Goal: Task Accomplishment & Management: Manage account settings

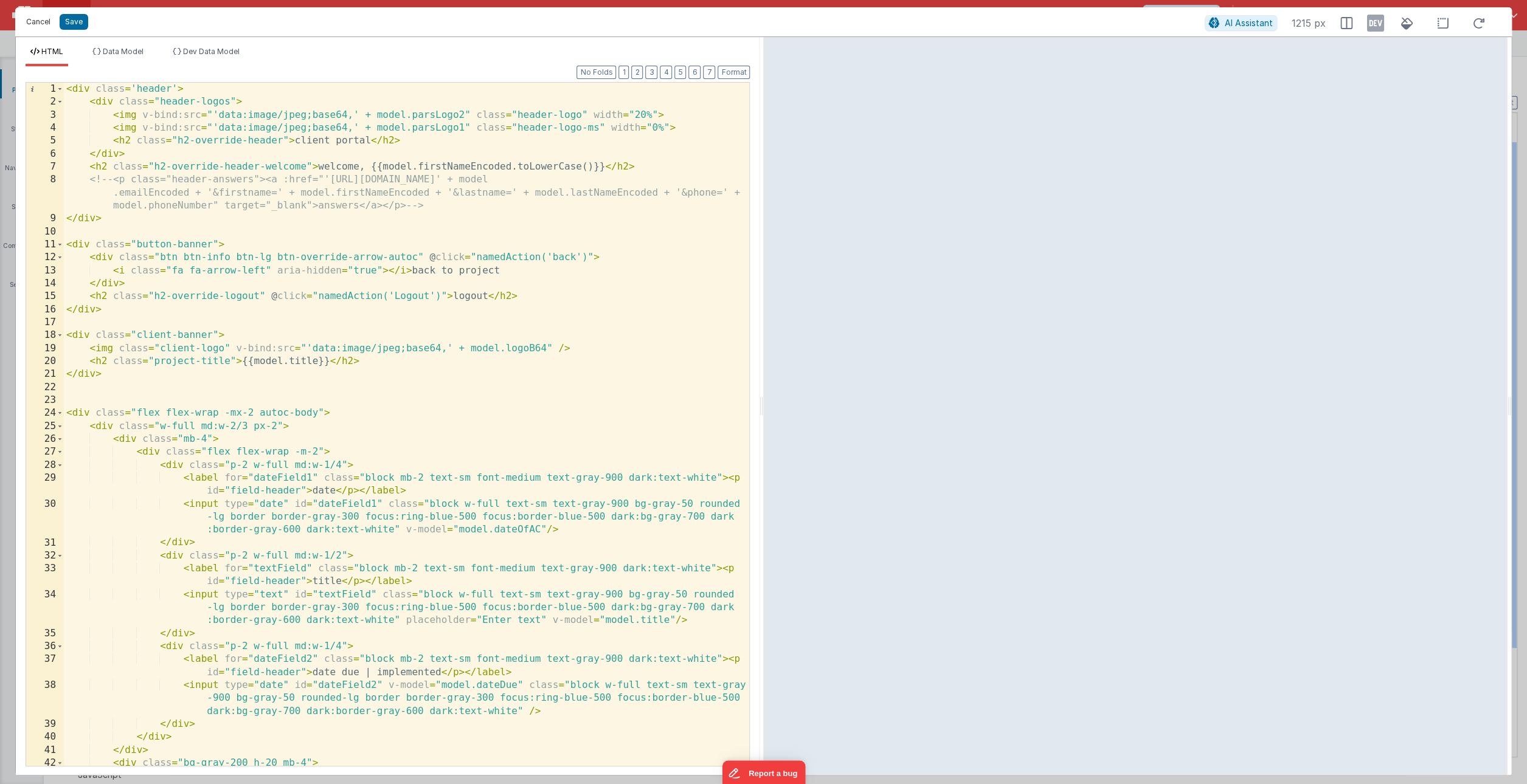
click at [28, 25] on button "Cancel" at bounding box center [38, 21] width 36 height 17
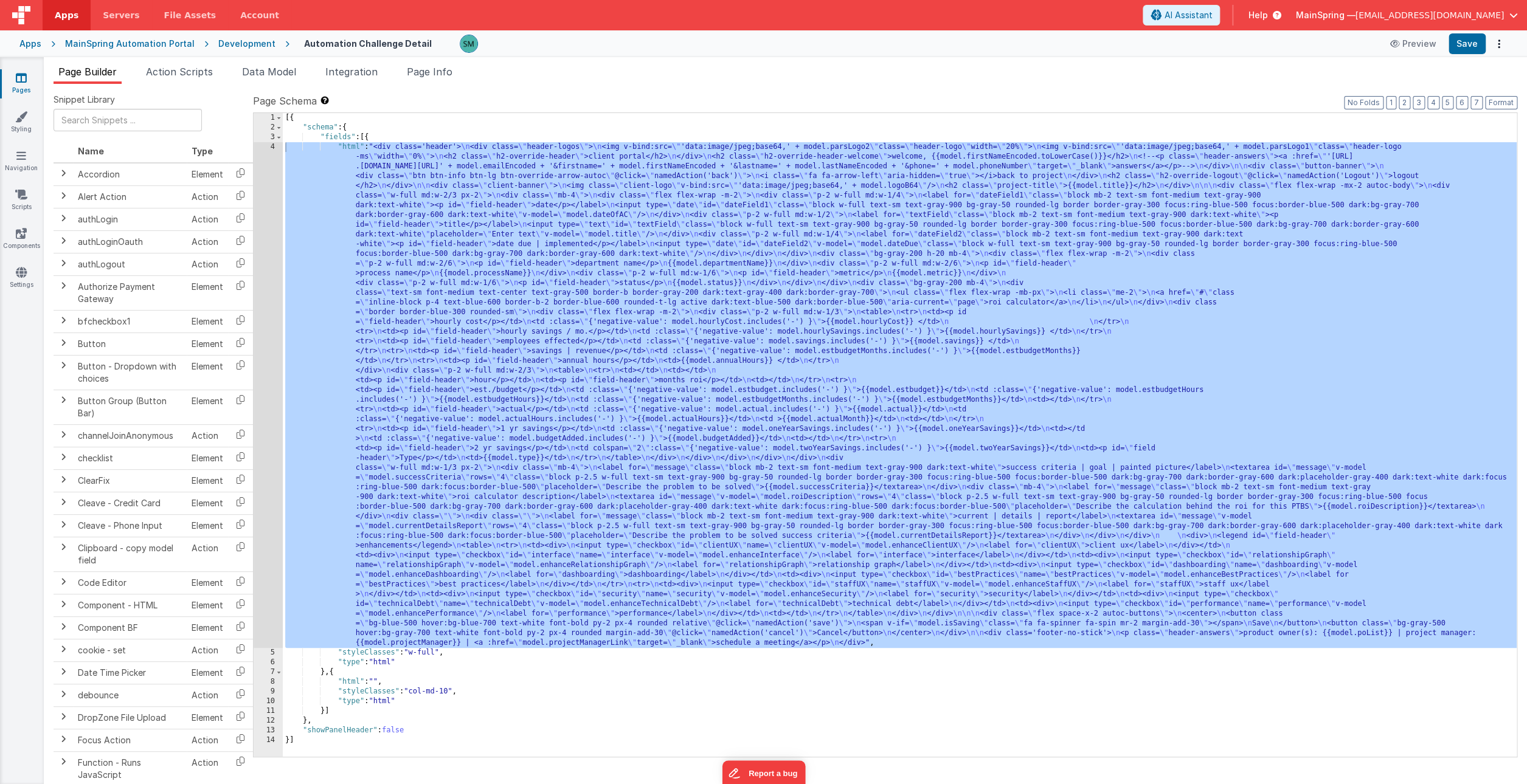
click at [11, 79] on link "Pages" at bounding box center [21, 84] width 44 height 24
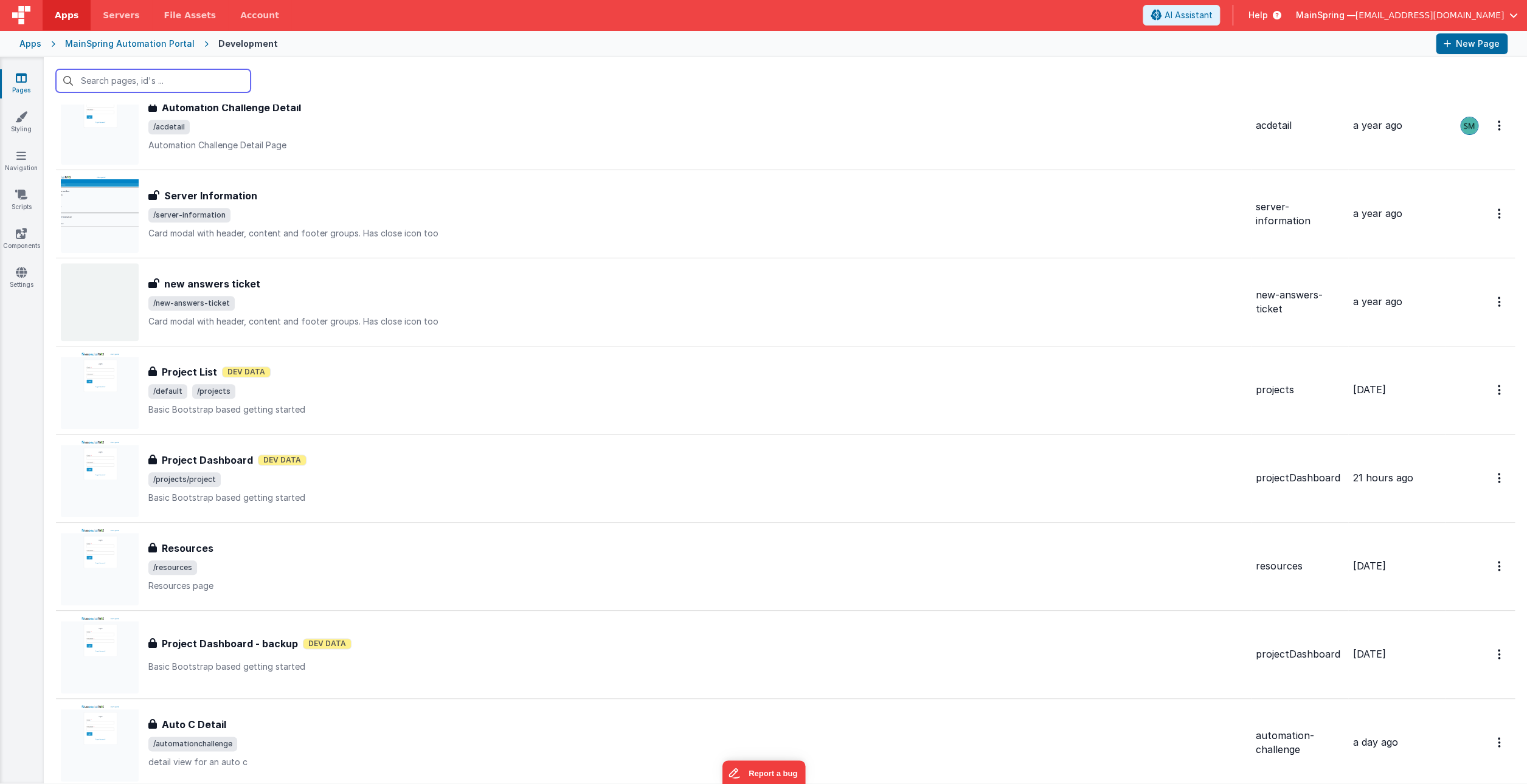
scroll to position [727, 0]
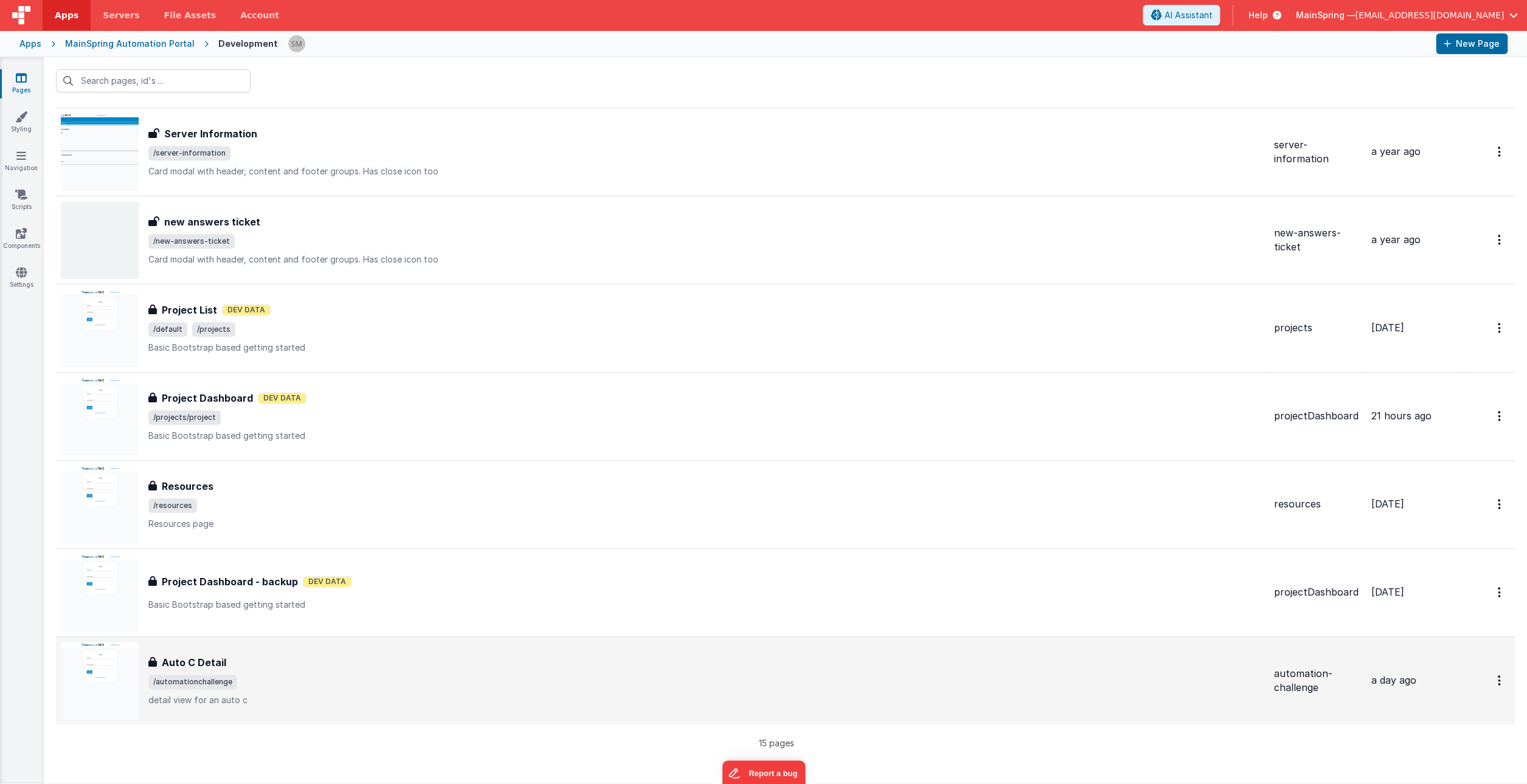
click at [338, 670] on div "Auto C Detail Auto C Detail /automationchallenge detail view for an auto c" at bounding box center [706, 681] width 1116 height 51
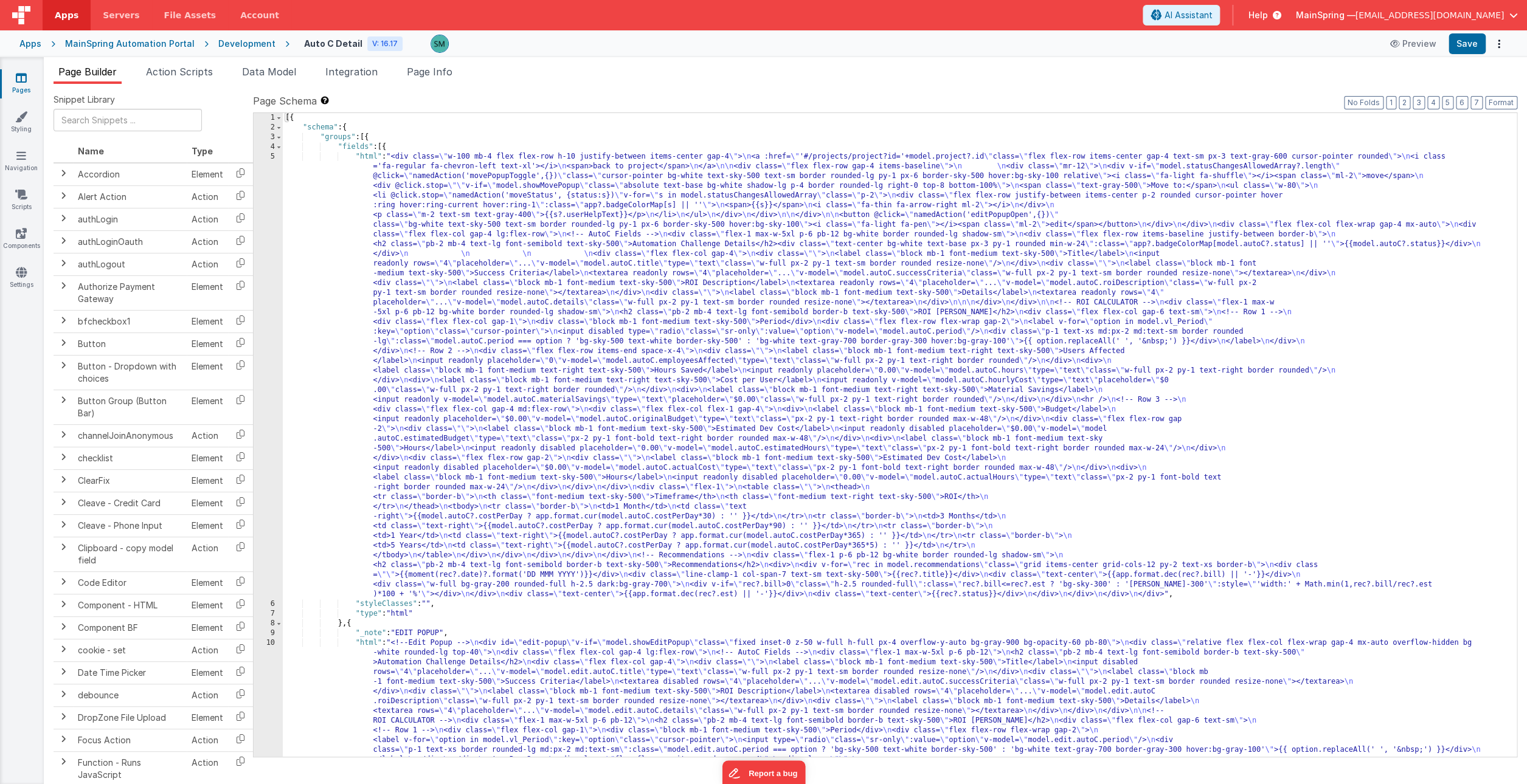
click at [271, 158] on div "5" at bounding box center [268, 375] width 29 height 448
click at [273, 155] on div "5" at bounding box center [268, 375] width 29 height 448
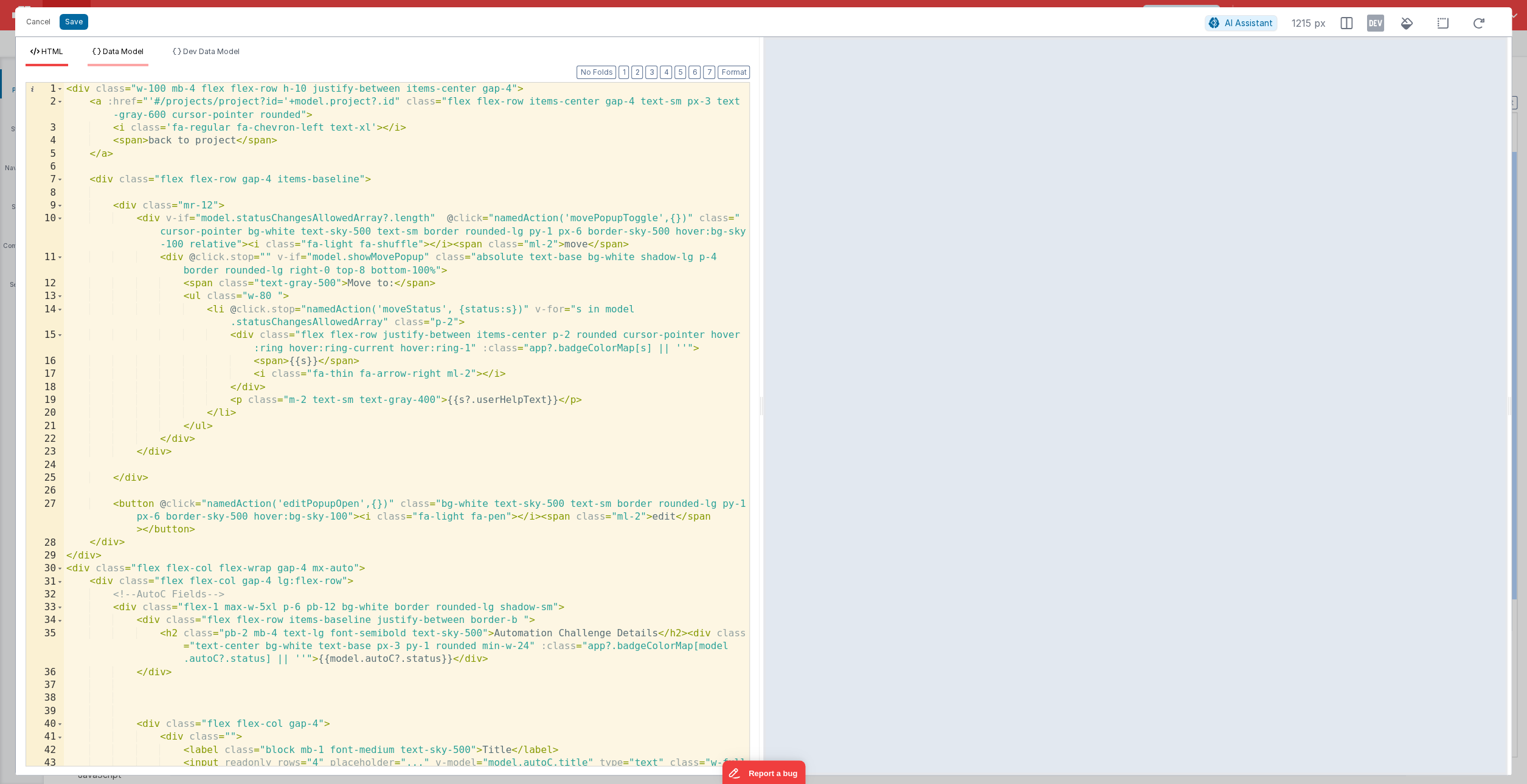
click at [121, 51] on span "Data Model" at bounding box center [123, 52] width 41 height 9
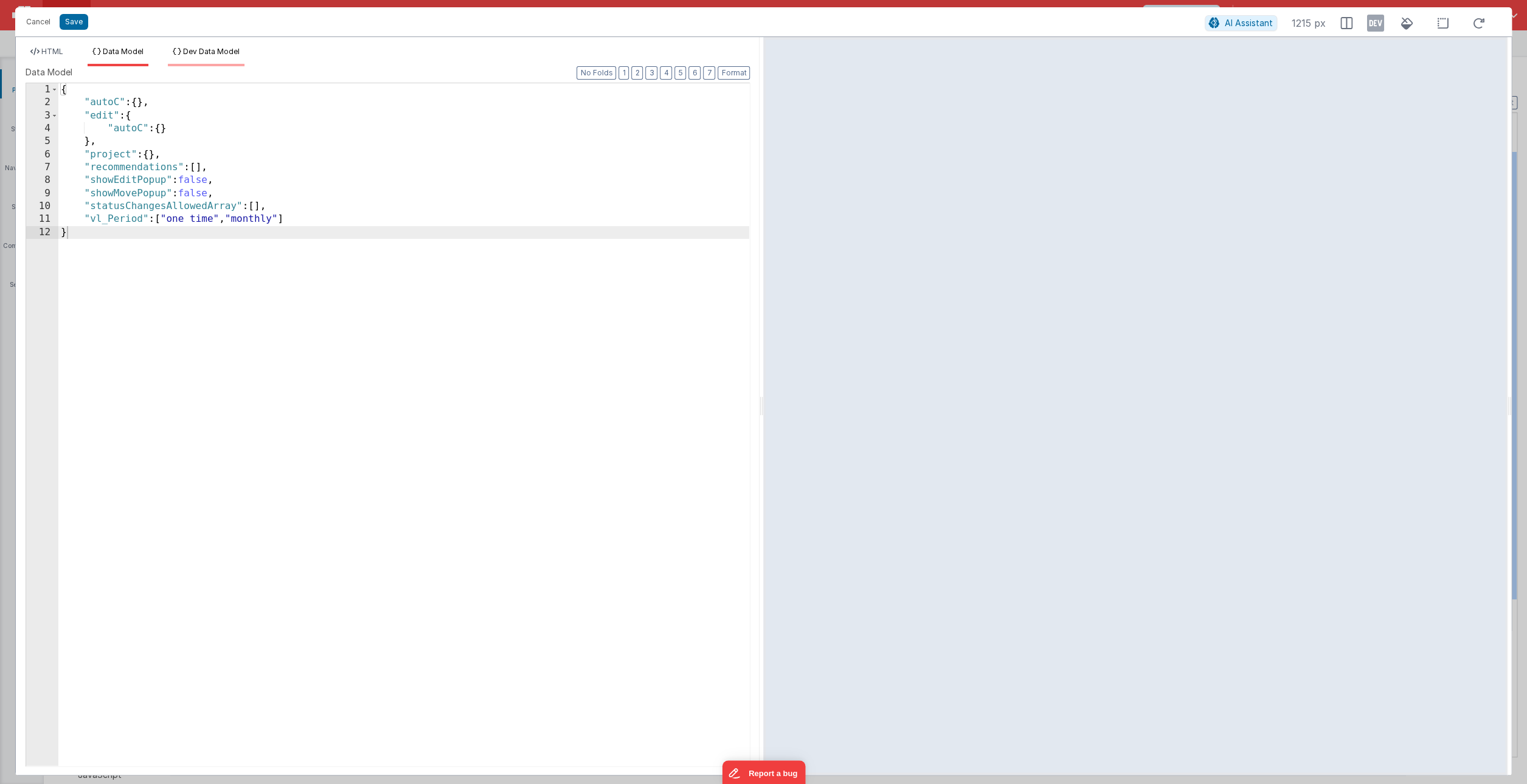
click at [210, 50] on span "Dev Data Model" at bounding box center [212, 52] width 56 height 9
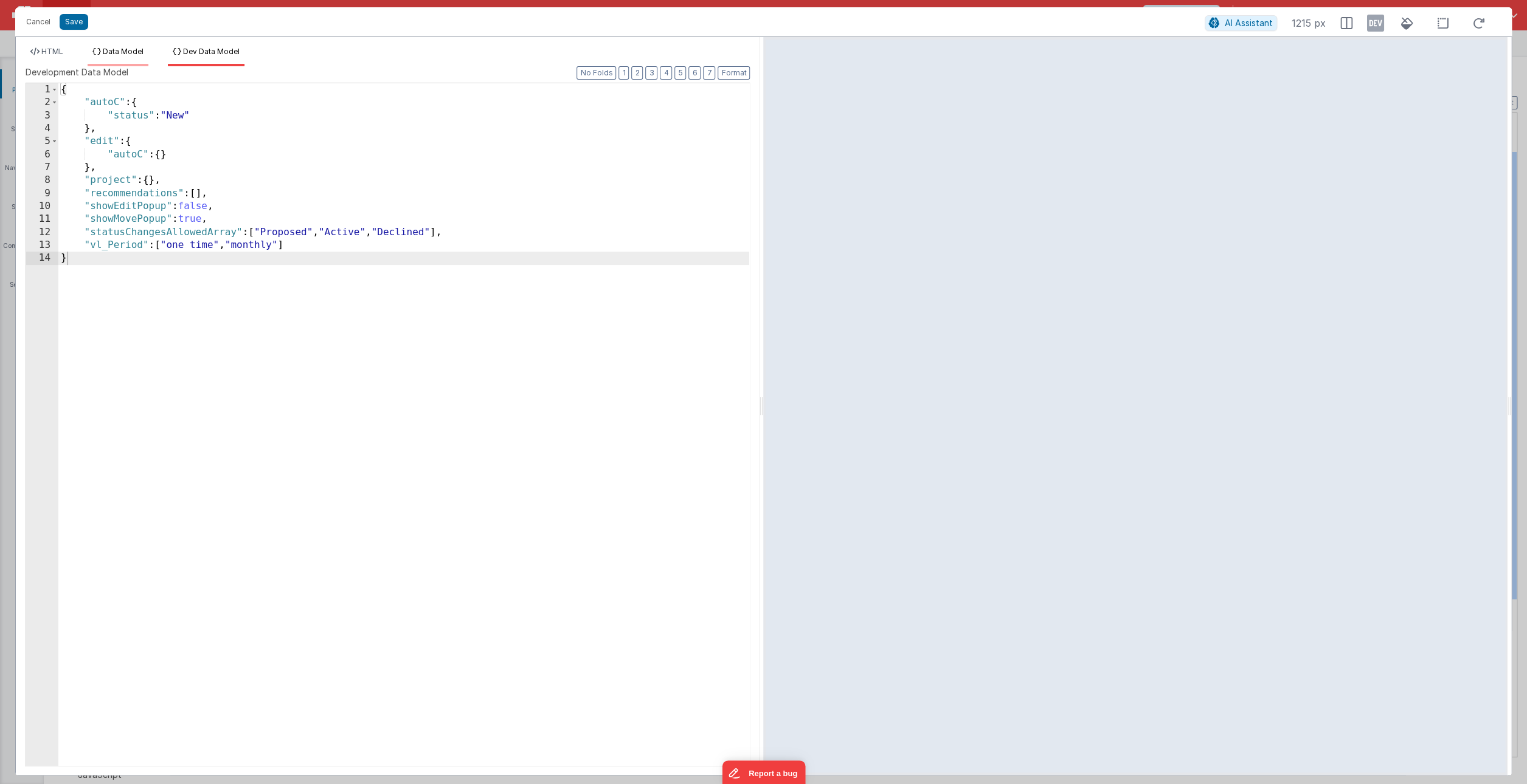
click at [127, 53] on span "Data Model" at bounding box center [123, 52] width 41 height 9
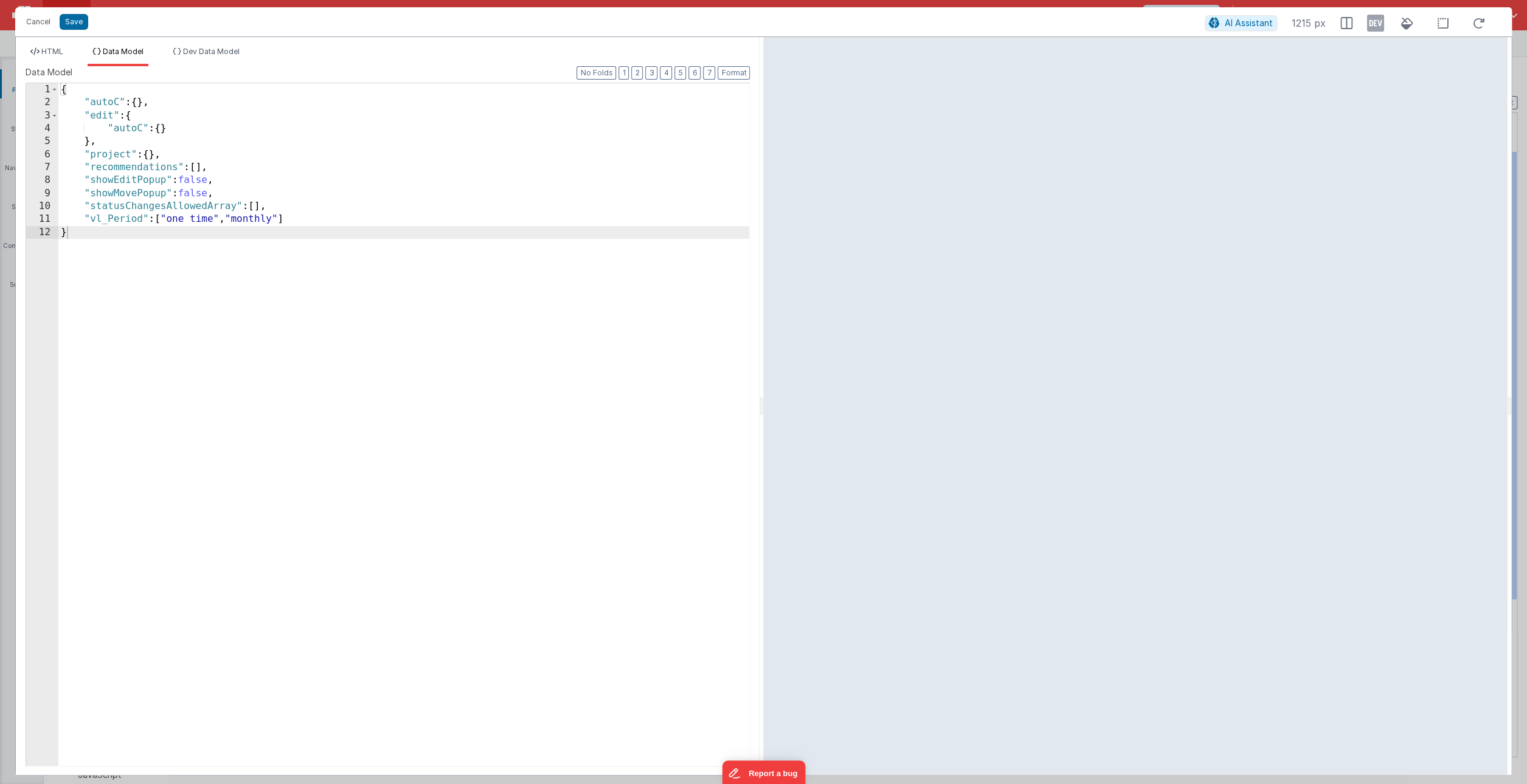
click at [375, 163] on div "{ "autoC" : { } , "edit" : { "autoC" : { } } , "project" : { } , "recommendatio…" at bounding box center [404, 438] width 691 height 709
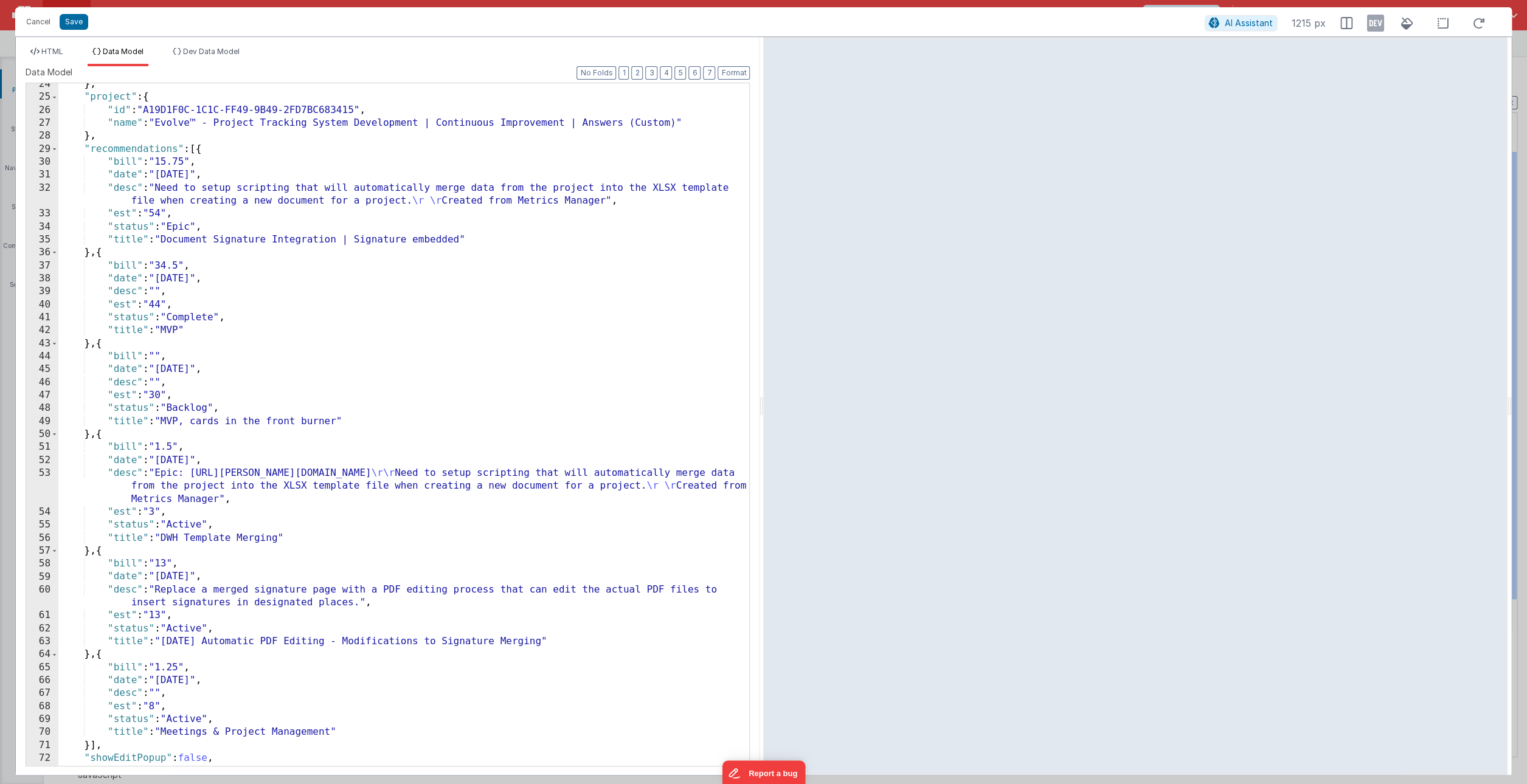
scroll to position [420, 0]
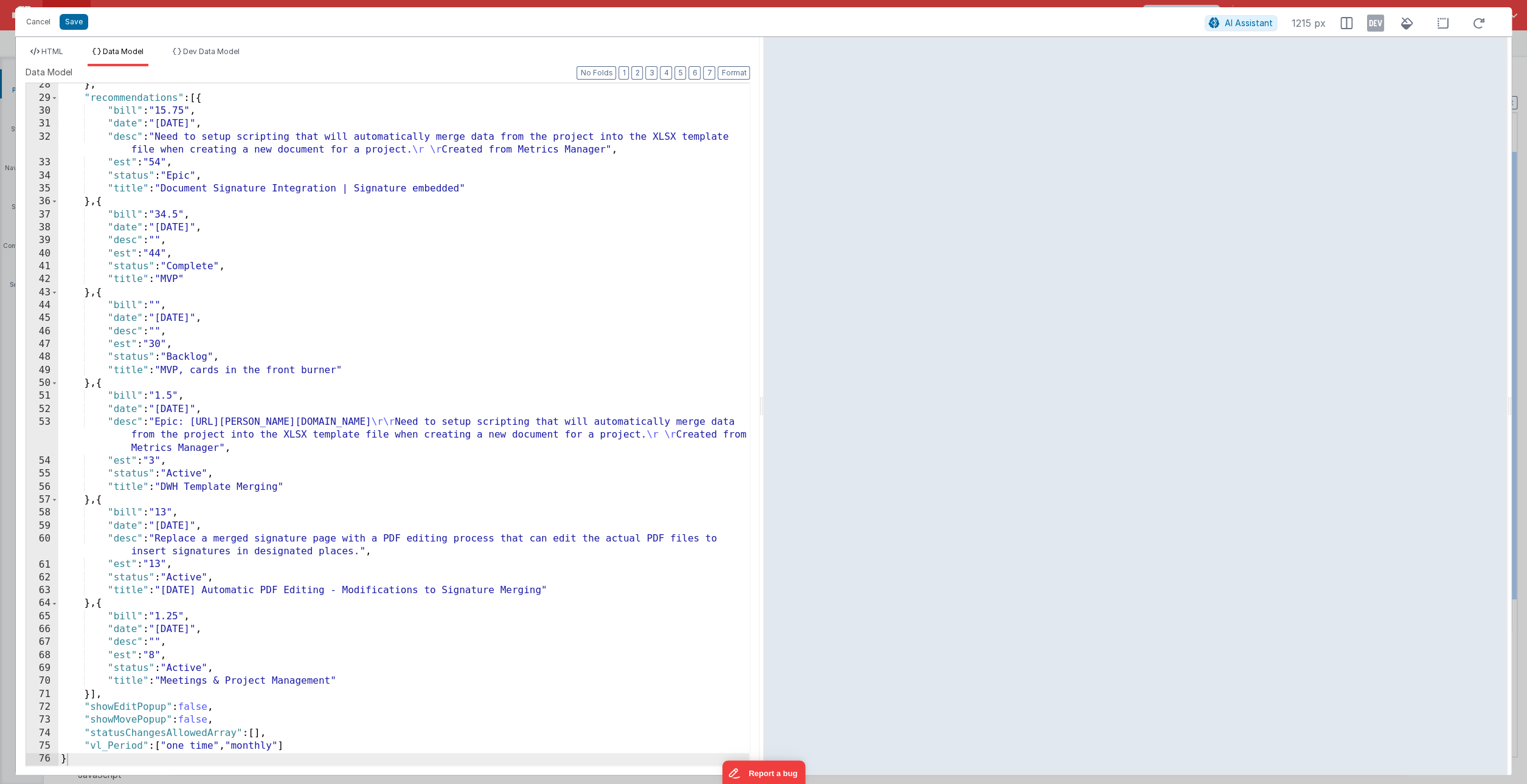
click at [545, 642] on div "} , "recommendations" : [{ "bill" : "15.75" , "date" : "[DATE]" , "desc" : "Nee…" at bounding box center [404, 433] width 691 height 709
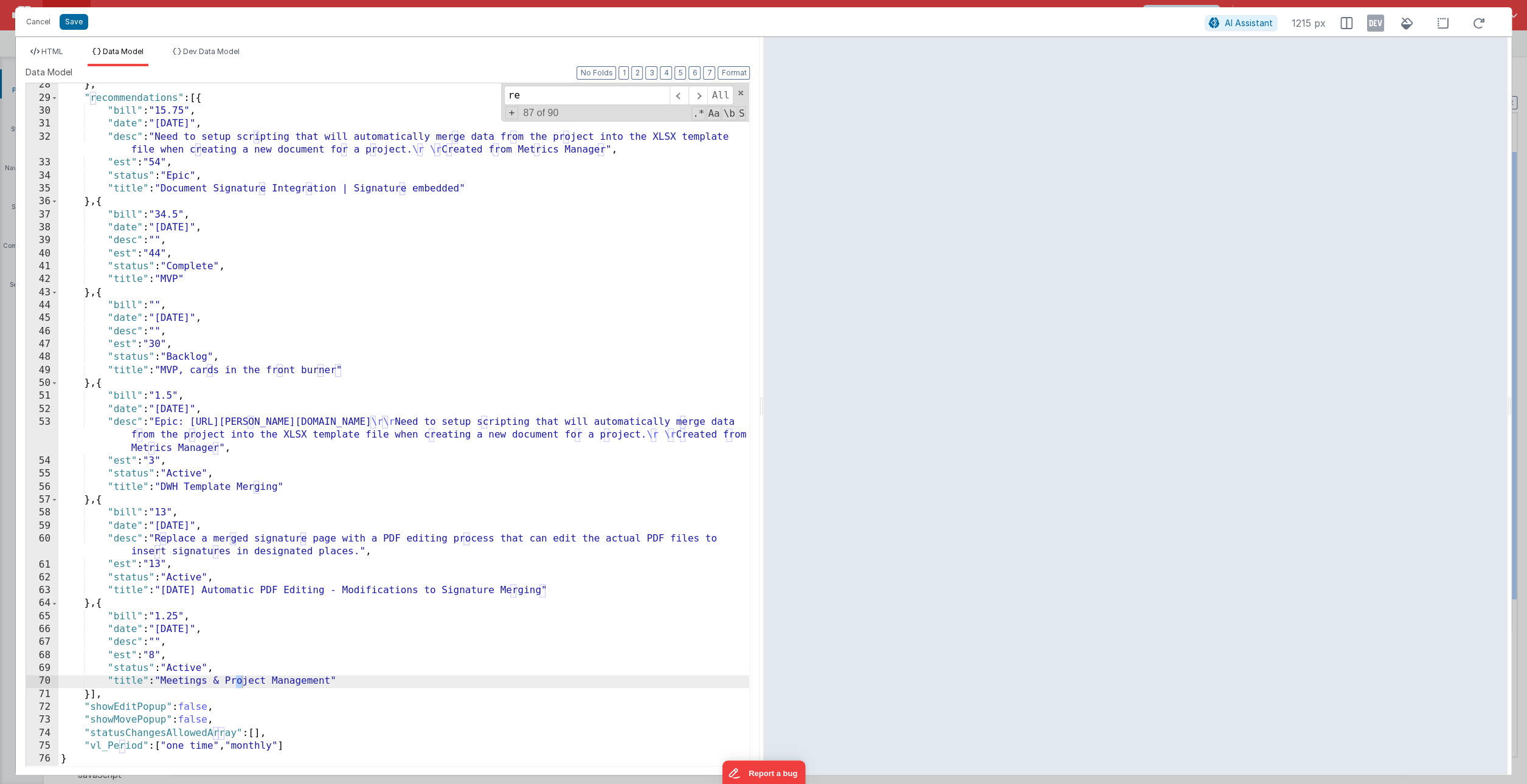
scroll to position [0, 0]
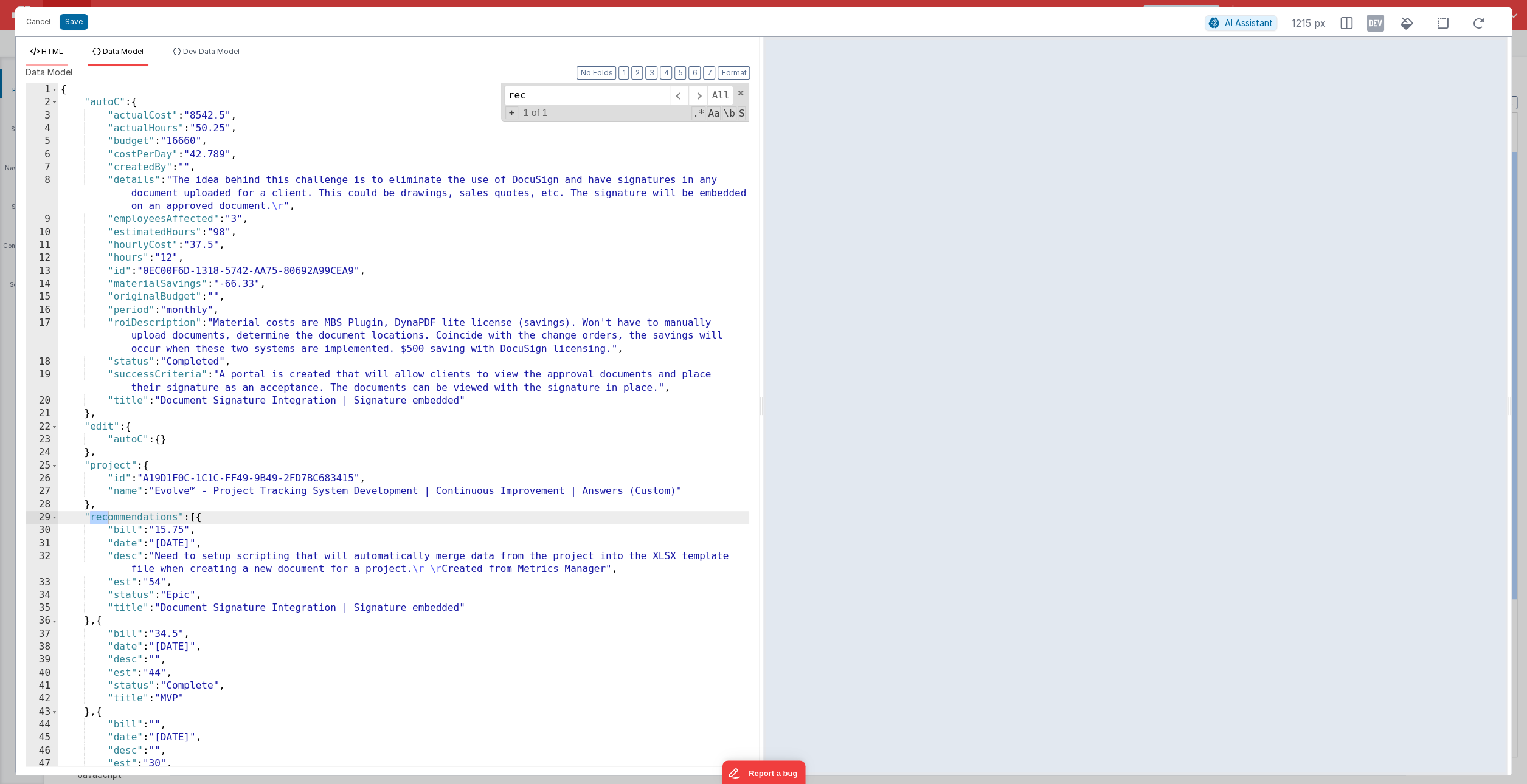
type input "rec"
click at [63, 52] on span "HTML" at bounding box center [52, 52] width 22 height 9
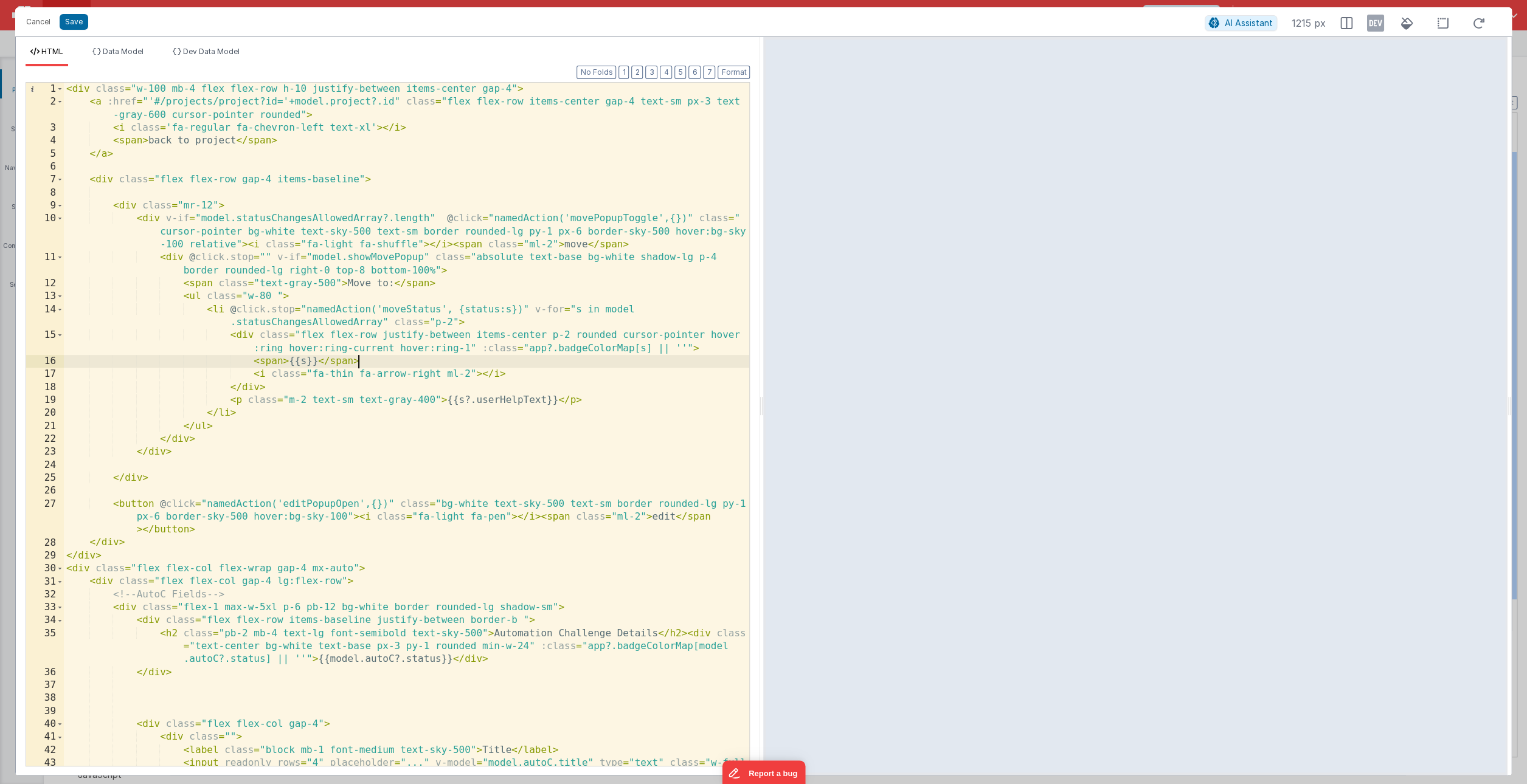
click at [526, 358] on div "< div class = "w-100 mb-4 flex flex-row h-10 justify-between items-center gap-4…" at bounding box center [406, 444] width 686 height 722
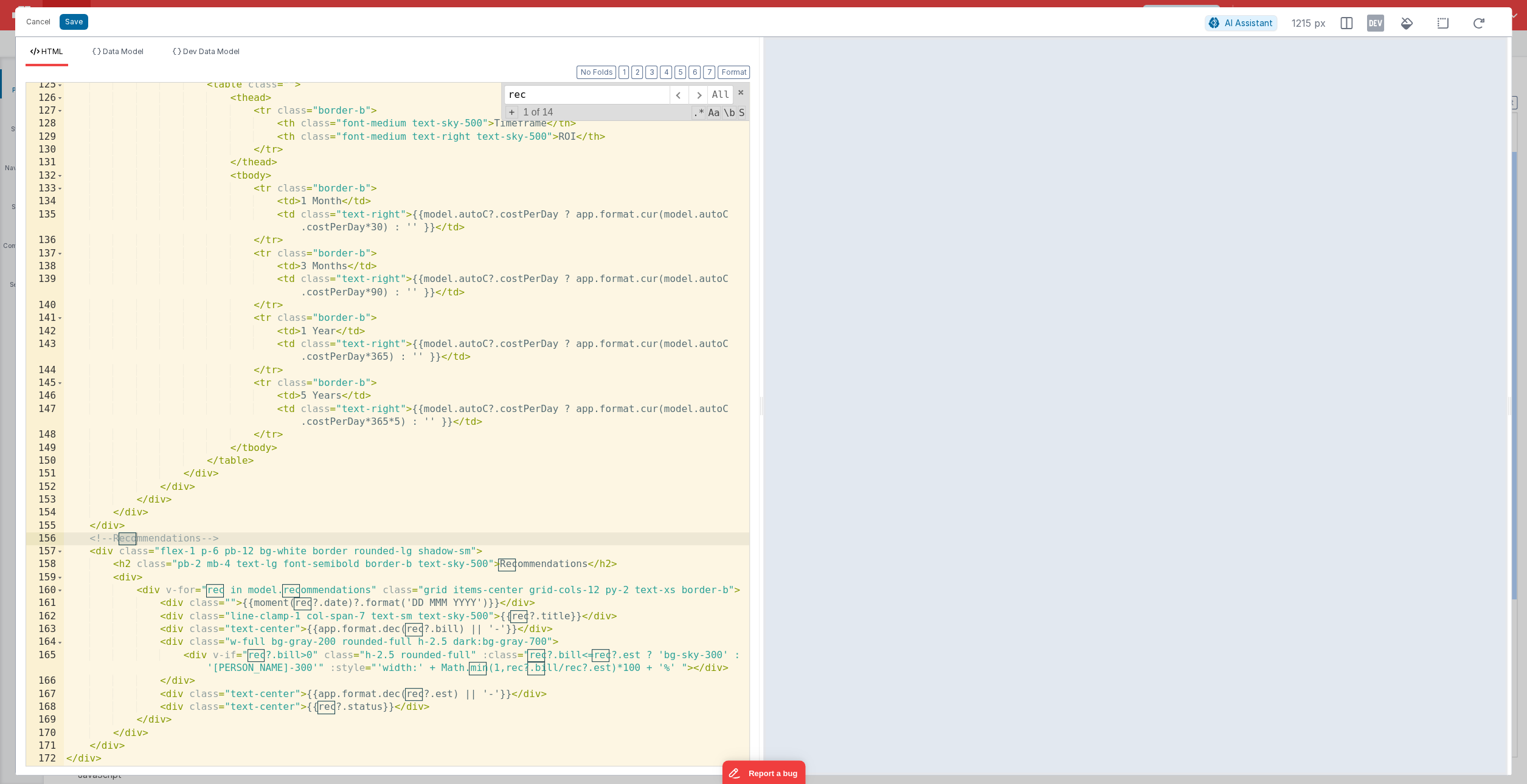
scroll to position [1949, 0]
type input "recomme"
click at [635, 614] on div "< table class = "" > < thead > < tr class = "border-b" > < th class = "font-med…" at bounding box center [406, 433] width 686 height 709
click at [559, 603] on div "< table class = "" > < thead > < tr class = "border-b" > < th class = "font-med…" at bounding box center [406, 433] width 686 height 709
click at [624, 614] on div "< table class = "" > < thead > < tr class = "border-b" > < th class = "font-med…" at bounding box center [406, 433] width 686 height 709
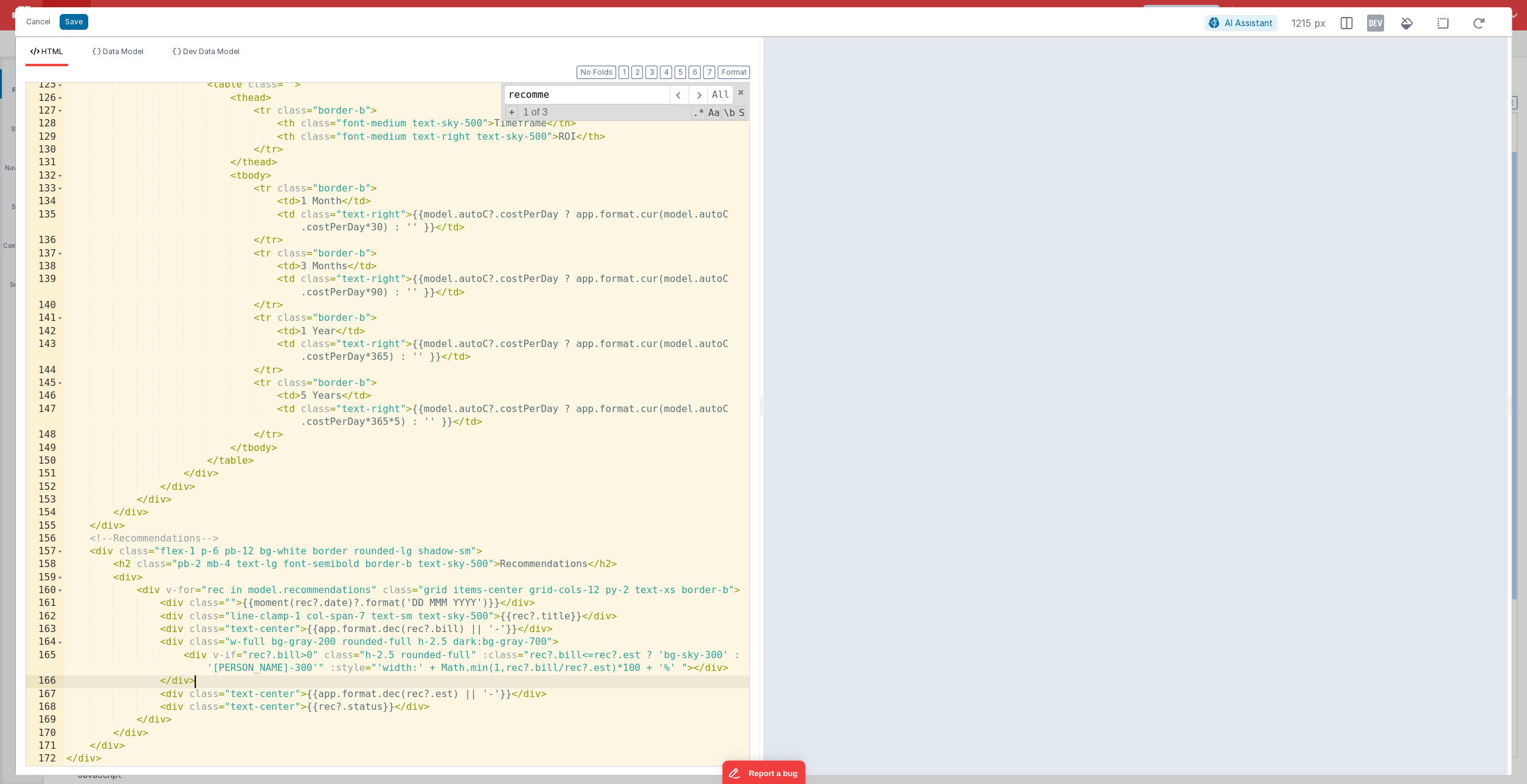
click at [292, 683] on div "< table class = "" > < thead > < tr class = "border-b" > < th class = "font-med…" at bounding box center [406, 433] width 686 height 709
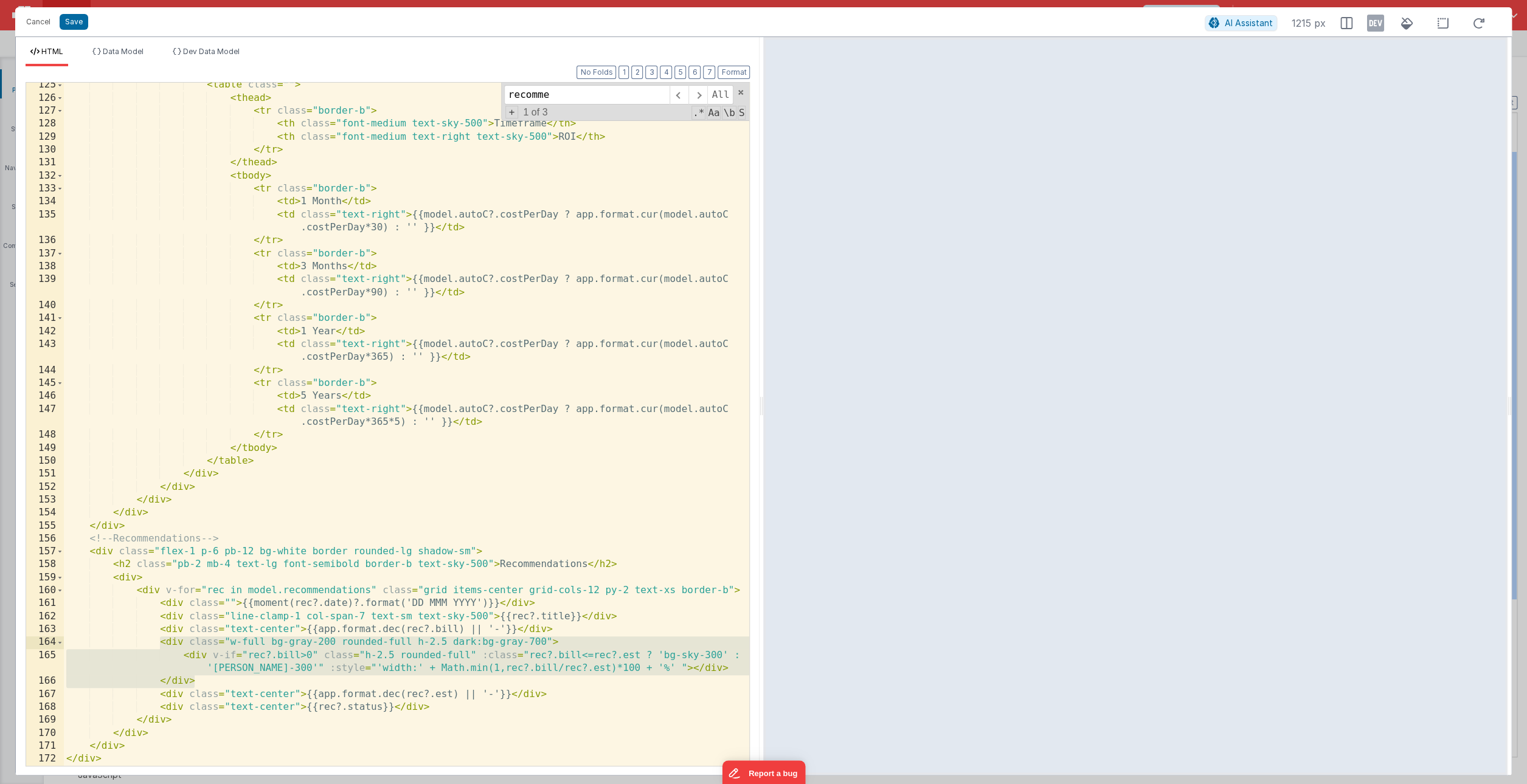
drag, startPoint x: 244, startPoint y: 685, endPoint x: 162, endPoint y: 641, distance: 93.1
click at [162, 641] on div "< table class = "" > < thead > < tr class = "border-b" > < th class = "font-med…" at bounding box center [406, 433] width 686 height 709
click at [554, 628] on div "< table class = "" > < thead > < tr class = "border-b" > < th class = "font-med…" at bounding box center [406, 433] width 686 height 709
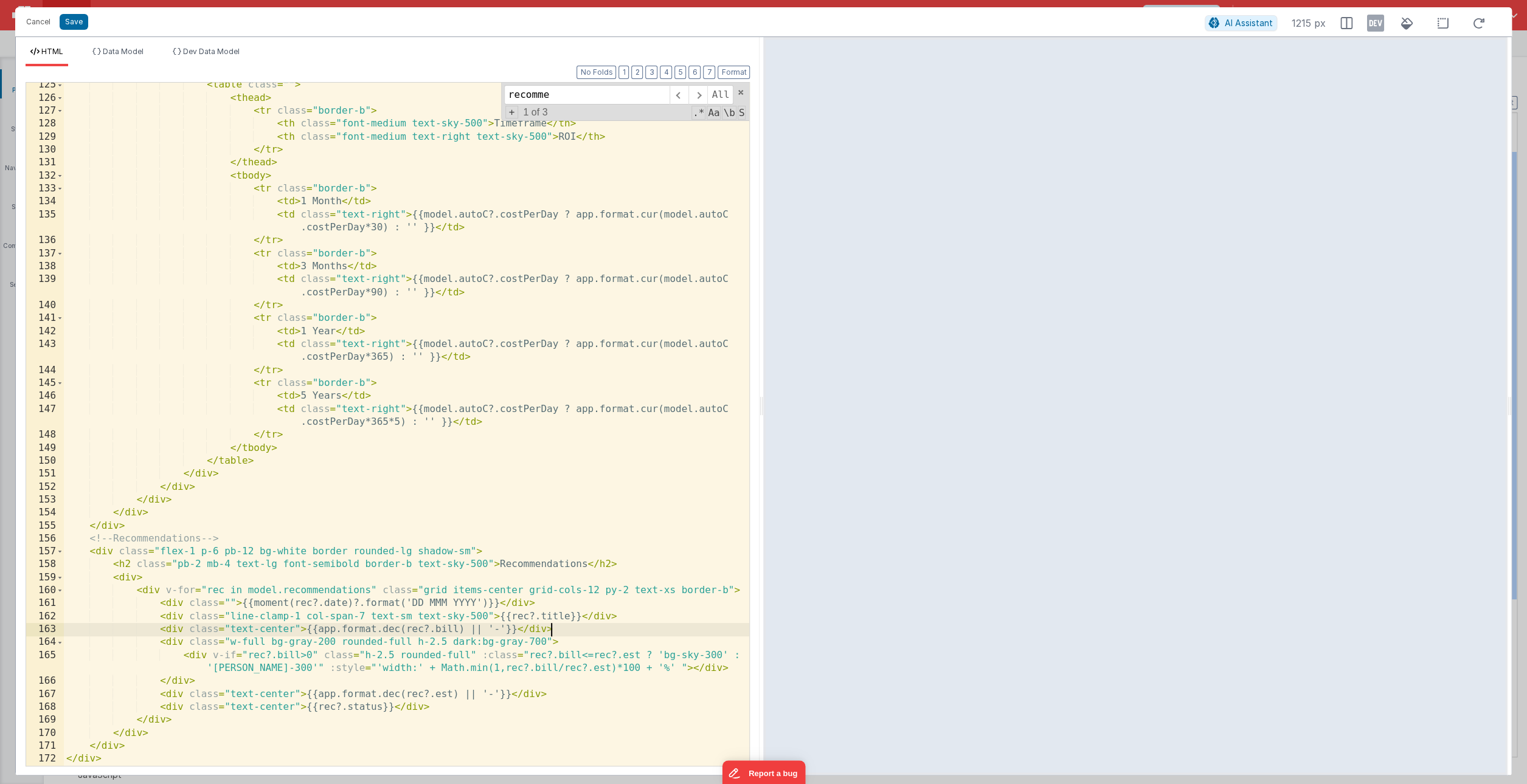
drag, startPoint x: 554, startPoint y: 626, endPoint x: 553, endPoint y: 632, distance: 6.1
click at [553, 632] on div "< table class = "" > < thead > < tr class = "border-b" > < th class = "font-med…" at bounding box center [406, 433] width 686 height 709
click at [554, 632] on div "< table class = "" > < thead > < tr class = "border-b" > < th class = "font-med…" at bounding box center [406, 433] width 686 height 709
drag, startPoint x: 559, startPoint y: 632, endPoint x: 162, endPoint y: 634, distance: 397.0
click at [162, 634] on div "< table class = "" > < thead > < tr class = "border-b" > < th class = "font-med…" at bounding box center [406, 433] width 686 height 709
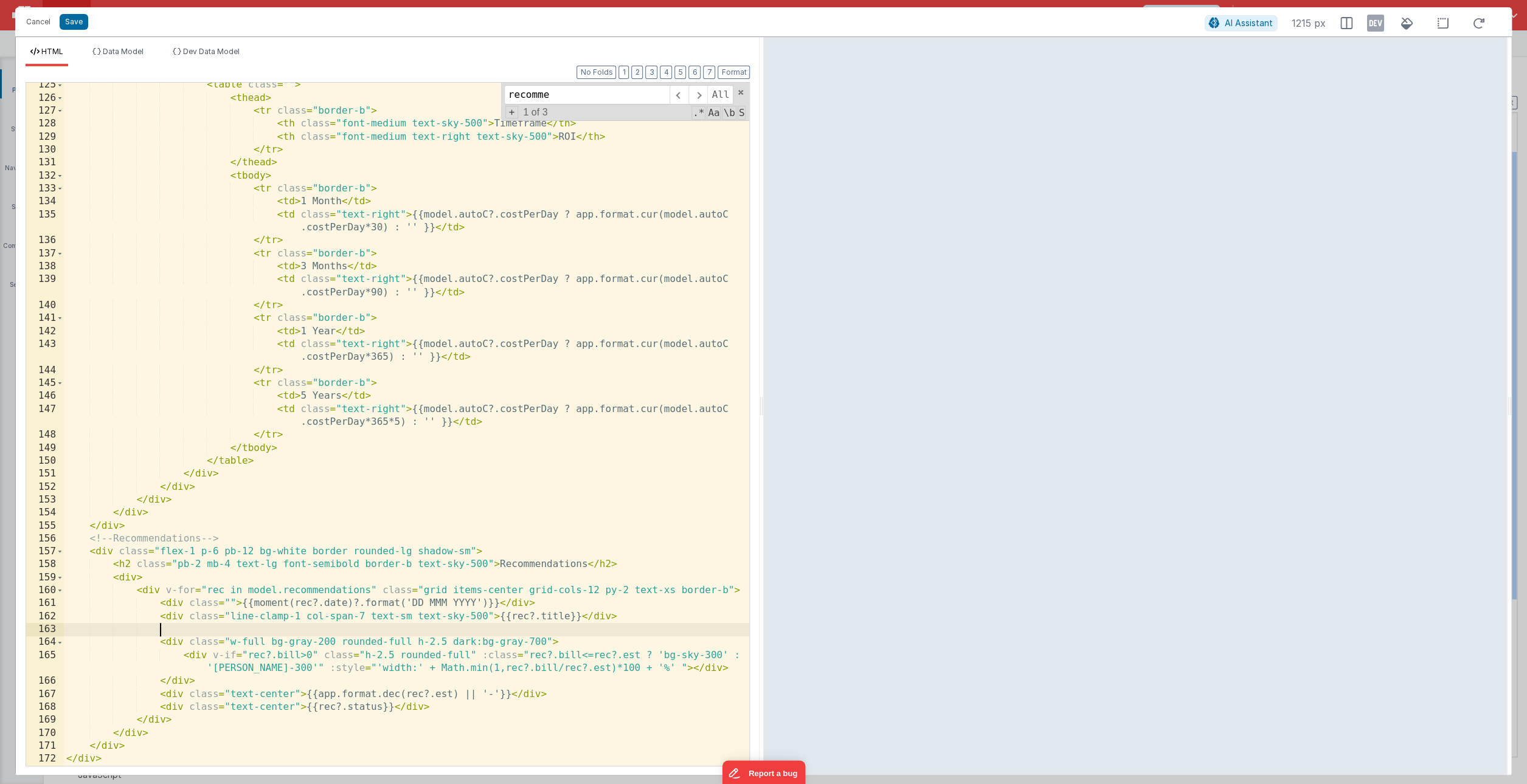
click at [202, 682] on div "< table class = "" > < thead > < tr class = "border-b" > < th class = "font-med…" at bounding box center [406, 433] width 686 height 709
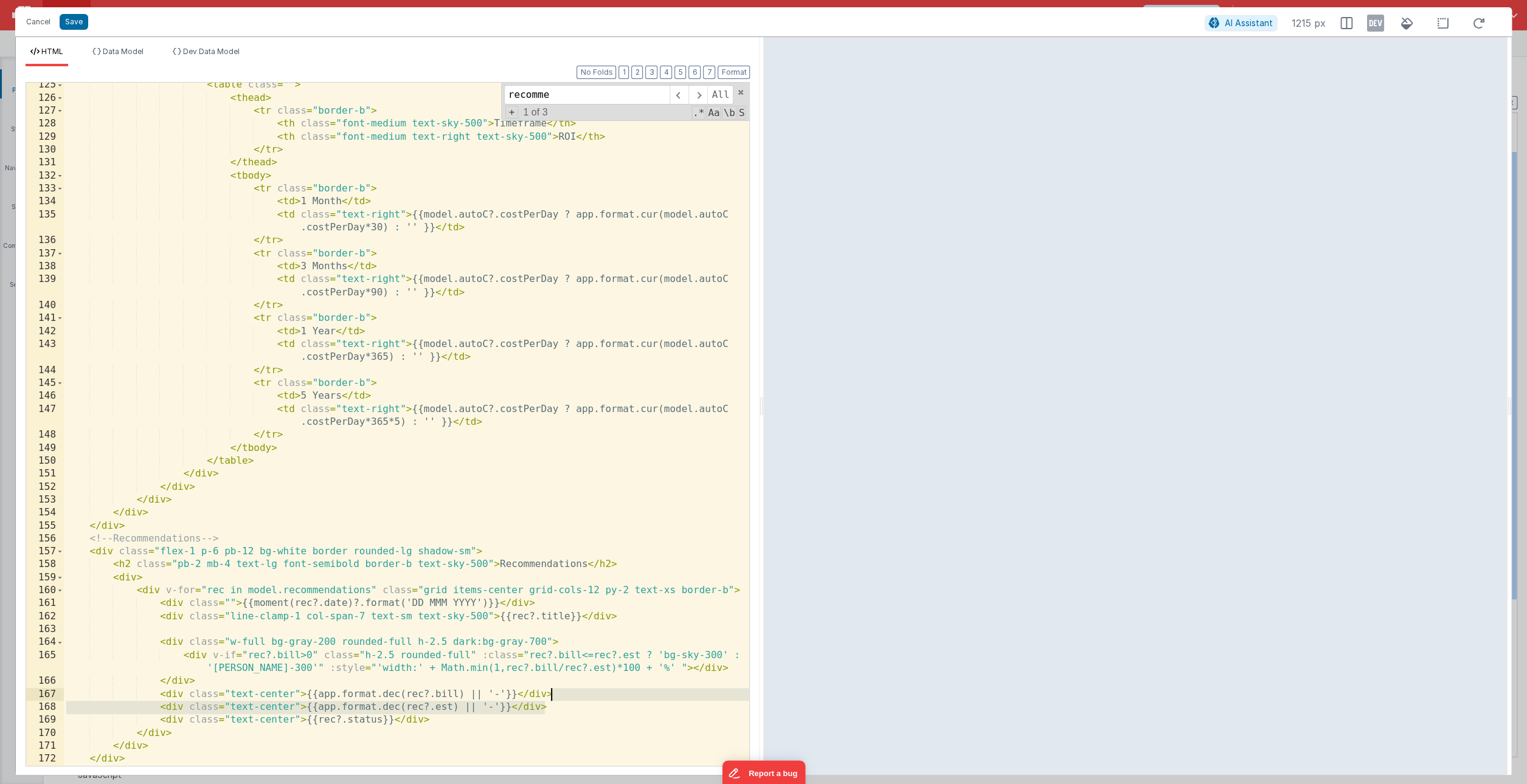
drag, startPoint x: 550, startPoint y: 707, endPoint x: 557, endPoint y: 695, distance: 13.9
click at [557, 695] on div "< table class = "" > < thead > < tr class = "border-b" > < th class = "font-med…" at bounding box center [406, 433] width 686 height 709
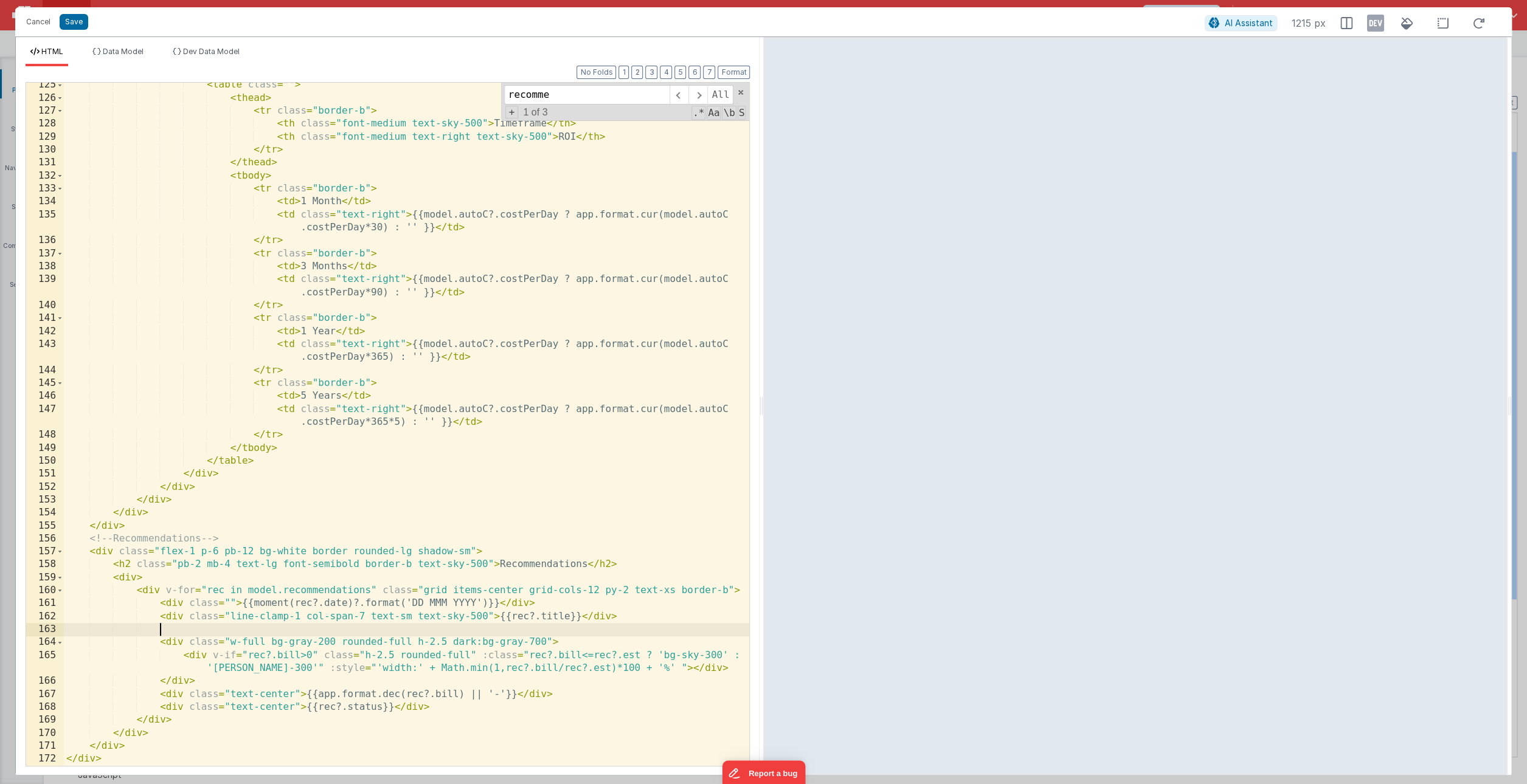
click at [236, 630] on div "< table class = "" > < thead > < tr class = "border-b" > < th class = "font-med…" at bounding box center [406, 433] width 686 height 709
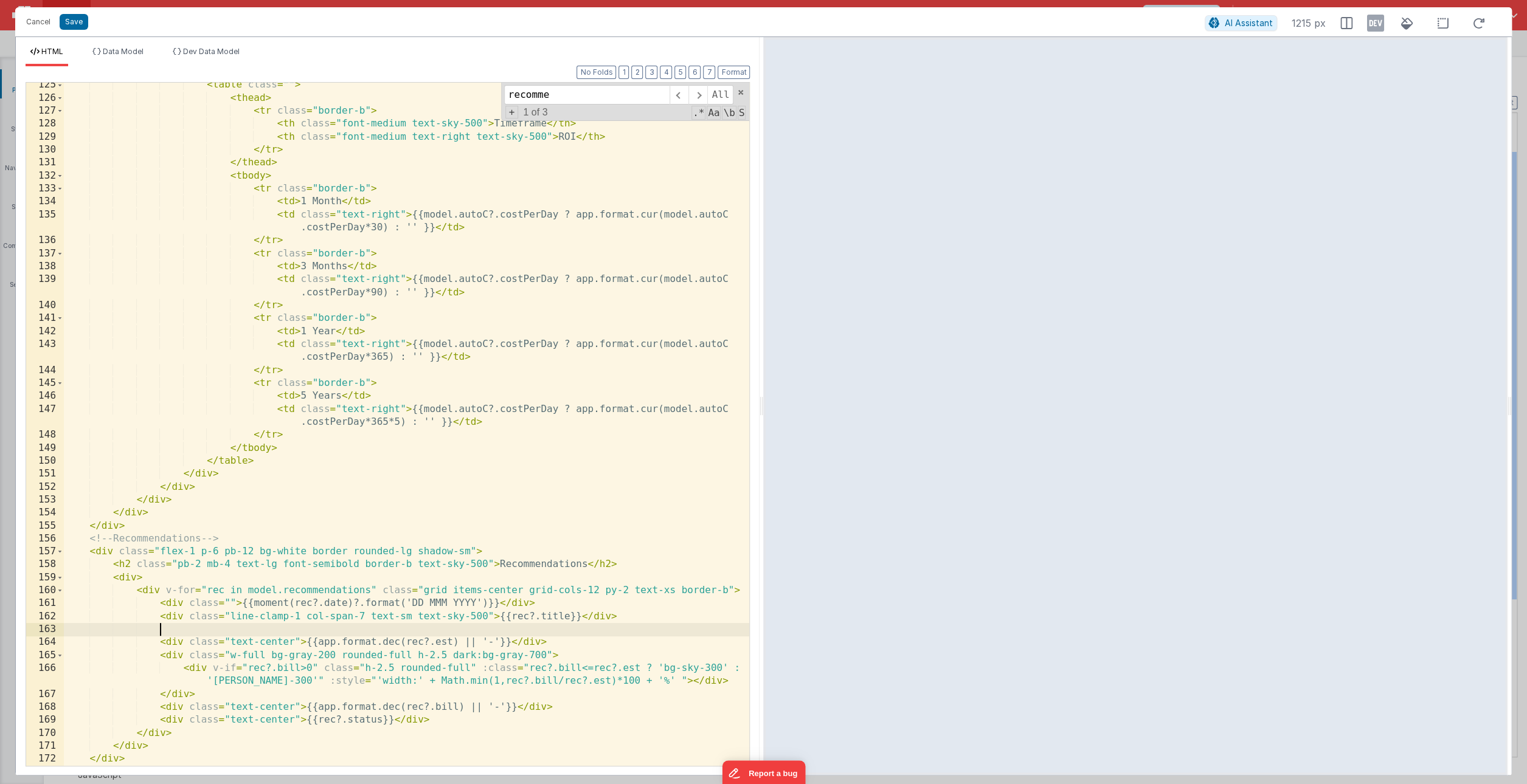
click at [222, 630] on div "< table class = "" > < thead > < tr class = "border-b" > < th class = "font-med…" at bounding box center [406, 433] width 686 height 709
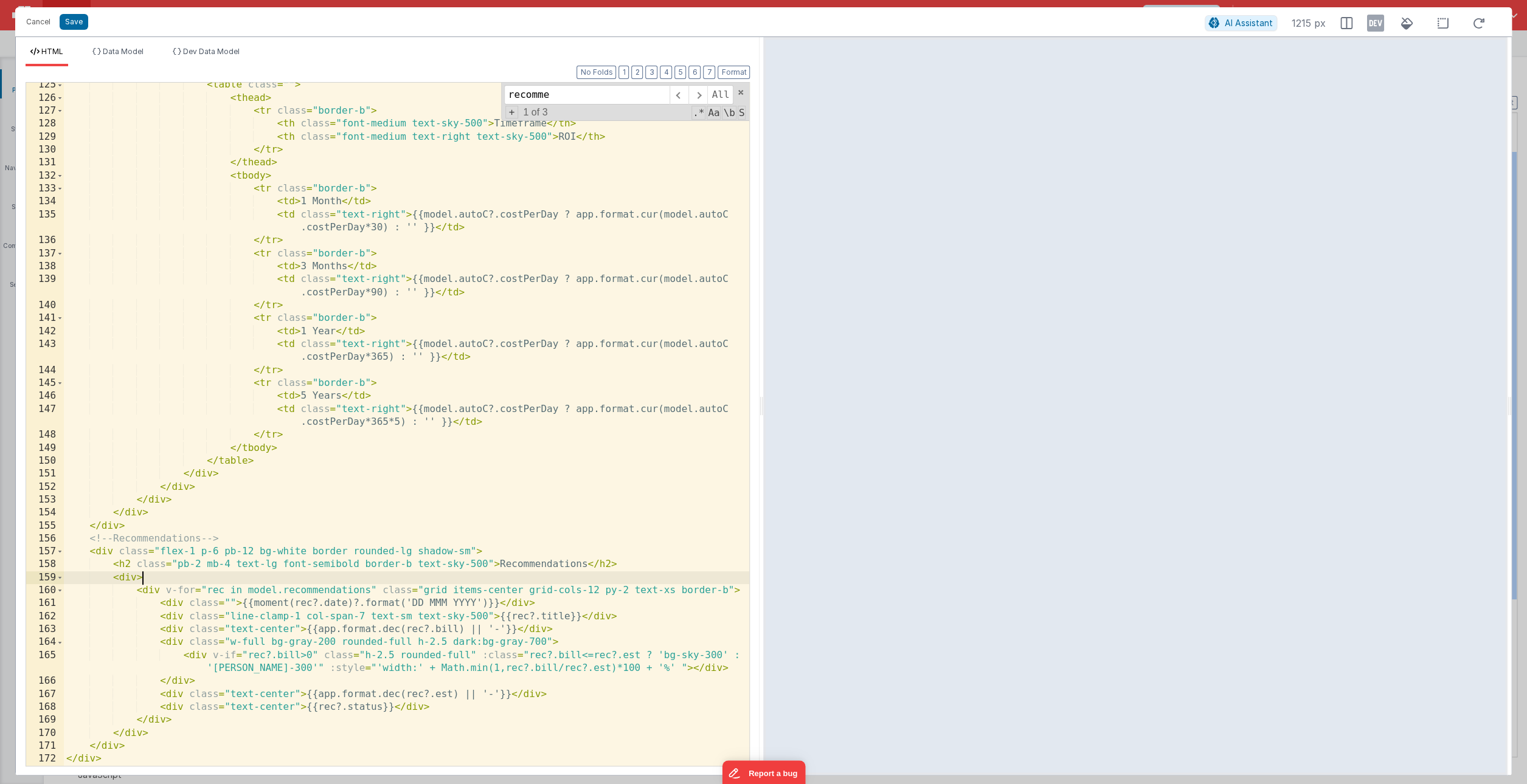
click at [620, 578] on div "< table class = "" > < thead > < tr class = "border-b" > < th class = "font-med…" at bounding box center [406, 433] width 686 height 709
click at [73, 20] on button "Save" at bounding box center [74, 22] width 29 height 16
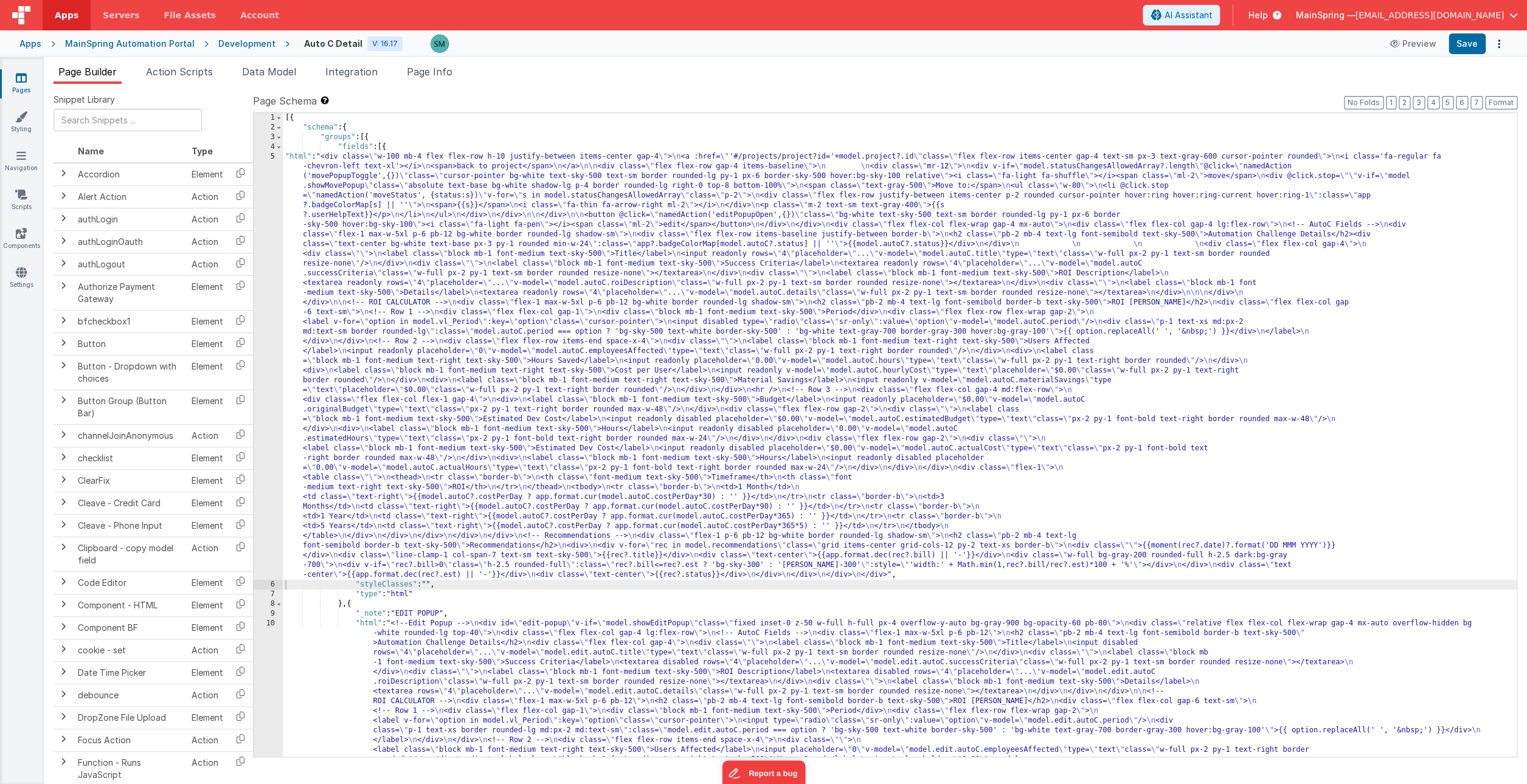
click at [272, 158] on div "5" at bounding box center [268, 366] width 29 height 428
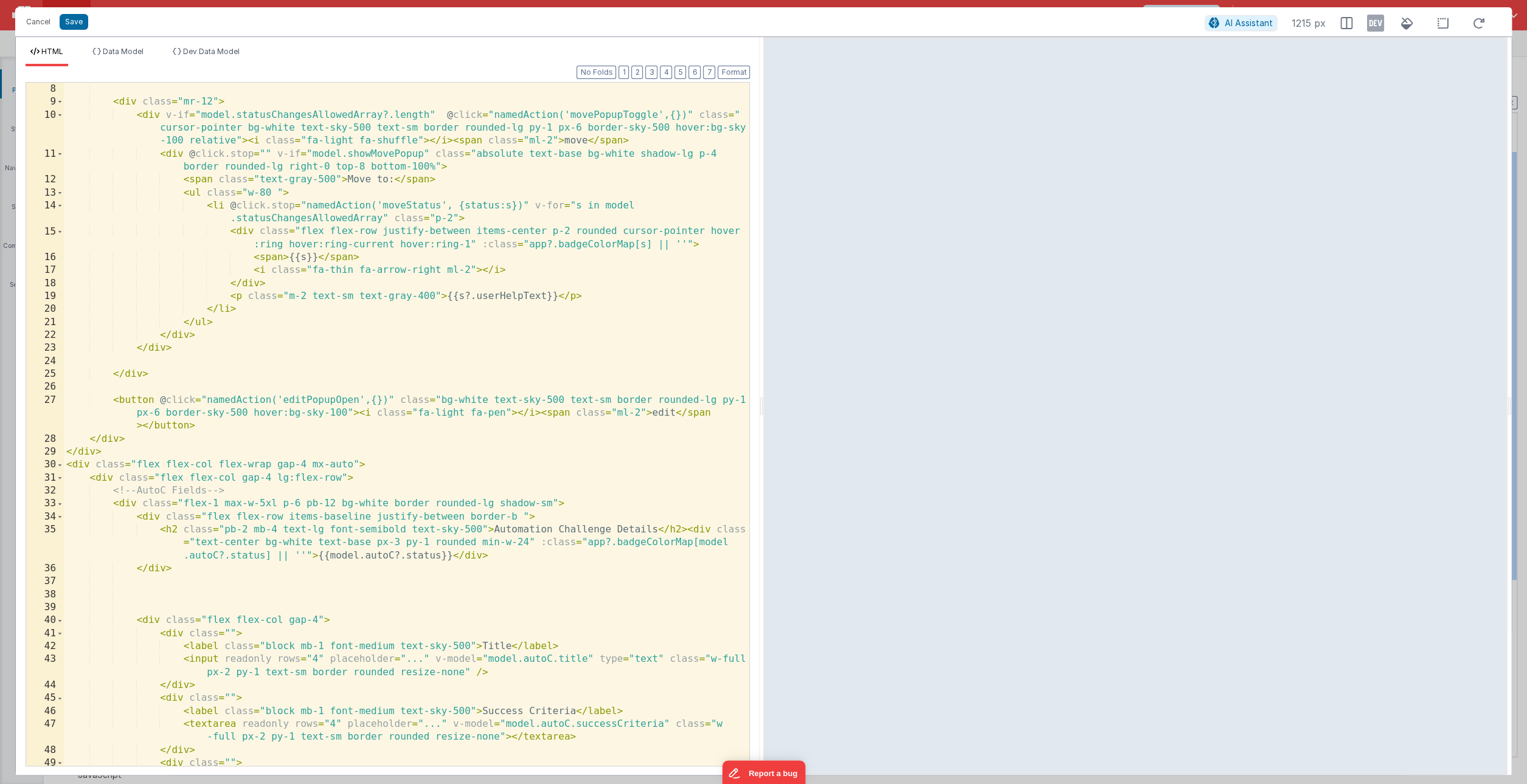
scroll to position [102, 0]
click at [597, 364] on div "< div class = "flex flex-row gap-4 items-baseline" > < div class = "mr-12" > < …" at bounding box center [406, 426] width 686 height 709
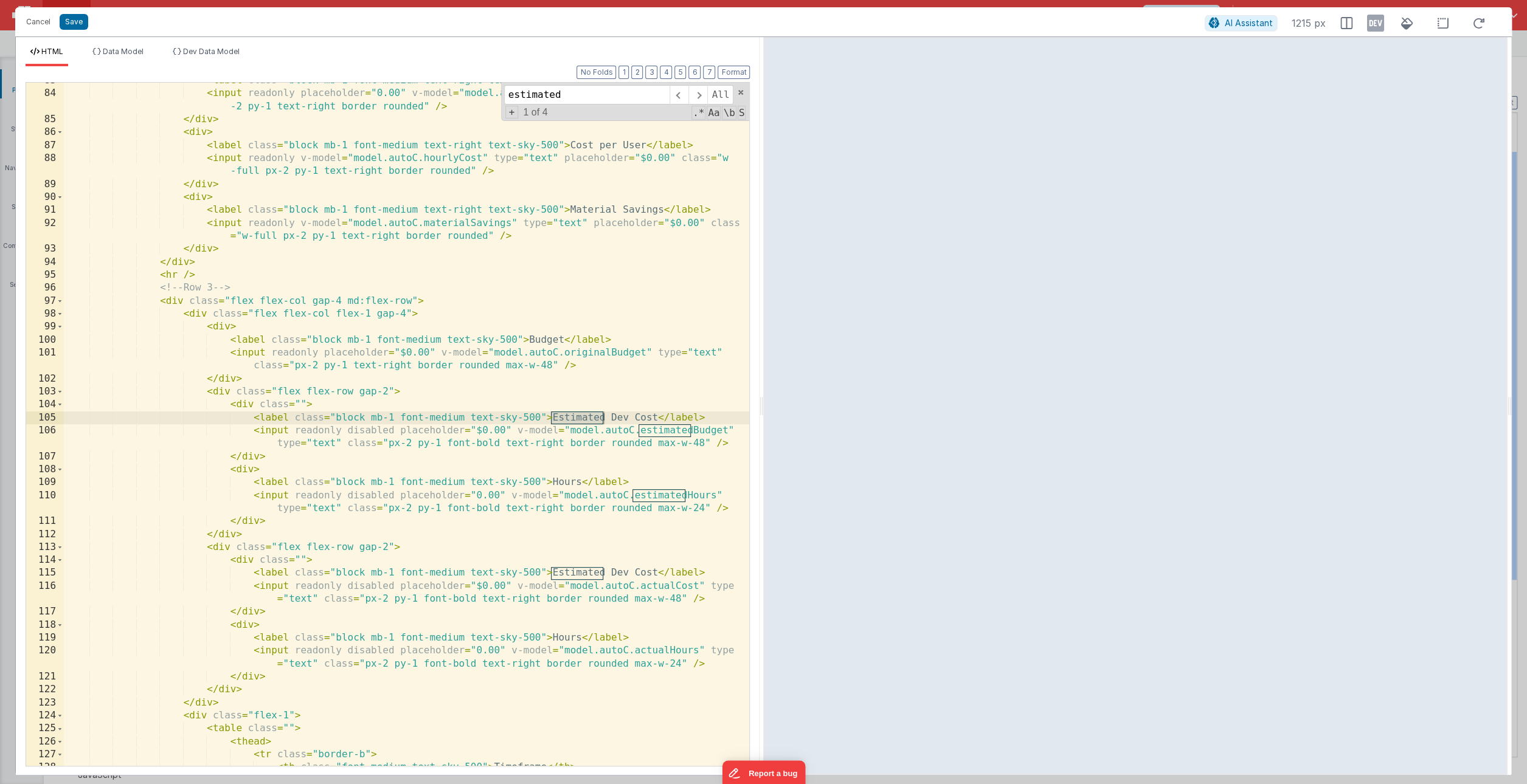
type input "estimated"
click at [257, 699] on div "< label class = "block mb-1 font-medium text-right text-sky-500" > Hours Saved …" at bounding box center [406, 428] width 686 height 709
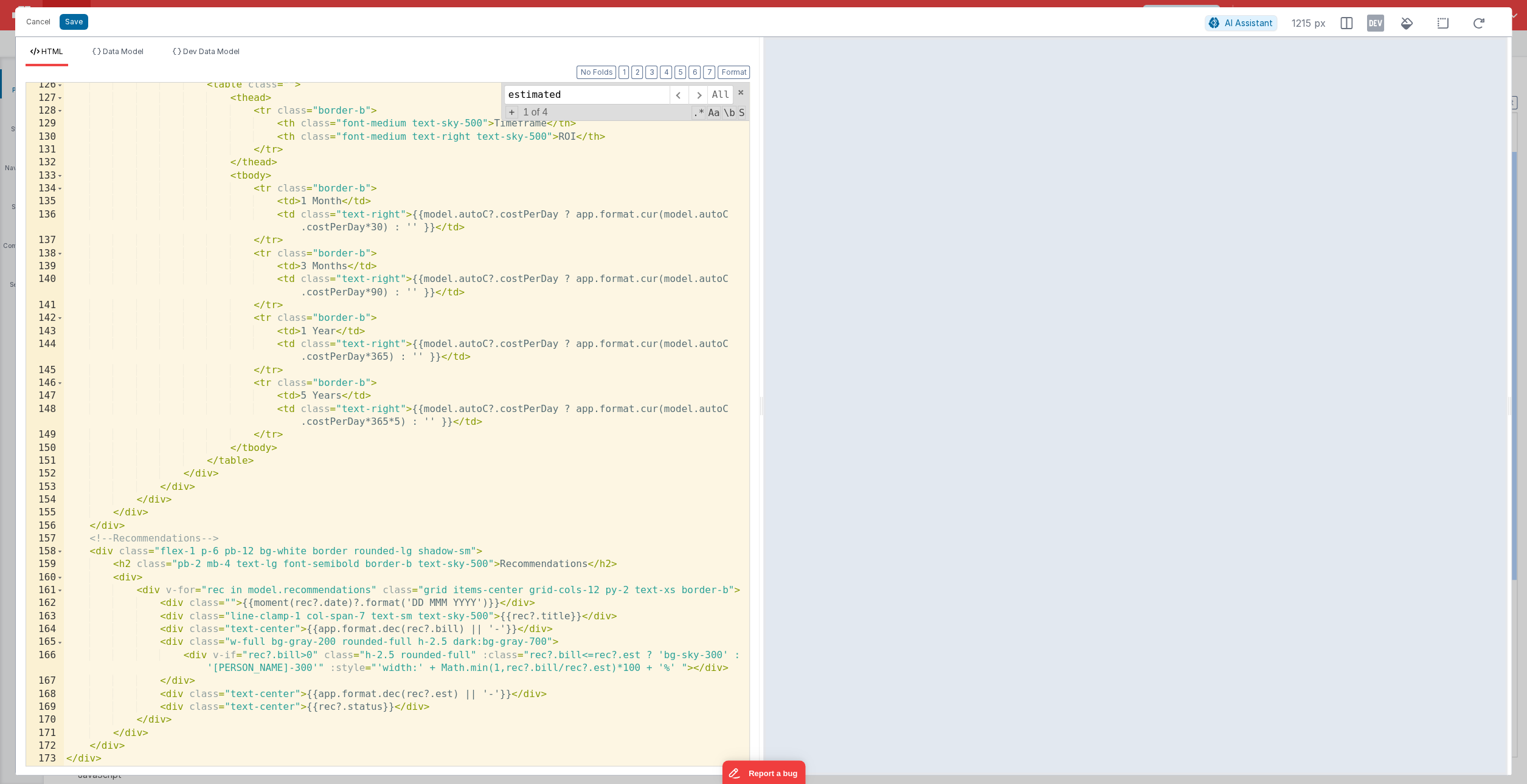
scroll to position [1962, 0]
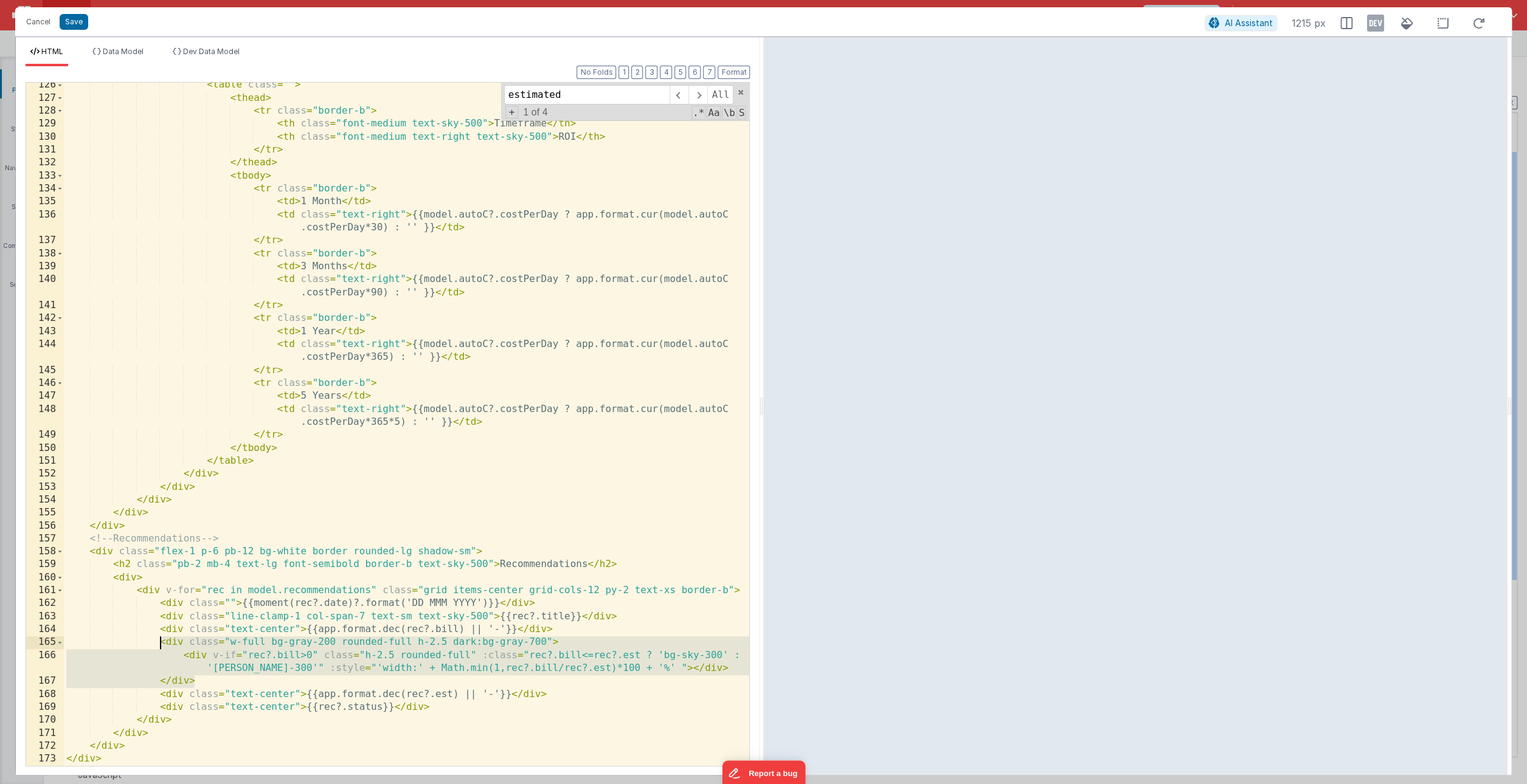
drag, startPoint x: 203, startPoint y: 683, endPoint x: 163, endPoint y: 640, distance: 58.7
click at [163, 640] on div "< table class = "" > < thead > < tr class = "border-b" > < th class = "font-med…" at bounding box center [406, 433] width 686 height 709
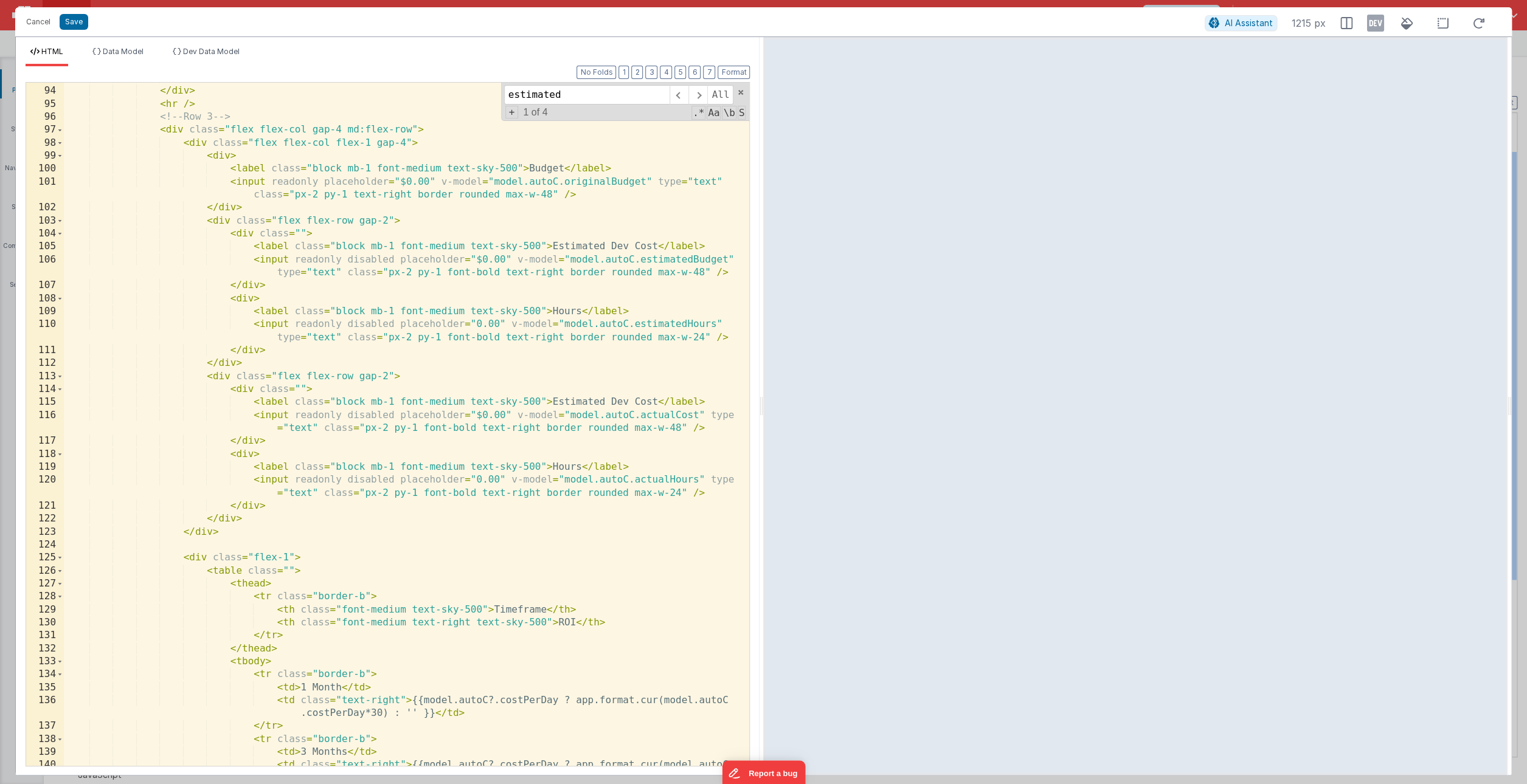
scroll to position [1477, 0]
click at [473, 512] on div "</ div > </ div > < hr /> <!-- Row 3 --> < div class = "flex flex-col gap-4 md:…" at bounding box center [406, 432] width 686 height 722
click at [252, 521] on div "</ div > </ div > < hr /> <!-- Row 3 --> < div class = "flex flex-col gap-4 md:…" at bounding box center [406, 432] width 686 height 722
click at [276, 519] on div "</ div > </ div > < hr /> <!-- Row 3 --> < div class = "flex flex-col gap-4 md:…" at bounding box center [406, 432] width 686 height 722
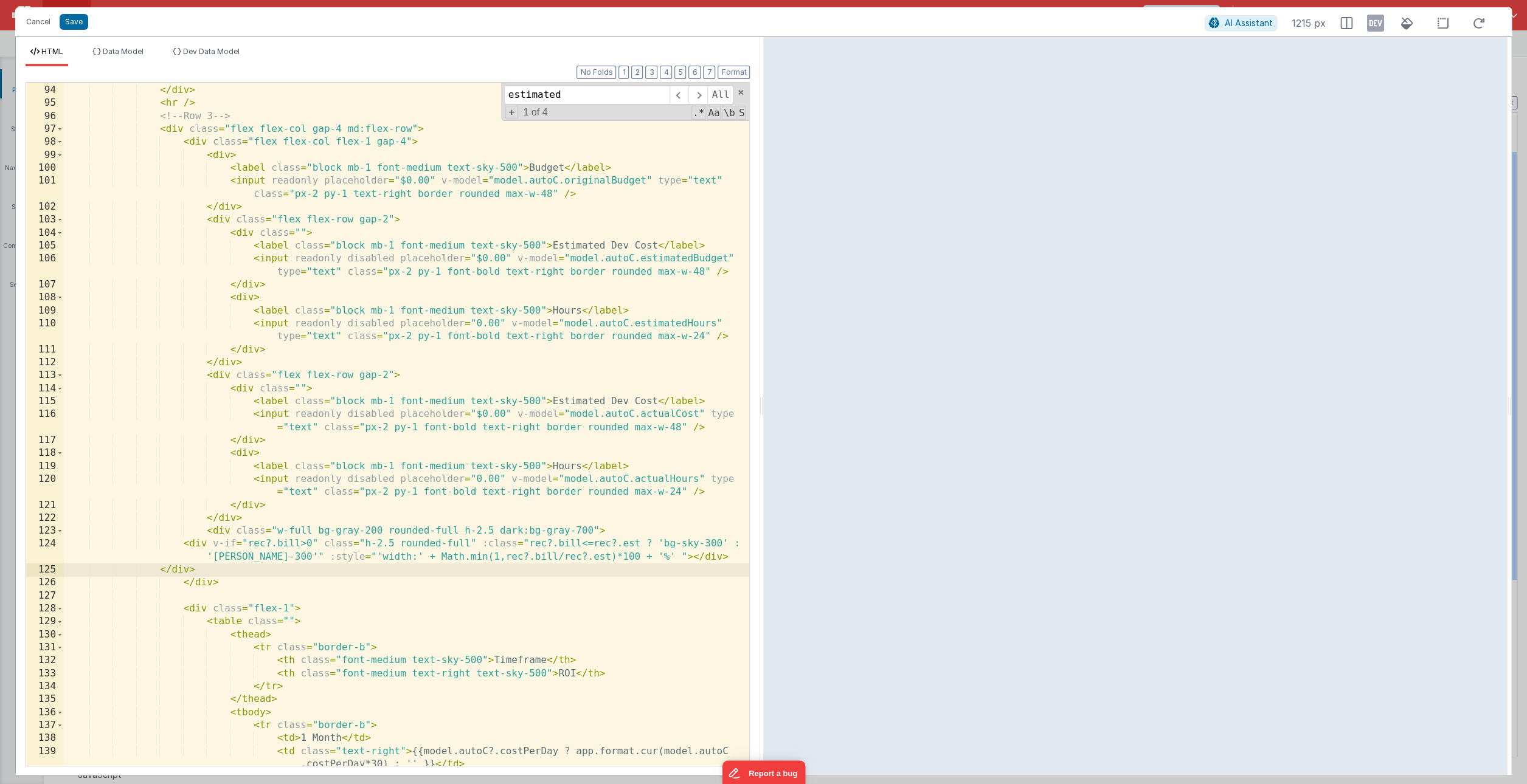
click at [182, 546] on div "</ div > </ div > < hr /> <!-- Row 3 --> < div class = "flex flex-col gap-4 md:…" at bounding box center [406, 432] width 686 height 722
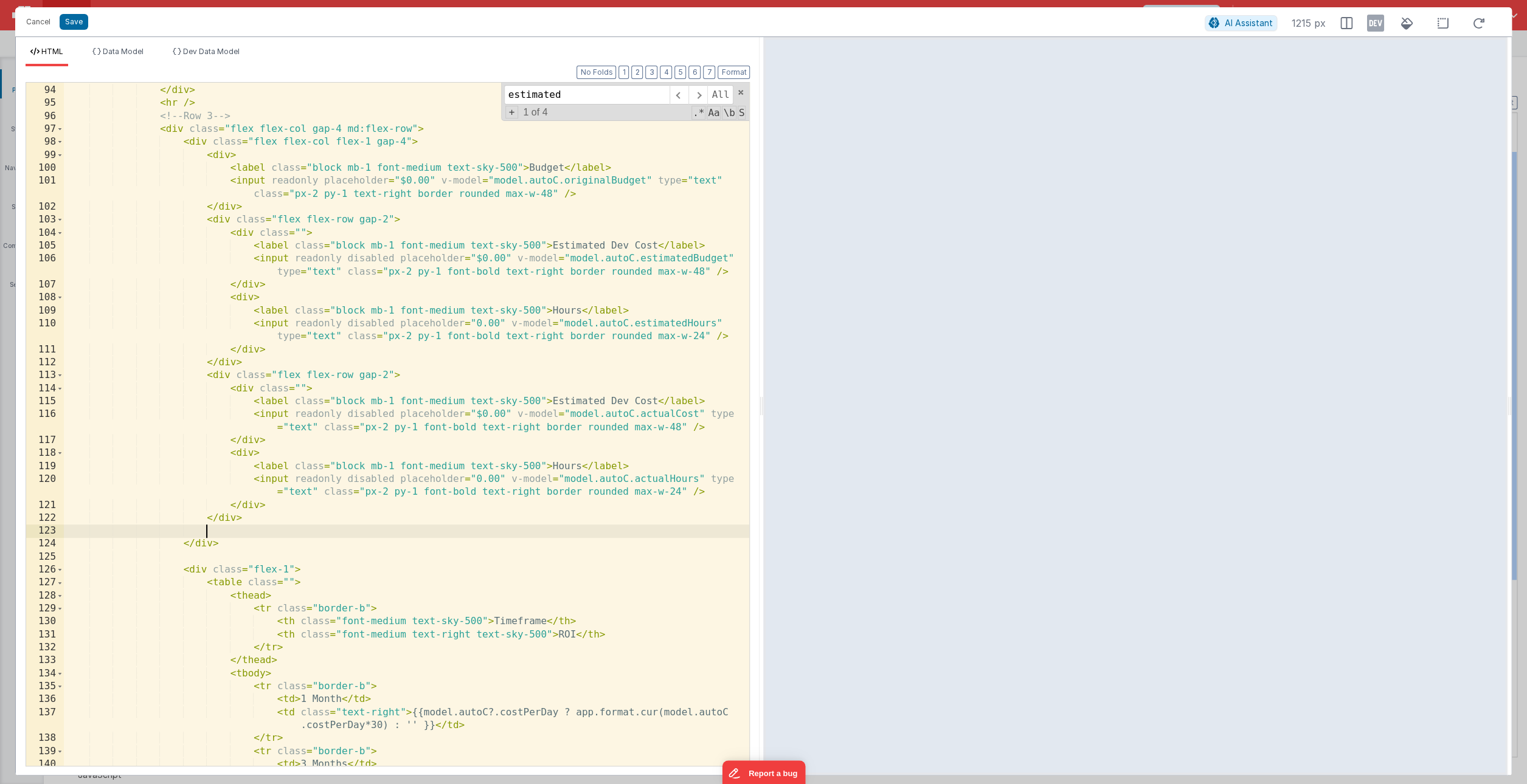
scroll to position [1478, 0]
click at [516, 518] on div "</ div > </ div > < hr /> <!-- Row 3 --> < div class = "flex flex-col gap-4 md:…" at bounding box center [406, 424] width 686 height 709
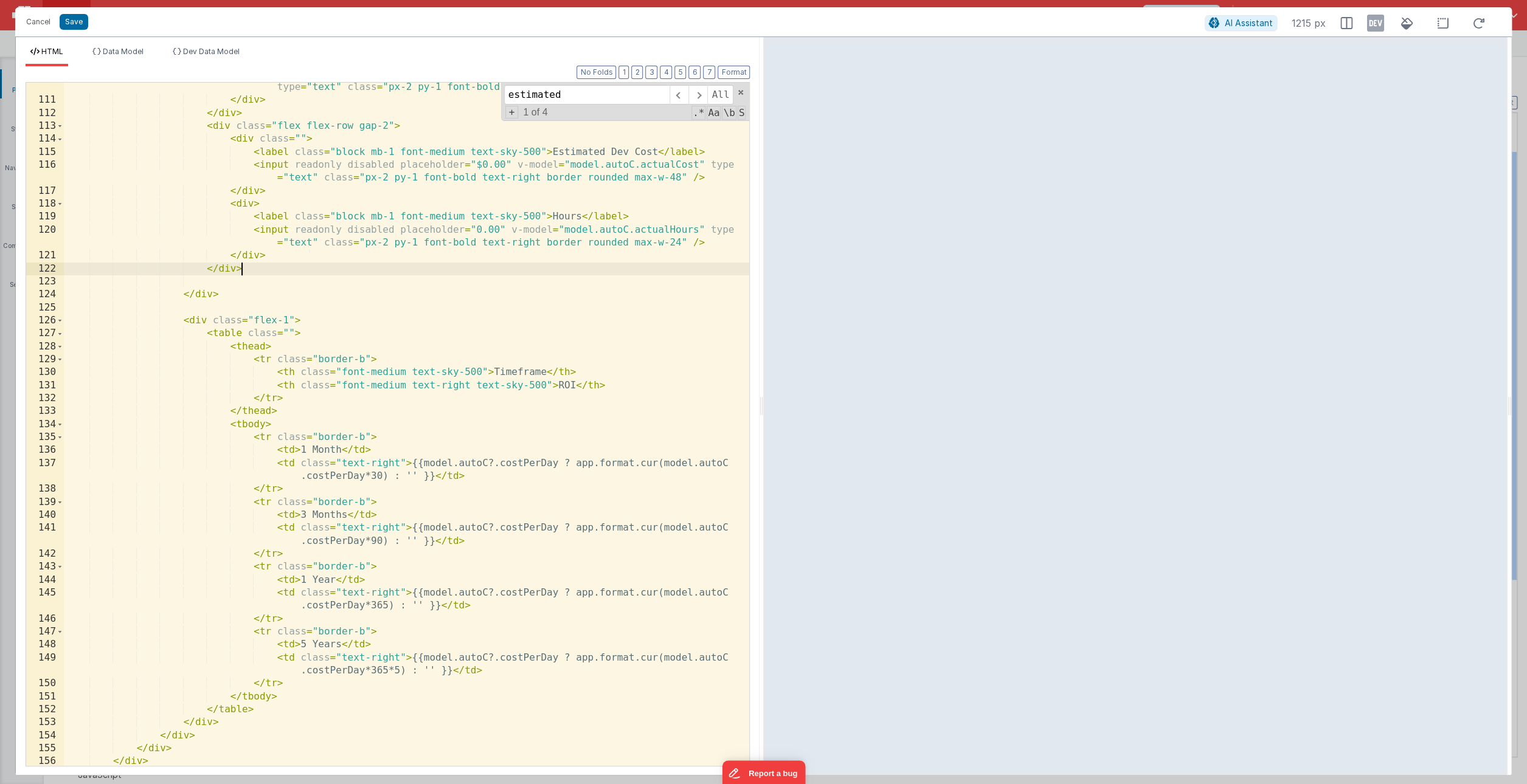
scroll to position [1975, 0]
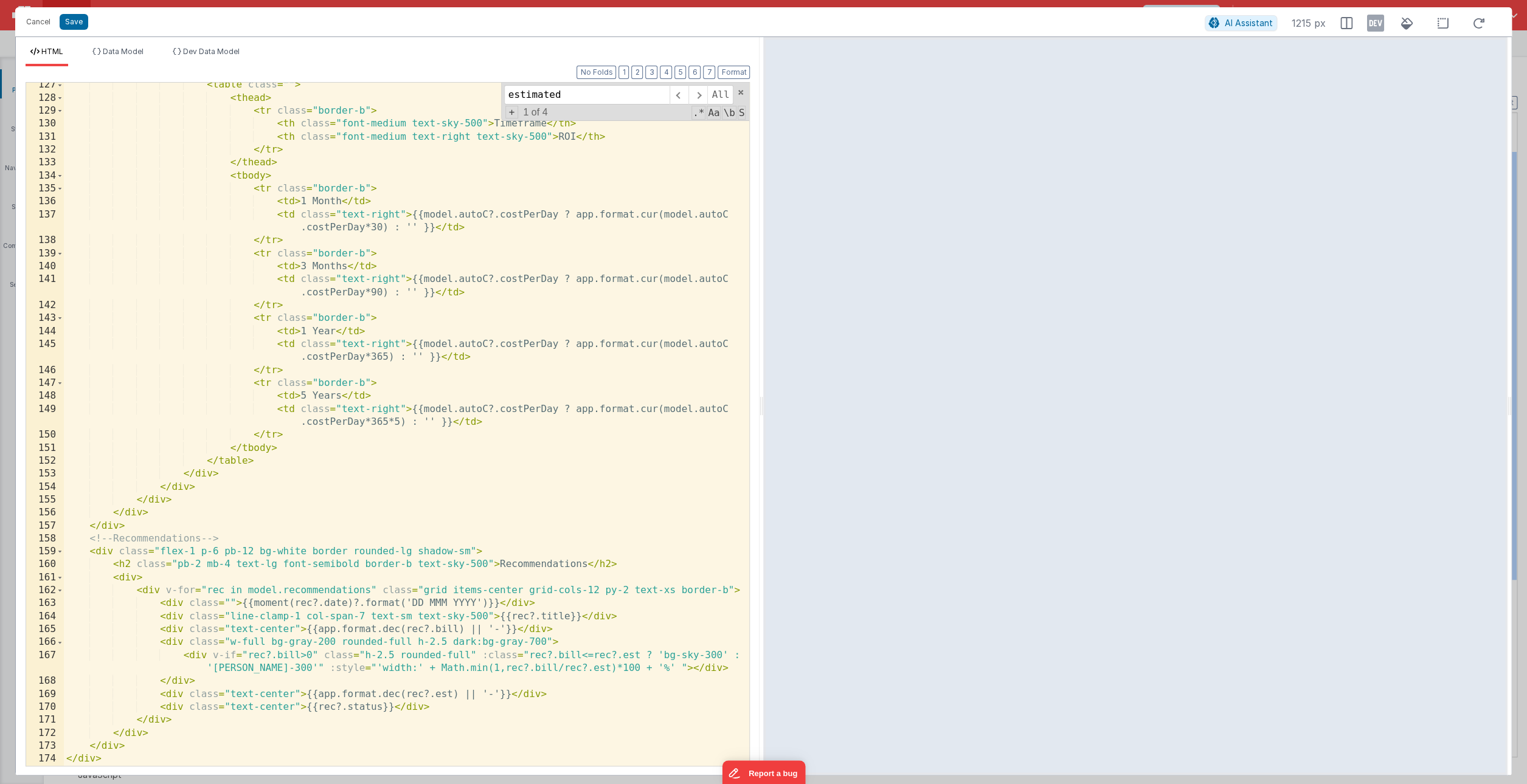
click at [210, 683] on div "< table class = "" > < thead > < tr class = "border-b" > < th class = "font-med…" at bounding box center [406, 433] width 686 height 709
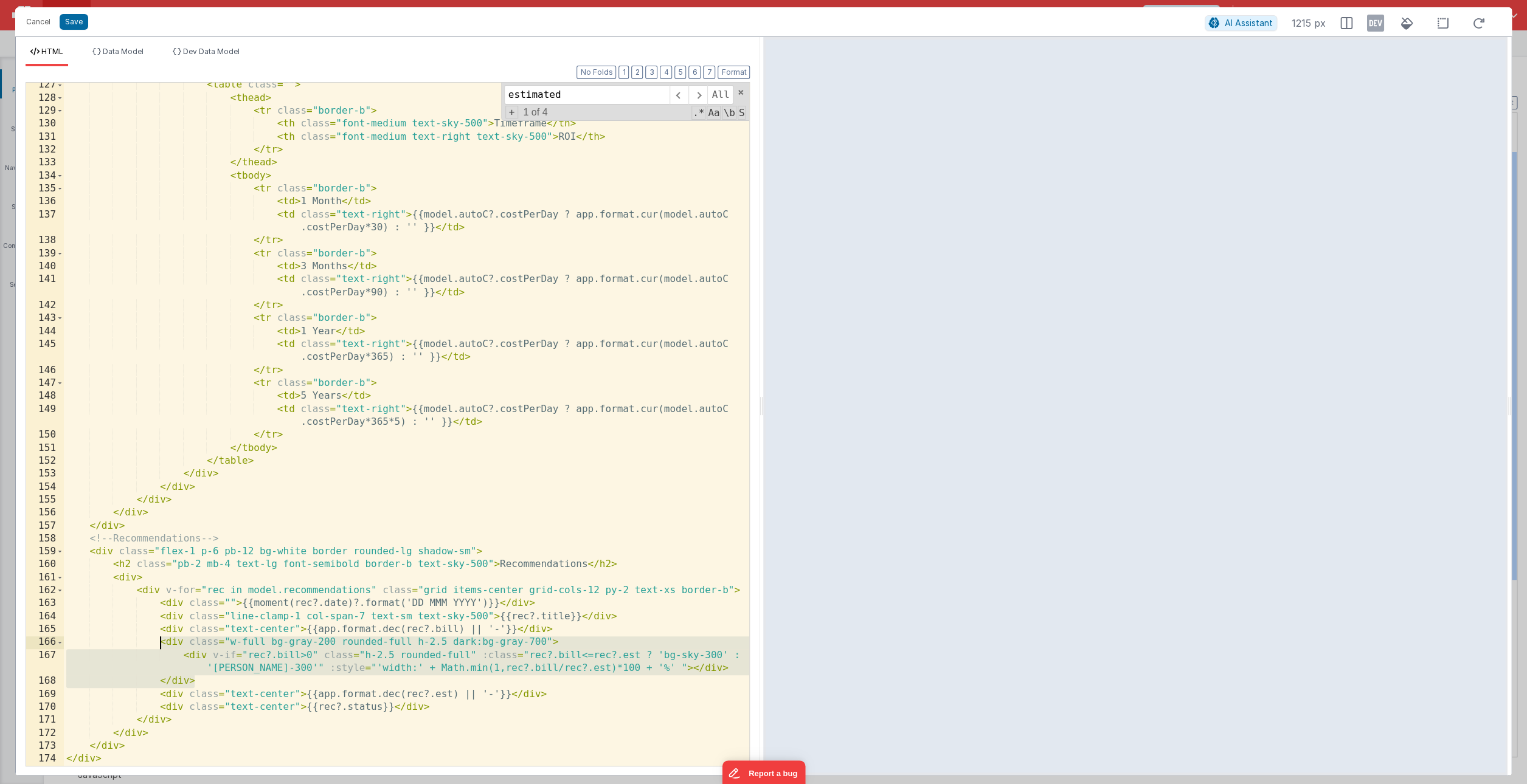
drag, startPoint x: 210, startPoint y: 682, endPoint x: 161, endPoint y: 646, distance: 60.8
click at [161, 646] on div "< table class = "" > < thead > < tr class = "border-b" > < th class = "font-med…" at bounding box center [406, 433] width 686 height 709
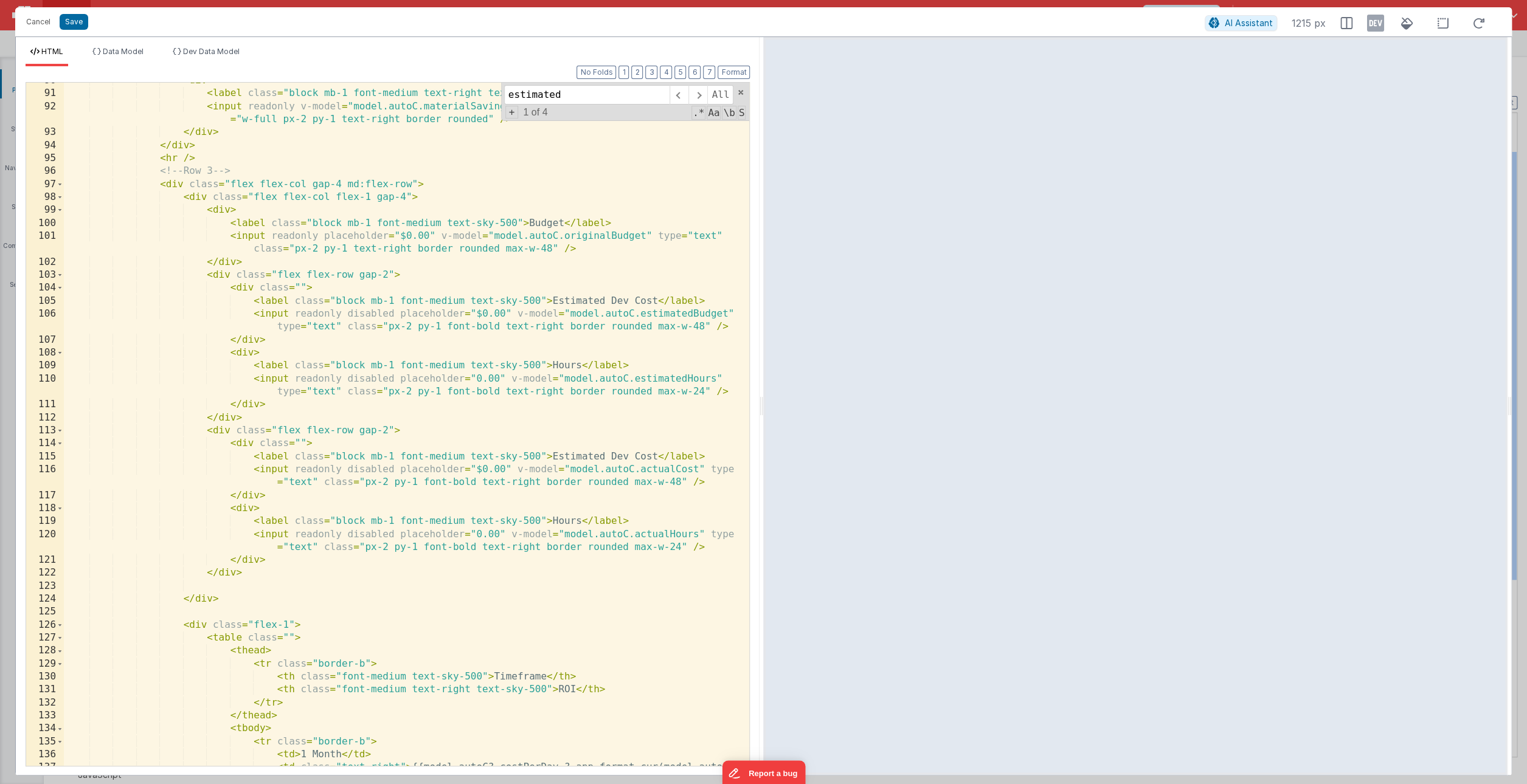
scroll to position [1383, 0]
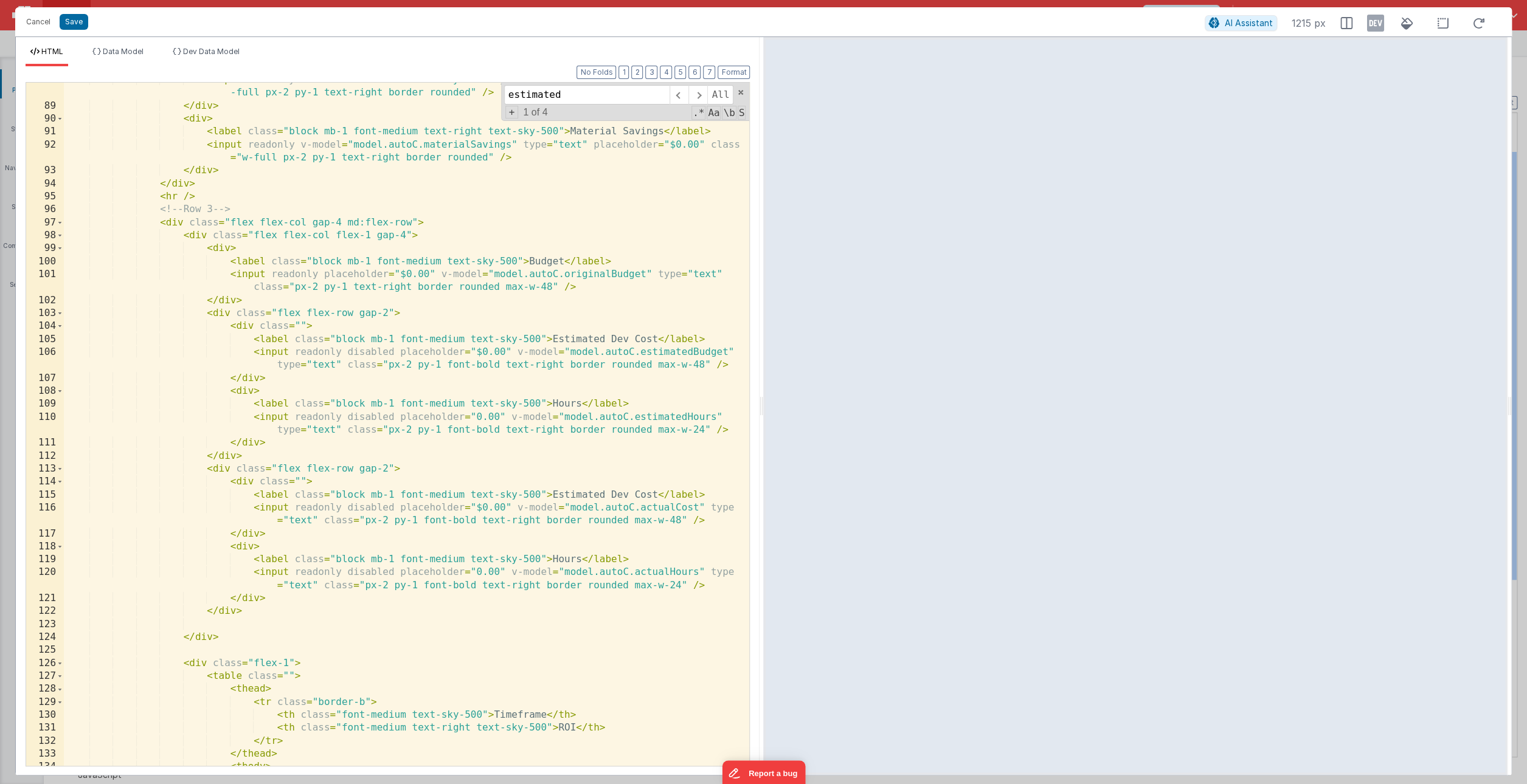
click at [299, 605] on div "< input readonly v-model = "model.autoC.hourlyCost" type = "text" placeholder =…" at bounding box center [406, 435] width 686 height 722
click at [241, 628] on div "< input readonly v-model = "model.autoC.hourlyCost" type = "text" placeholder =…" at bounding box center [406, 435] width 686 height 722
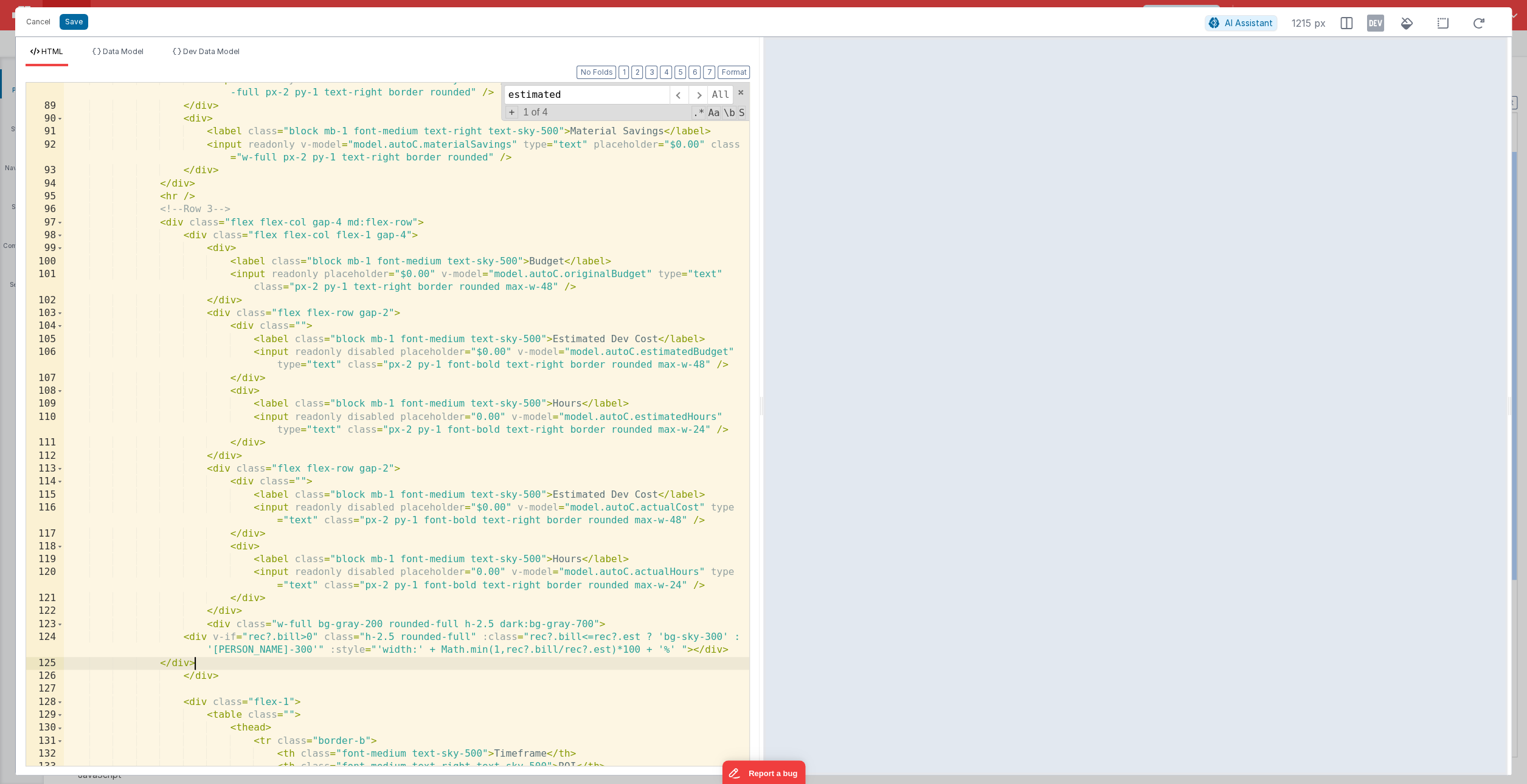
click at [158, 665] on div "< input readonly v-model = "model.autoC.hourlyCost" type = "text" placeholder =…" at bounding box center [406, 435] width 686 height 722
click at [77, 26] on button "Save" at bounding box center [74, 22] width 29 height 16
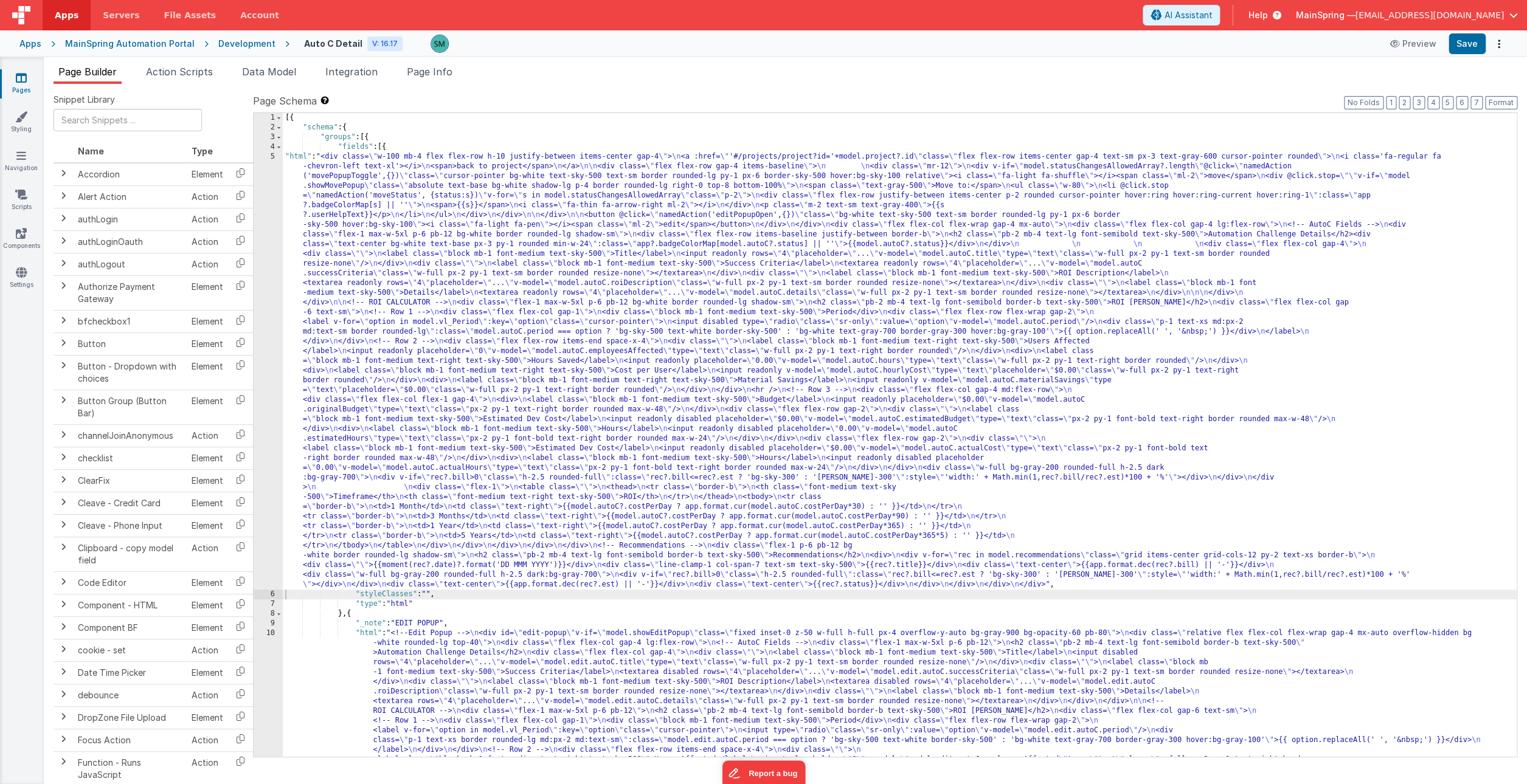
click at [274, 155] on div "5" at bounding box center [268, 371] width 29 height 438
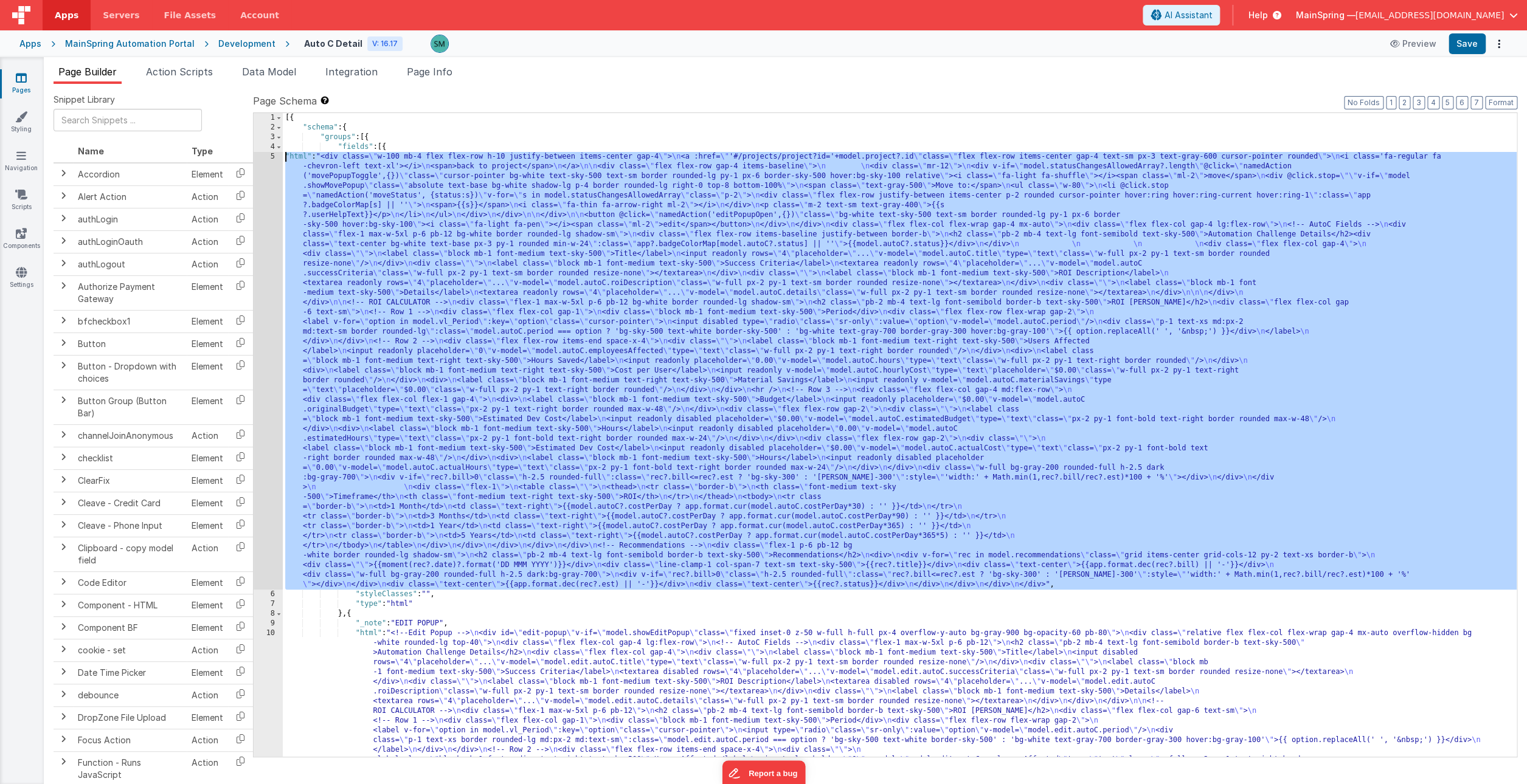
click at [274, 156] on div "5" at bounding box center [268, 371] width 29 height 438
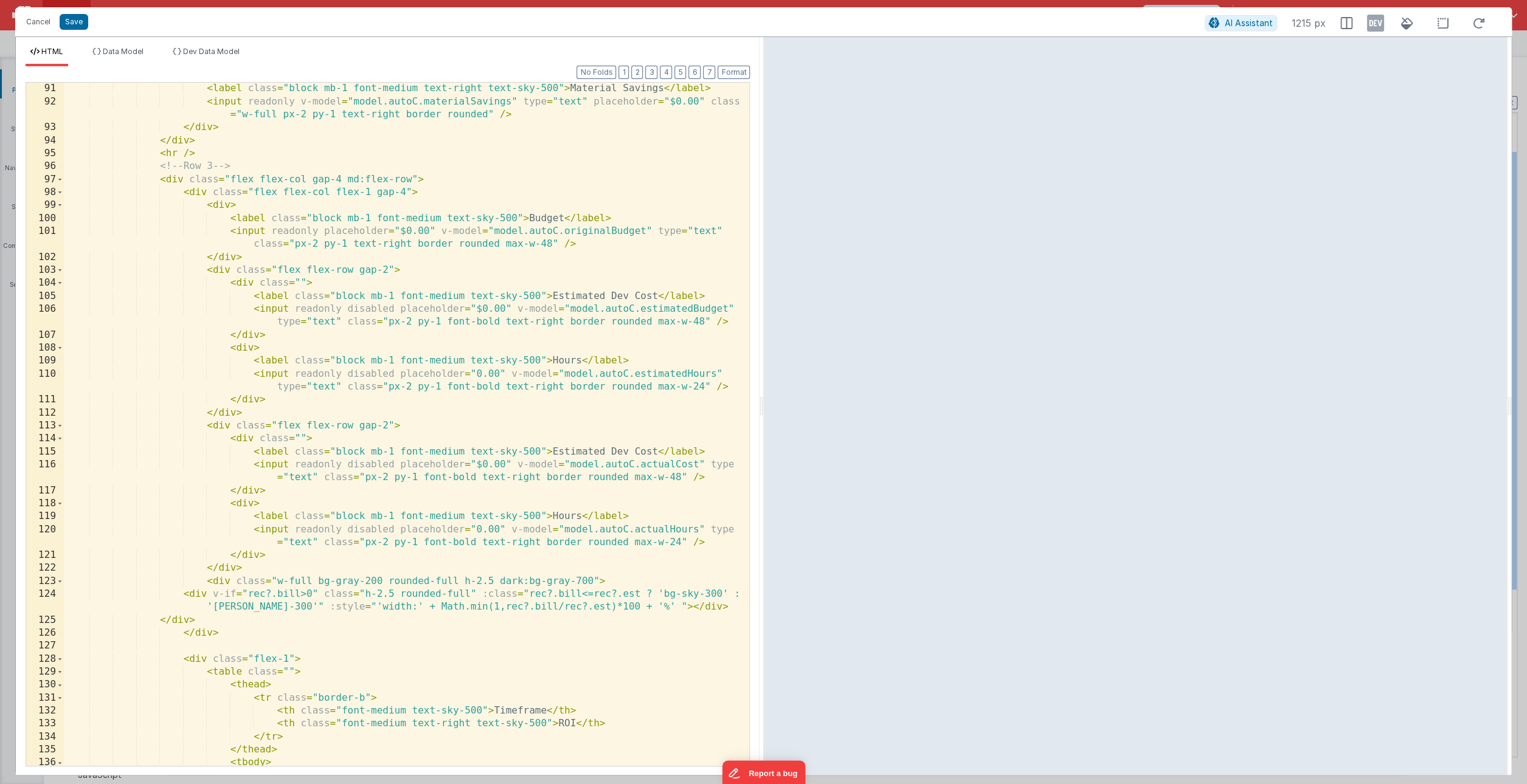
scroll to position [1416, 0]
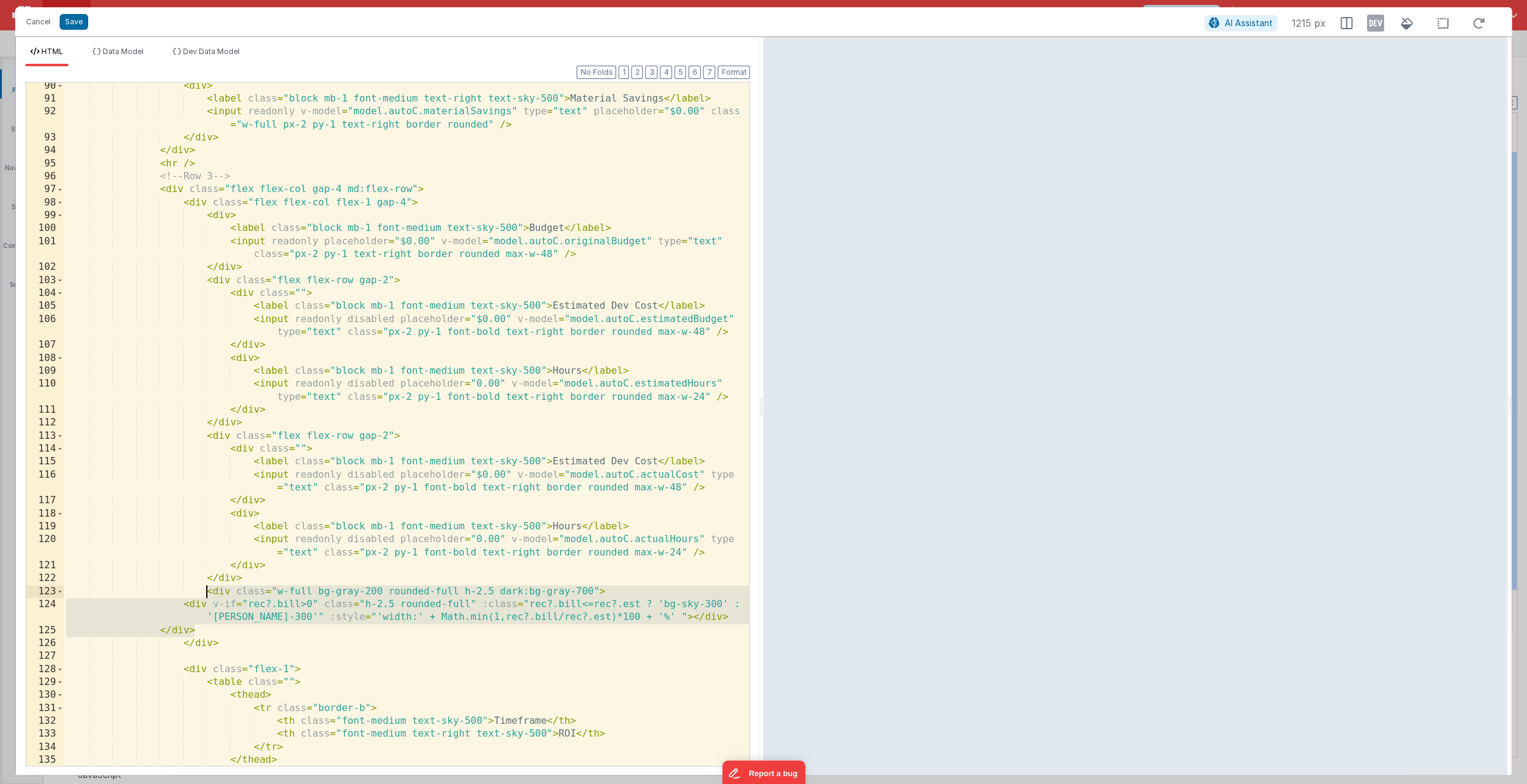
drag, startPoint x: 201, startPoint y: 635, endPoint x: 205, endPoint y: 594, distance: 41.2
click at [205, 594] on div "< div > < label class = "block mb-1 font-medium text-right text-sky-500" > Mate…" at bounding box center [406, 434] width 686 height 709
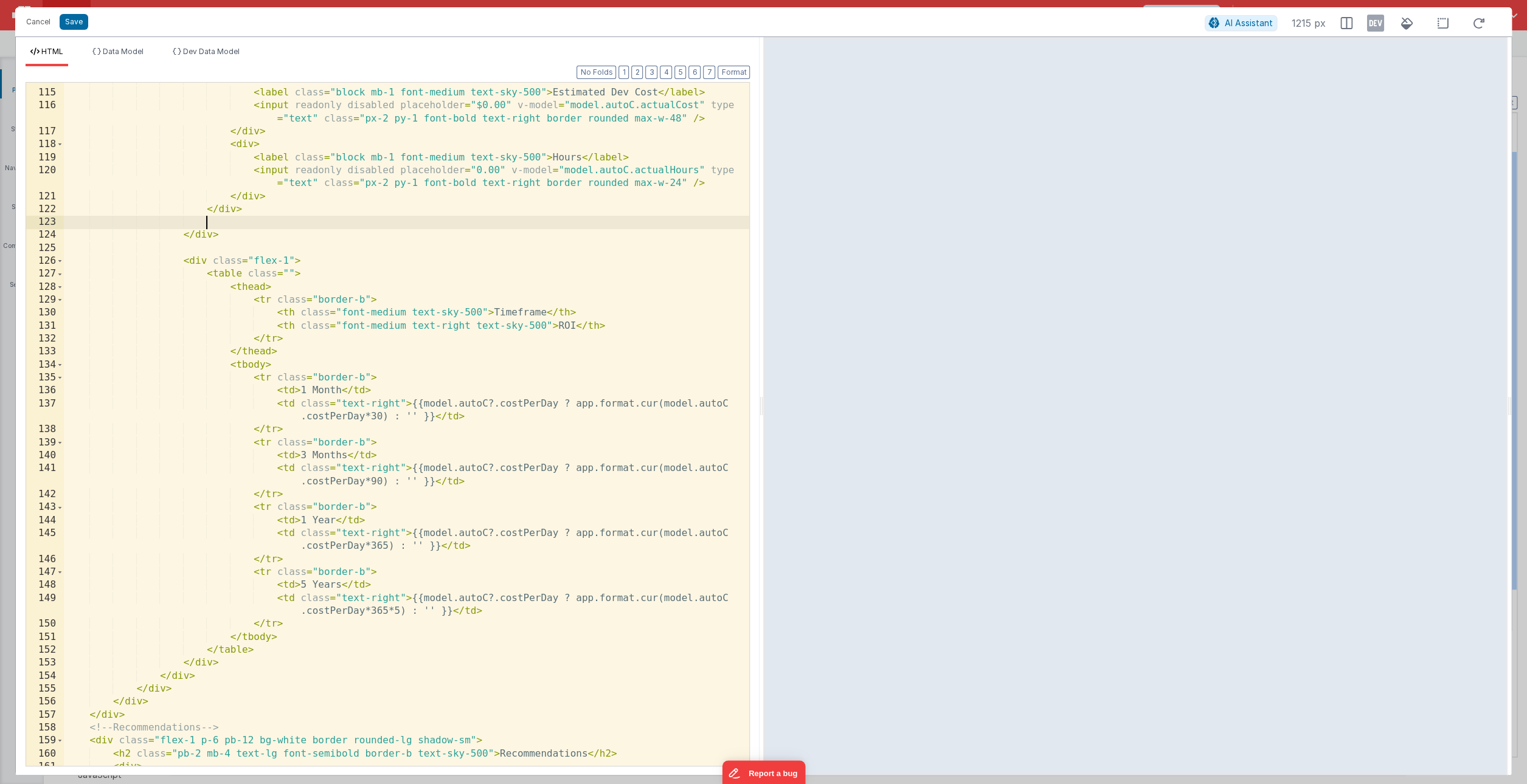
scroll to position [1975, 0]
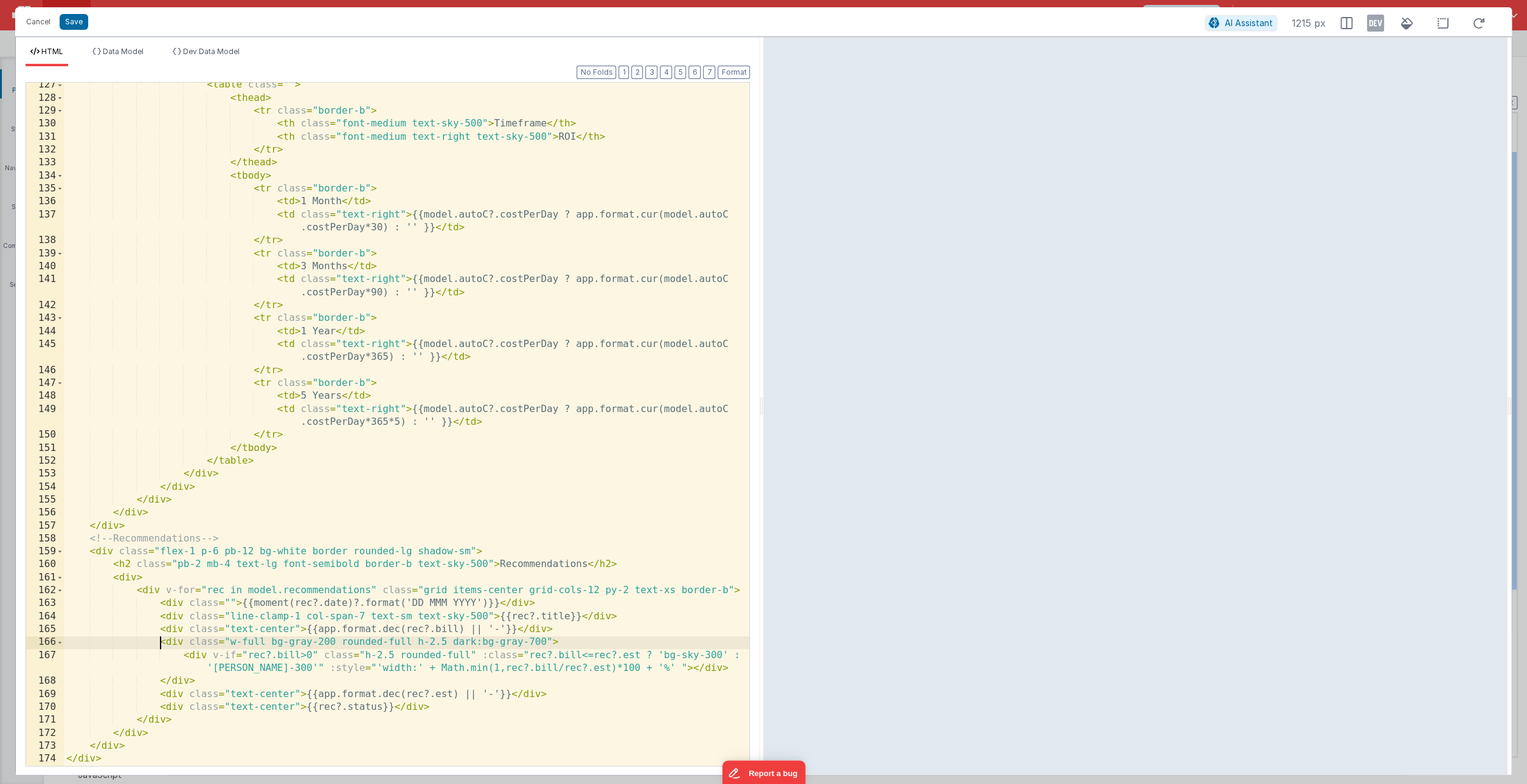
click at [160, 643] on div "< table class = "" > < thead > < tr class = "border-b" > < th class = "font-med…" at bounding box center [406, 433] width 686 height 709
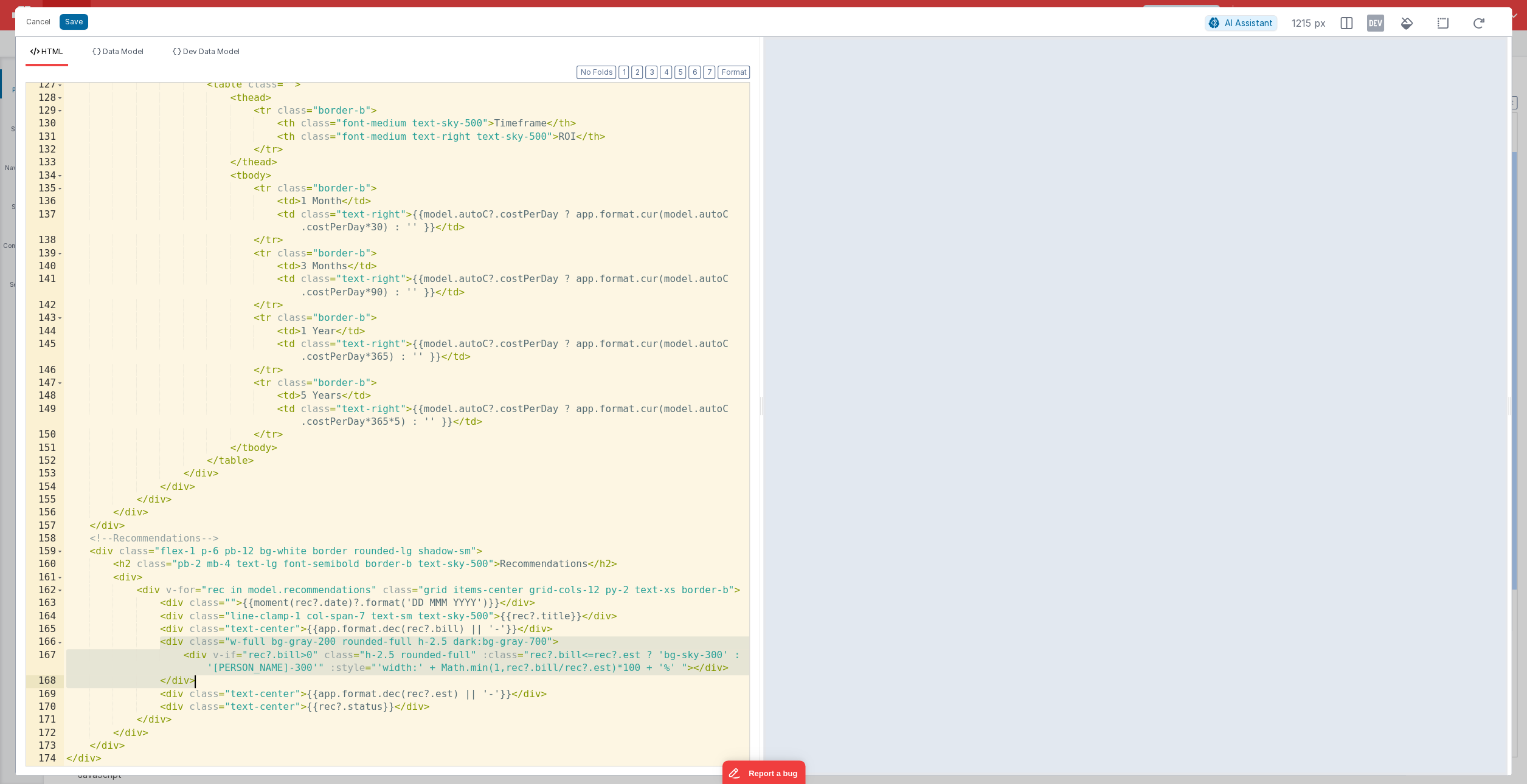
drag, startPoint x: 160, startPoint y: 646, endPoint x: 205, endPoint y: 686, distance: 60.2
click at [205, 686] on div "< table class = "" > < thead > < tr class = "border-b" > < th class = "font-med…" at bounding box center [406, 433] width 686 height 709
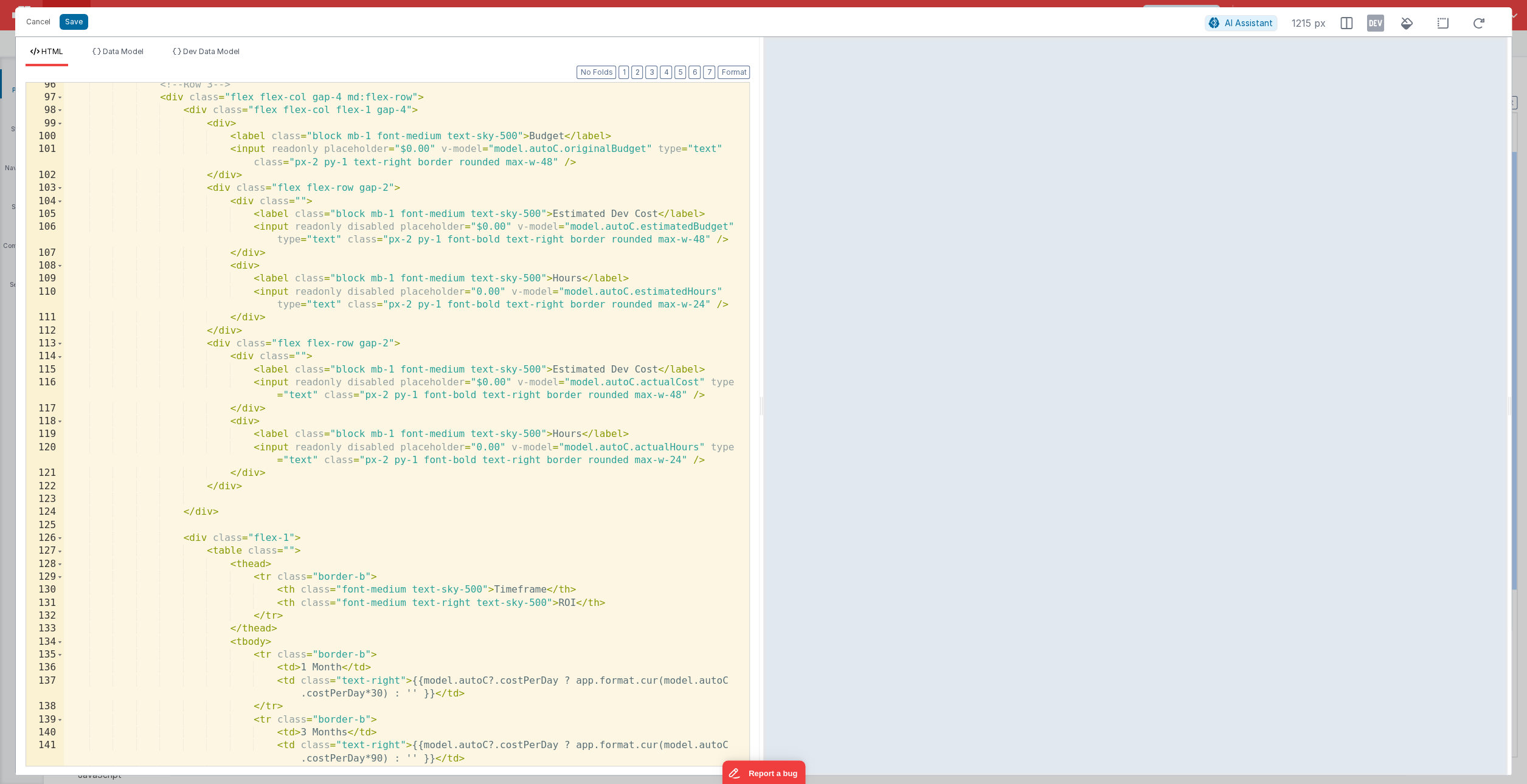
scroll to position [1498, 0]
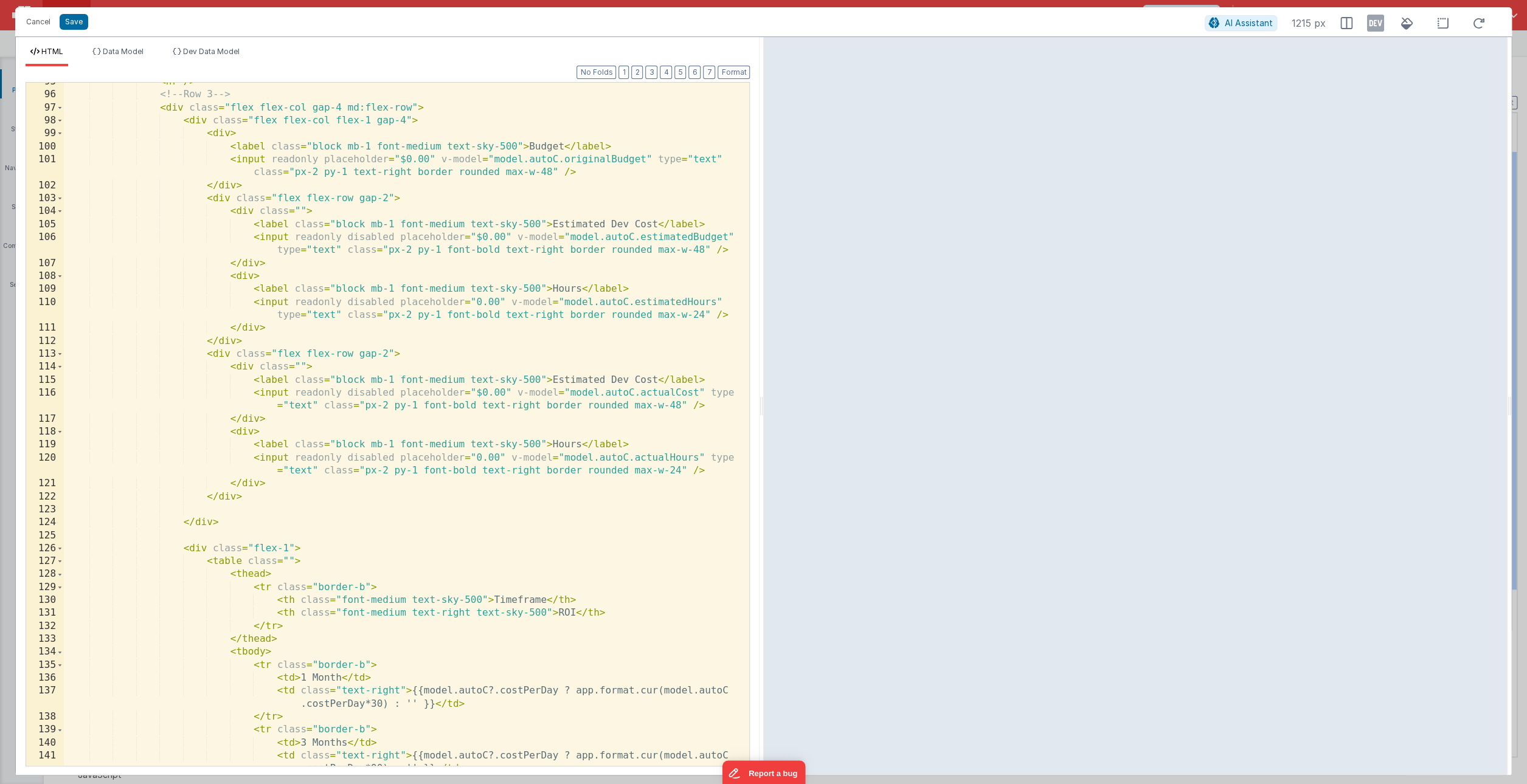
click at [232, 510] on div "< hr /> <!-- Row 3 --> < div class = "flex flex-col gap-4 md:flex-row" > < div …" at bounding box center [406, 436] width 686 height 722
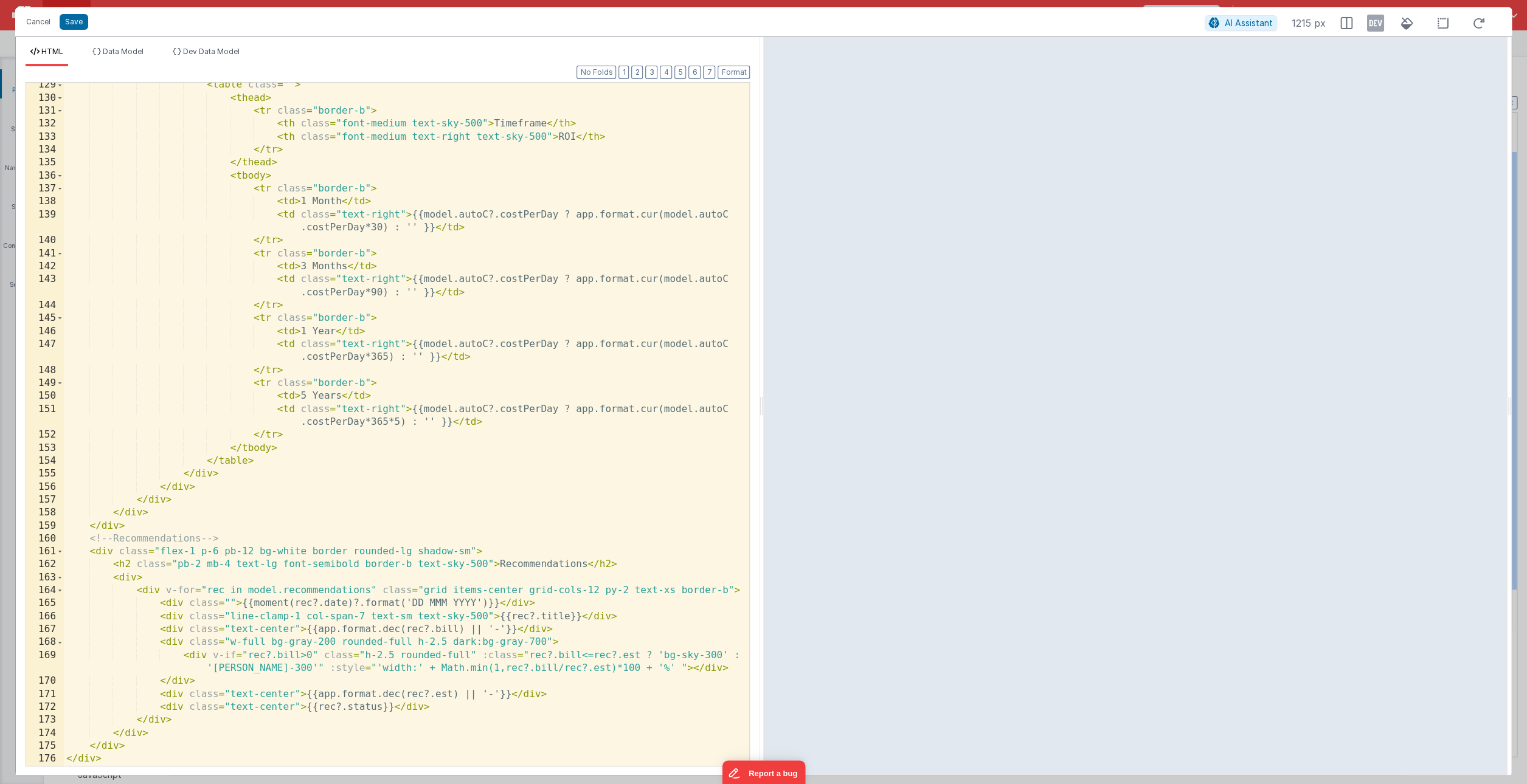
scroll to position [2001, 0]
drag, startPoint x: 190, startPoint y: 643, endPoint x: 553, endPoint y: 640, distance: 363.0
click at [553, 640] on div "< table class = "" > < thead > < tr class = "border-b" > < th class = "font-med…" at bounding box center [406, 433] width 686 height 709
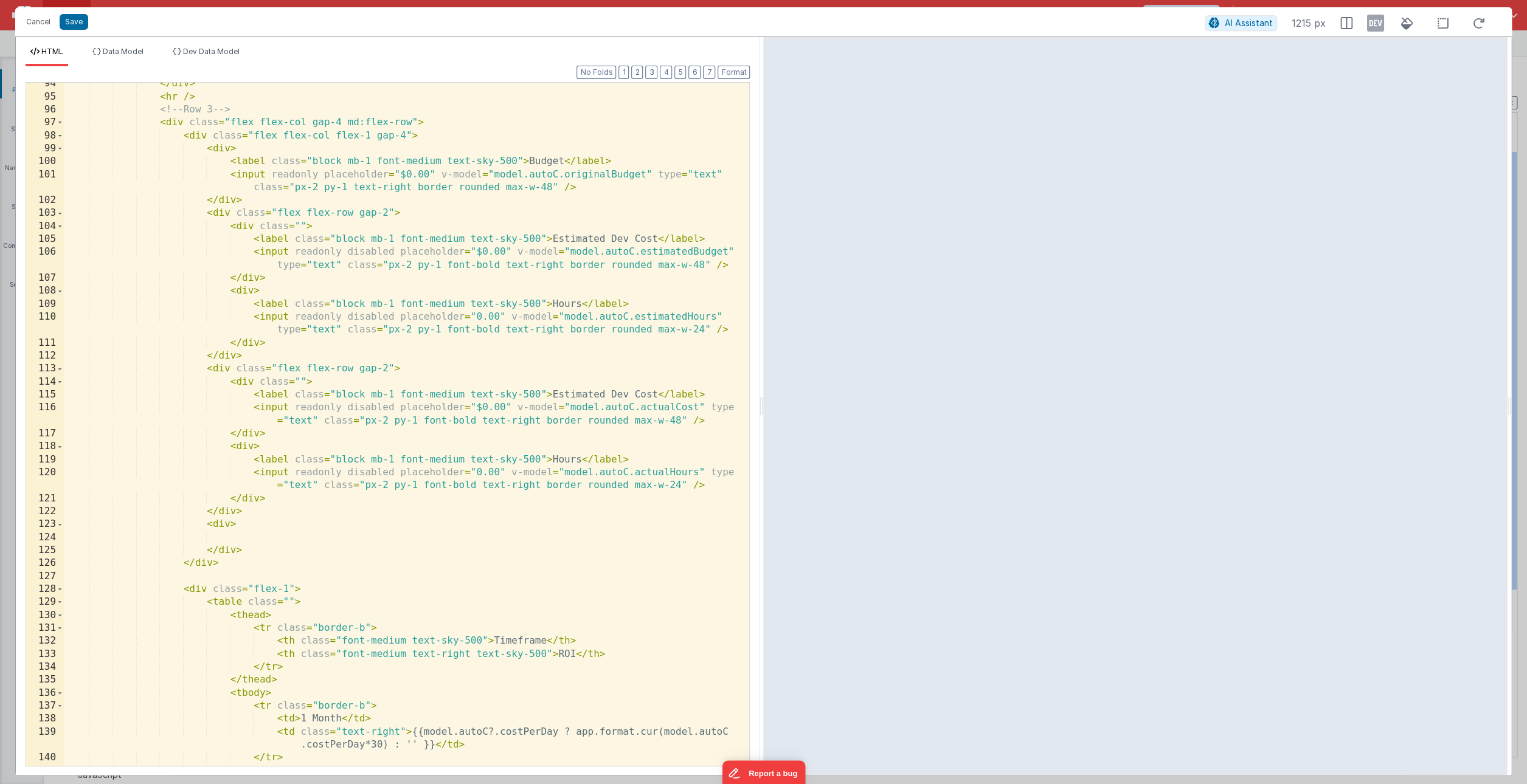
scroll to position [1467, 0]
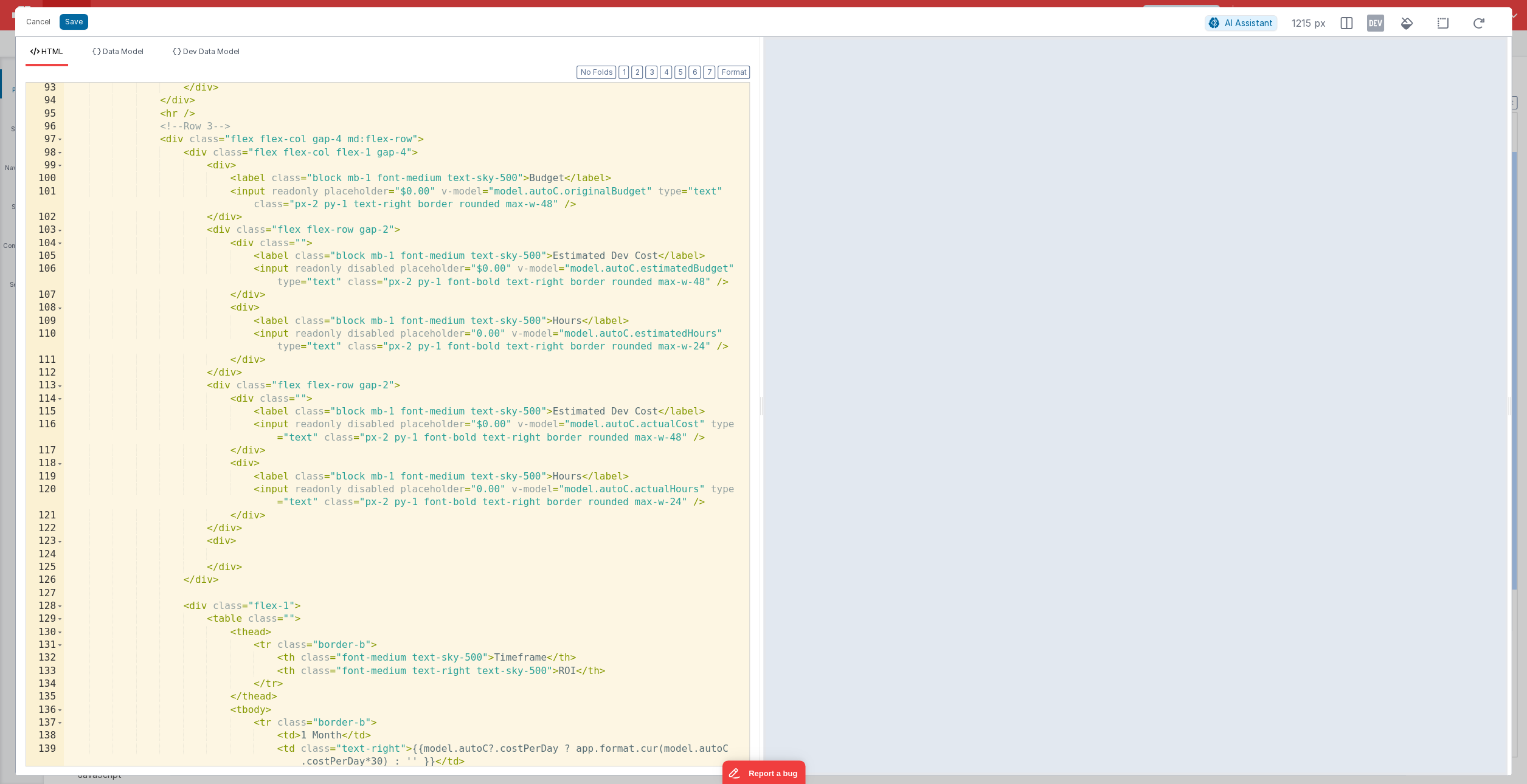
click at [230, 543] on div "</ div > </ div > < hr /> <!-- Row 3 --> < div class = "flex flex-col gap-4 md:…" at bounding box center [406, 436] width 686 height 709
paste textarea
click at [229, 543] on div "</ div > </ div > < hr /> <!-- Row 3 --> < div class = "flex flex-col gap-4 md:…" at bounding box center [406, 436] width 686 height 709
click at [261, 526] on div "</ div > </ div > < hr /> <!-- Row 3 --> < div class = "flex flex-col gap-4 md:…" at bounding box center [406, 436] width 686 height 709
click at [592, 542] on div "</ div > </ div > < hr /> <!-- Row 3 --> < div class = "flex flex-col gap-4 md:…" at bounding box center [406, 436] width 686 height 709
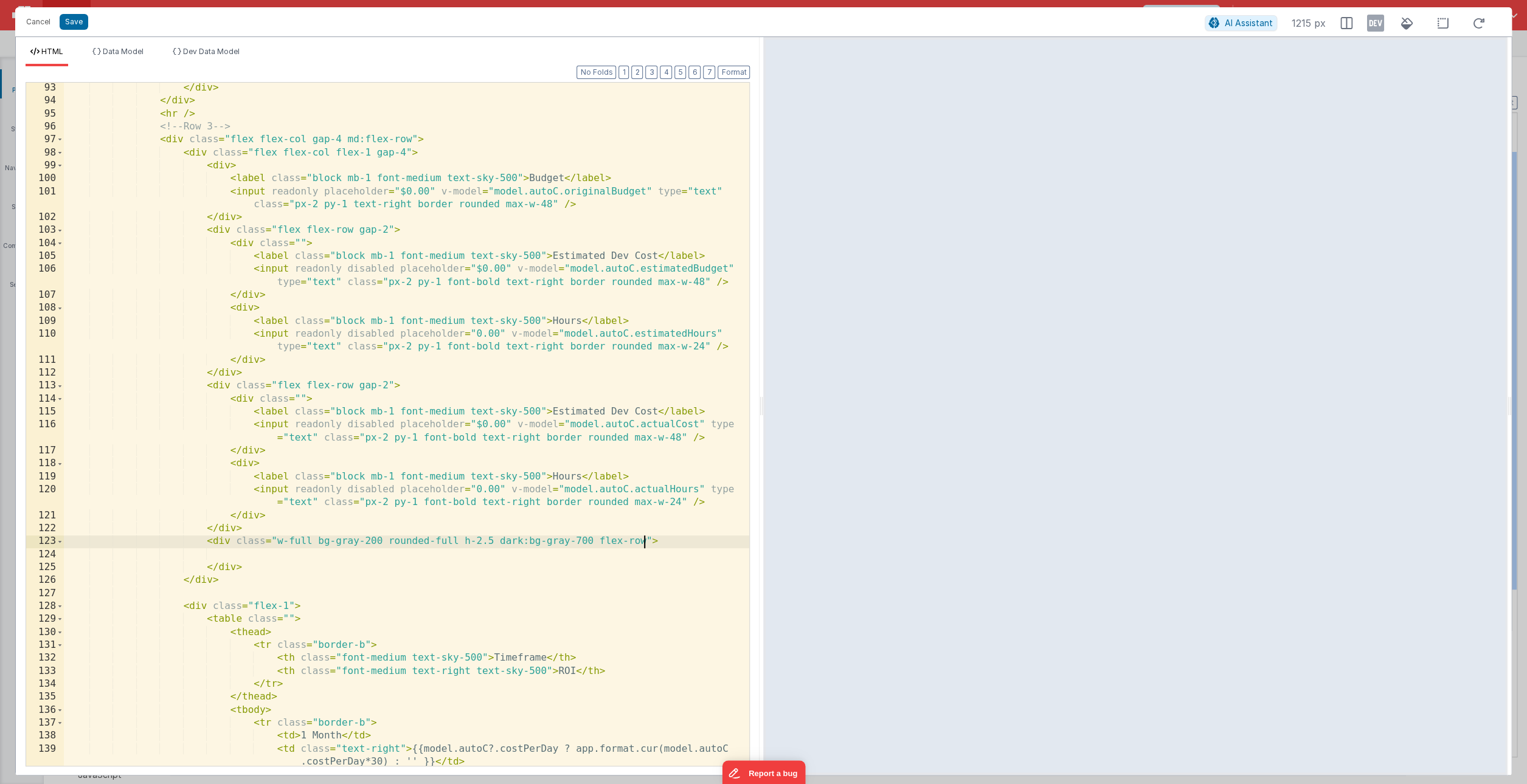
click at [632, 571] on div "</ div > </ div > < hr /> <!-- Row 3 --> < div class = "flex flex-col gap-4 md:…" at bounding box center [406, 436] width 686 height 709
click at [645, 540] on div "</ div > </ div > < hr /> <!-- Row 3 --> < div class = "flex flex-col gap-4 md:…" at bounding box center [406, 436] width 686 height 709
click at [622, 584] on div "</ div > </ div > < hr /> <!-- Row 3 --> < div class = "flex flex-col gap-4 md:…" at bounding box center [406, 436] width 686 height 709
click at [598, 541] on div "</ div > </ div > < hr /> <!-- Row 3 --> < div class = "flex flex-col gap-4 md:…" at bounding box center [406, 436] width 686 height 709
click at [273, 525] on div "</ div > </ div > < hr /> <!-- Row 3 --> < div class = "flex flex-col gap-4 md:…" at bounding box center [406, 436] width 686 height 709
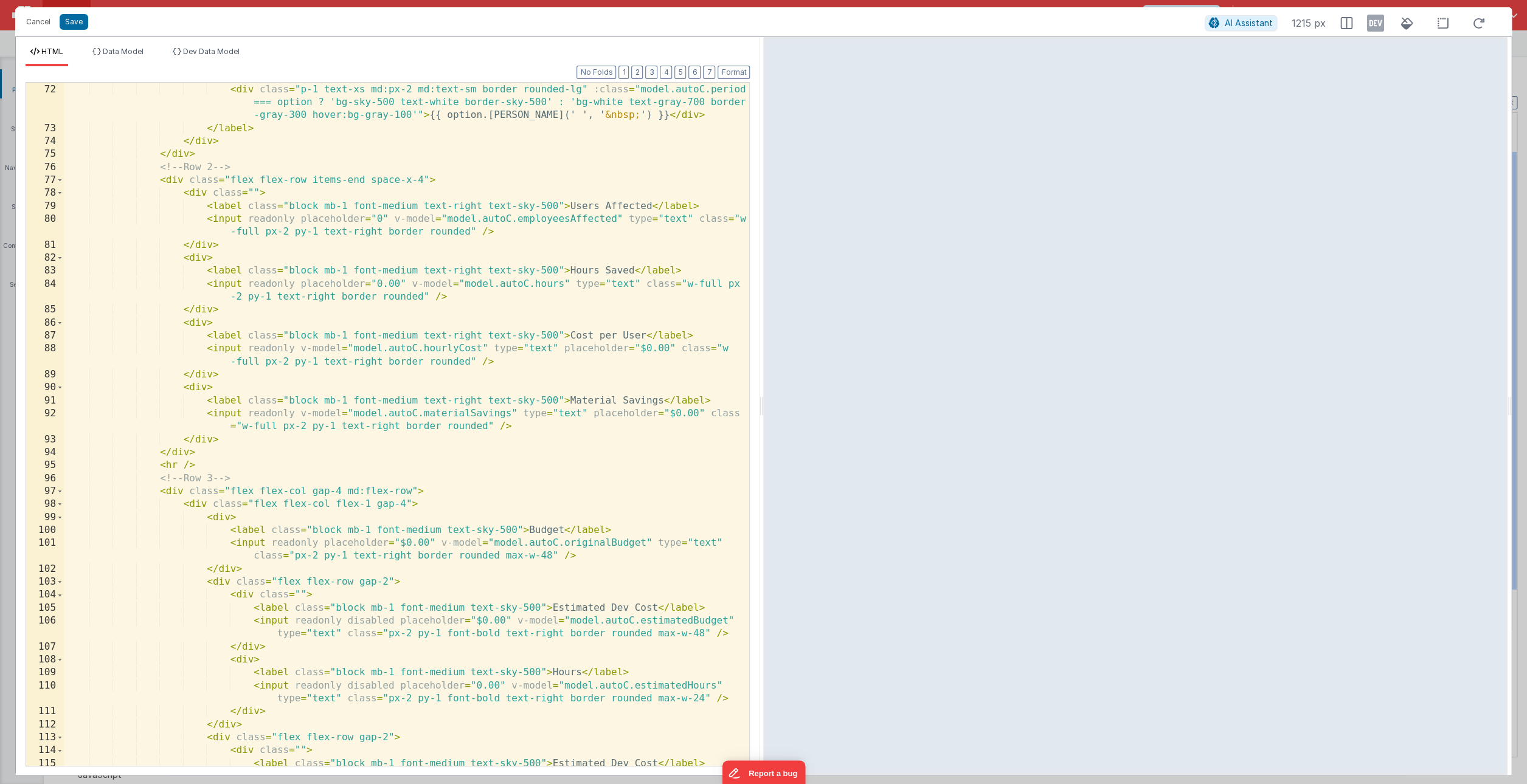
scroll to position [1661, 0]
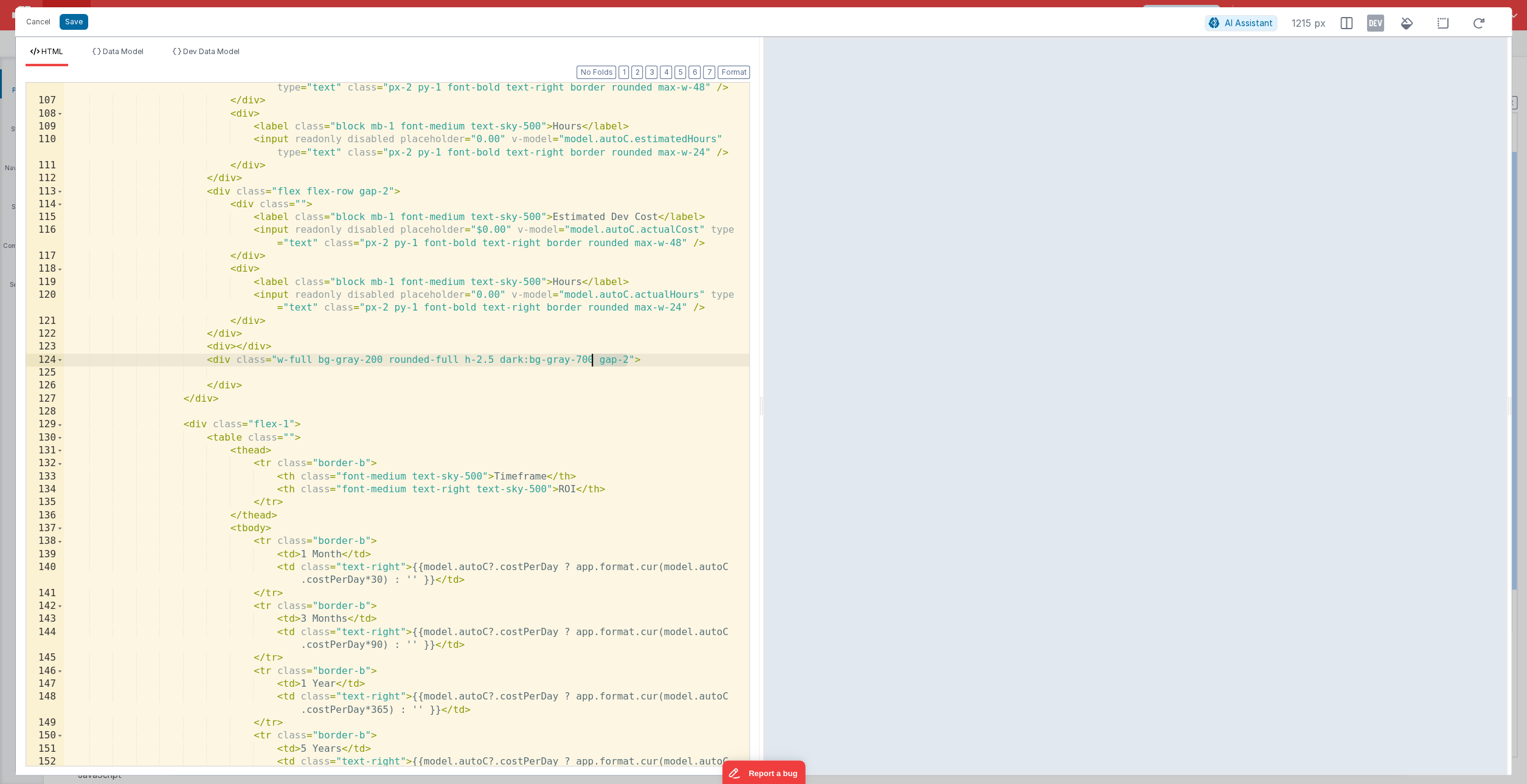
drag, startPoint x: 627, startPoint y: 361, endPoint x: 591, endPoint y: 363, distance: 36.1
click at [591, 363] on div "< input readonly disabled placeholder = "$0.00" v-model = "model.autoC.estimate…" at bounding box center [406, 436] width 686 height 735
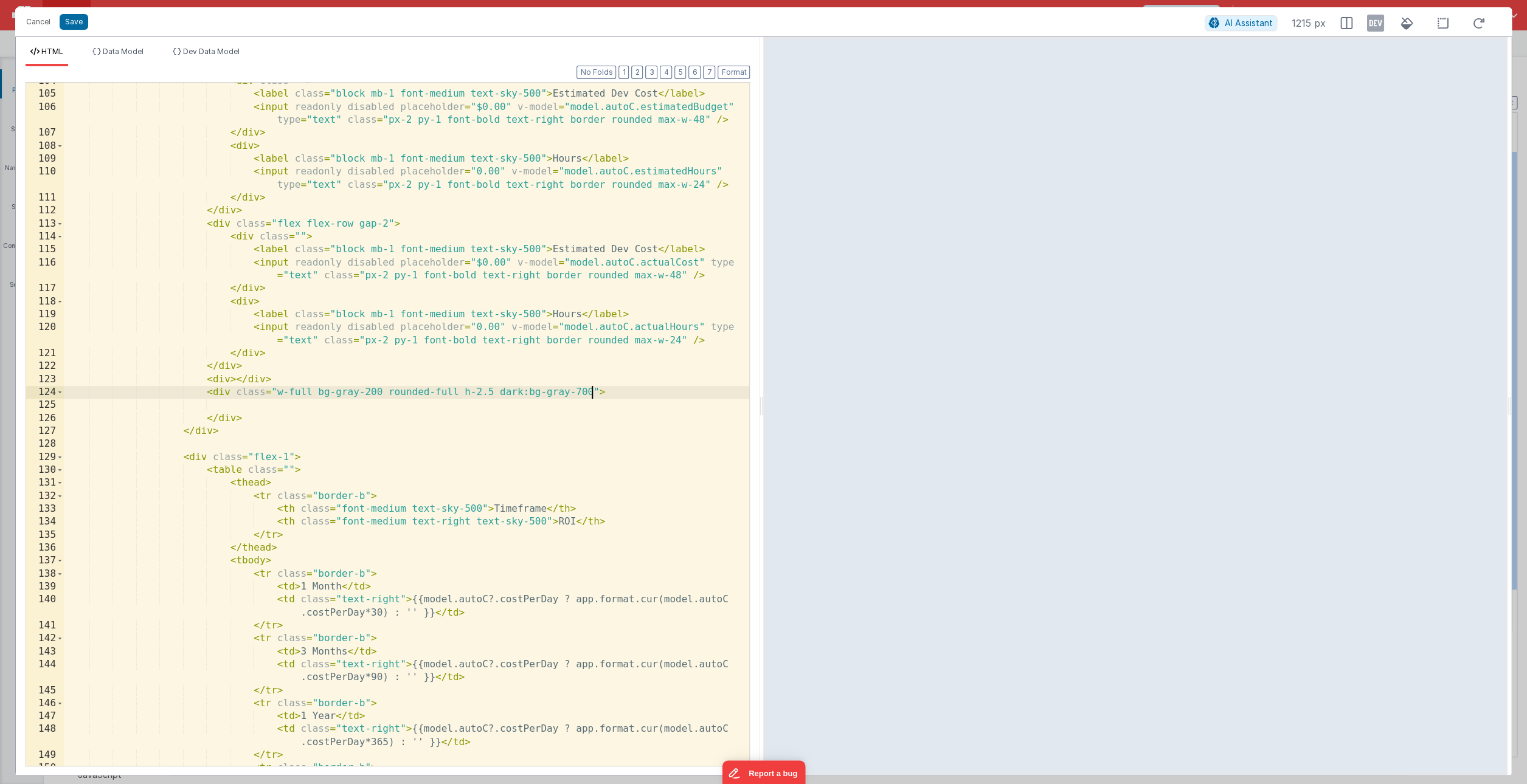
scroll to position [1620, 0]
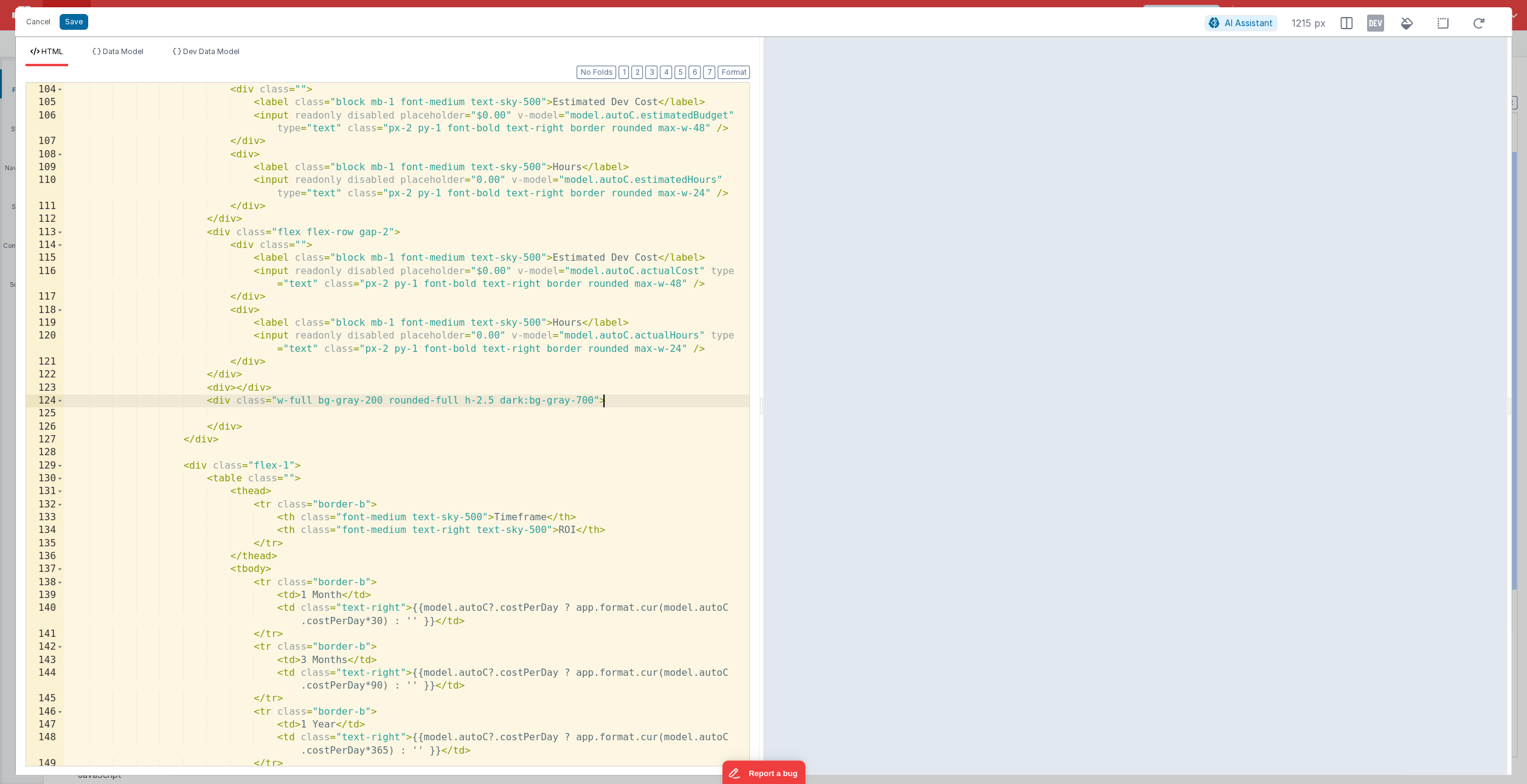
click at [627, 405] on div "< div class = "flex flex-row gap-2" > < div class = "" > < label class = "block…" at bounding box center [406, 425] width 686 height 709
drag, startPoint x: 599, startPoint y: 403, endPoint x: 238, endPoint y: 406, distance: 361.0
click at [238, 406] on div "< div class = "flex flex-row gap-2" > < div class = "" > < label class = "block…" at bounding box center [406, 425] width 686 height 709
click at [367, 415] on div "< div class = "flex flex-row gap-2" > < div class = "" > < label class = "block…" at bounding box center [406, 425] width 686 height 709
paste textarea
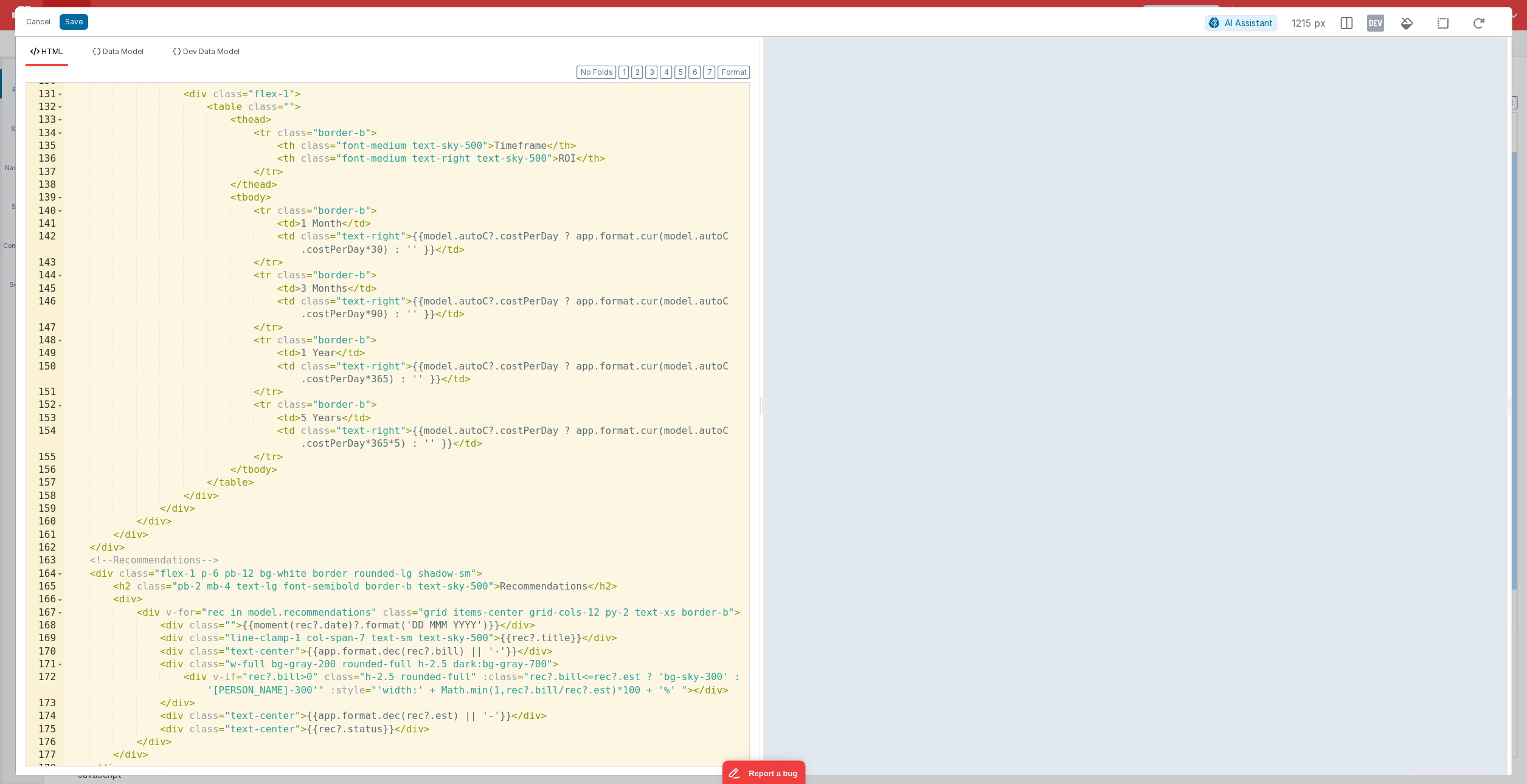
scroll to position [2019, 0]
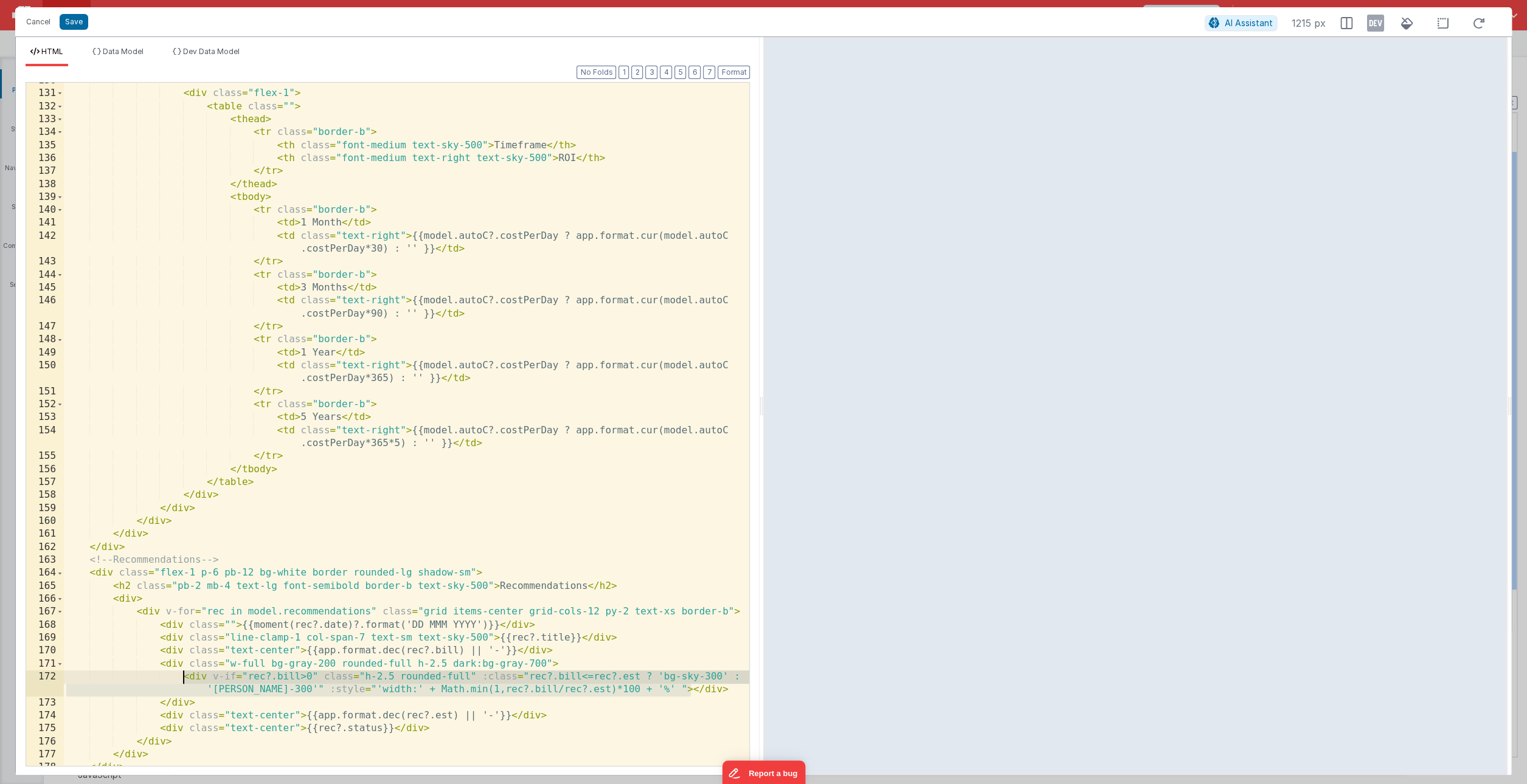
drag, startPoint x: 698, startPoint y: 690, endPoint x: 182, endPoint y: 681, distance: 516.1
click at [182, 681] on div "< div class = "flex-1" > < table class = "" > < thead > < tr class = "border-b"…" at bounding box center [406, 428] width 686 height 709
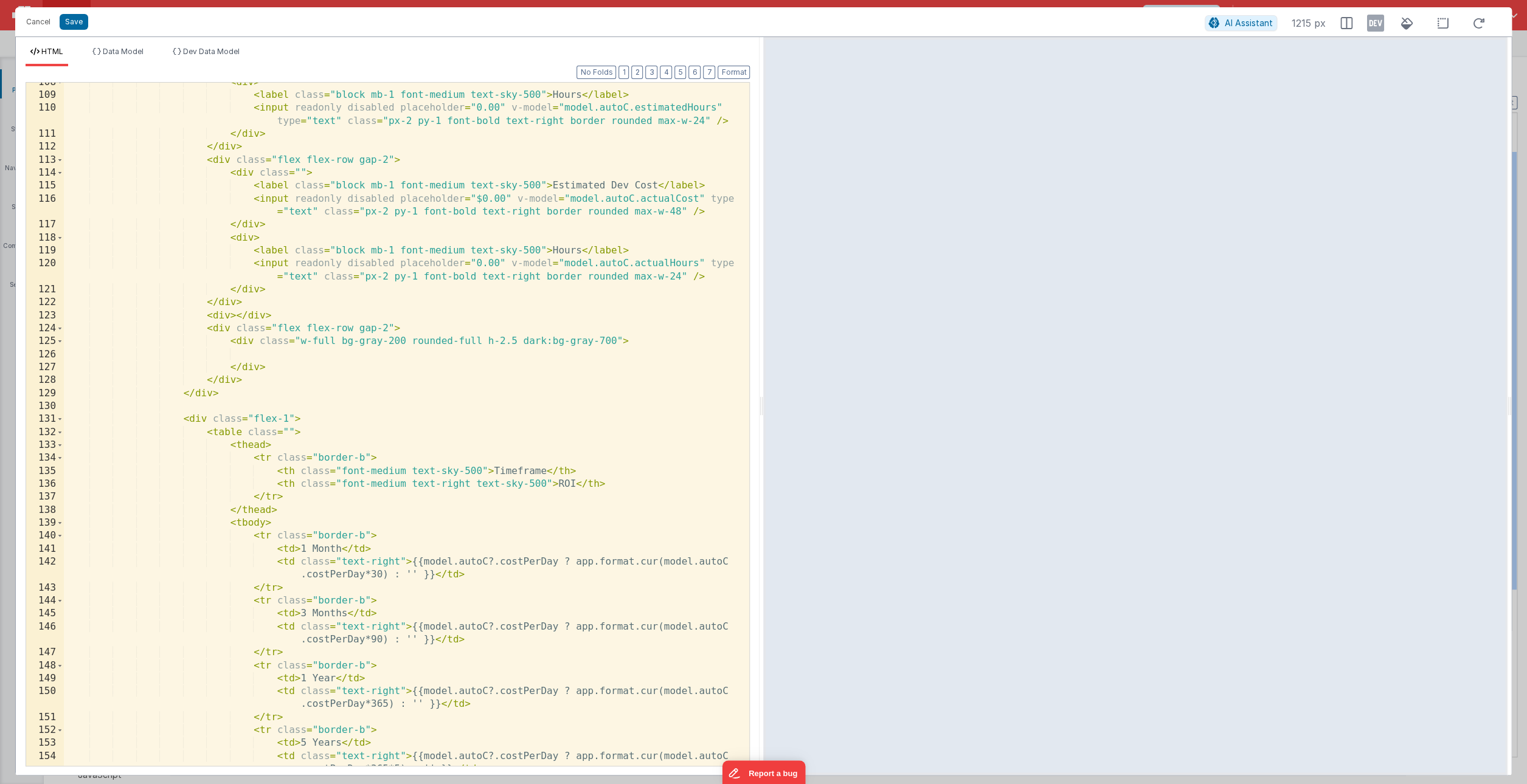
scroll to position [1692, 0]
click at [325, 355] on div "< div > < label class = "block mb-1 font-medium text-sky-500" > Hours </ label …" at bounding box center [406, 437] width 686 height 722
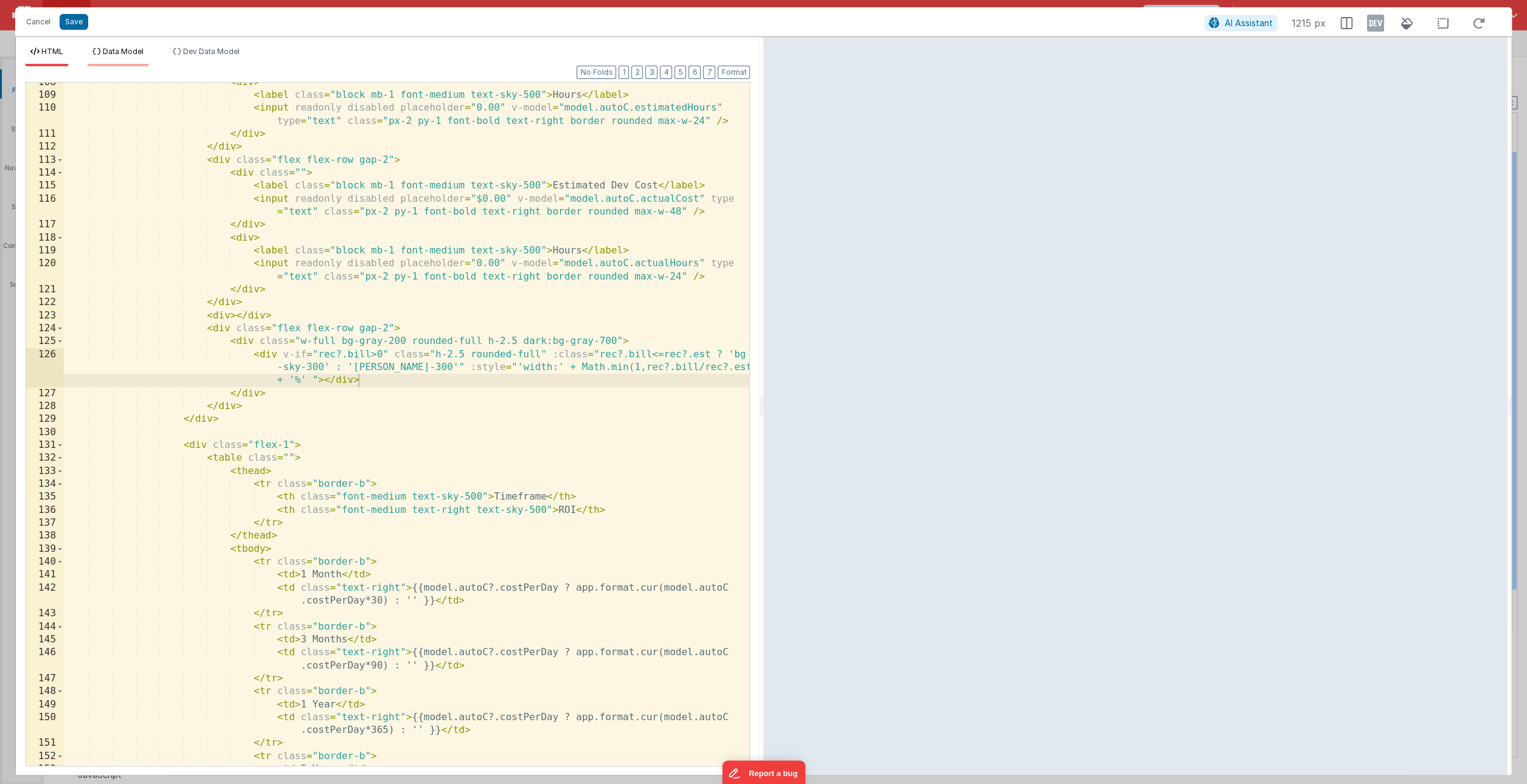
click at [119, 58] on li "Data Model" at bounding box center [118, 56] width 61 height 19
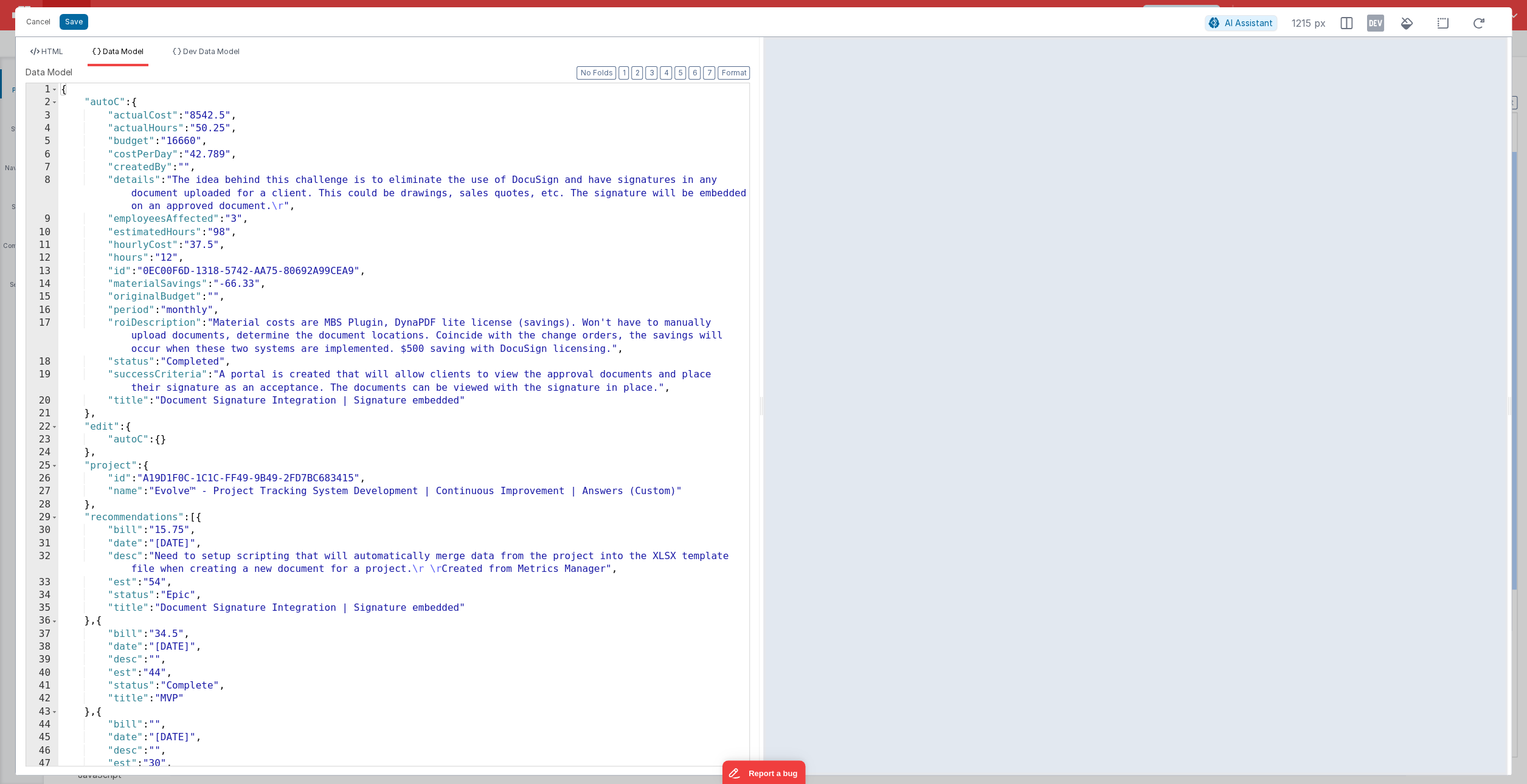
scroll to position [0, 0]
click at [54, 53] on span "HTML" at bounding box center [52, 52] width 22 height 9
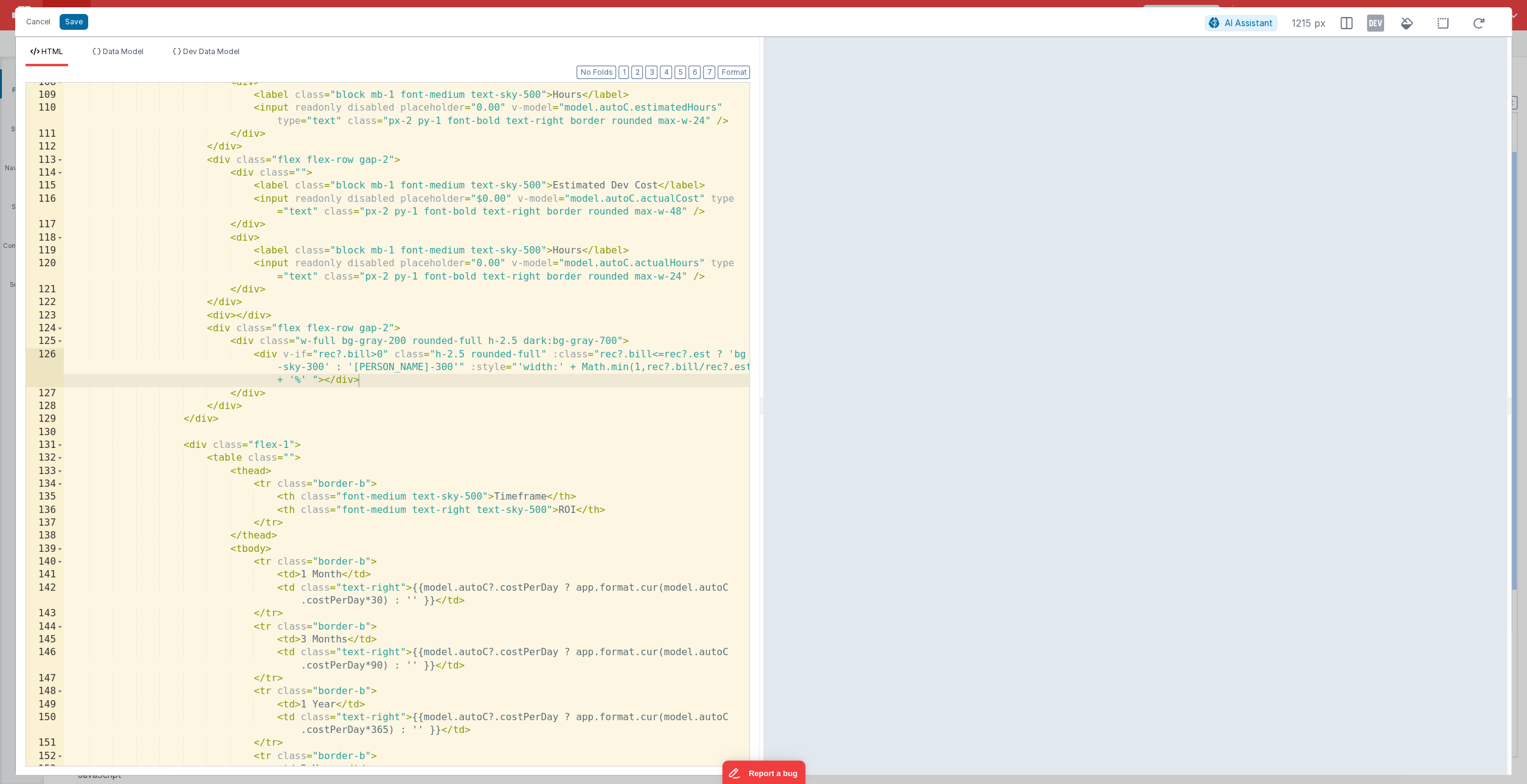
scroll to position [1692, 0]
drag, startPoint x: 659, startPoint y: 368, endPoint x: 609, endPoint y: 369, distance: 50.0
click at [609, 369] on div "< div > < label class = "block mb-1 font-medium text-sky-500" > Hours </ label …" at bounding box center [406, 430] width 686 height 709
drag, startPoint x: 369, startPoint y: 354, endPoint x: 318, endPoint y: 354, distance: 51.0
click at [318, 354] on div "< div > < label class = "block mb-1 font-medium text-sky-500" > Hours </ label …" at bounding box center [406, 430] width 686 height 709
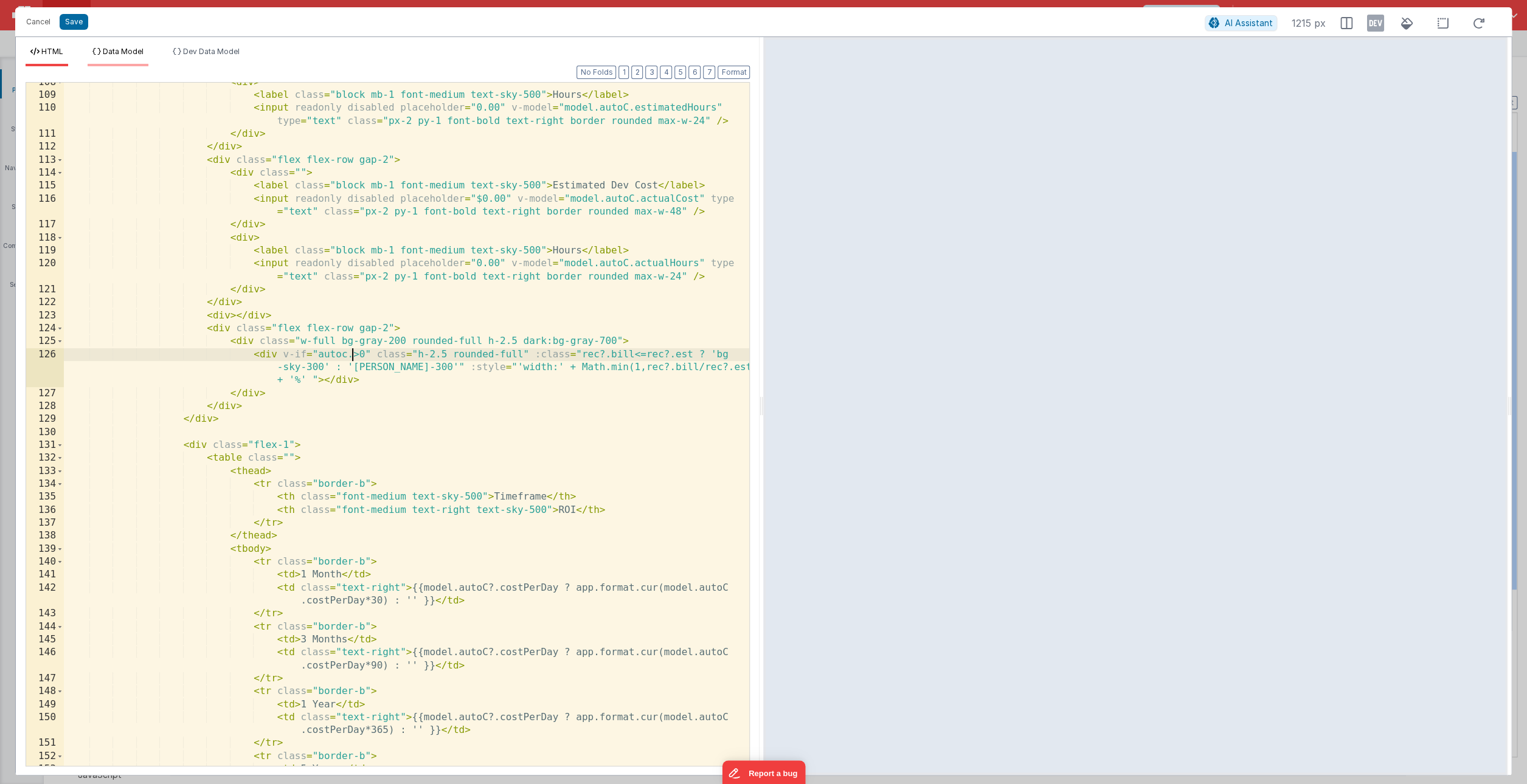
click at [125, 57] on li "Data Model" at bounding box center [118, 56] width 61 height 19
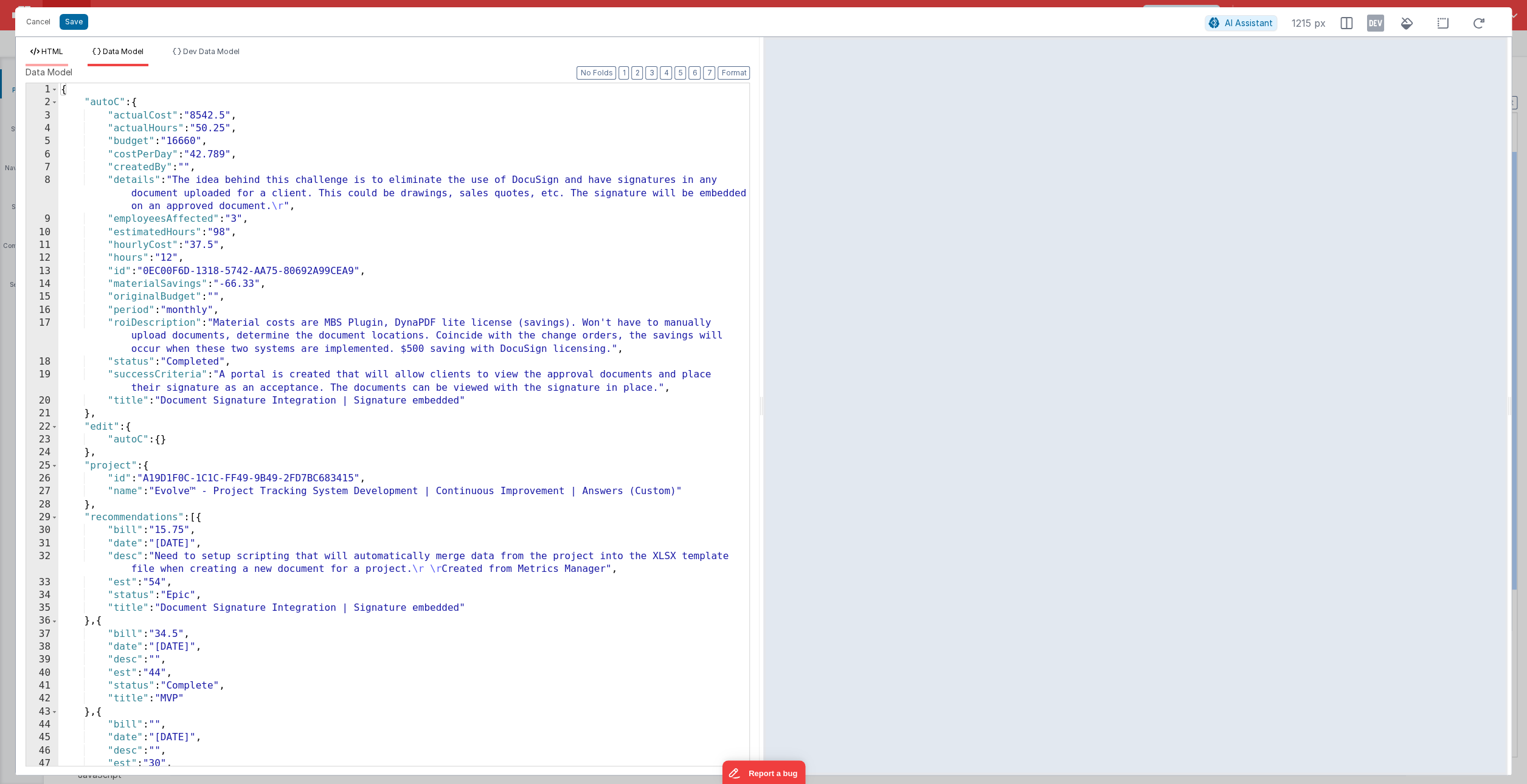
click at [61, 55] on span "HTML" at bounding box center [52, 52] width 22 height 9
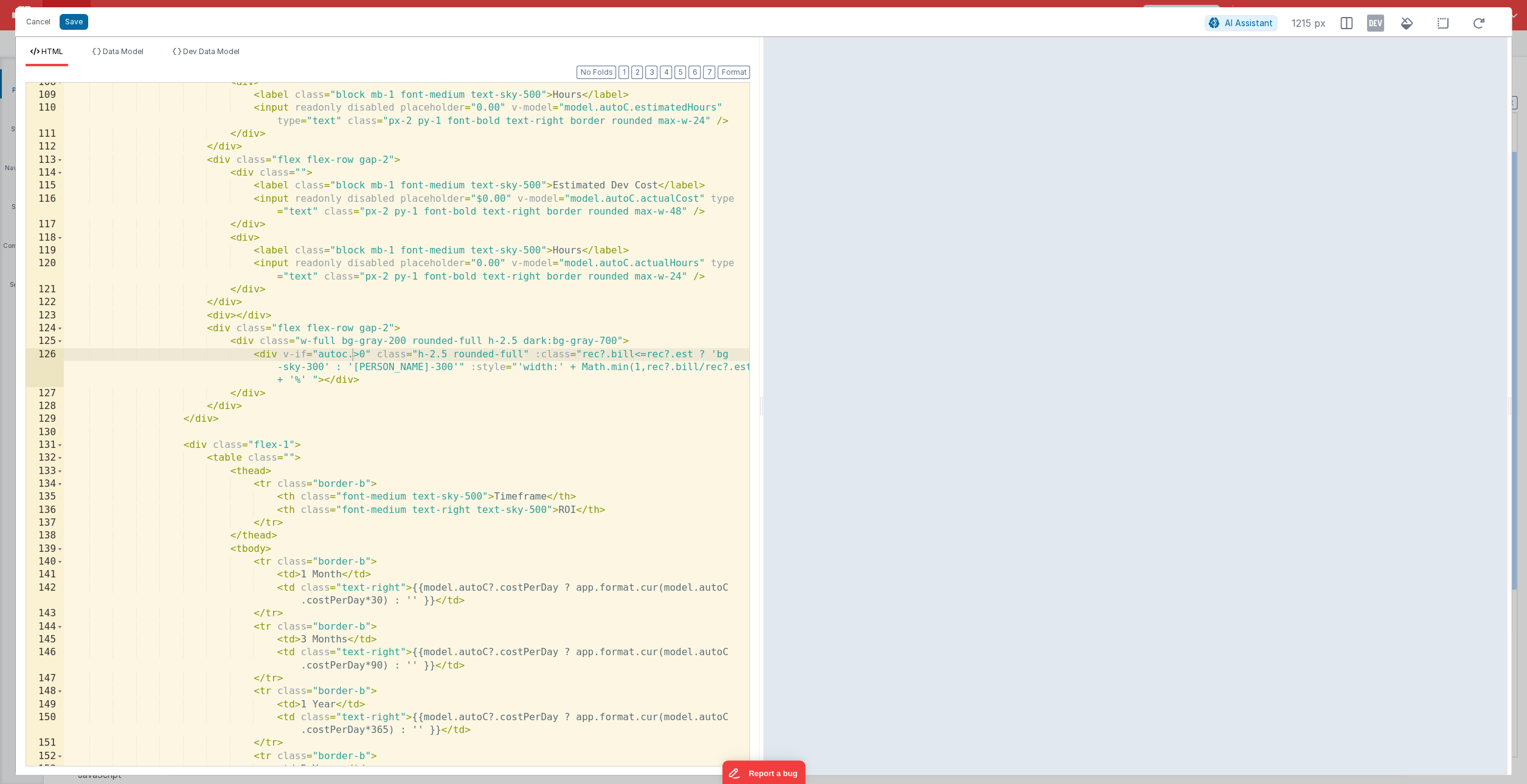
click at [349, 357] on div "< div > < label class = "block mb-1 font-medium text-sky-500" > Hours </ label …" at bounding box center [406, 430] width 686 height 709
click at [441, 400] on div "< div > < label class = "block mb-1 font-medium text-sky-500" > Hours </ label …" at bounding box center [406, 430] width 686 height 709
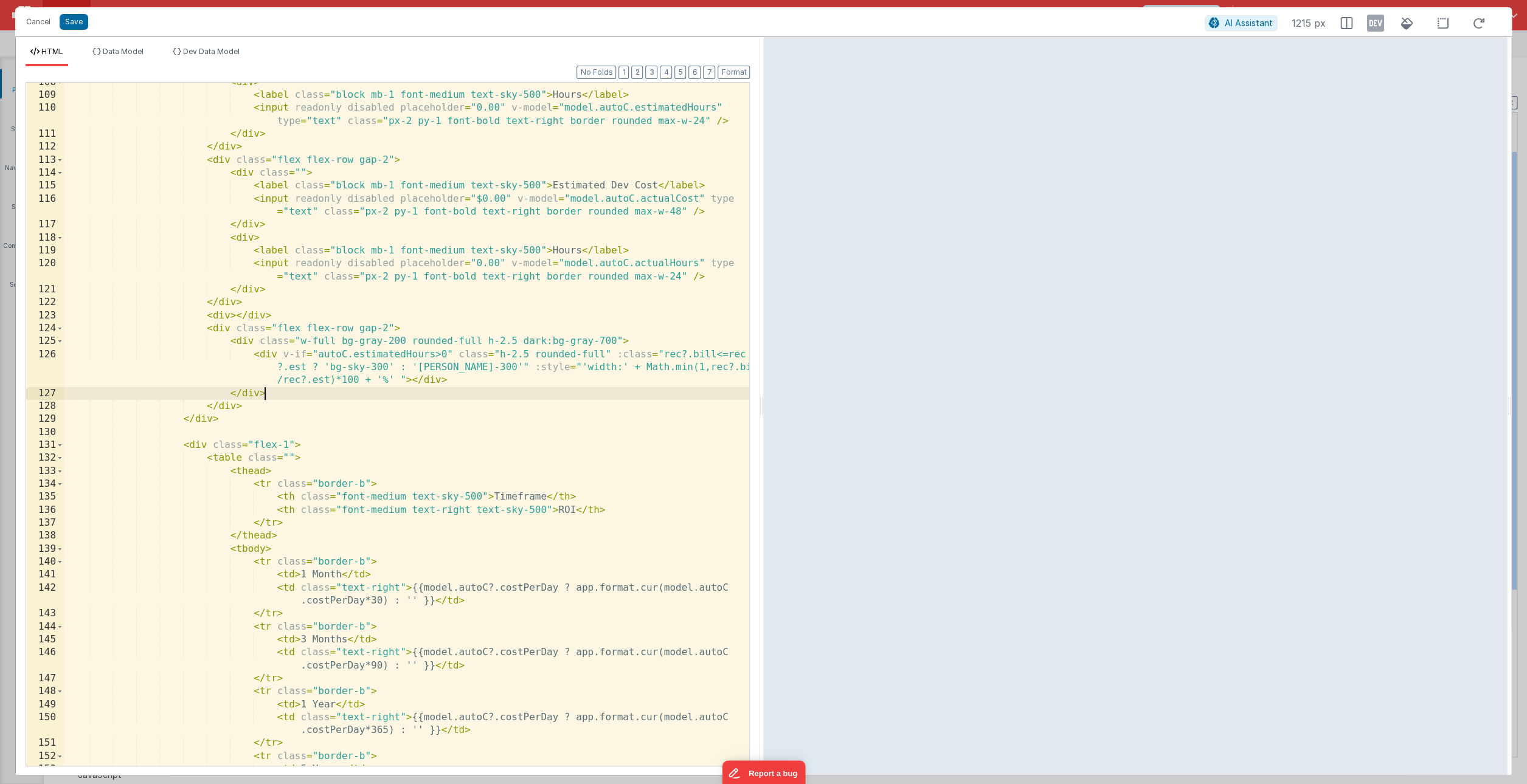
click at [319, 356] on div "< div > < label class = "block mb-1 font-medium text-sky-500" > Hours </ label …" at bounding box center [406, 430] width 686 height 709
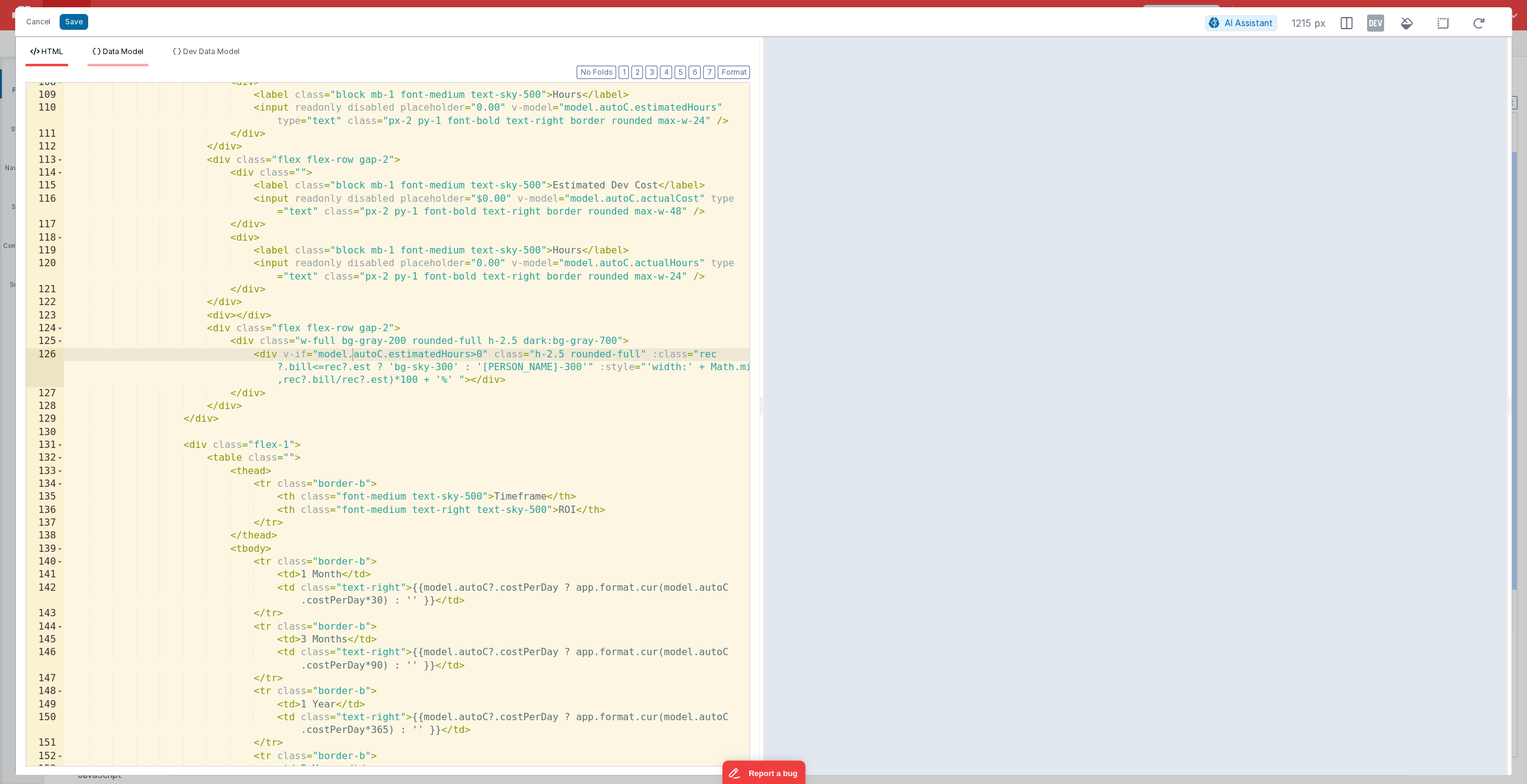
click at [126, 53] on span "Data Model" at bounding box center [123, 52] width 41 height 9
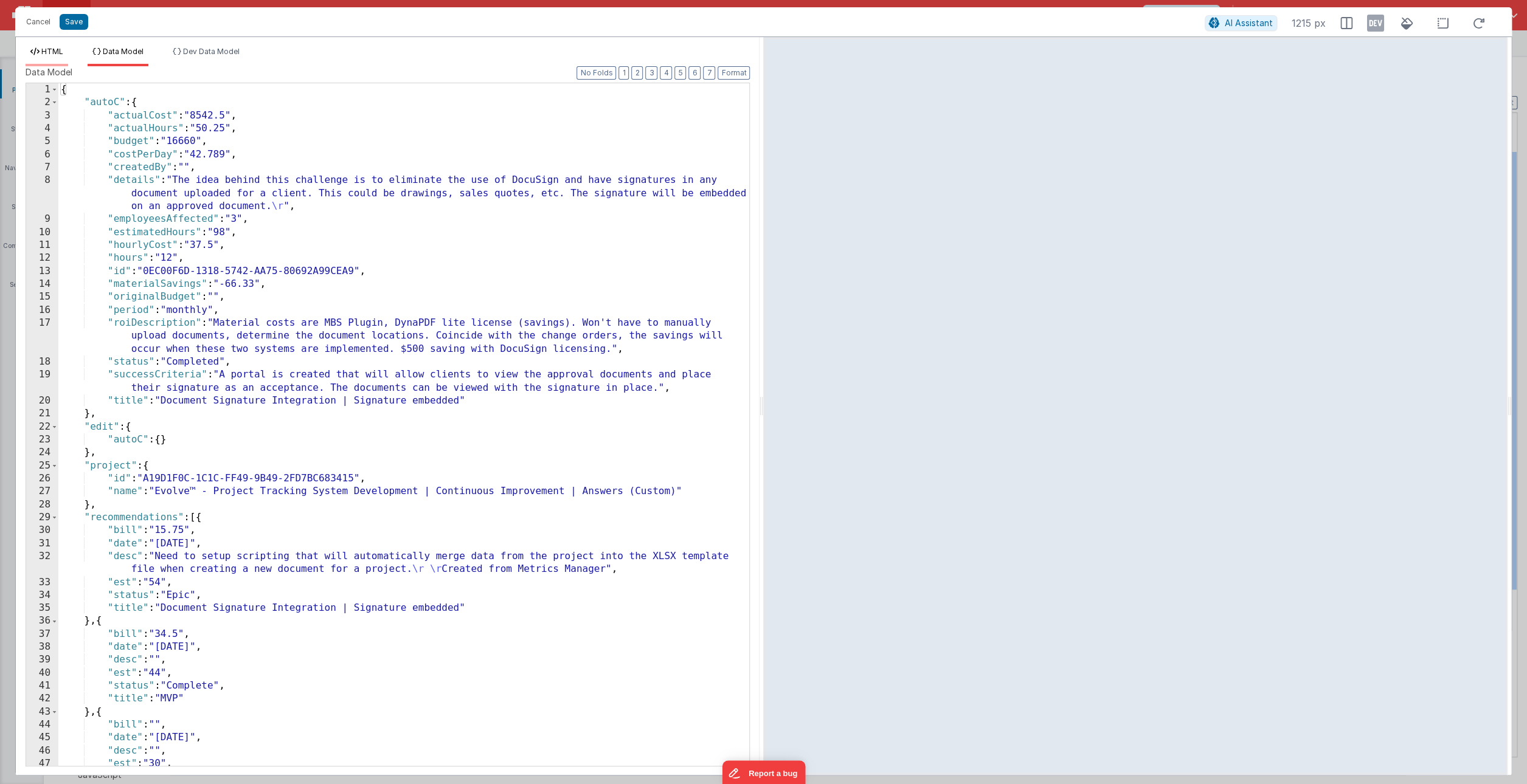
click at [63, 50] on span "HTML" at bounding box center [52, 52] width 22 height 9
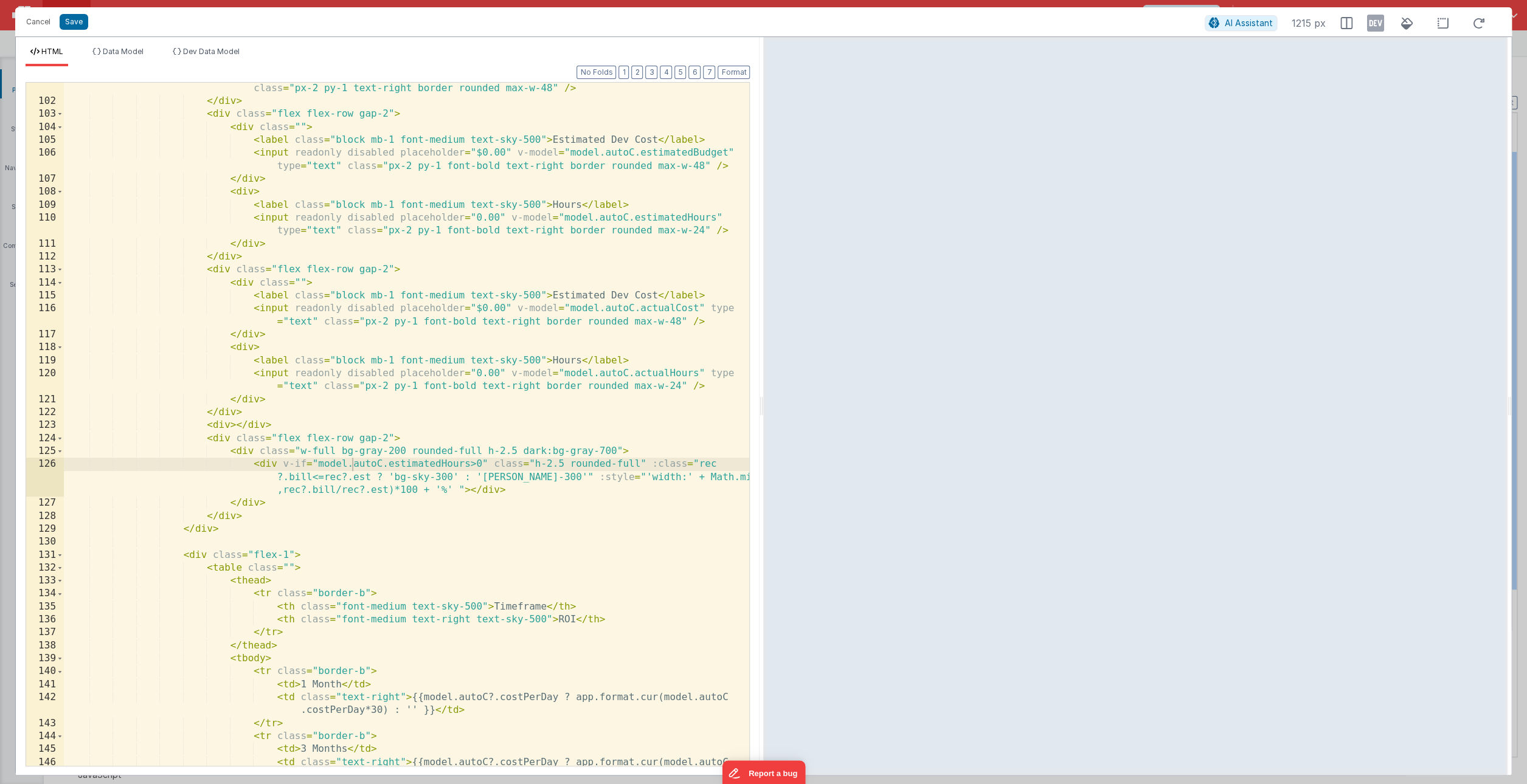
scroll to position [1583, 0]
drag, startPoint x: 316, startPoint y: 465, endPoint x: 467, endPoint y: 462, distance: 151.0
click at [467, 462] on div "< input readonly placeholder = "$0.00" v-model = "model.autoC.originalBudget" t…" at bounding box center [406, 436] width 686 height 735
drag, startPoint x: 697, startPoint y: 464, endPoint x: 312, endPoint y: 479, distance: 385.3
click at [312, 479] on div "< input readonly placeholder = "$0.00" v-model = "model.autoC.originalBudget" t…" at bounding box center [406, 436] width 686 height 735
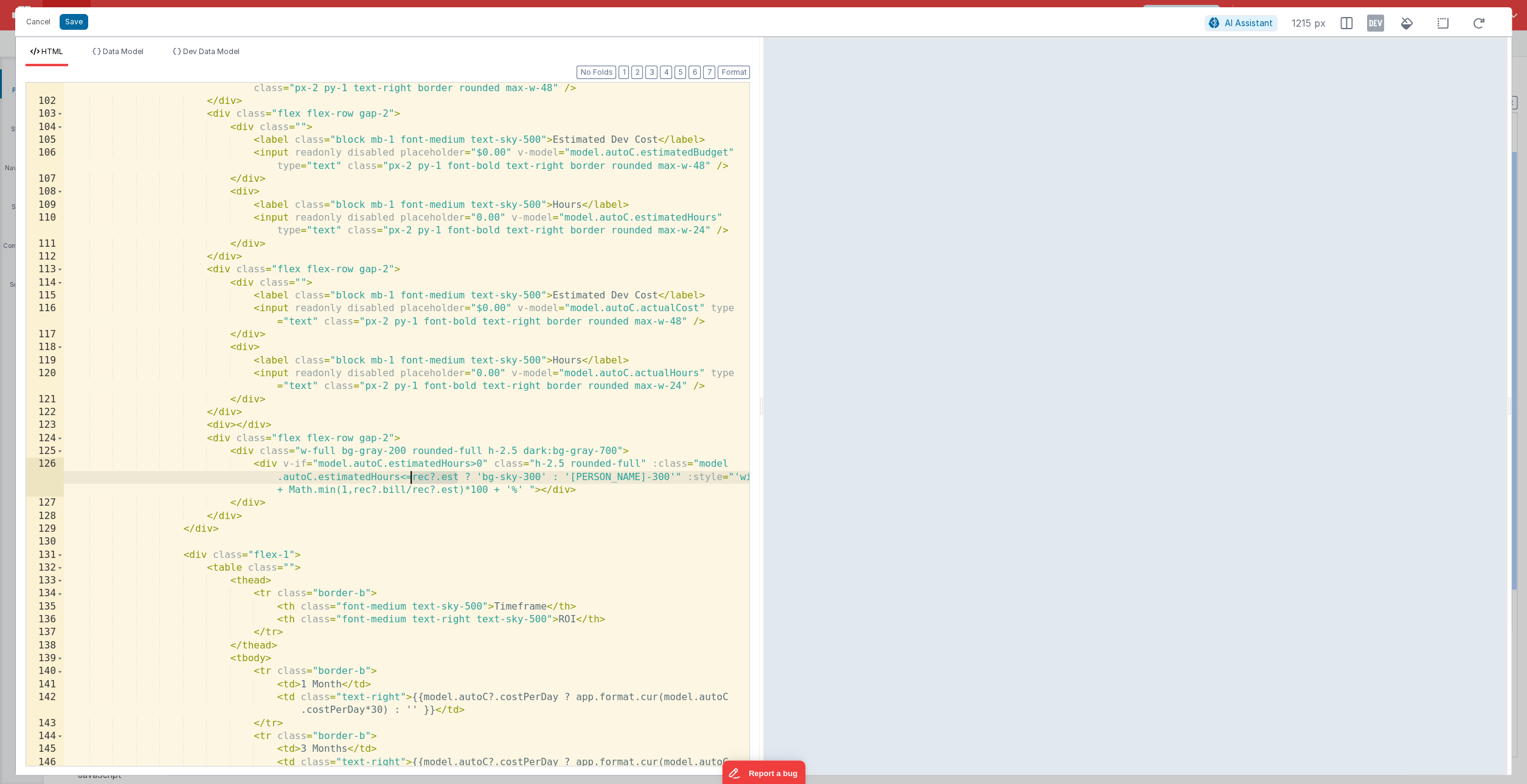
drag, startPoint x: 457, startPoint y: 477, endPoint x: 412, endPoint y: 477, distance: 45.0
click at [412, 477] on div "< input readonly placeholder = "$0.00" v-model = "model.autoC.originalBudget" t…" at bounding box center [406, 436] width 686 height 735
drag, startPoint x: 535, startPoint y: 477, endPoint x: 485, endPoint y: 481, distance: 50.2
click at [485, 481] on div "< input readonly placeholder = "$0.00" v-model = "model.autoC.originalBudget" t…" at bounding box center [406, 436] width 686 height 735
drag, startPoint x: 504, startPoint y: 489, endPoint x: 449, endPoint y: 491, distance: 55.0
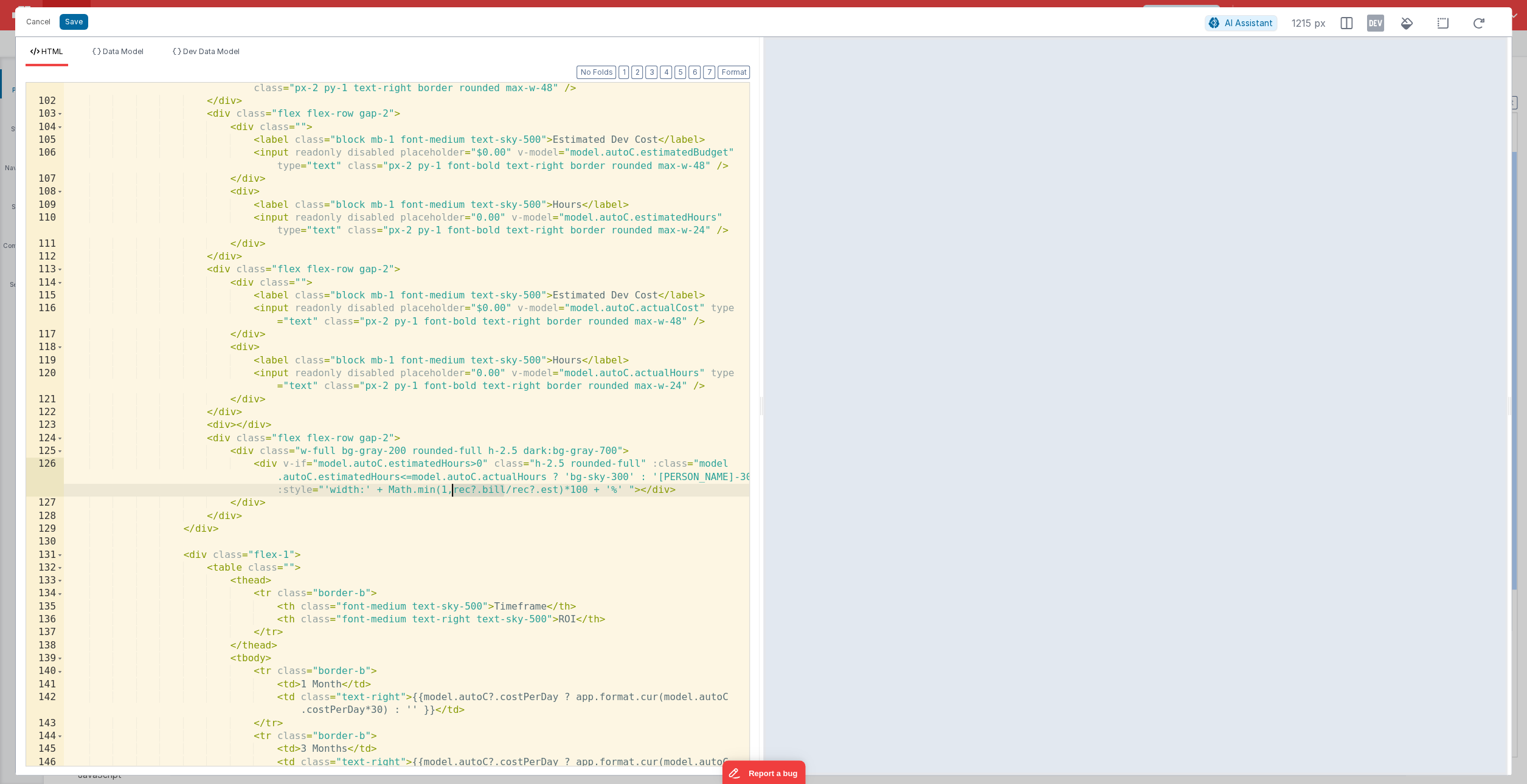
click at [449, 491] on div "< input readonly placeholder = "$0.00" v-model = "model.autoC.originalBudget" t…" at bounding box center [406, 436] width 686 height 735
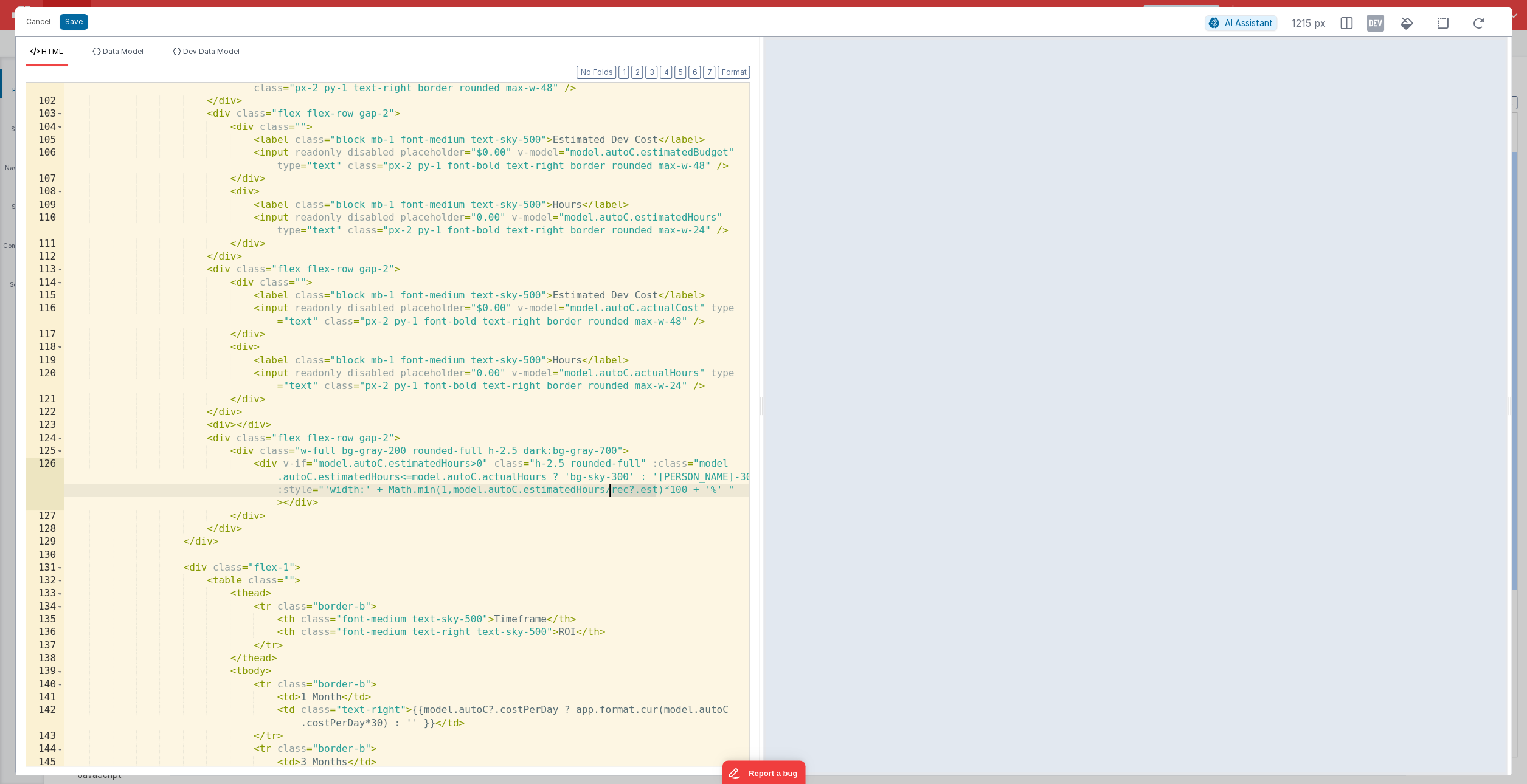
drag, startPoint x: 657, startPoint y: 490, endPoint x: 610, endPoint y: 491, distance: 47.0
click at [610, 491] on div "< input readonly placeholder = "$0.00" v-model = "model.autoC.originalBudget" t…" at bounding box center [406, 436] width 686 height 735
drag, startPoint x: 334, startPoint y: 501, endPoint x: 283, endPoint y: 503, distance: 51.0
click at [283, 503] on div "< input readonly placeholder = "$0.00" v-model = "model.autoC.originalBudget" t…" at bounding box center [406, 436] width 686 height 735
click at [522, 556] on div "< input readonly placeholder = "$0.00" v-model = "model.autoC.originalBudget" t…" at bounding box center [406, 436] width 686 height 735
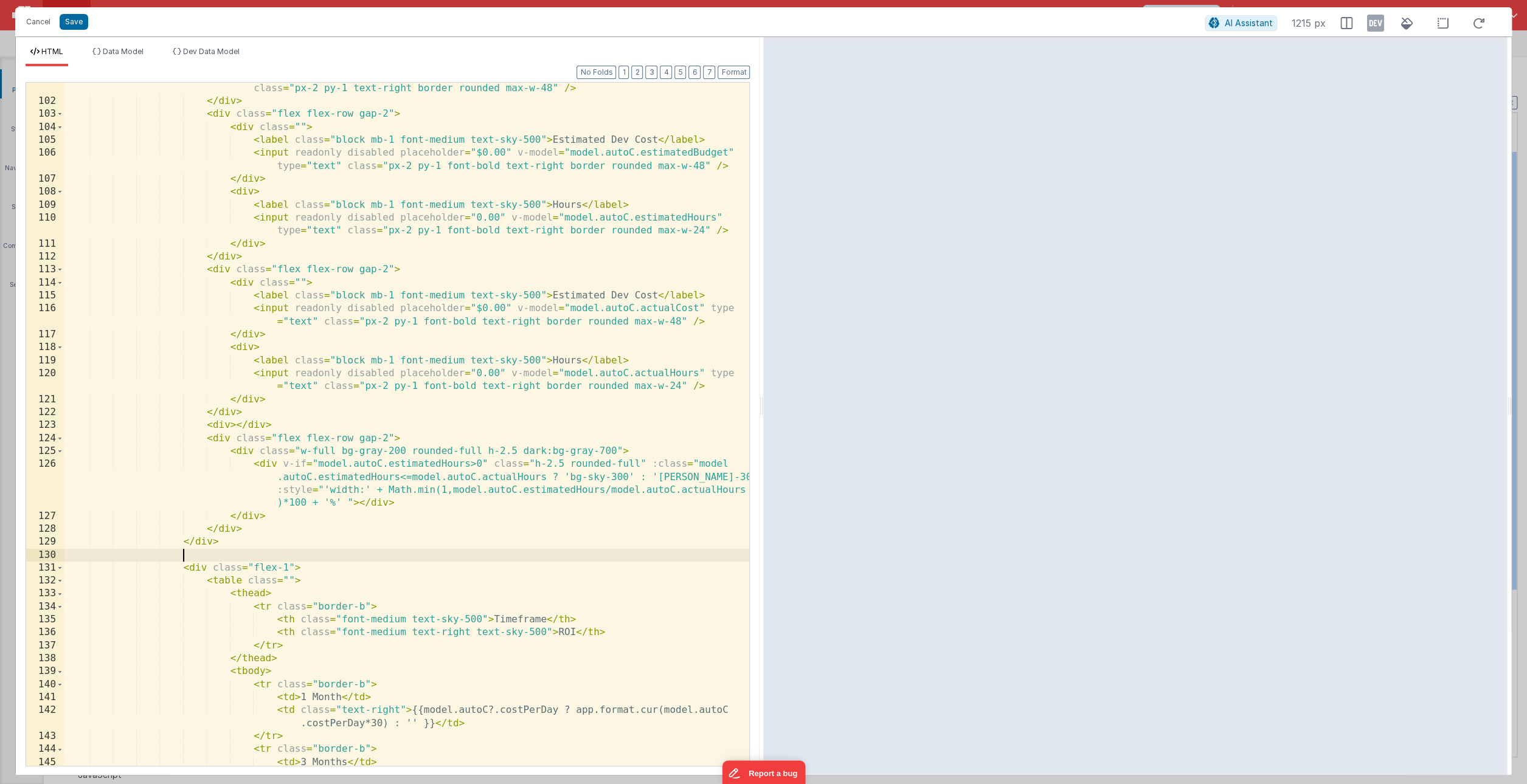
click at [574, 458] on div "< input readonly placeholder = "$0.00" v-model = "model.autoC.originalBudget" t…" at bounding box center [406, 436] width 686 height 735
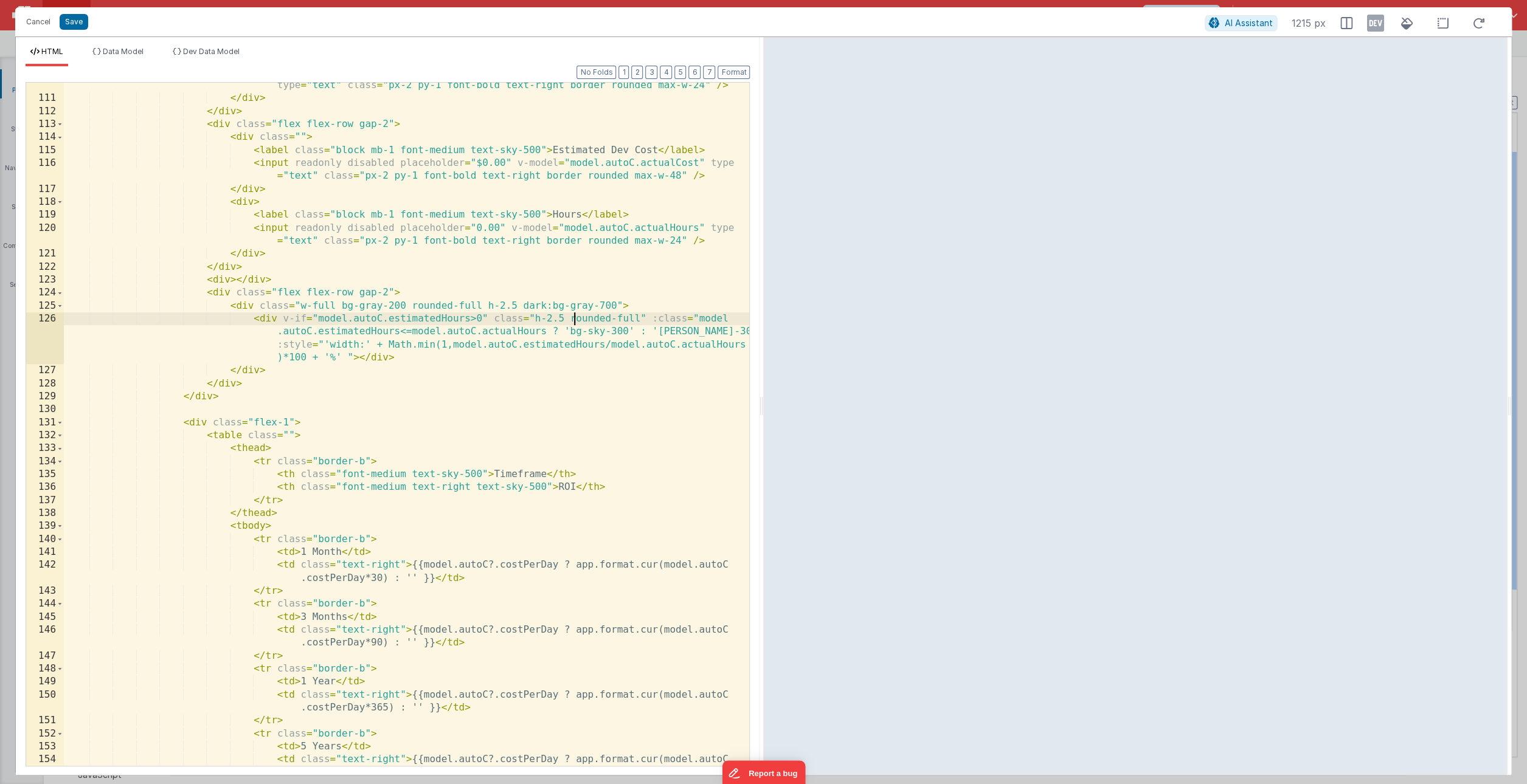
scroll to position [1728, 0]
drag, startPoint x: 697, startPoint y: 320, endPoint x: 396, endPoint y: 336, distance: 301.4
click at [396, 336] on div "< input readonly disabled placeholder = "0.00" v-model = "model.autoC.estimated…" at bounding box center [406, 434] width 686 height 735
click at [703, 319] on div "< input readonly disabled placeholder = "0.00" v-model = "model.autoC.estimated…" at bounding box center [406, 434] width 686 height 735
drag, startPoint x: 698, startPoint y: 319, endPoint x: 400, endPoint y: 333, distance: 298.3
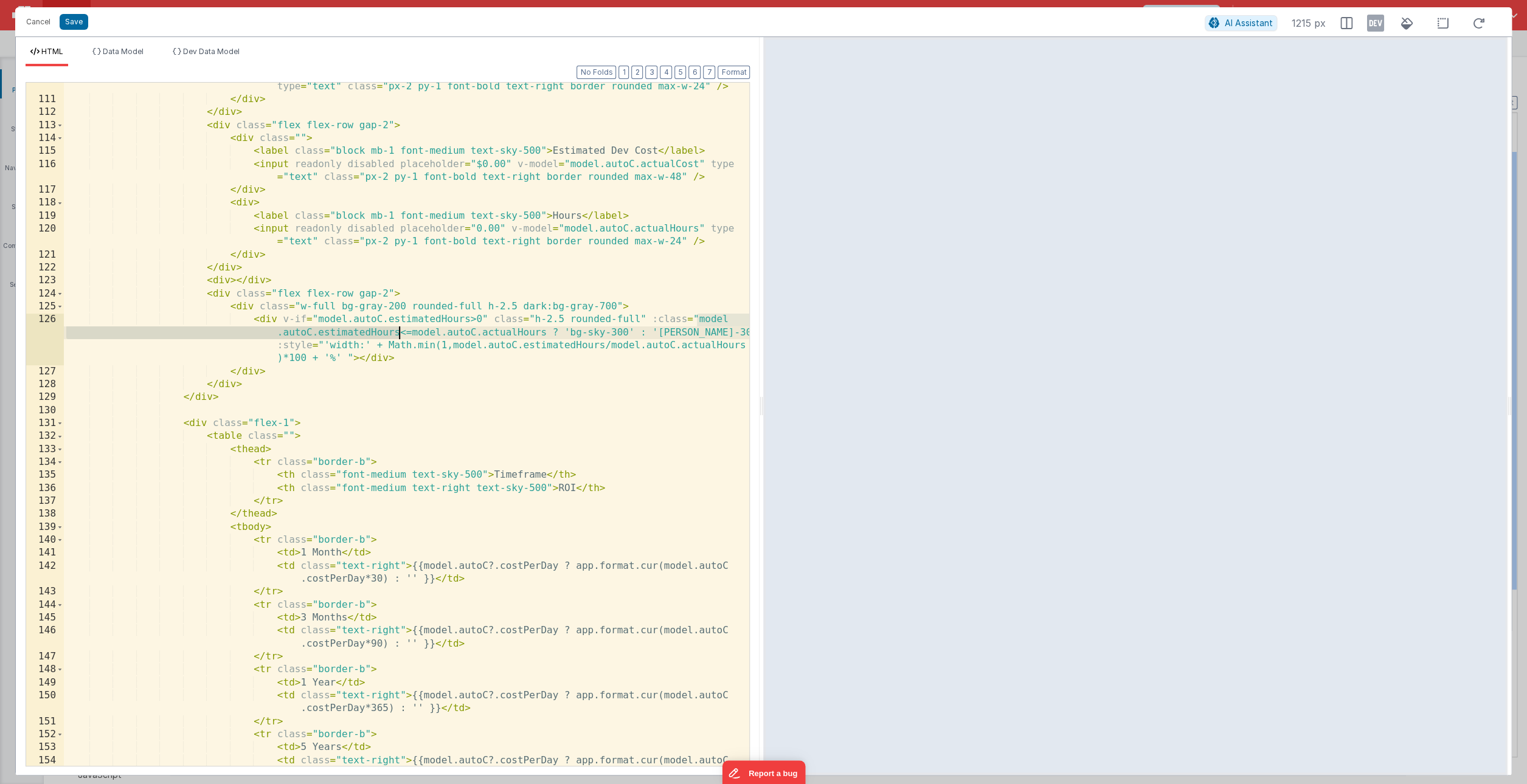
click at [400, 333] on div "< input readonly disabled placeholder = "0.00" v-model = "model.autoC.estimated…" at bounding box center [406, 434] width 686 height 735
drag, startPoint x: 422, startPoint y: 333, endPoint x: 287, endPoint y: 332, distance: 135.0
click at [287, 332] on div "< input readonly disabled placeholder = "0.00" v-model = "model.autoC.estimated…" at bounding box center [406, 434] width 686 height 735
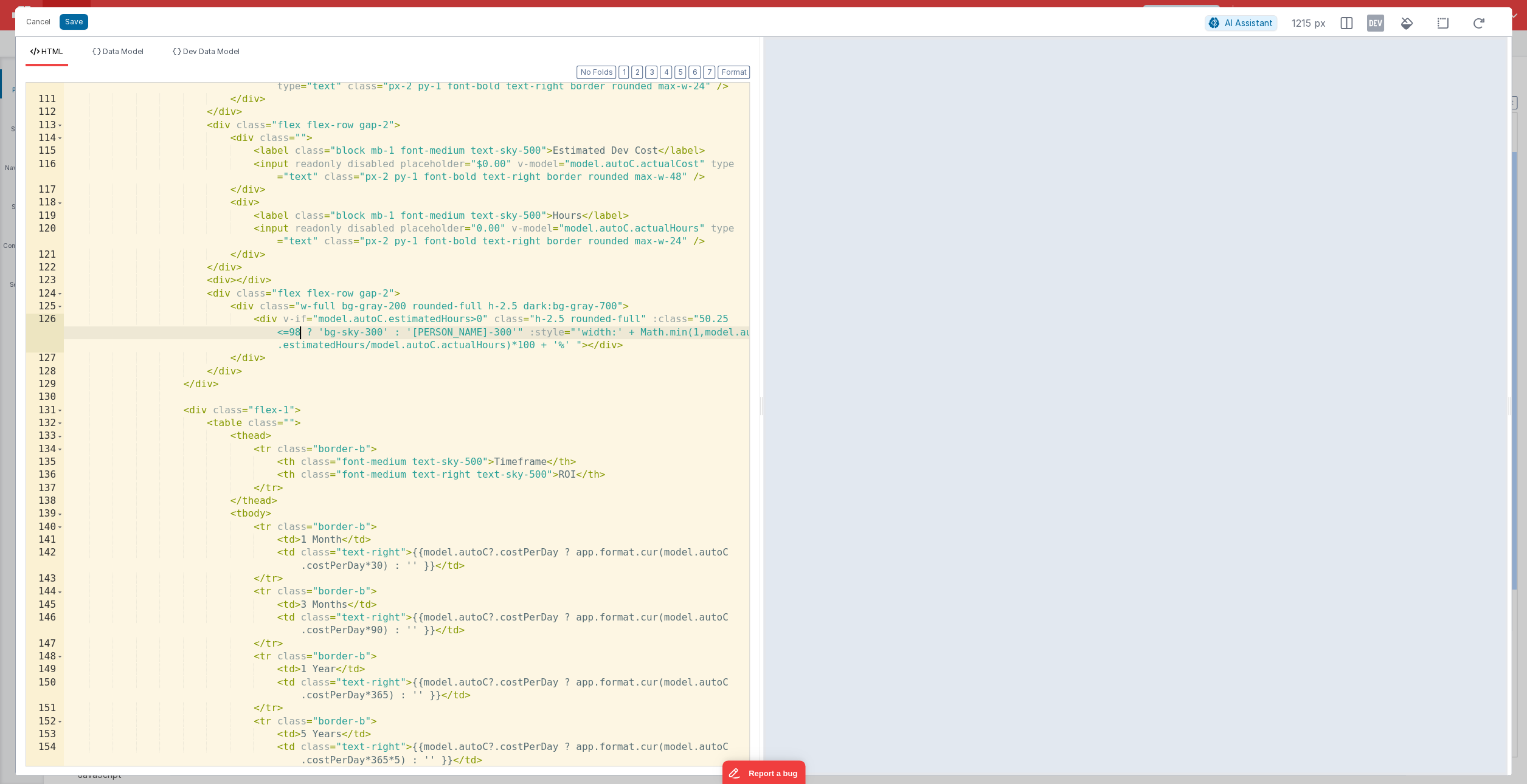
click at [463, 370] on div "< input readonly disabled placeholder = "0.00" v-model = "model.autoC.estimated…" at bounding box center [406, 428] width 686 height 722
drag, startPoint x: 359, startPoint y: 345, endPoint x: 668, endPoint y: 327, distance: 309.5
click at [668, 327] on div "< input readonly disabled placeholder = "0.00" v-model = "model.autoC.estimated…" at bounding box center [406, 428] width 686 height 722
drag, startPoint x: 383, startPoint y: 345, endPoint x: 704, endPoint y: 332, distance: 321.3
click at [704, 332] on div "< input readonly disabled placeholder = "0.00" v-model = "model.autoC.estimated…" at bounding box center [406, 428] width 686 height 722
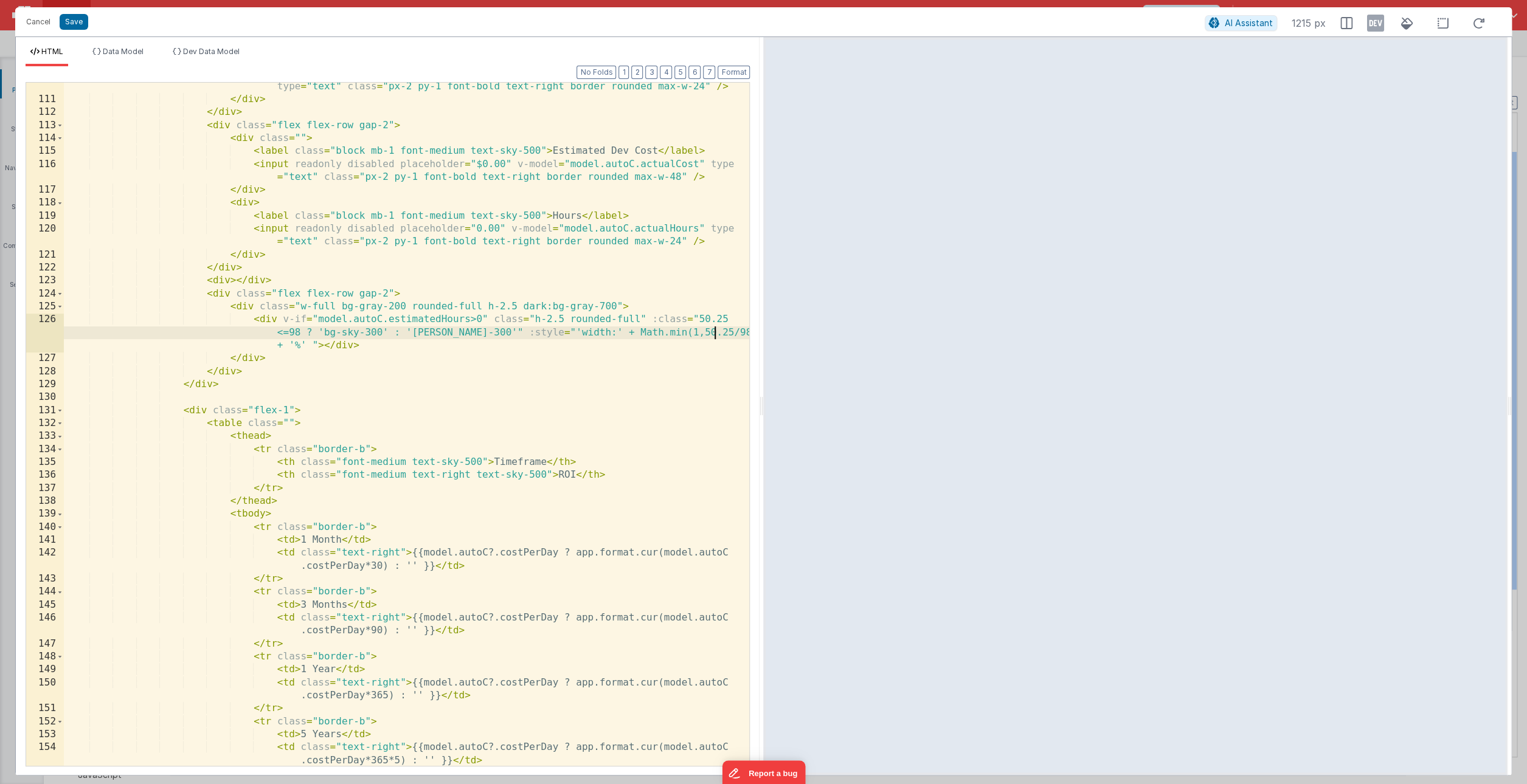
click at [657, 382] on div "< input readonly disabled placeholder = "0.00" v-model = "model.autoC.estimated…" at bounding box center [406, 428] width 686 height 722
drag, startPoint x: 727, startPoint y: 316, endPoint x: 698, endPoint y: 317, distance: 29.0
click at [698, 317] on div "< input readonly disabled placeholder = "0.00" v-model = "model.autoC.estimated…" at bounding box center [406, 428] width 686 height 722
click at [727, 319] on div "< input readonly disabled placeholder = "0.00" v-model = "model.autoC.estimated…" at bounding box center [406, 428] width 686 height 722
drag, startPoint x: 727, startPoint y: 319, endPoint x: 699, endPoint y: 319, distance: 28.0
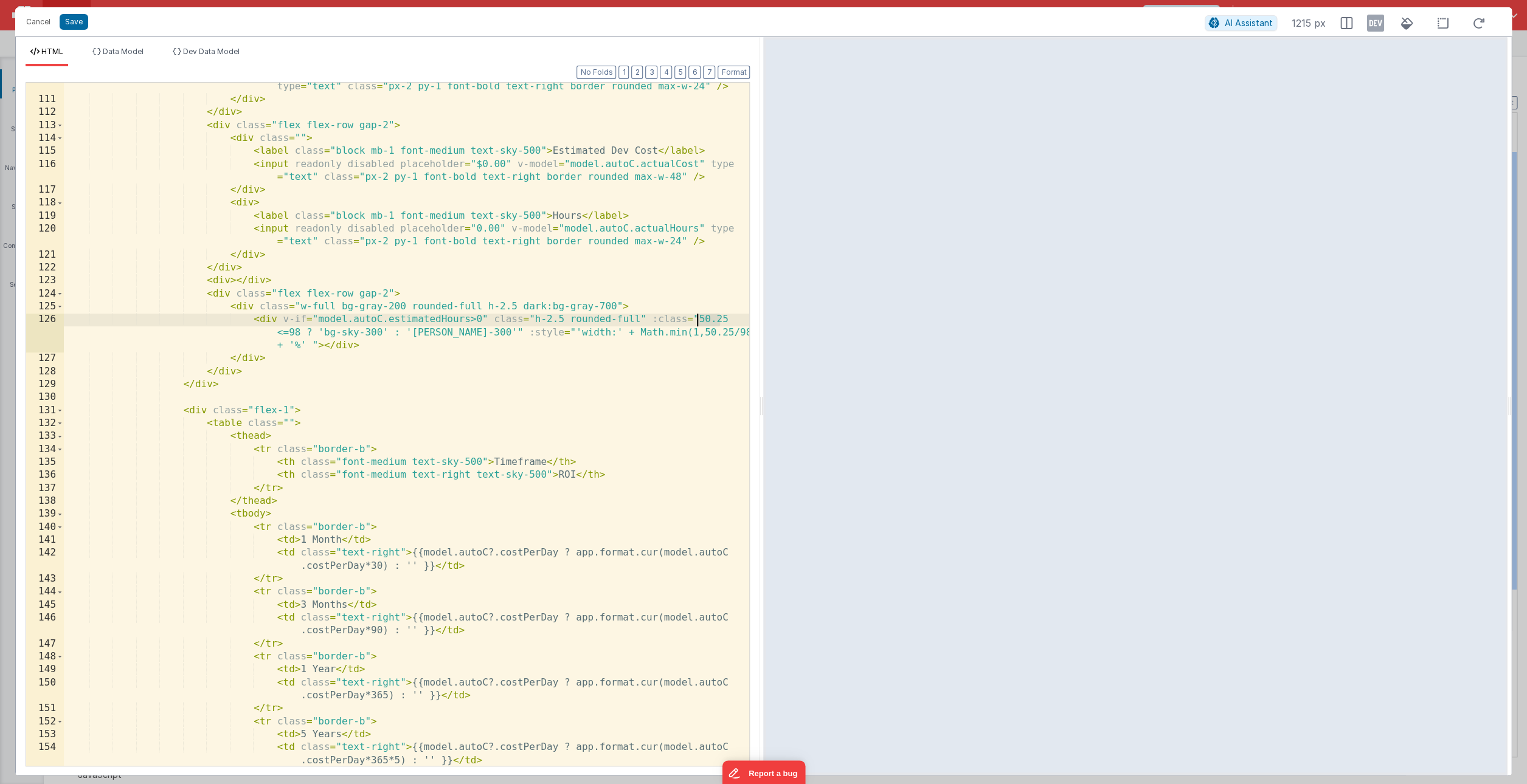
click at [699, 319] on div "< input readonly disabled placeholder = "0.00" v-model = "model.autoC.estimated…" at bounding box center [406, 428] width 686 height 722
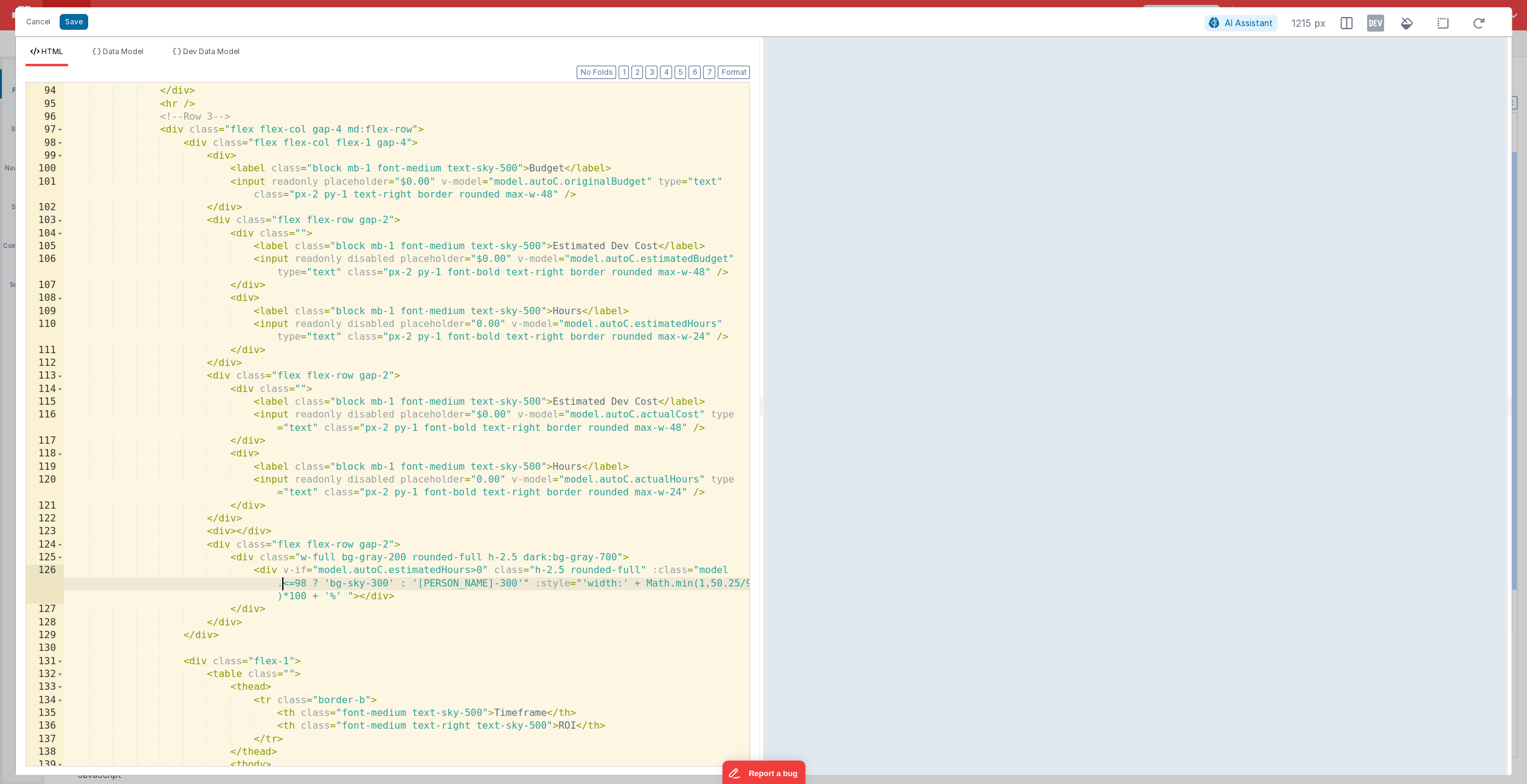
scroll to position [1473, 0]
drag, startPoint x: 353, startPoint y: 599, endPoint x: 339, endPoint y: 599, distance: 14.0
click at [339, 599] on div "</ div > </ div > < hr /> <!-- Row 3 --> < div class = "flex flex-col gap-4 md:…" at bounding box center [406, 429] width 686 height 709
click at [456, 656] on div "</ div > </ div > < hr /> <!-- Row 3 --> < div class = "flex flex-col gap-4 md:…" at bounding box center [406, 429] width 686 height 709
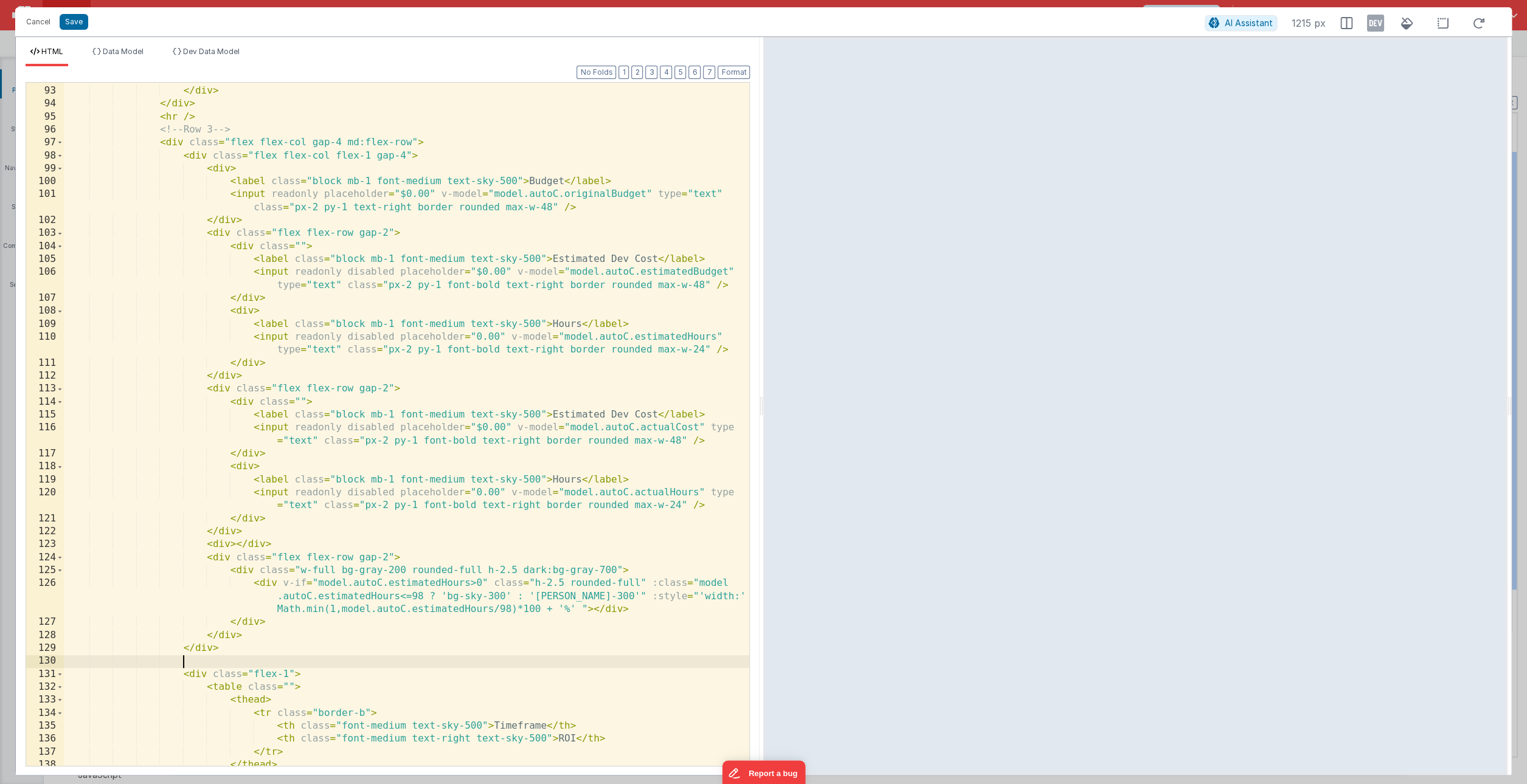
scroll to position [1464, 0]
click at [118, 56] on li "Data Model" at bounding box center [118, 56] width 61 height 19
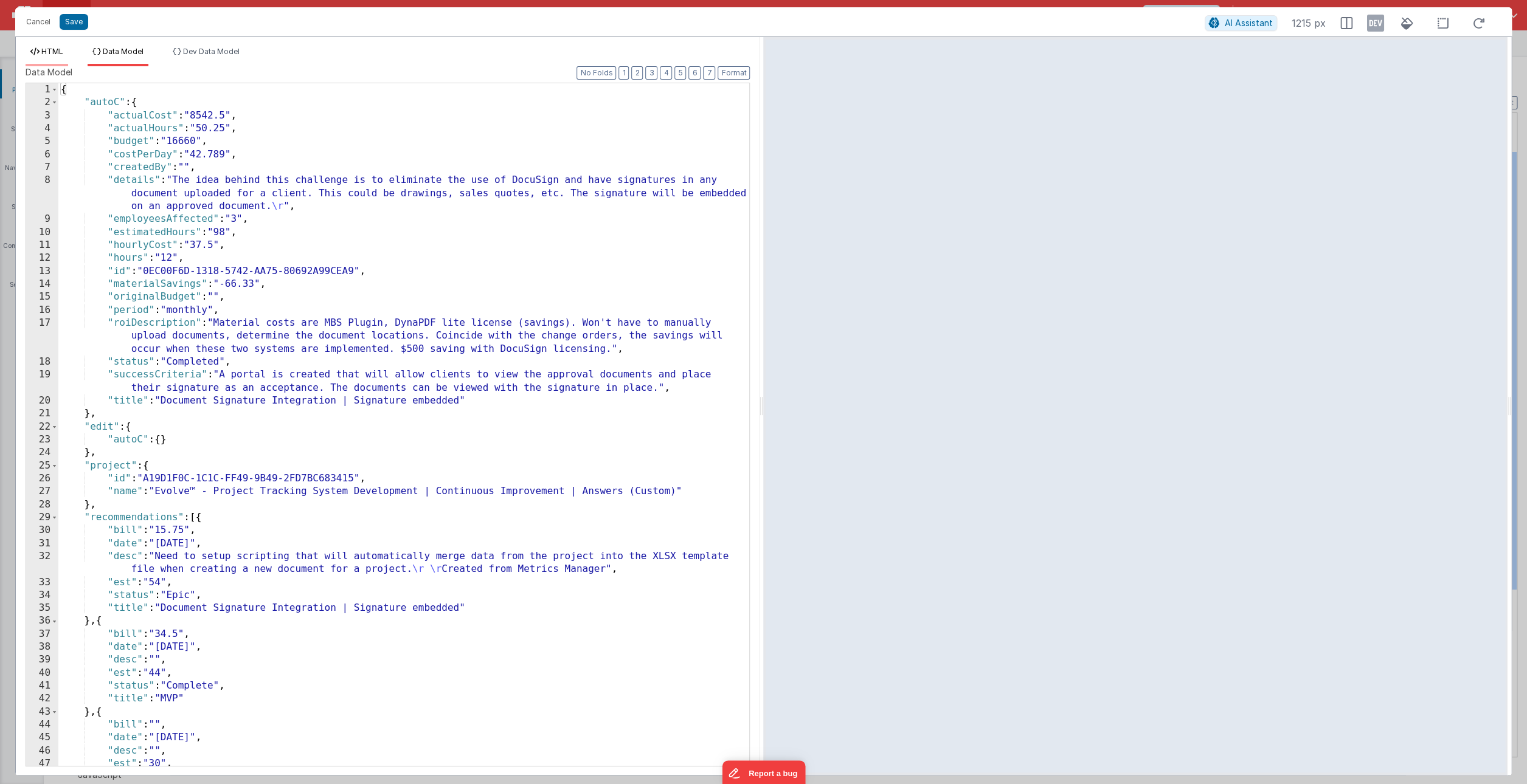
click at [57, 57] on li "HTML" at bounding box center [46, 56] width 42 height 19
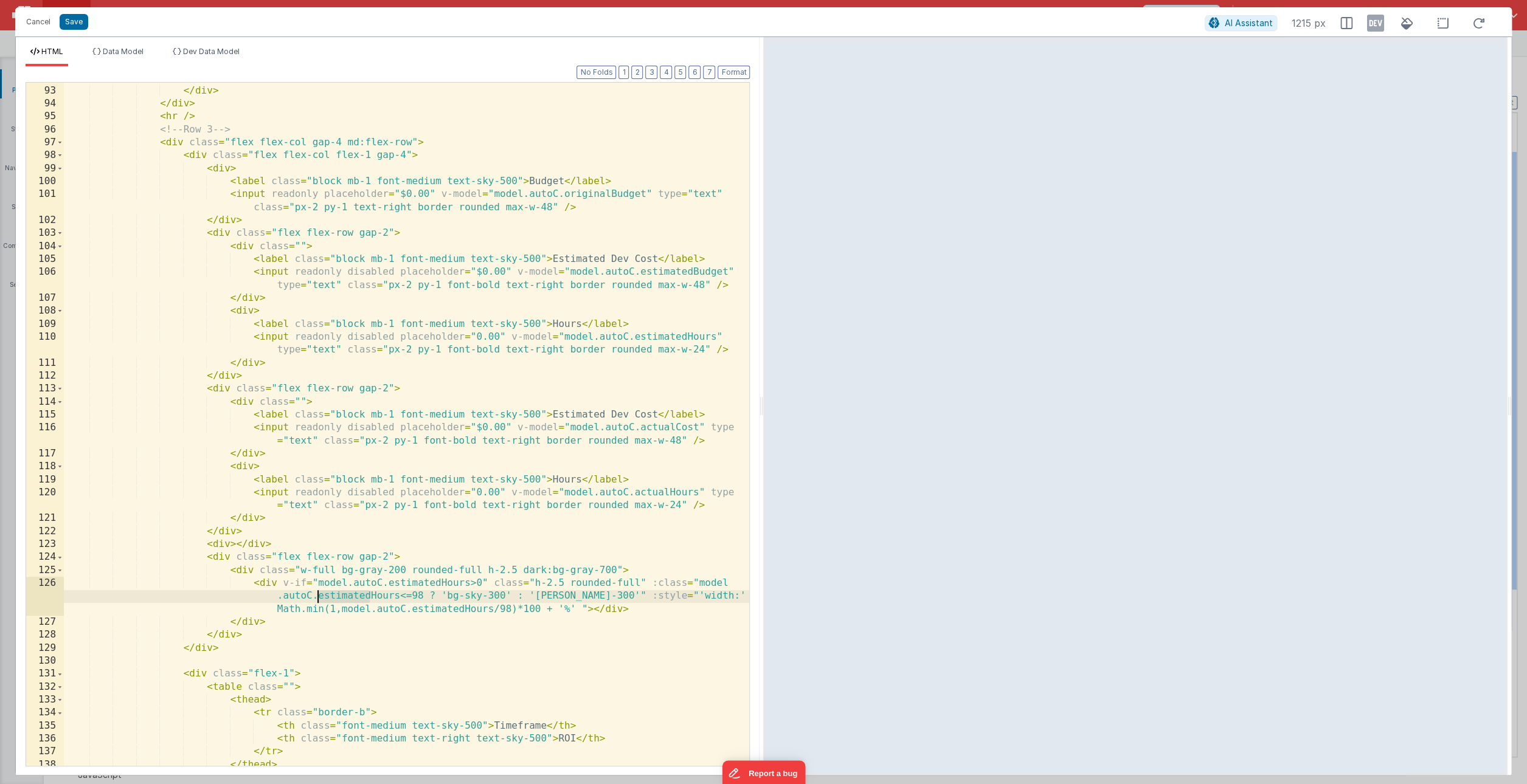
drag, startPoint x: 371, startPoint y: 596, endPoint x: 320, endPoint y: 597, distance: 51.0
click at [320, 597] on div "< input readonly v-model = "model.autoC.materialSavings" type = "text" placehol…" at bounding box center [406, 420] width 686 height 722
drag, startPoint x: 438, startPoint y: 609, endPoint x: 390, endPoint y: 609, distance: 48.0
click at [390, 609] on div "< input readonly v-model = "model.autoC.materialSavings" type = "text" placehol…" at bounding box center [406, 420] width 686 height 722
drag, startPoint x: 404, startPoint y: 596, endPoint x: 396, endPoint y: 596, distance: 8.0
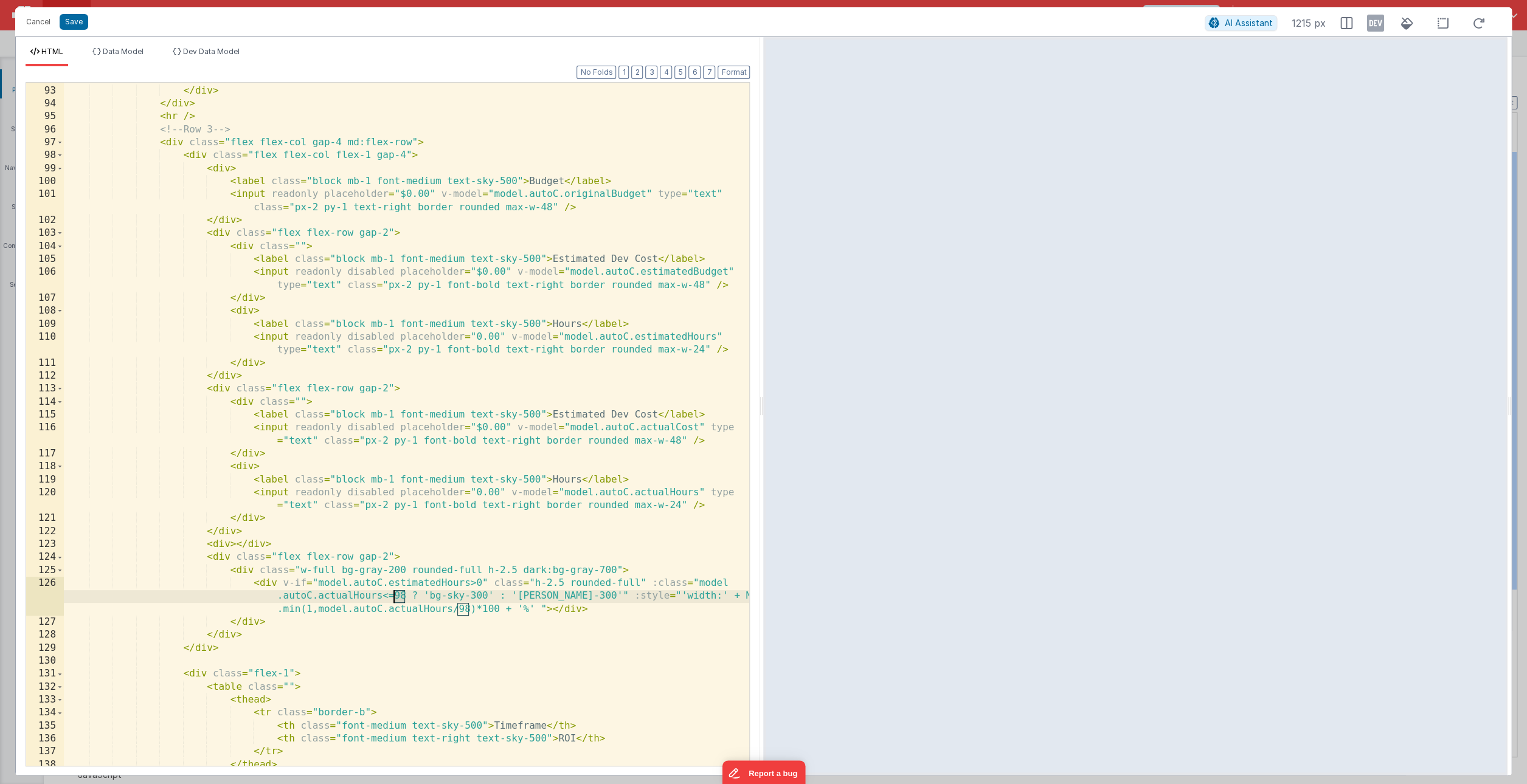
click at [396, 596] on div "< input readonly v-model = "model.autoC.materialSavings" type = "text" placehol…" at bounding box center [406, 420] width 686 height 722
click at [602, 610] on div "< input readonly v-model = "model.autoC.materialSavings" type = "text" placehol…" at bounding box center [406, 420] width 686 height 722
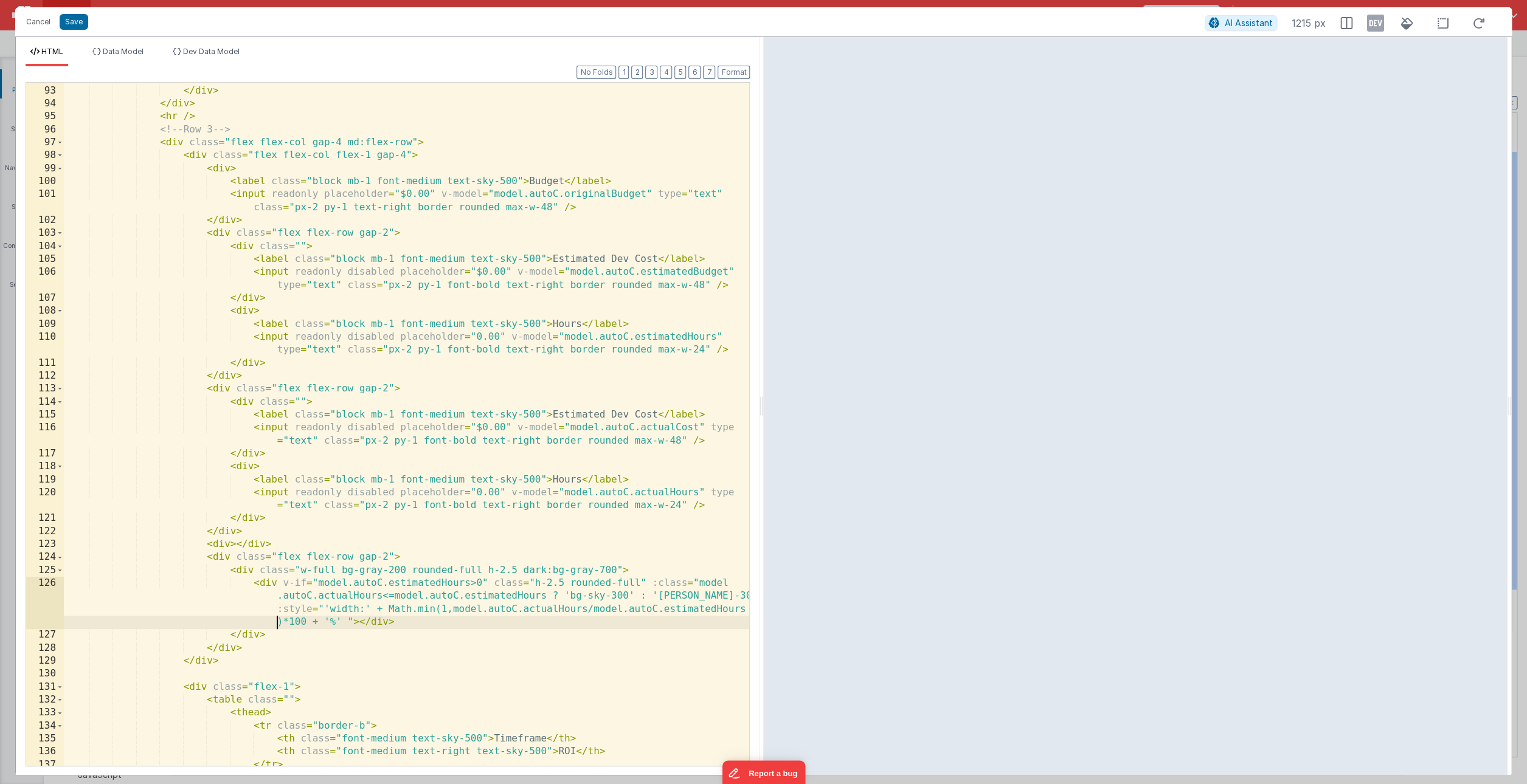
click at [545, 660] on div "< input readonly v-model = "model.autoC.materialSavings" type = "text" placehol…" at bounding box center [406, 420] width 686 height 722
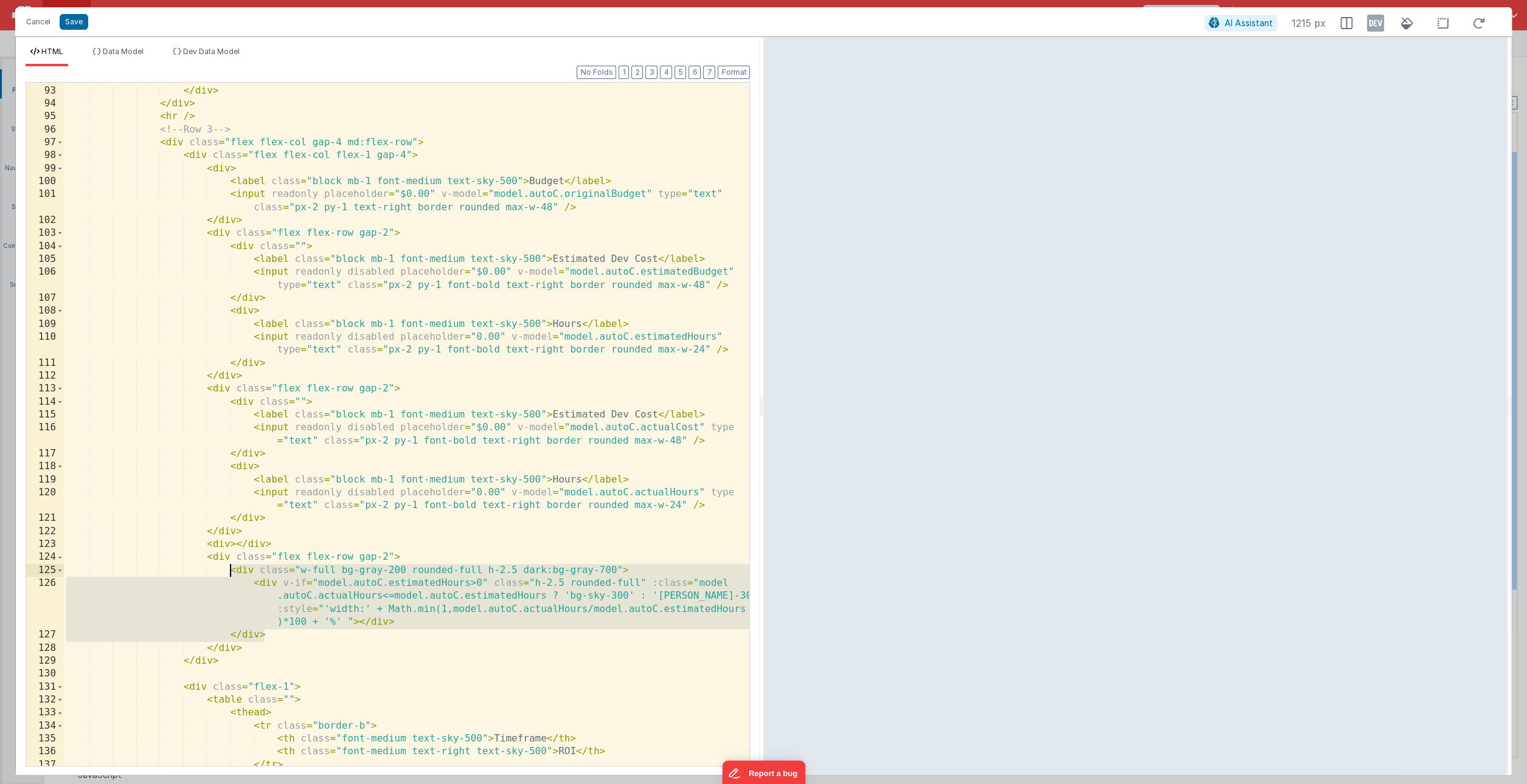
drag, startPoint x: 275, startPoint y: 638, endPoint x: 230, endPoint y: 568, distance: 83.2
click at [230, 568] on div "< input readonly v-model = "model.autoC.materialSavings" type = "text" placehol…" at bounding box center [406, 420] width 686 height 722
click at [77, 24] on button "Save" at bounding box center [74, 22] width 29 height 16
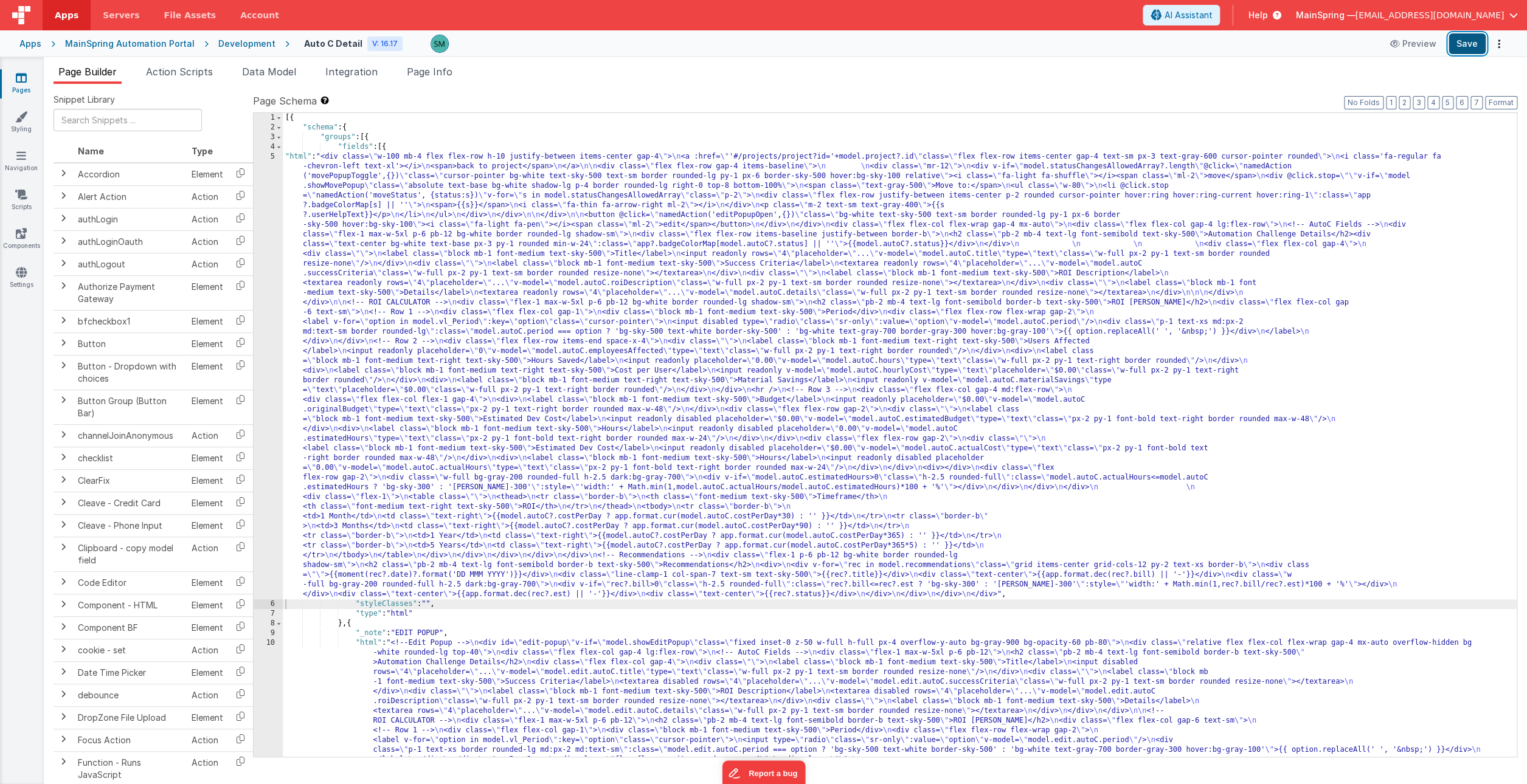
click at [1456, 44] on button "Save" at bounding box center [1467, 44] width 37 height 21
click at [271, 158] on div "5" at bounding box center [268, 375] width 29 height 448
click at [293, 158] on div "[{ "schema" : { "groups" : [{ "fields" : [{ "html" : "<div class= \" w-100 mb-4…" at bounding box center [900, 624] width 1234 height 1023
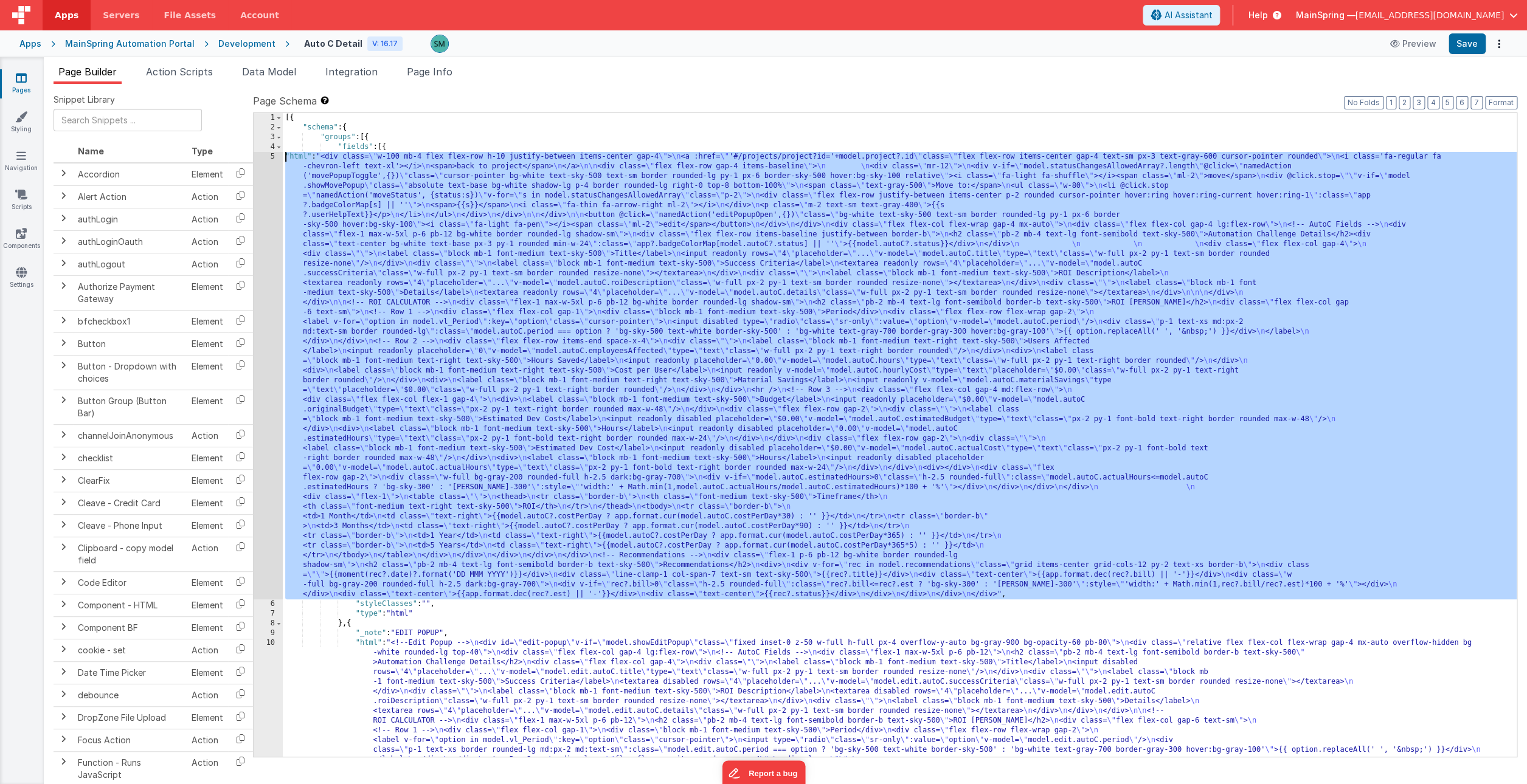
click at [266, 157] on div "5" at bounding box center [268, 375] width 29 height 448
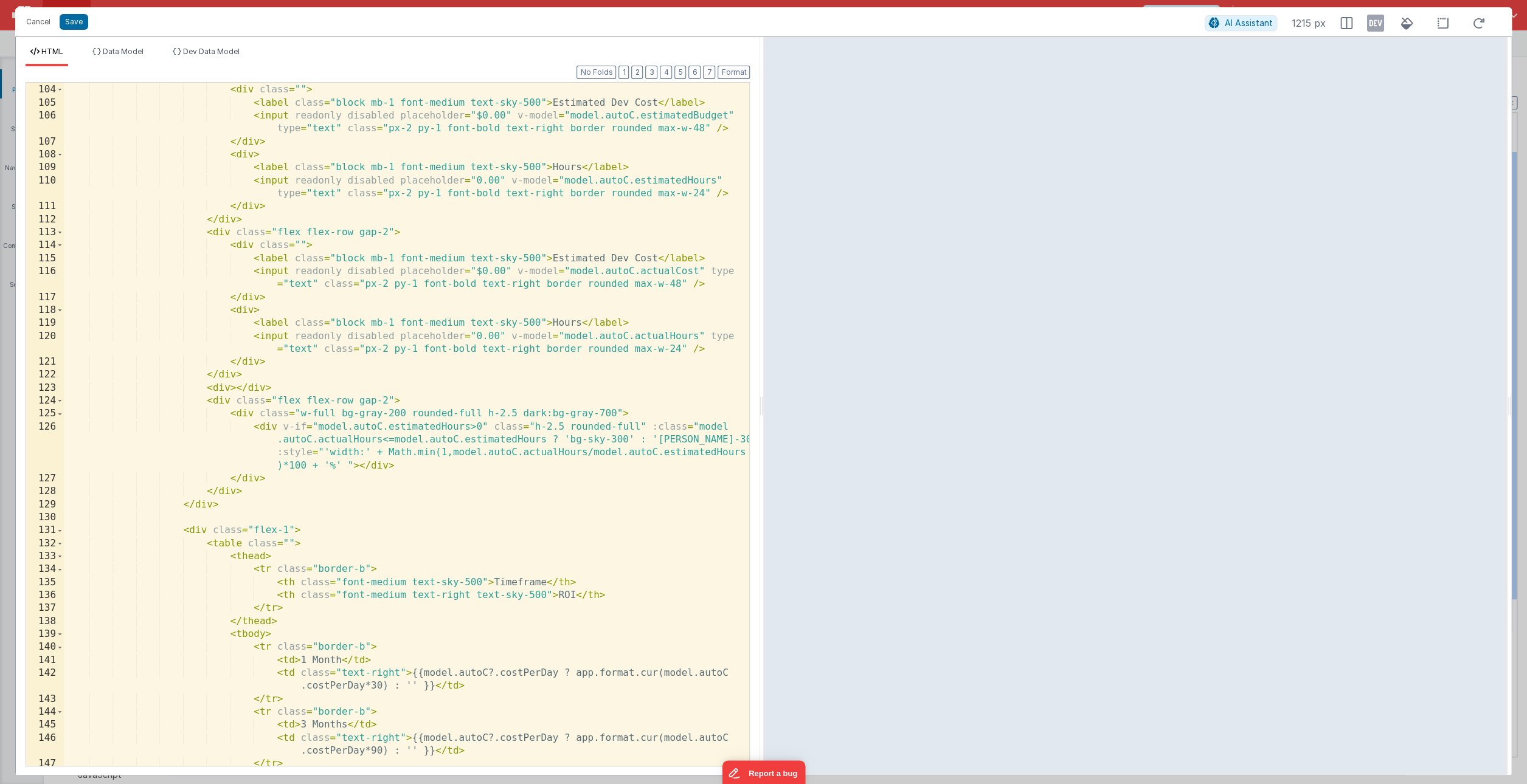
scroll to position [1622, 0]
drag, startPoint x: 343, startPoint y: 413, endPoint x: 299, endPoint y: 415, distance: 44.0
click at [299, 415] on div "< div class = "" > < label class = "block mb-1 font-medium text-sky-500" > Esti…" at bounding box center [406, 436] width 686 height 709
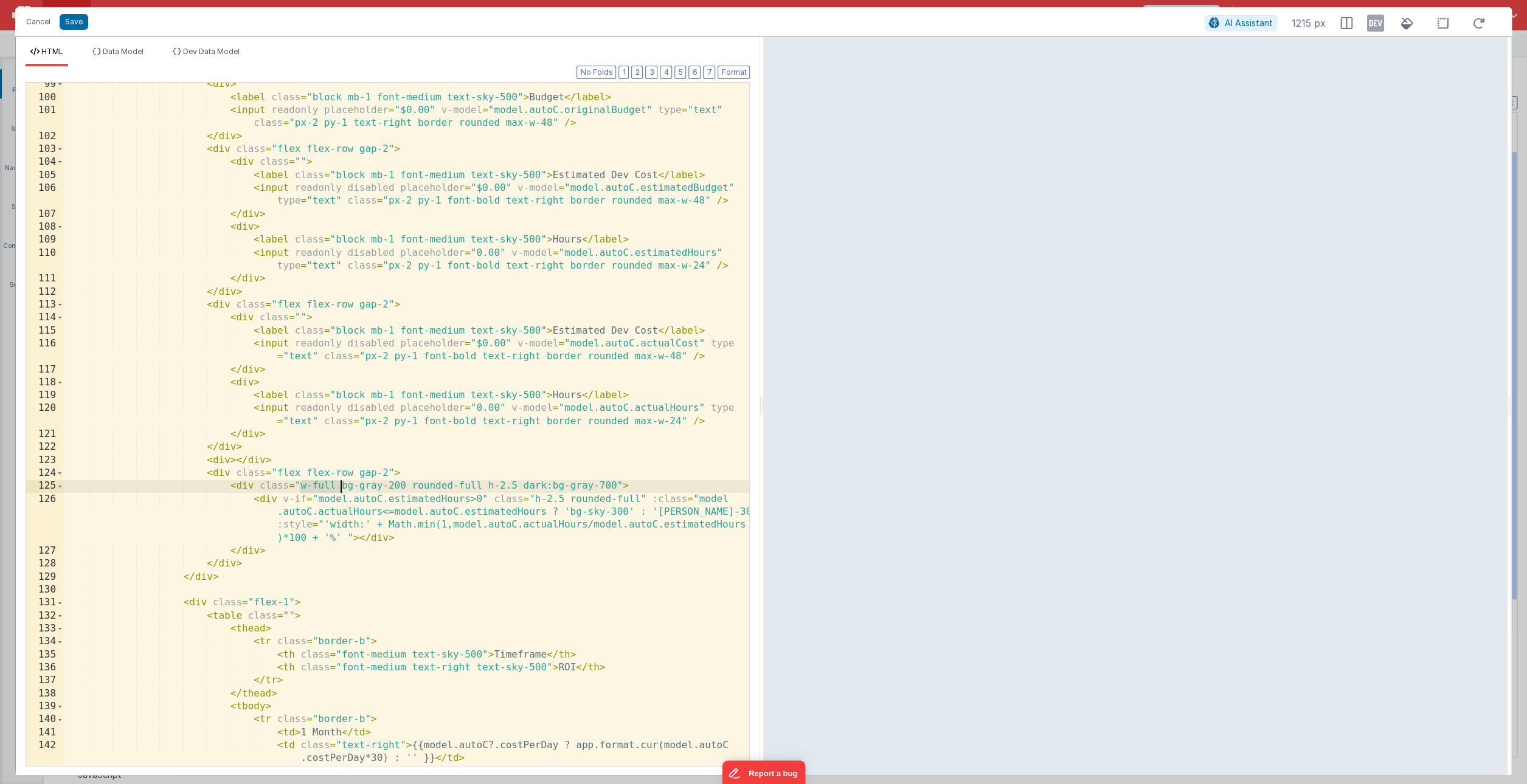
scroll to position [1547, 0]
click at [333, 486] on div "< div > < label class = "block mb-1 font-medium text-sky-500" > Budget </ label…" at bounding box center [406, 434] width 686 height 709
drag, startPoint x: 333, startPoint y: 487, endPoint x: 298, endPoint y: 487, distance: 35.0
click at [298, 487] on div "< div > < label class = "block mb-1 font-medium text-sky-500" > Budget </ label…" at bounding box center [406, 434] width 686 height 709
click at [425, 555] on div "< div > < label class = "block mb-1 font-medium text-sky-500" > Budget </ label…" at bounding box center [406, 434] width 686 height 709
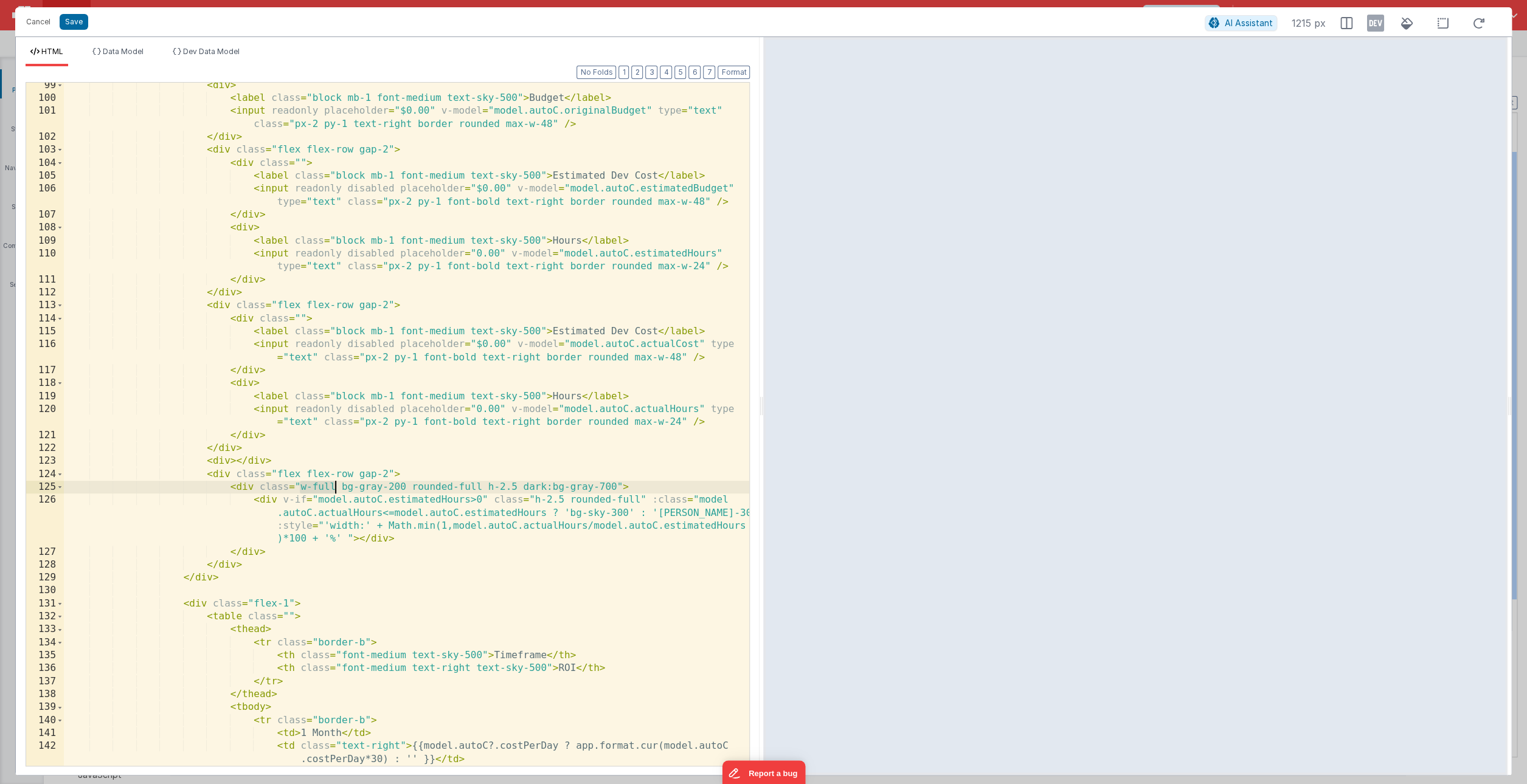
click at [312, 538] on div "< div > < label class = "block mb-1 font-medium text-sky-500" > Budget </ label…" at bounding box center [406, 434] width 686 height 709
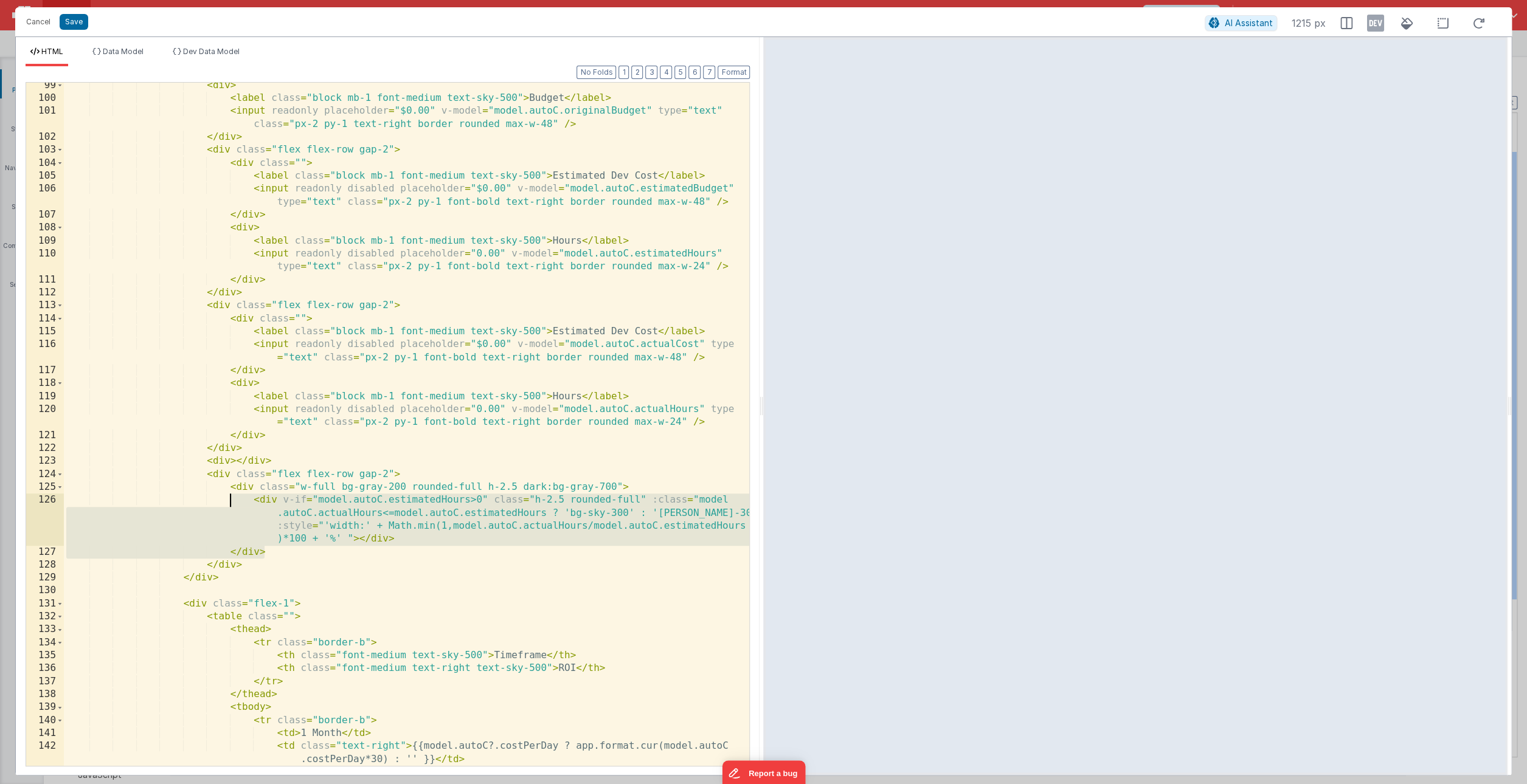
drag, startPoint x: 286, startPoint y: 550, endPoint x: 230, endPoint y: 504, distance: 72.5
click at [230, 504] on div "< div > < label class = "block mb-1 font-medium text-sky-500" > Budget </ label…" at bounding box center [406, 434] width 686 height 709
click at [246, 563] on div "< div > < label class = "block mb-1 font-medium text-sky-500" > Budget </ label…" at bounding box center [406, 434] width 686 height 709
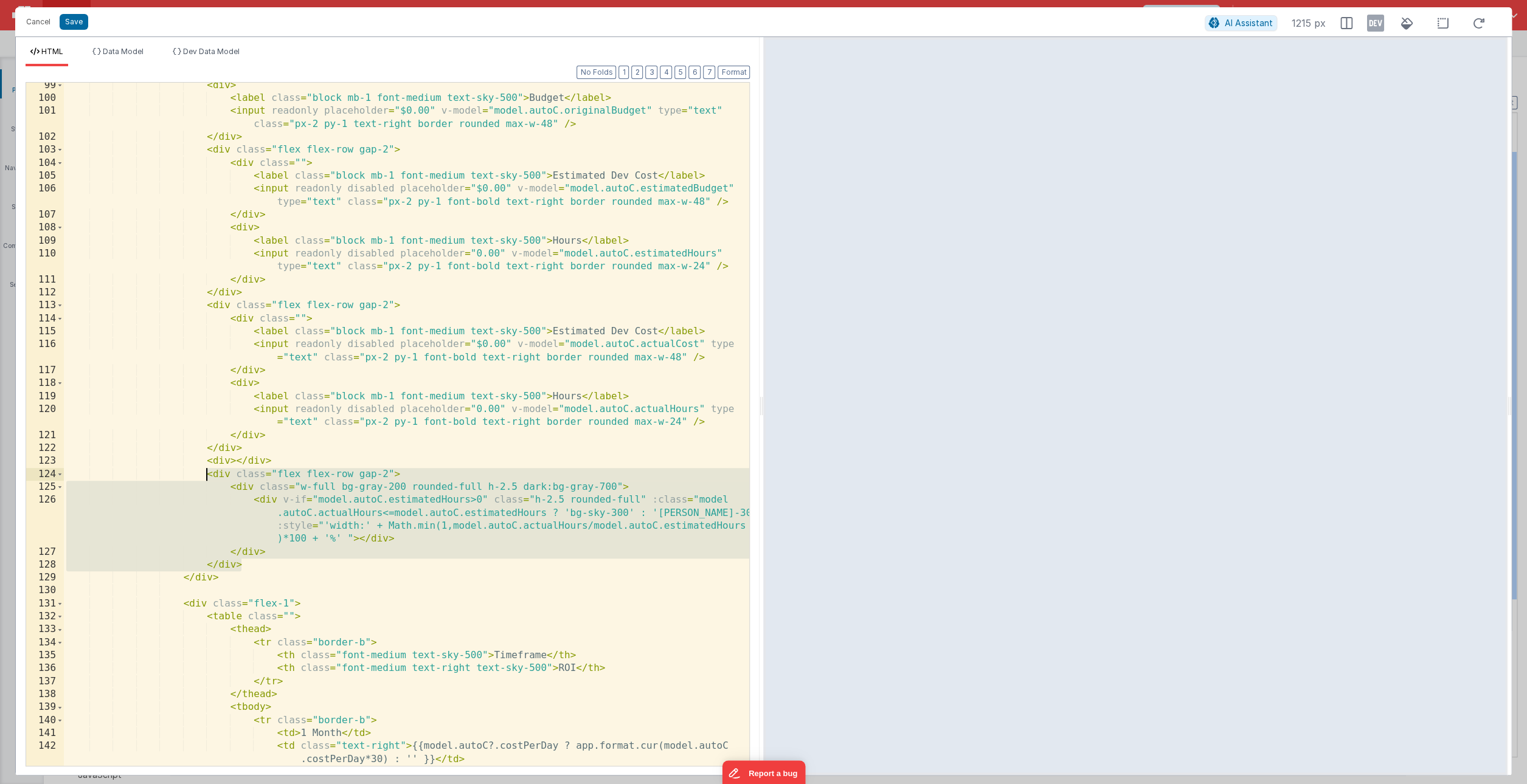
drag, startPoint x: 254, startPoint y: 565, endPoint x: 208, endPoint y: 477, distance: 99.3
click at [208, 477] on div "< div > < label class = "block mb-1 font-medium text-sky-500" > Budget </ label…" at bounding box center [406, 434] width 686 height 709
click at [281, 460] on div "< div > < label class = "block mb-1 font-medium text-sky-500" > Budget </ label…" at bounding box center [406, 434] width 686 height 709
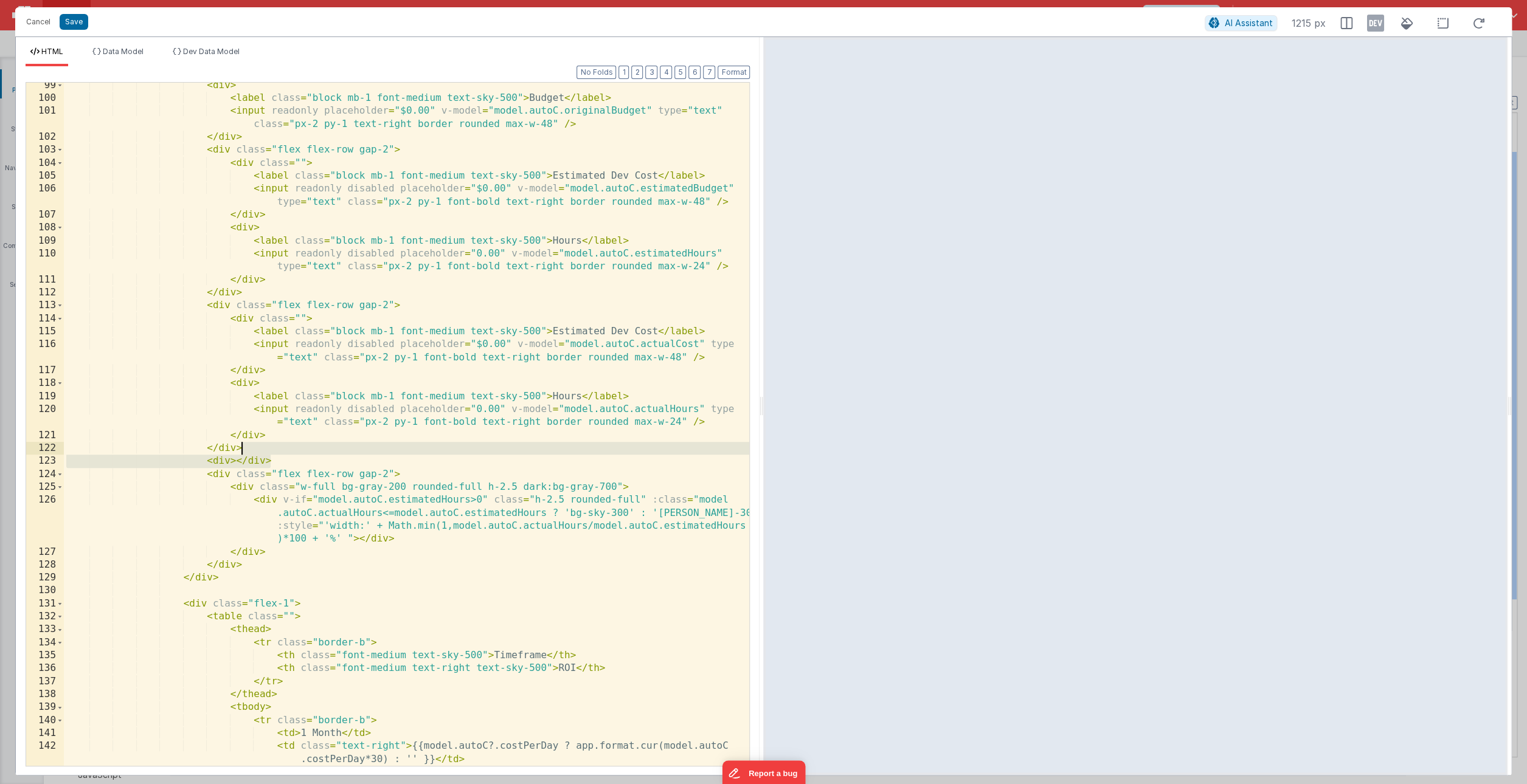
drag, startPoint x: 285, startPoint y: 460, endPoint x: 251, endPoint y: 451, distance: 35.2
click at [251, 451] on div "< div > < label class = "block mb-1 font-medium text-sky-500" > Budget </ label…" at bounding box center [406, 434] width 686 height 709
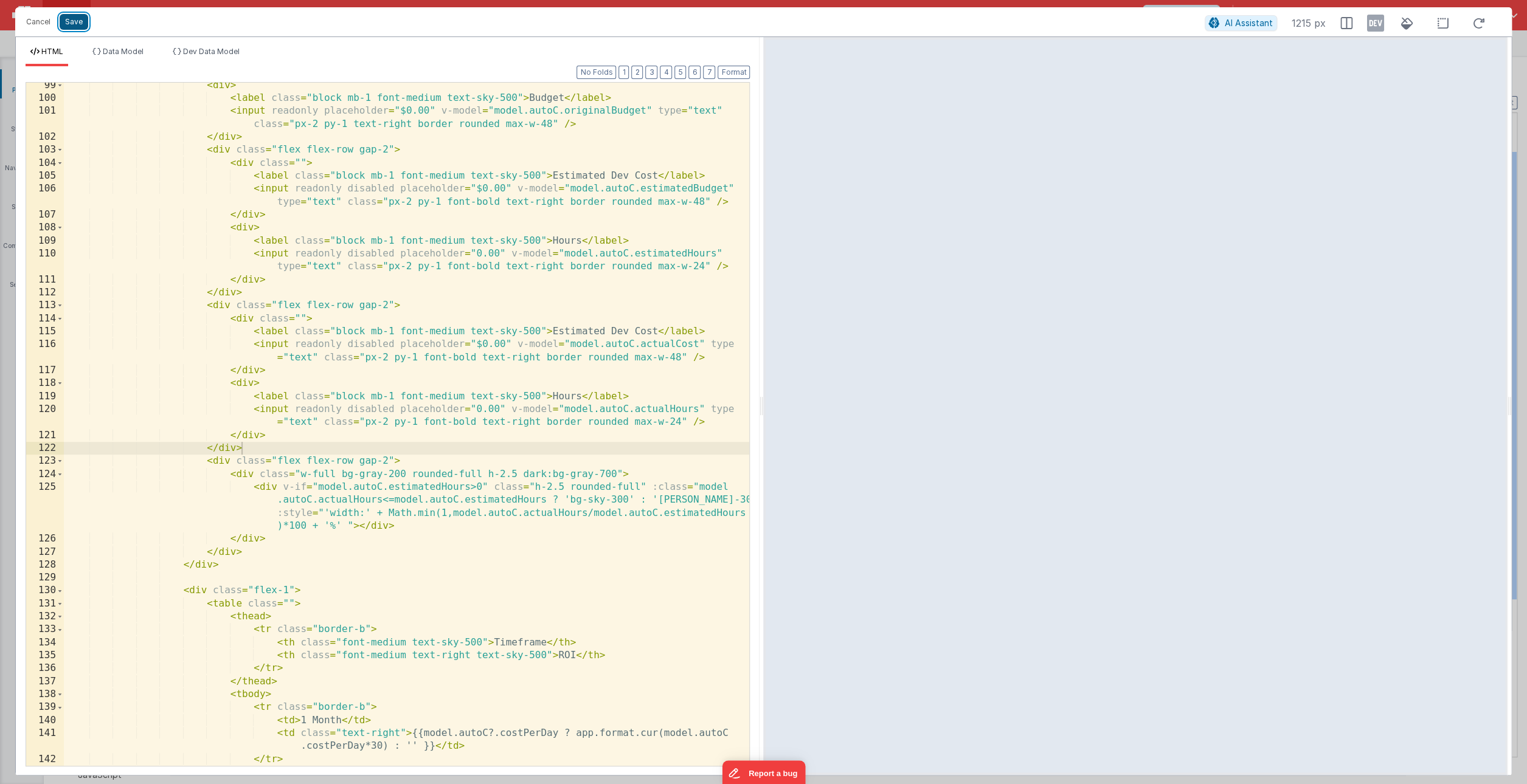
click at [73, 25] on button "Save" at bounding box center [74, 22] width 29 height 16
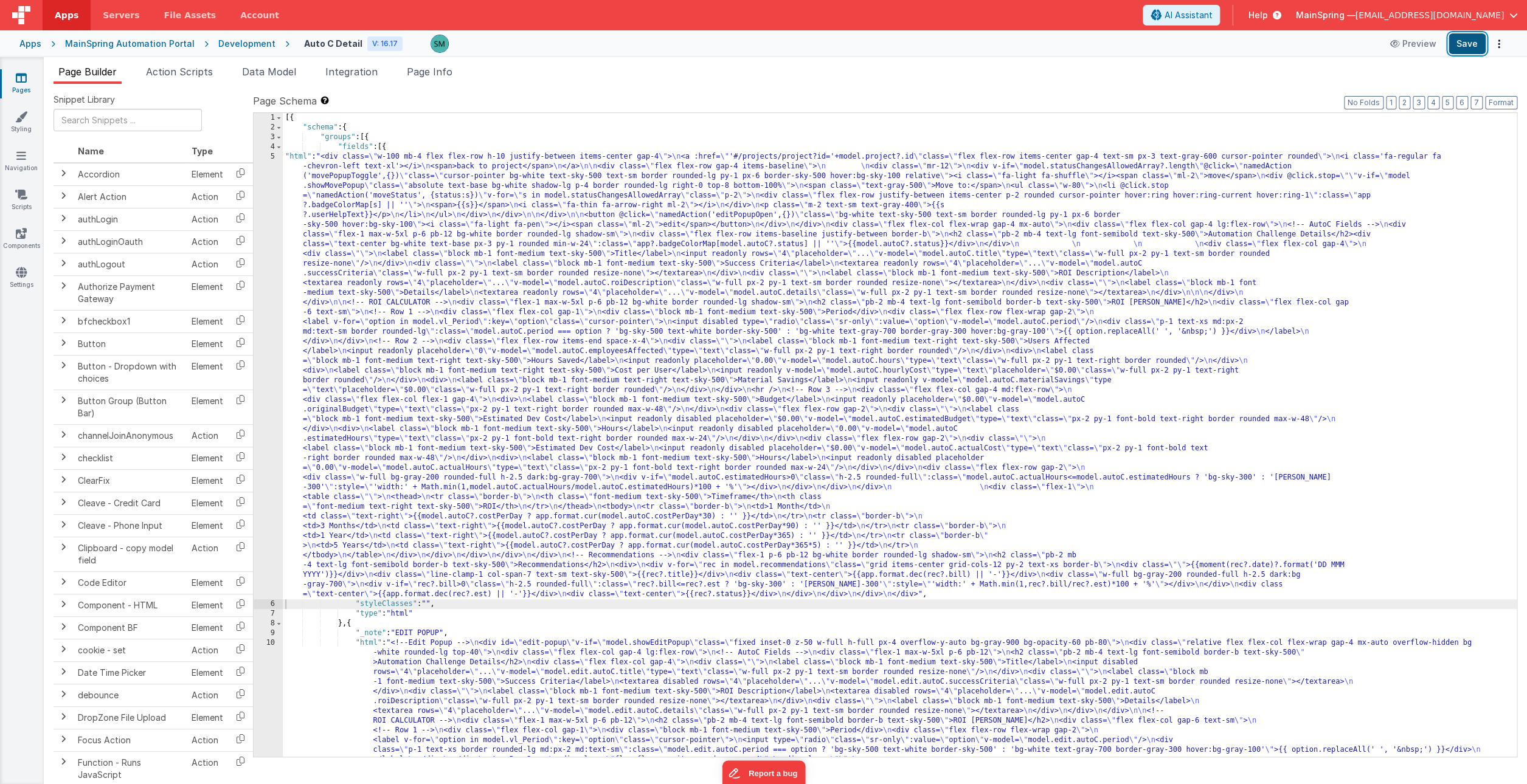
click at [1459, 45] on button "Save" at bounding box center [1467, 44] width 37 height 21
click at [267, 157] on div "5" at bounding box center [268, 375] width 29 height 448
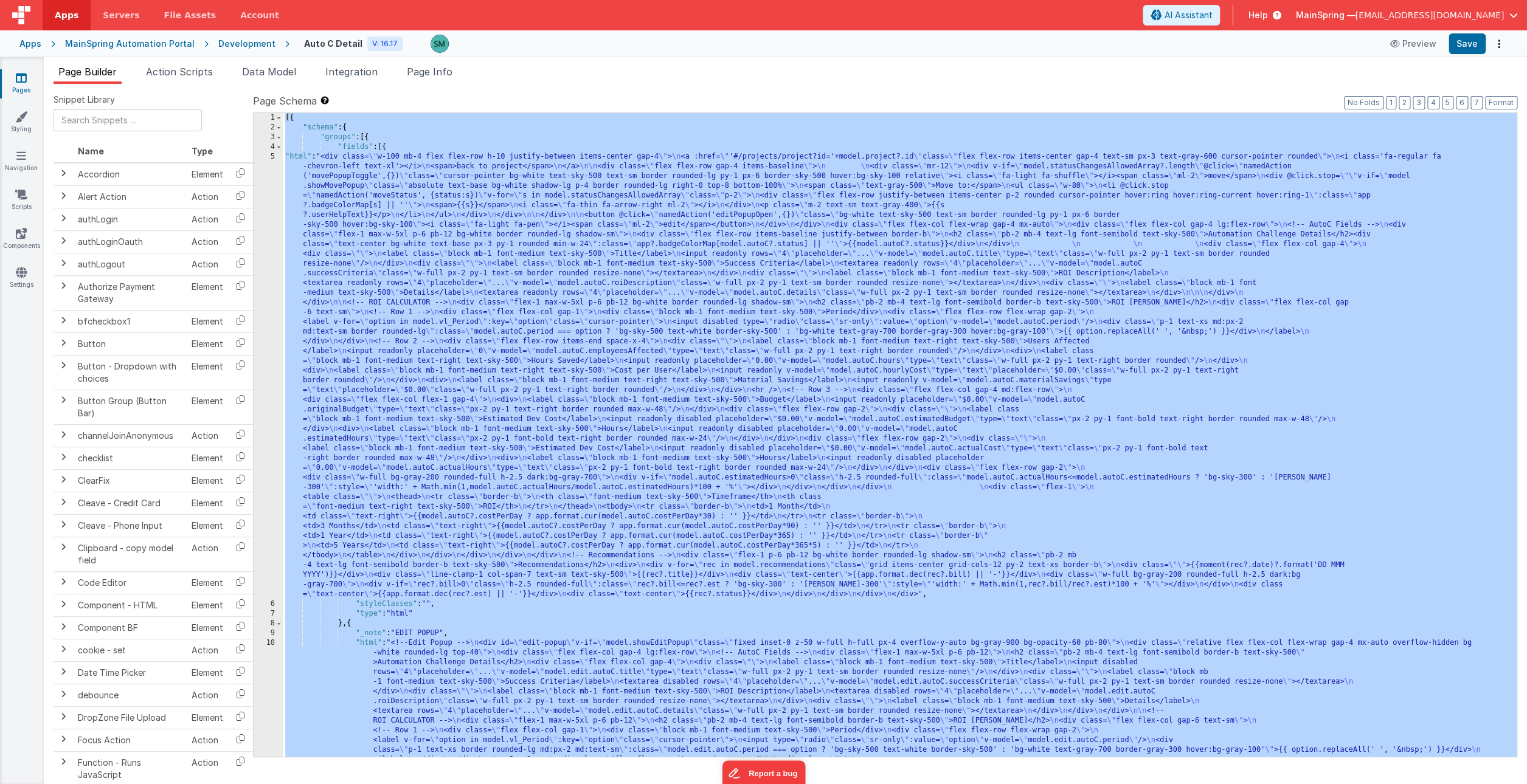
click at [271, 156] on div "5" at bounding box center [268, 375] width 29 height 448
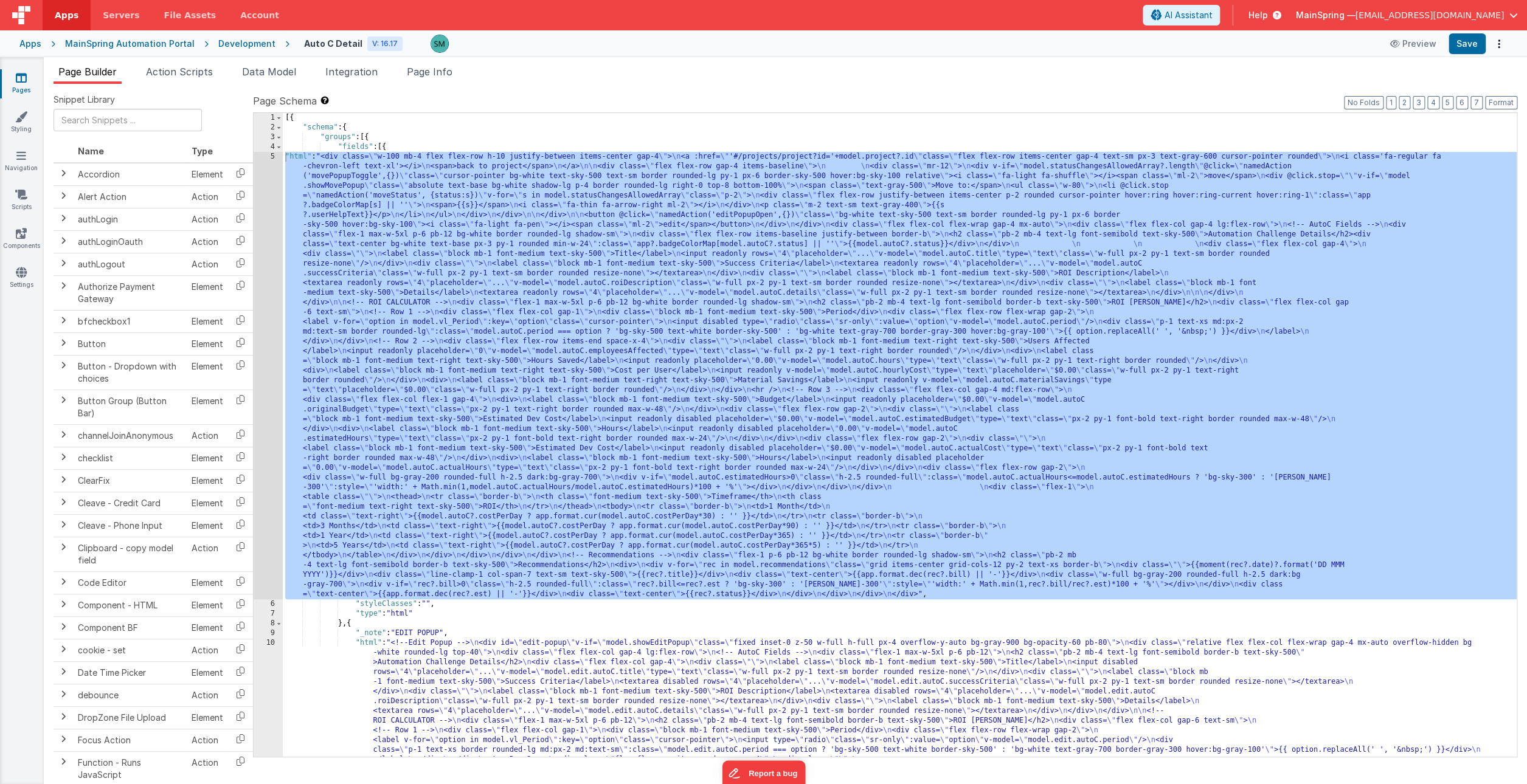
click at [271, 156] on div at bounding box center [764, 392] width 1527 height 784
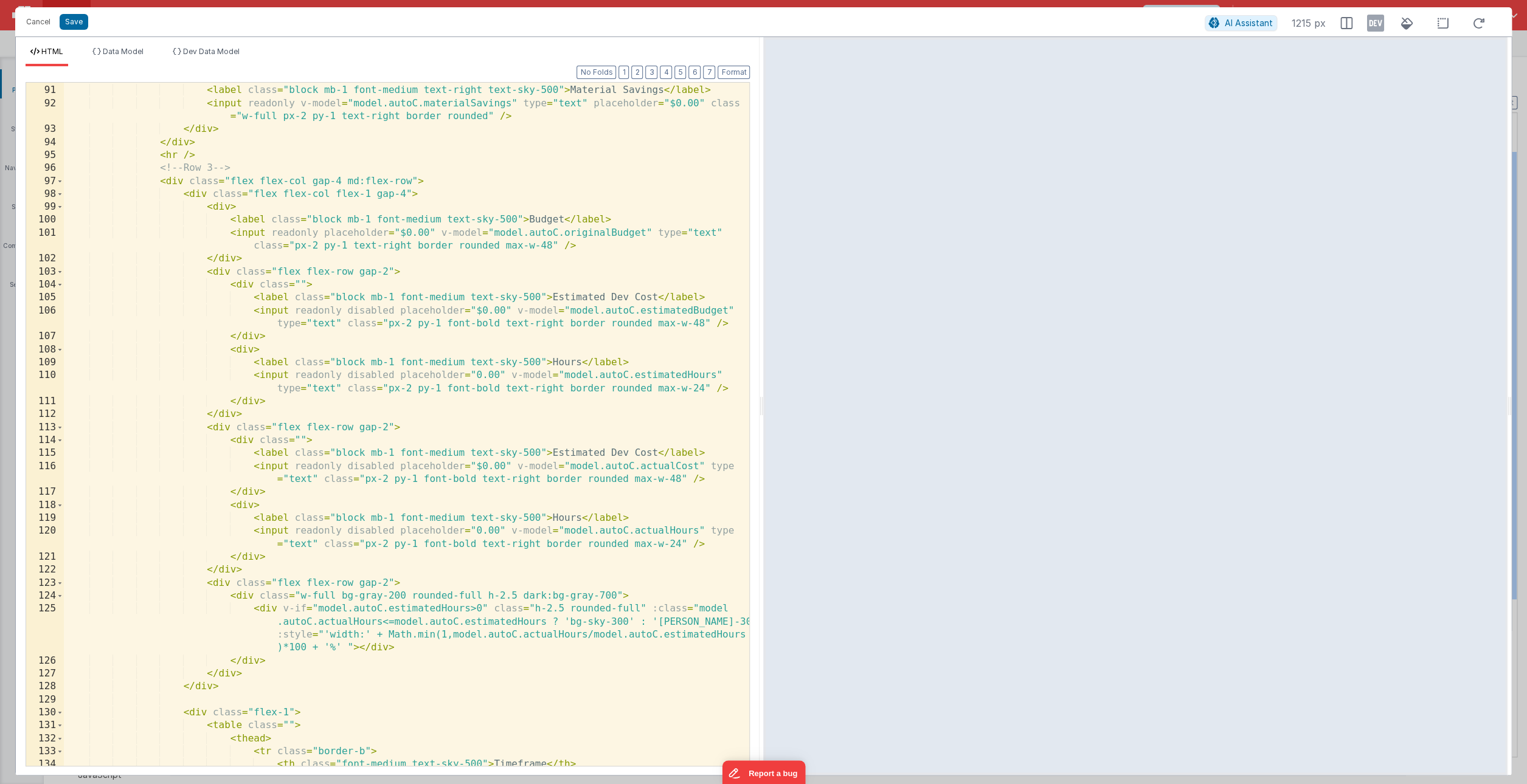
scroll to position [1418, 0]
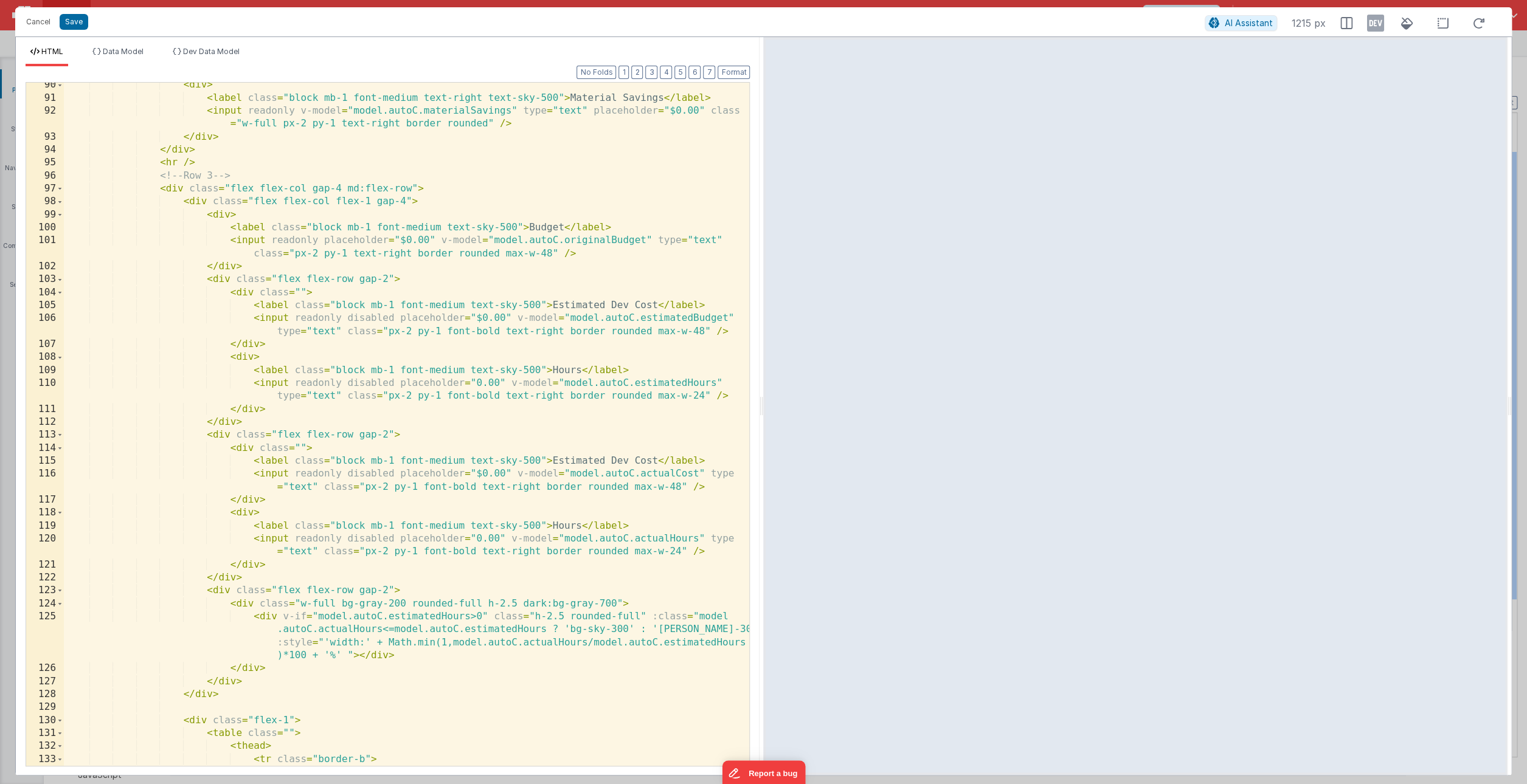
click at [244, 683] on div "< div > < label class = "block mb-1 font-medium text-right text-sky-500" > Mate…" at bounding box center [406, 433] width 686 height 709
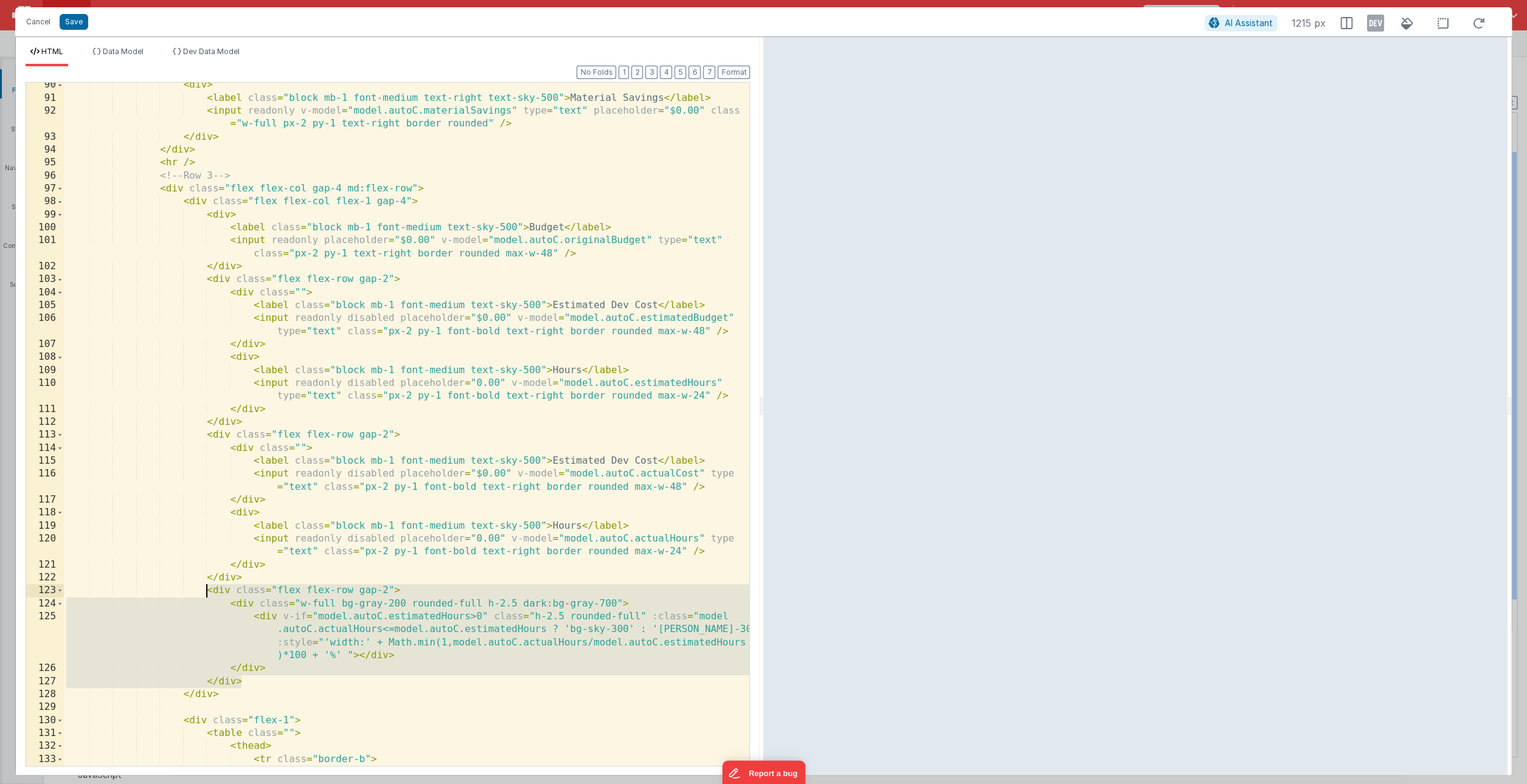
drag, startPoint x: 250, startPoint y: 681, endPoint x: 205, endPoint y: 592, distance: 99.7
click at [205, 592] on div "< div > < label class = "block mb-1 font-medium text-right text-sky-500" > Mate…" at bounding box center [406, 433] width 686 height 709
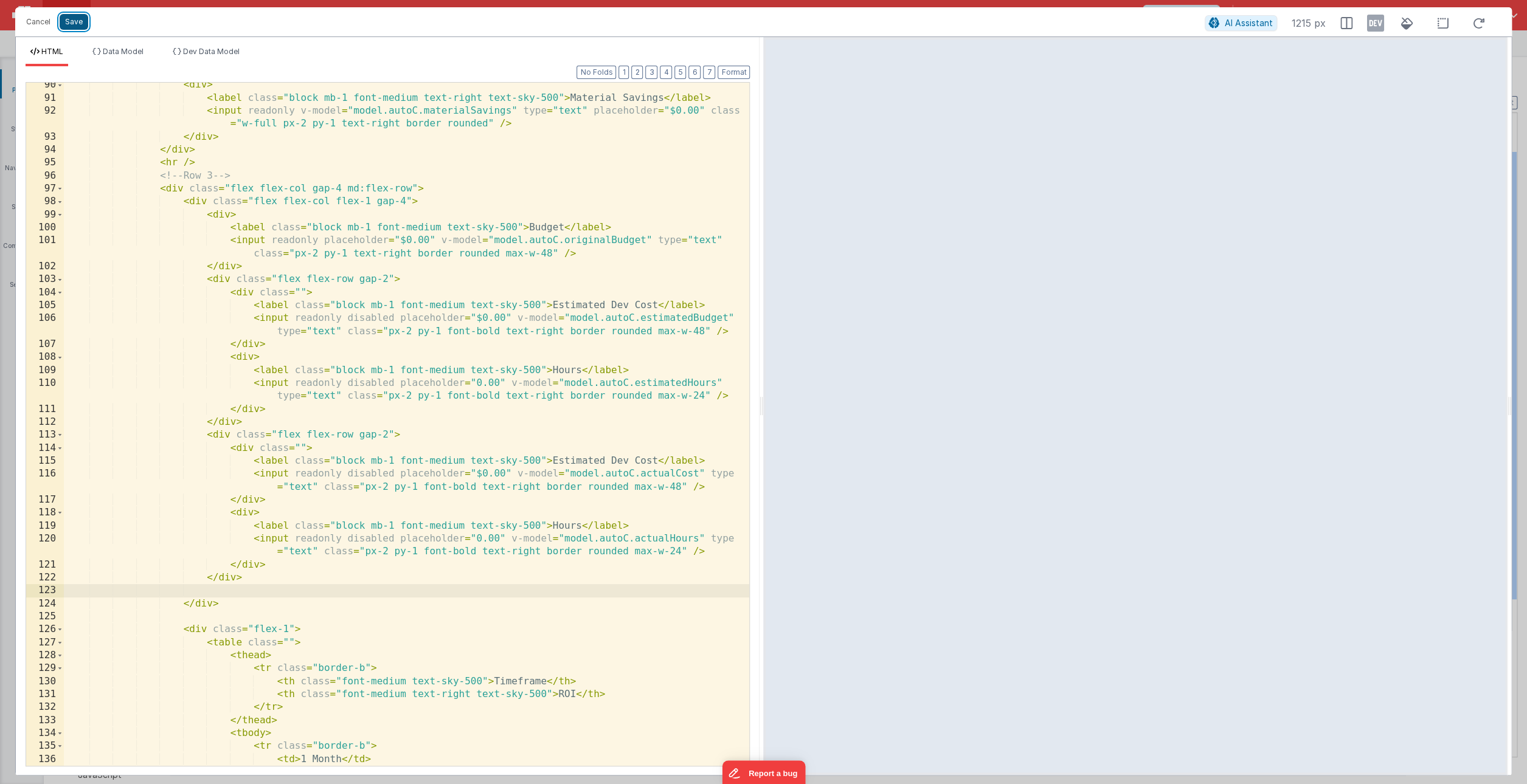
click at [79, 26] on button "Save" at bounding box center [74, 22] width 29 height 16
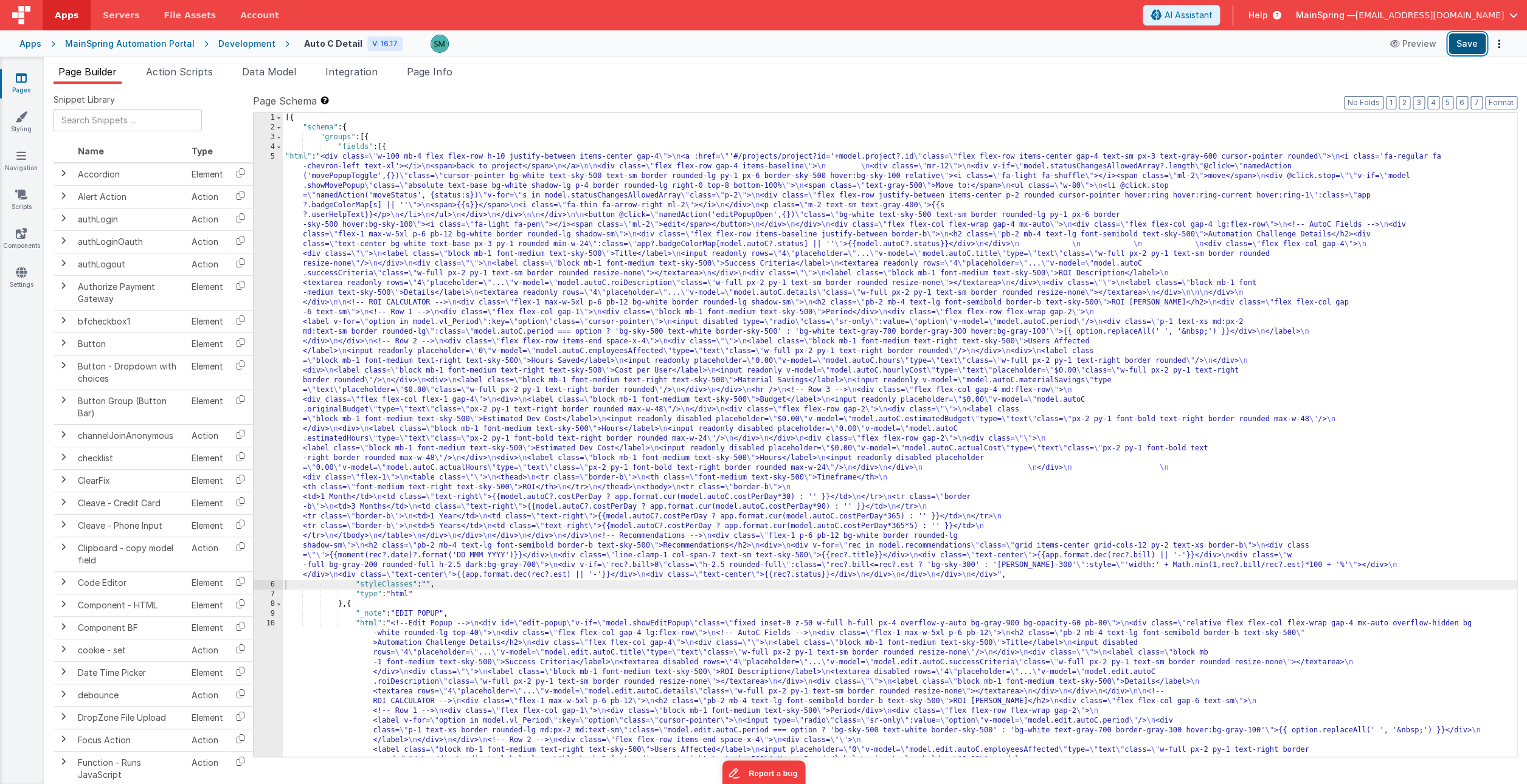
click at [1468, 49] on button "Save" at bounding box center [1467, 44] width 37 height 21
click at [269, 158] on div "5" at bounding box center [268, 366] width 29 height 428
click at [275, 156] on div "5" at bounding box center [268, 366] width 29 height 428
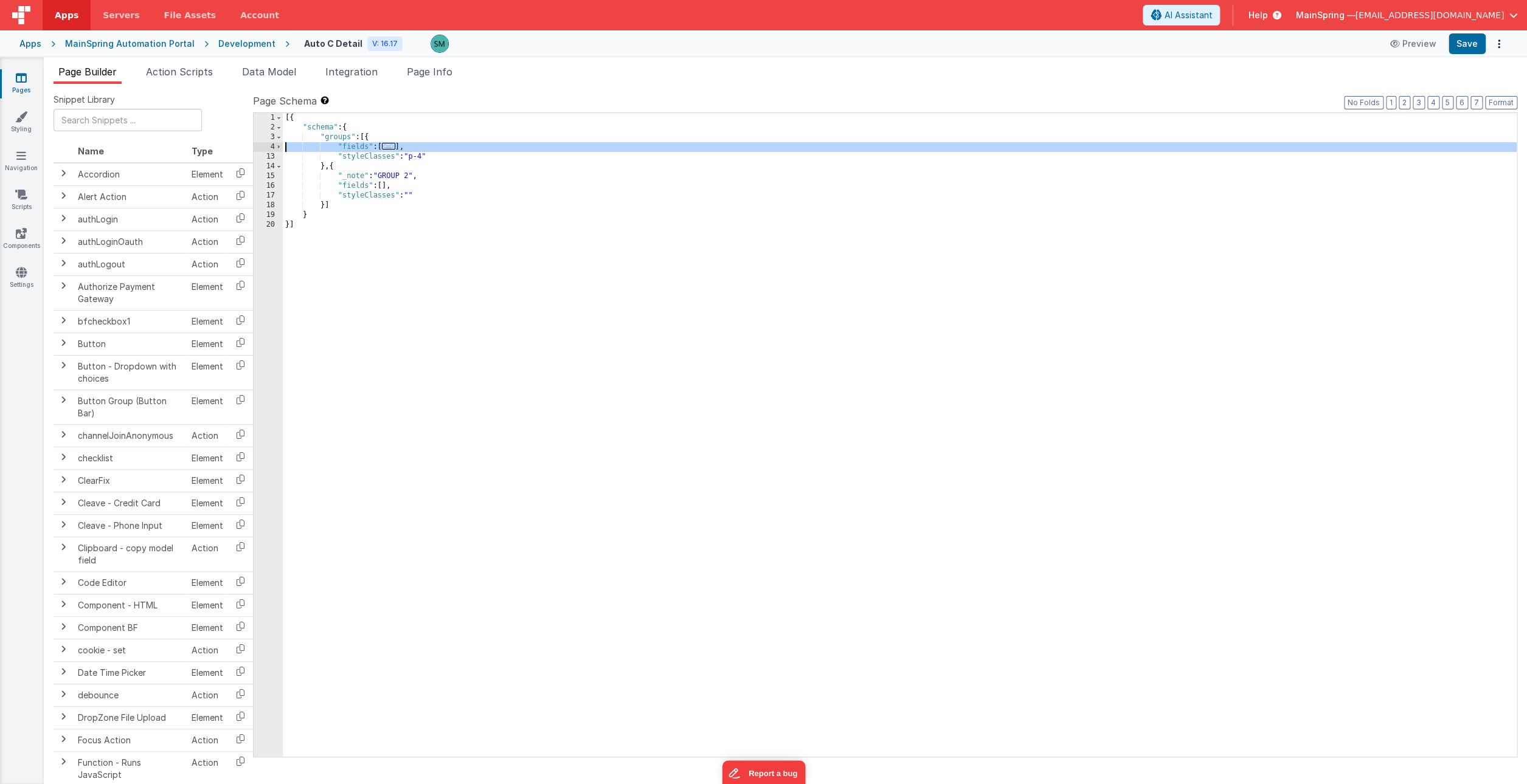
click at [271, 150] on div "4" at bounding box center [268, 147] width 29 height 9
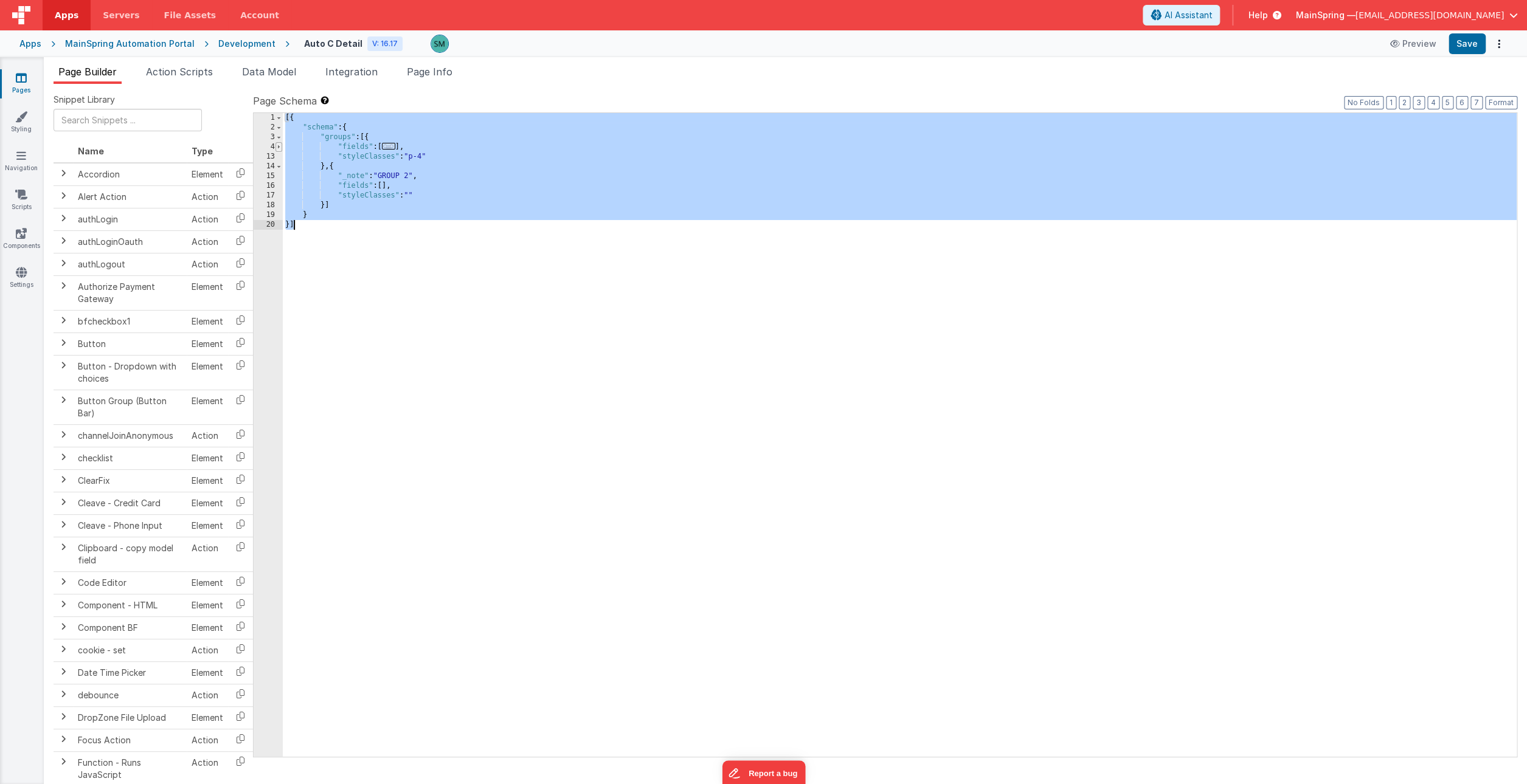
click at [276, 146] on span at bounding box center [279, 147] width 7 height 9
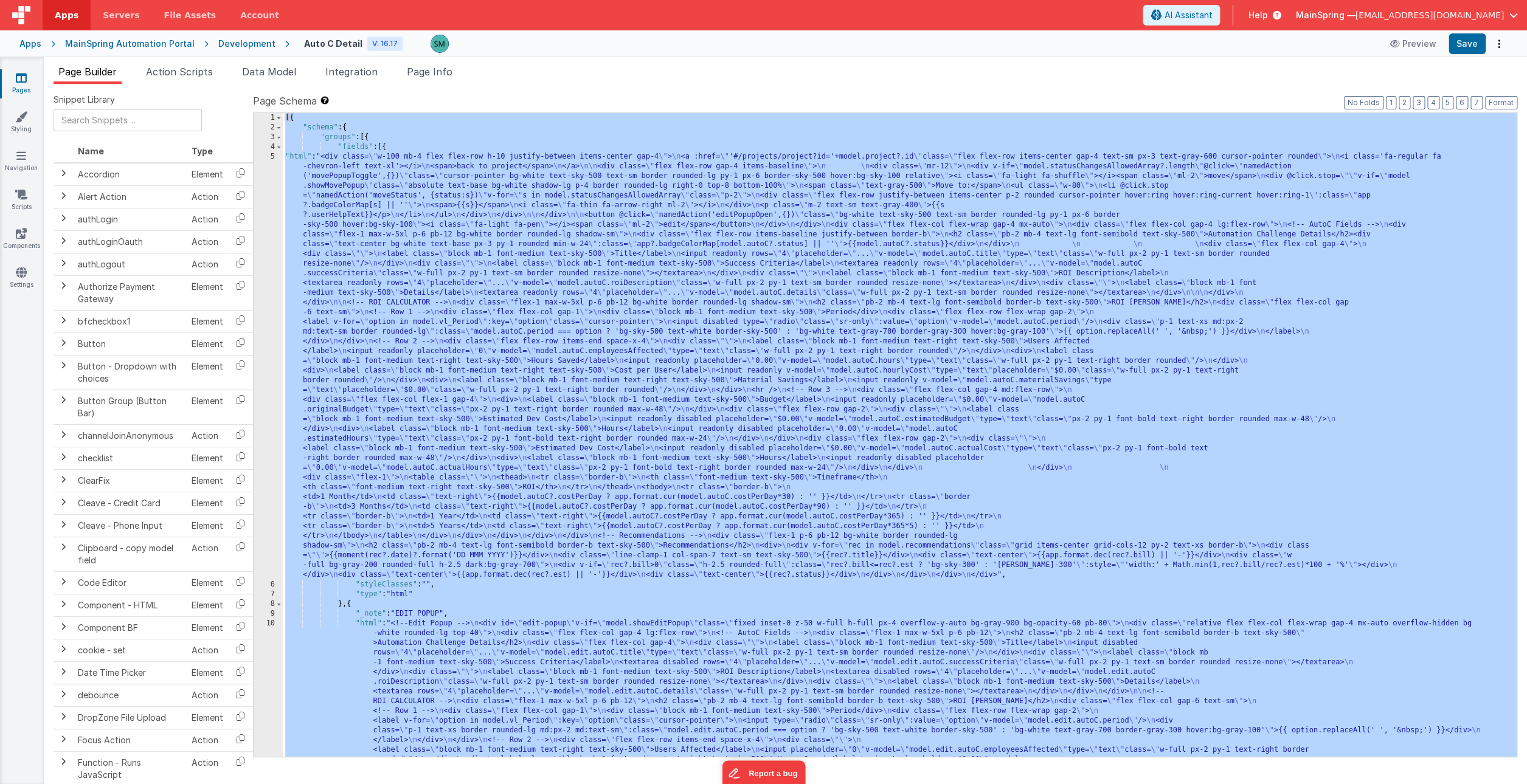
click at [279, 157] on div "5" at bounding box center [268, 366] width 29 height 428
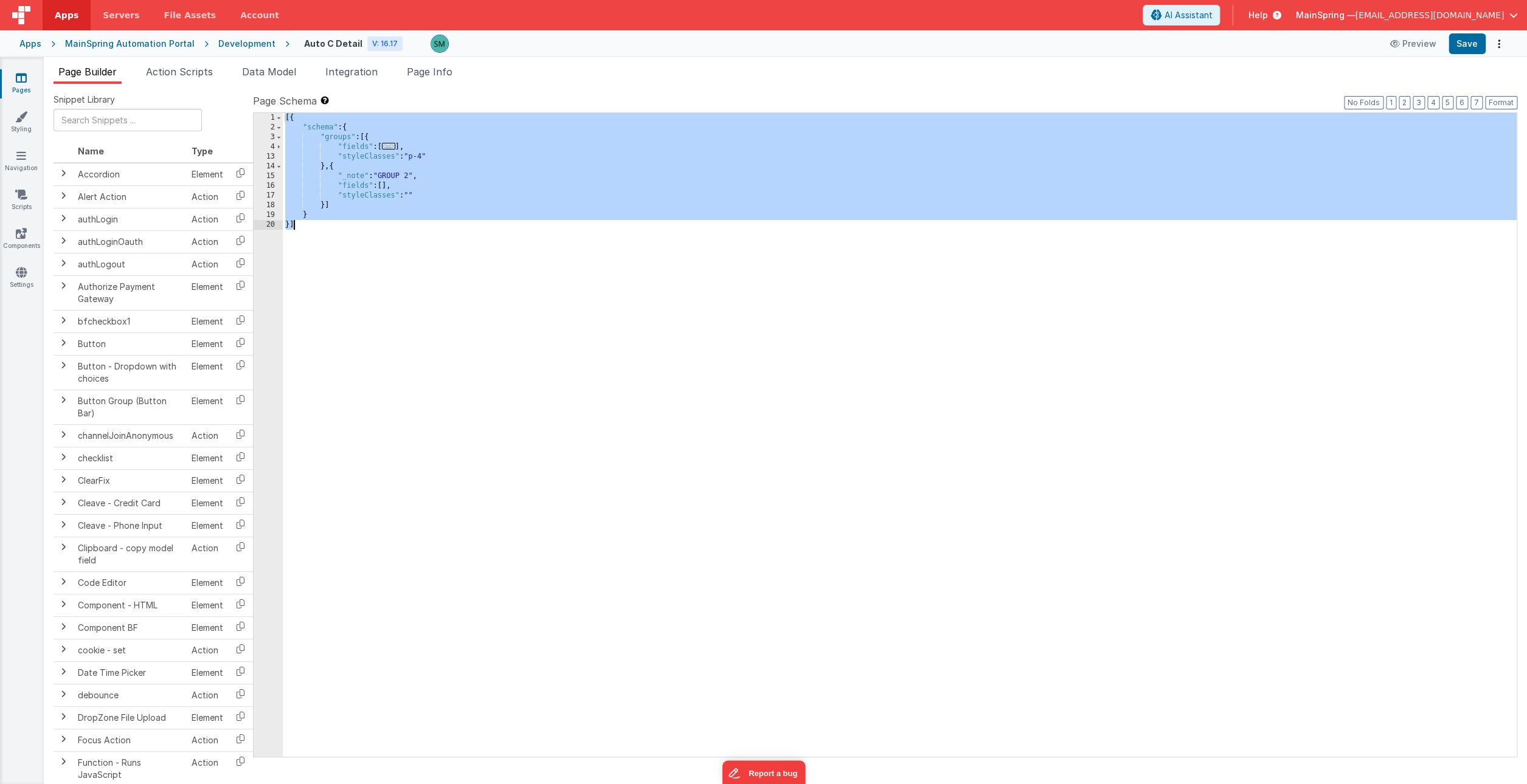
click at [279, 157] on div "13" at bounding box center [268, 156] width 29 height 9
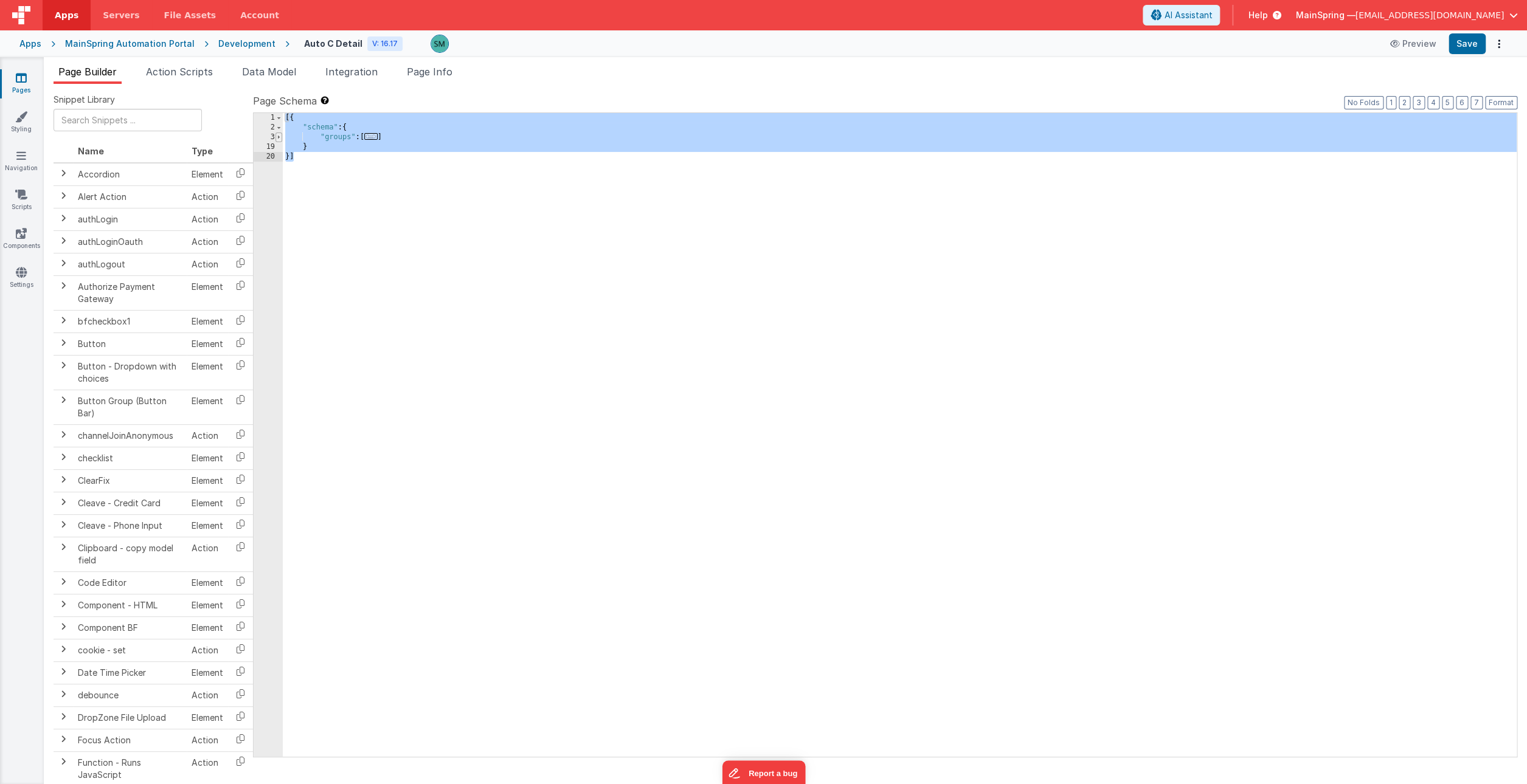
click at [279, 138] on span at bounding box center [279, 137] width 7 height 9
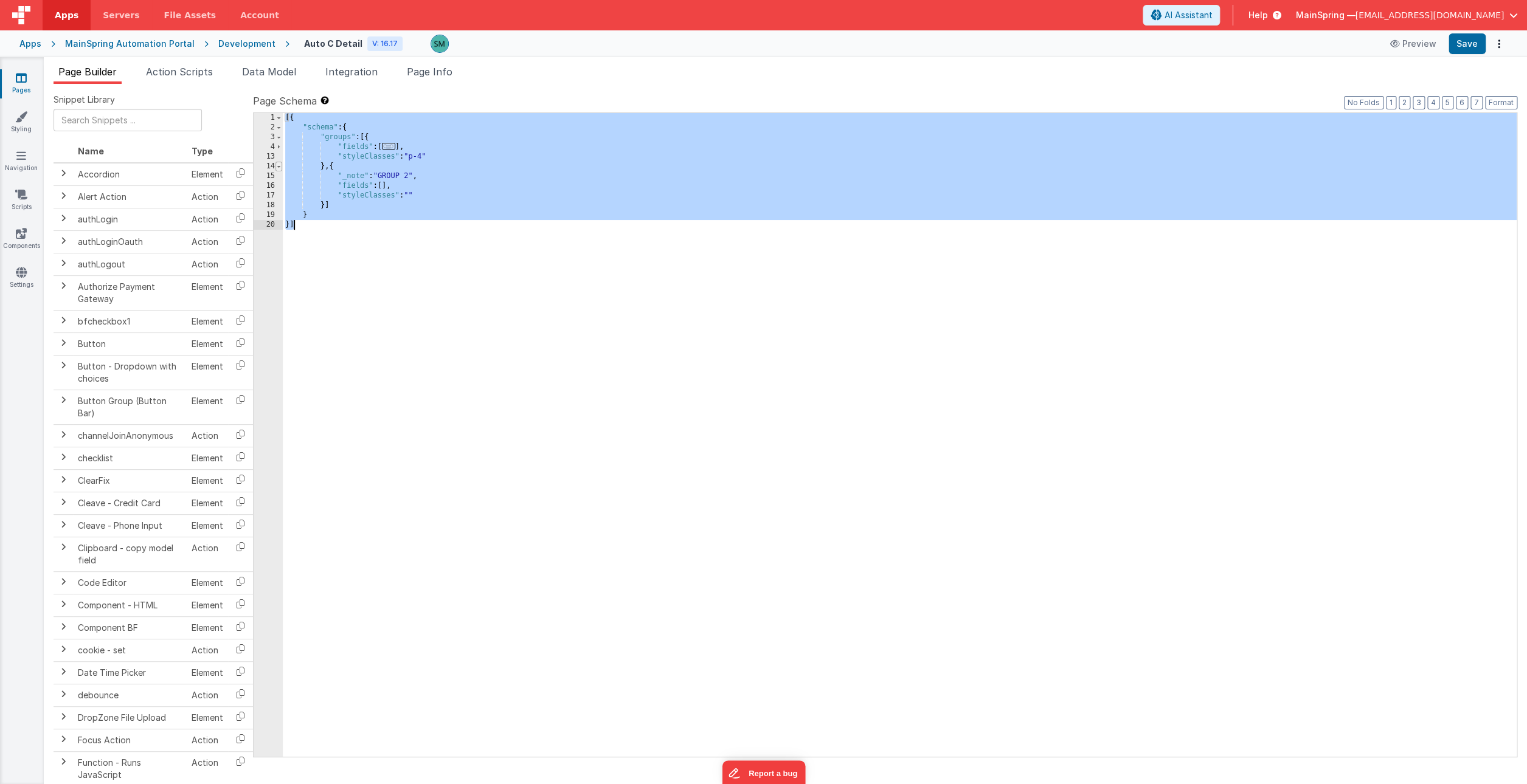
click at [279, 166] on span at bounding box center [279, 166] width 7 height 9
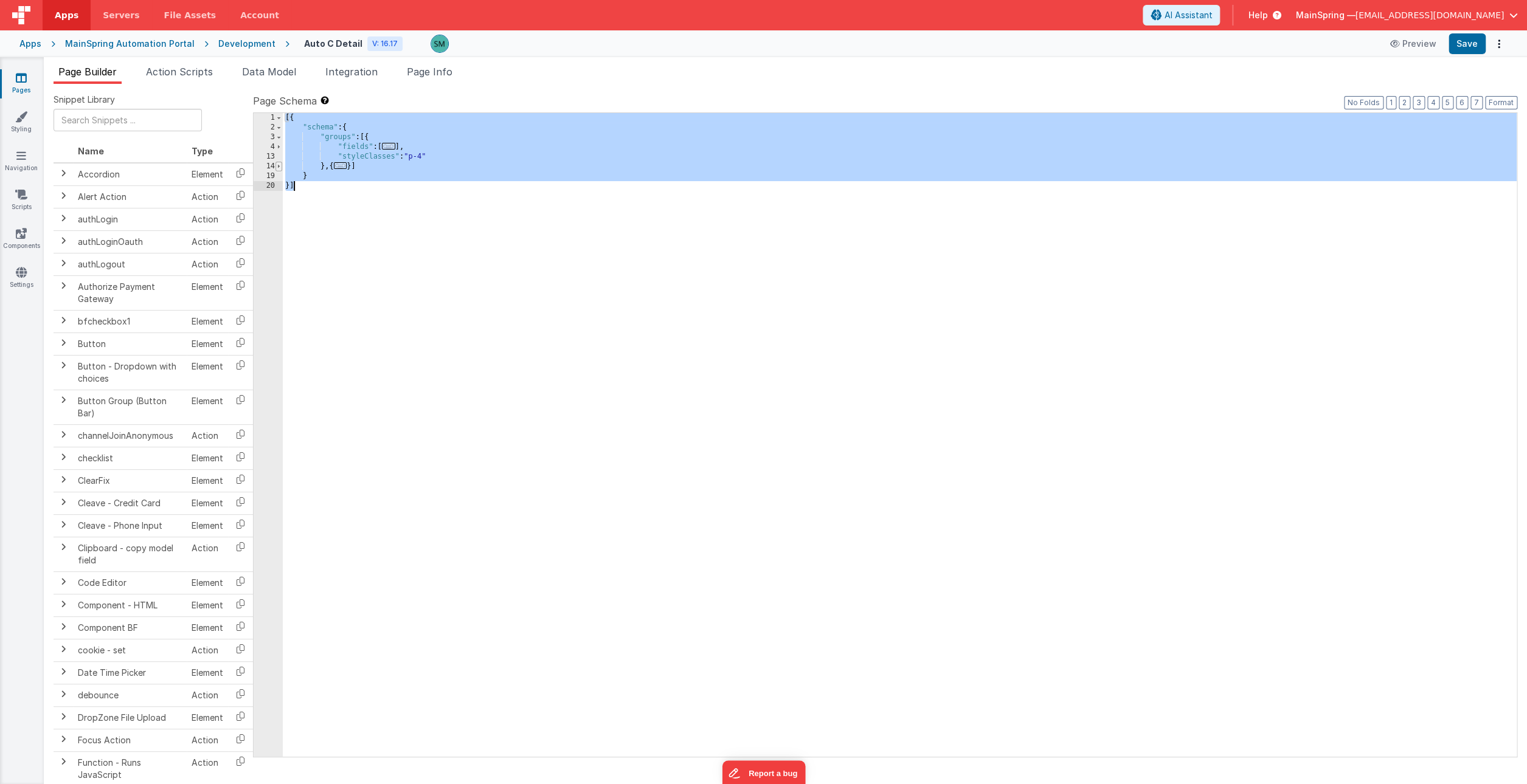
click at [280, 165] on span at bounding box center [279, 166] width 7 height 9
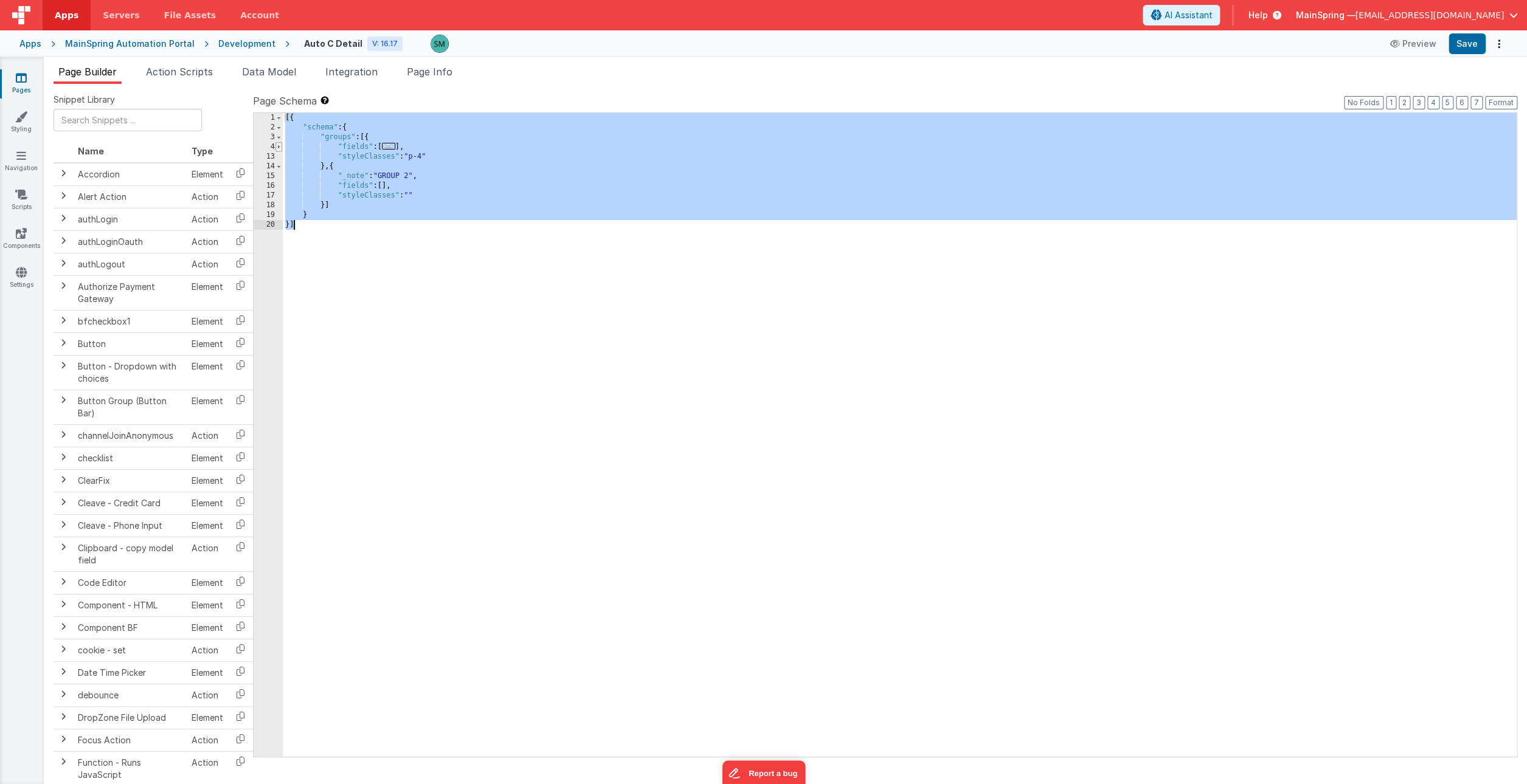
click at [279, 150] on span at bounding box center [279, 147] width 7 height 9
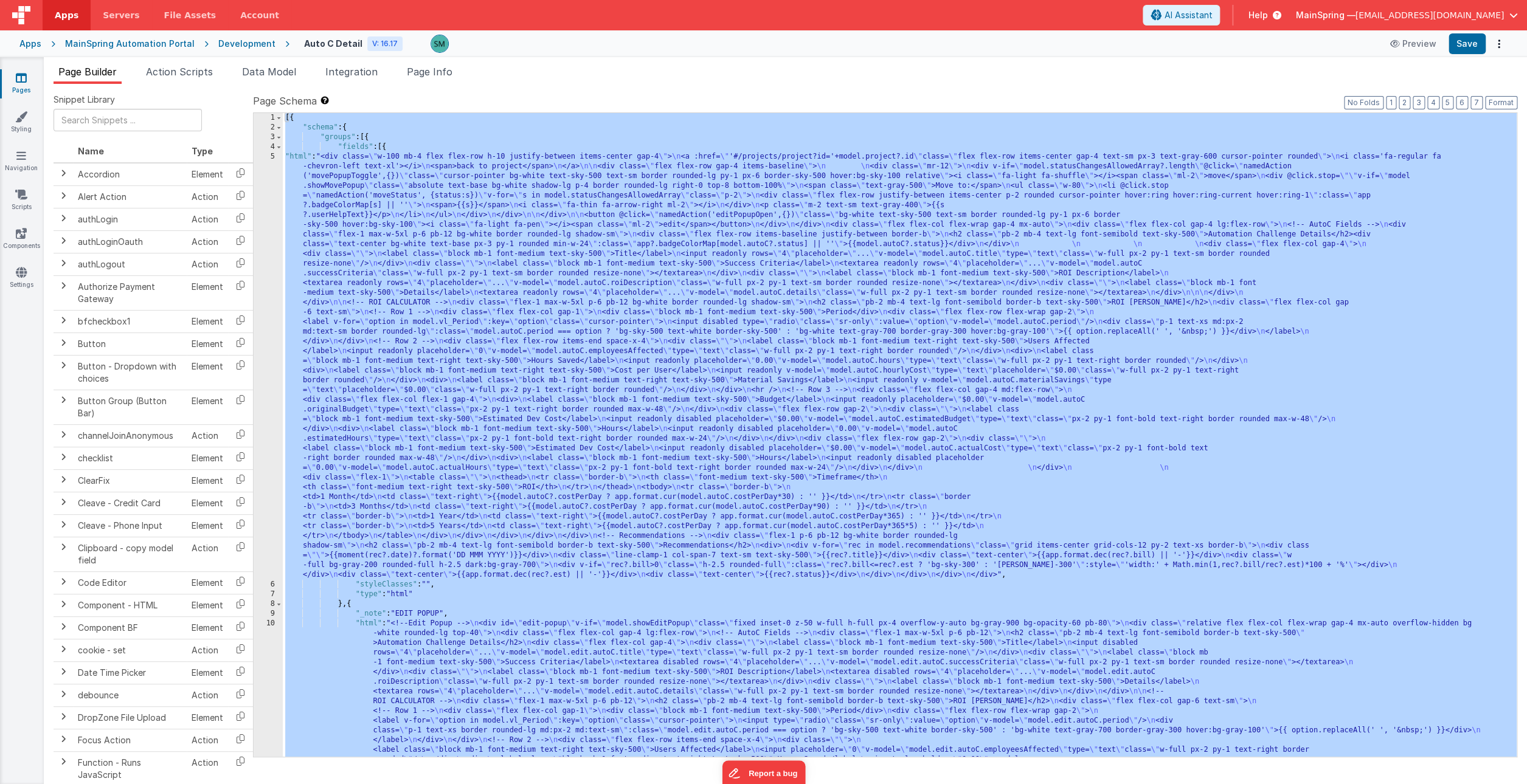
click at [298, 159] on div "[{ "schema" : { "groups" : [{ "fields" : [{ "html" : "<div class= \" w-100 mb-4…" at bounding box center [900, 624] width 1234 height 1023
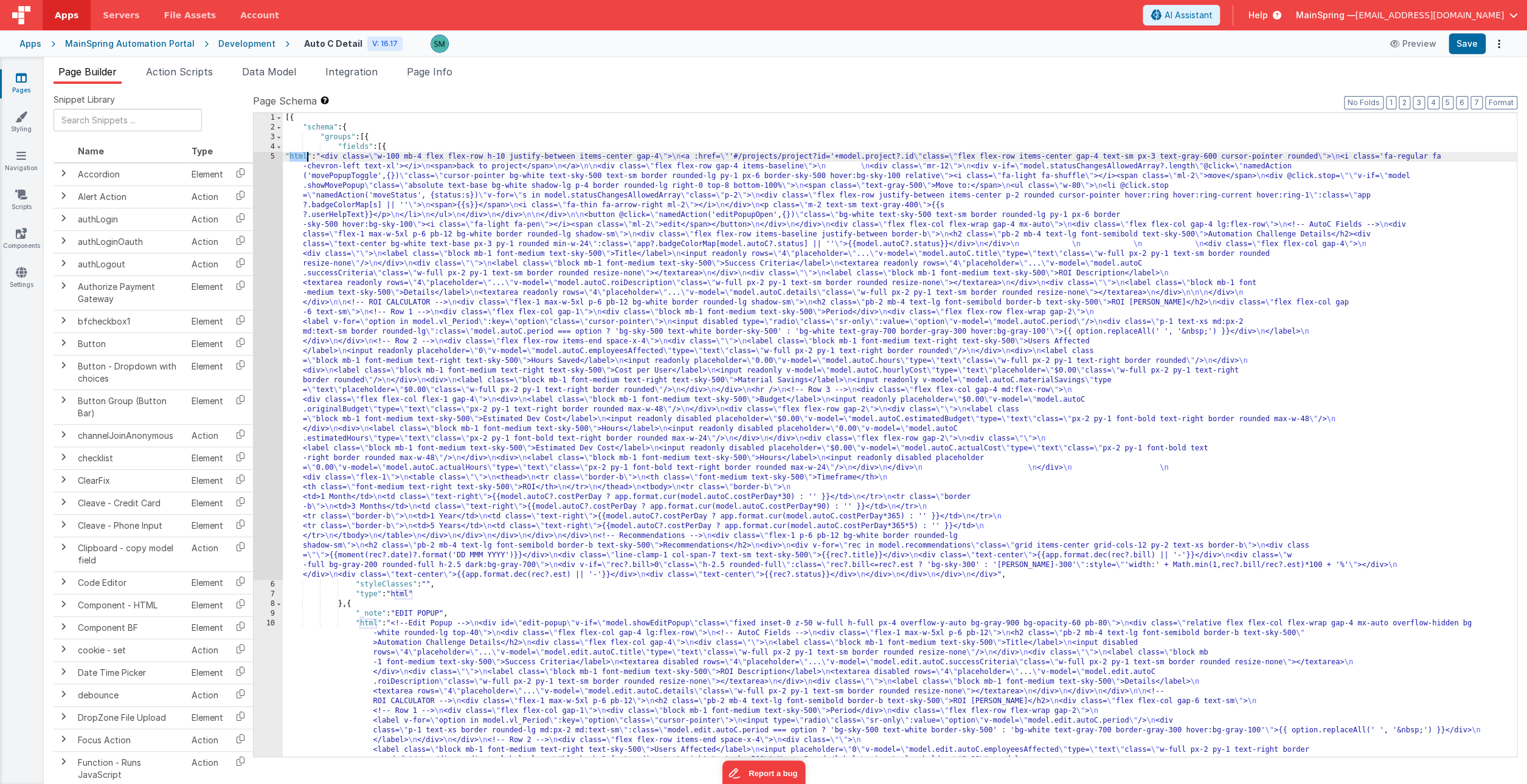
click at [298, 159] on div "[{ "schema" : { "groups" : [{ "fields" : [{ "html" : "<div class= \" w-100 mb-4…" at bounding box center [900, 624] width 1234 height 1023
click at [267, 187] on div "5" at bounding box center [268, 366] width 29 height 428
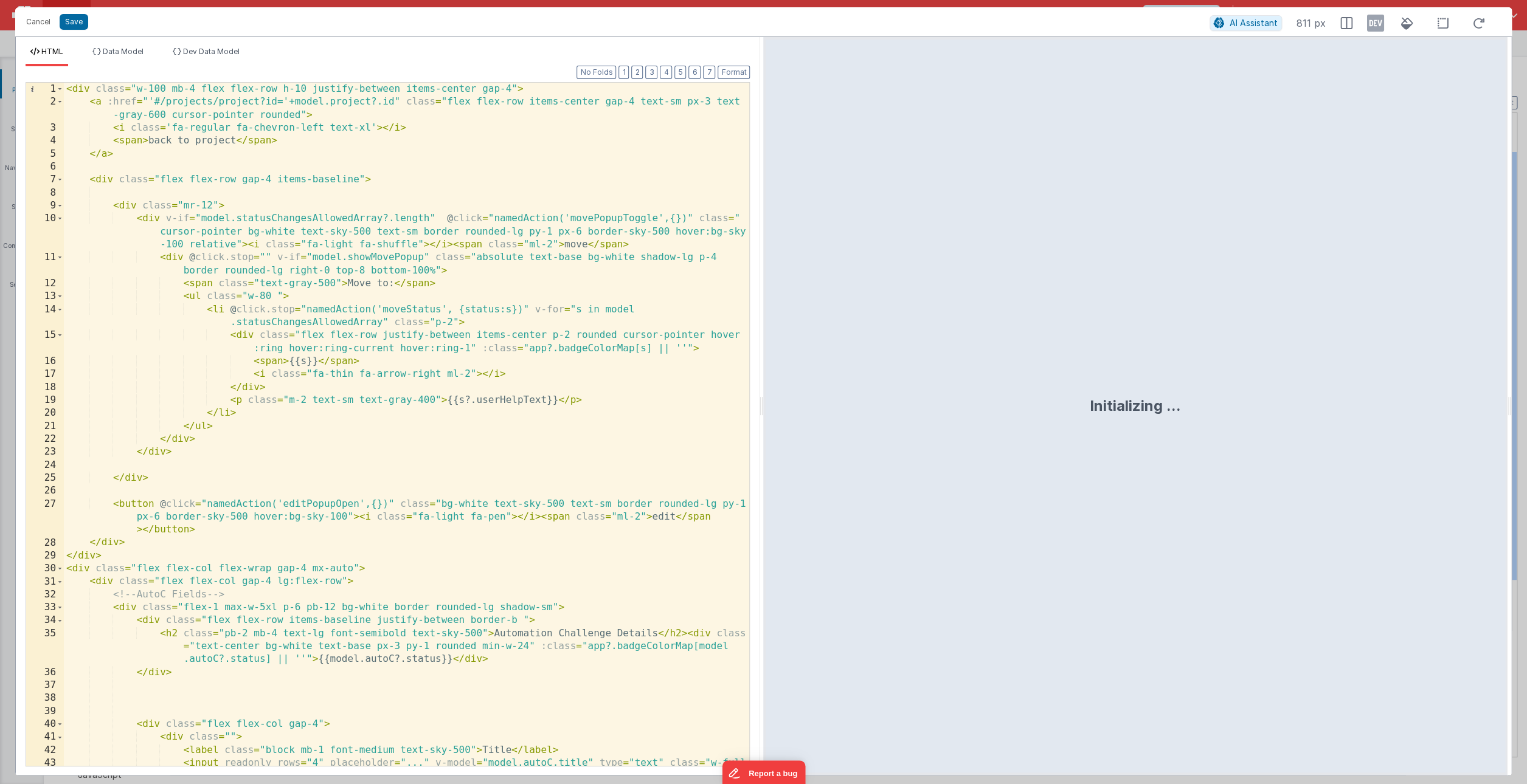
scroll to position [1, 0]
click at [152, 464] on div "< div class = "w-100 mb-4 flex flex-row h-10 justify-between items-center gap-4…" at bounding box center [406, 443] width 686 height 722
click at [202, 452] on div "< div class = "w-100 mb-4 flex flex-row h-10 justify-between items-center gap-4…" at bounding box center [406, 443] width 686 height 722
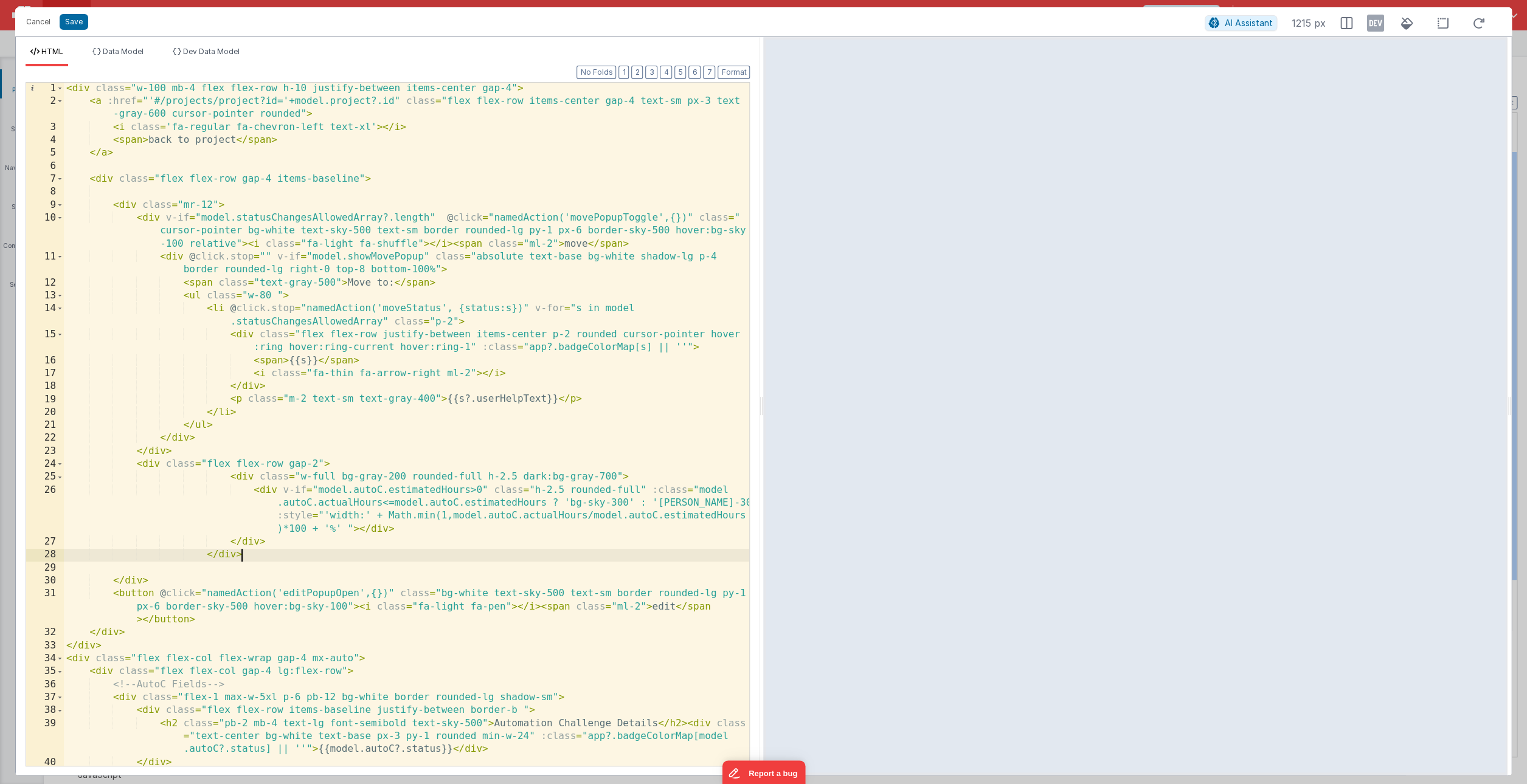
click at [293, 557] on div "< div class = "w-100 mb-4 flex flex-row h-10 justify-between items-center gap-4…" at bounding box center [406, 436] width 686 height 709
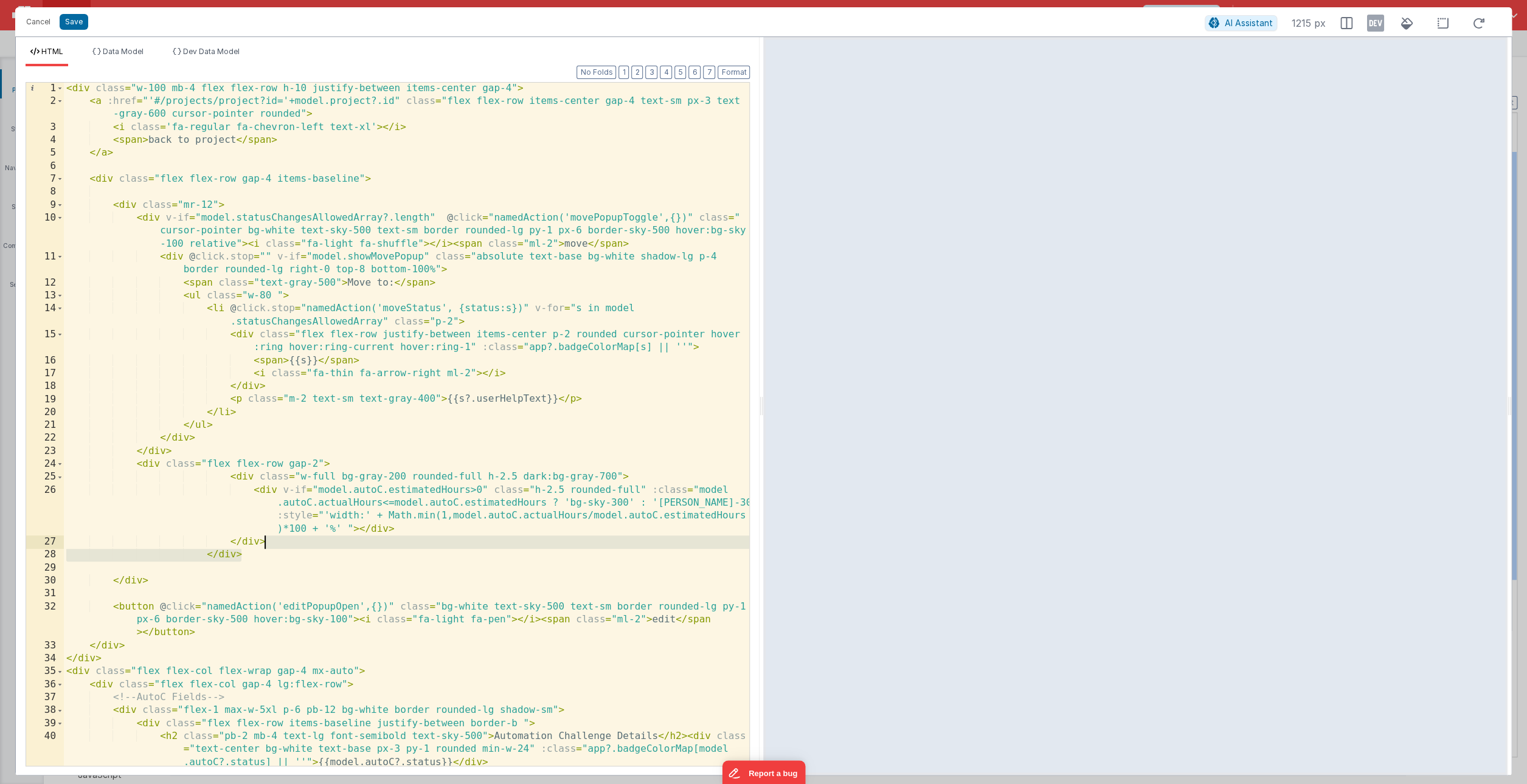
drag, startPoint x: 268, startPoint y: 553, endPoint x: 273, endPoint y: 544, distance: 10.3
click at [273, 544] on div "< div class = "w-100 mb-4 flex flex-row h-10 justify-between items-center gap-4…" at bounding box center [406, 436] width 686 height 709
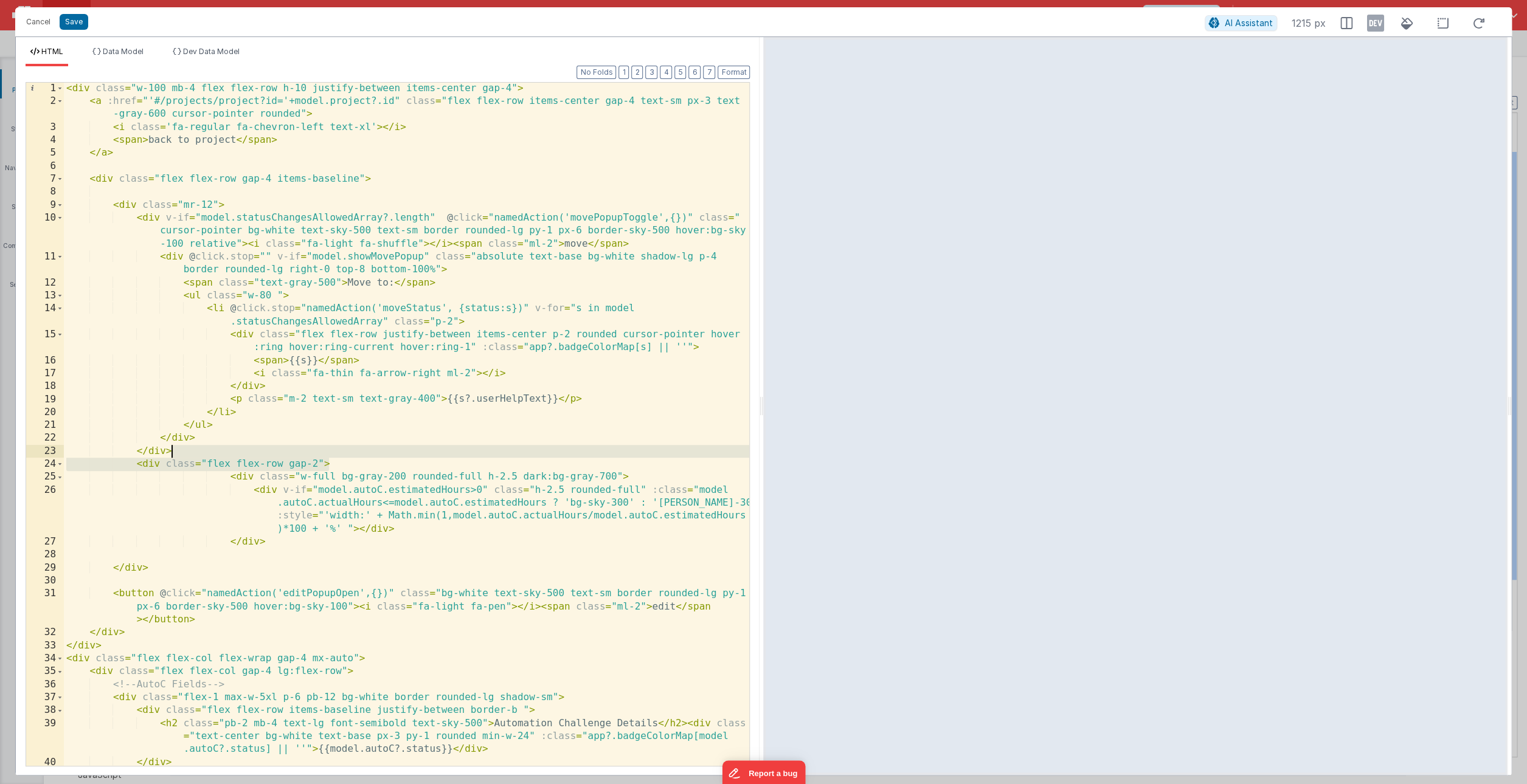
drag, startPoint x: 340, startPoint y: 460, endPoint x: 330, endPoint y: 450, distance: 14.1
click at [330, 450] on div "< div class = "w-100 mb-4 flex flex-row h-10 justify-between items-center gap-4…" at bounding box center [406, 436] width 686 height 709
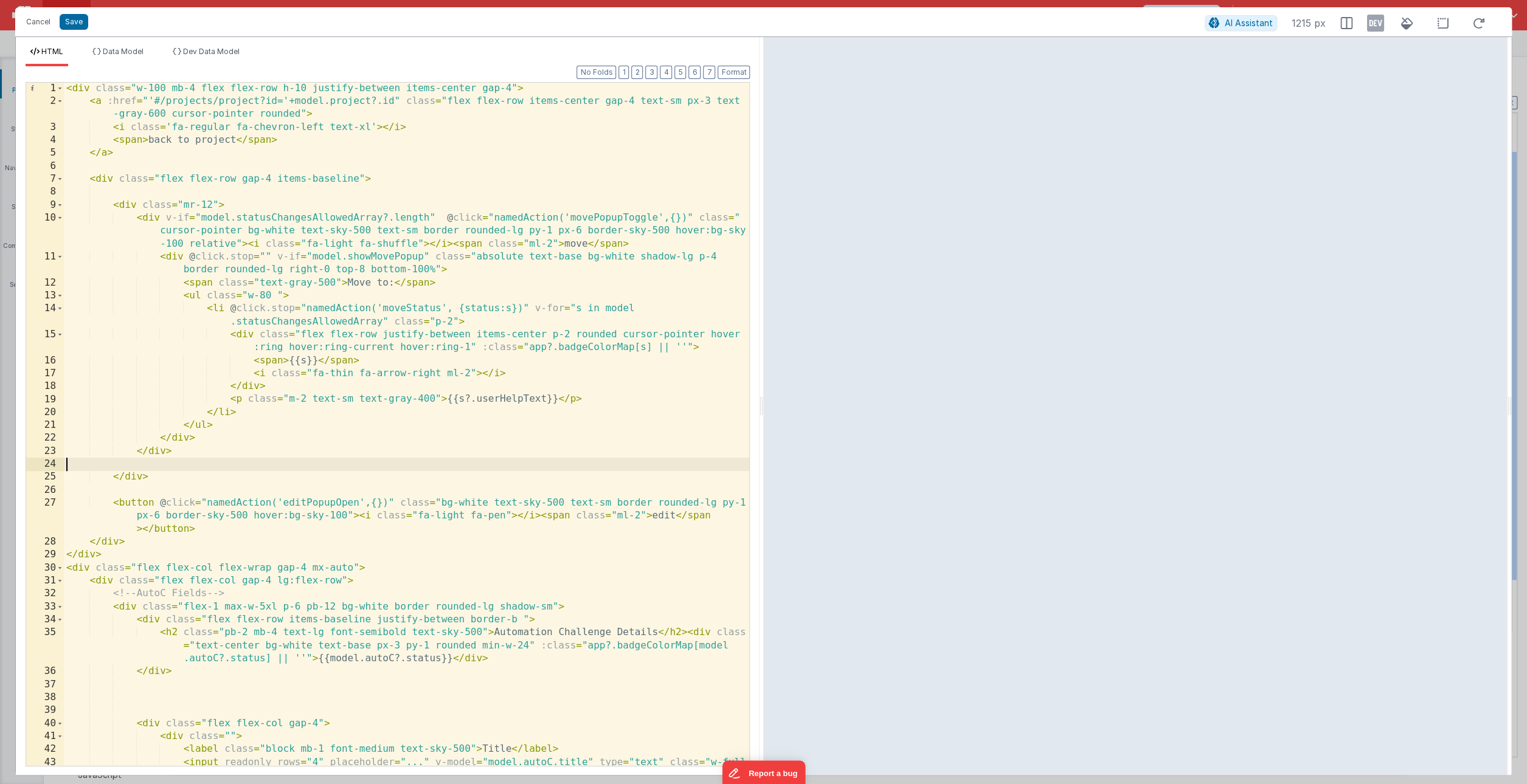
click at [222, 460] on div "< div class = "w-100 mb-4 flex flex-row h-10 justify-between items-center gap-4…" at bounding box center [406, 443] width 686 height 722
click at [222, 455] on div "< div class = "w-100 mb-4 flex flex-row h-10 justify-between items-center gap-4…" at bounding box center [406, 443] width 686 height 722
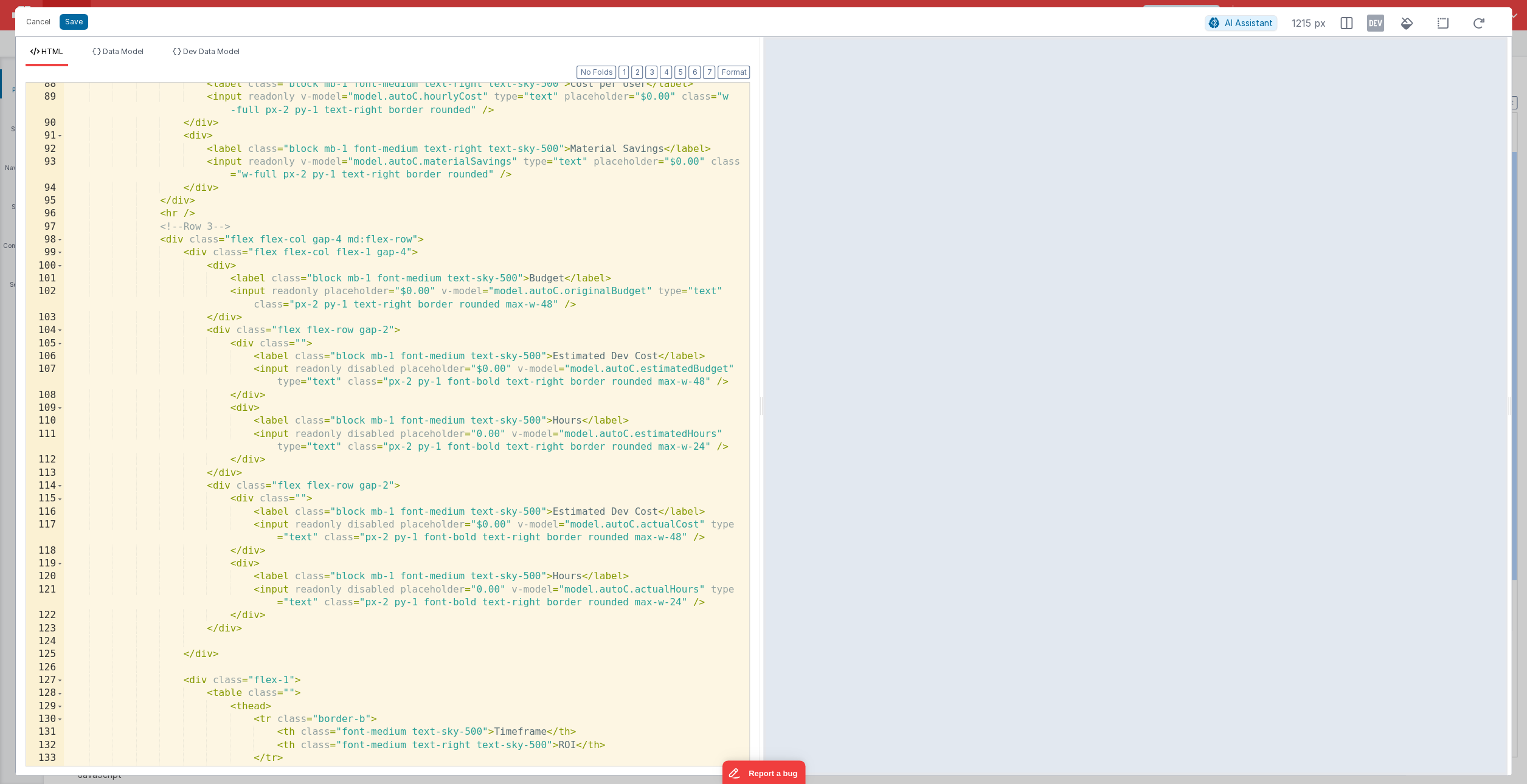
scroll to position [1381, 0]
click at [247, 639] on div "< label class = "block mb-1 font-medium text-right text-sky-500" > Cost per Use…" at bounding box center [406, 432] width 686 height 709
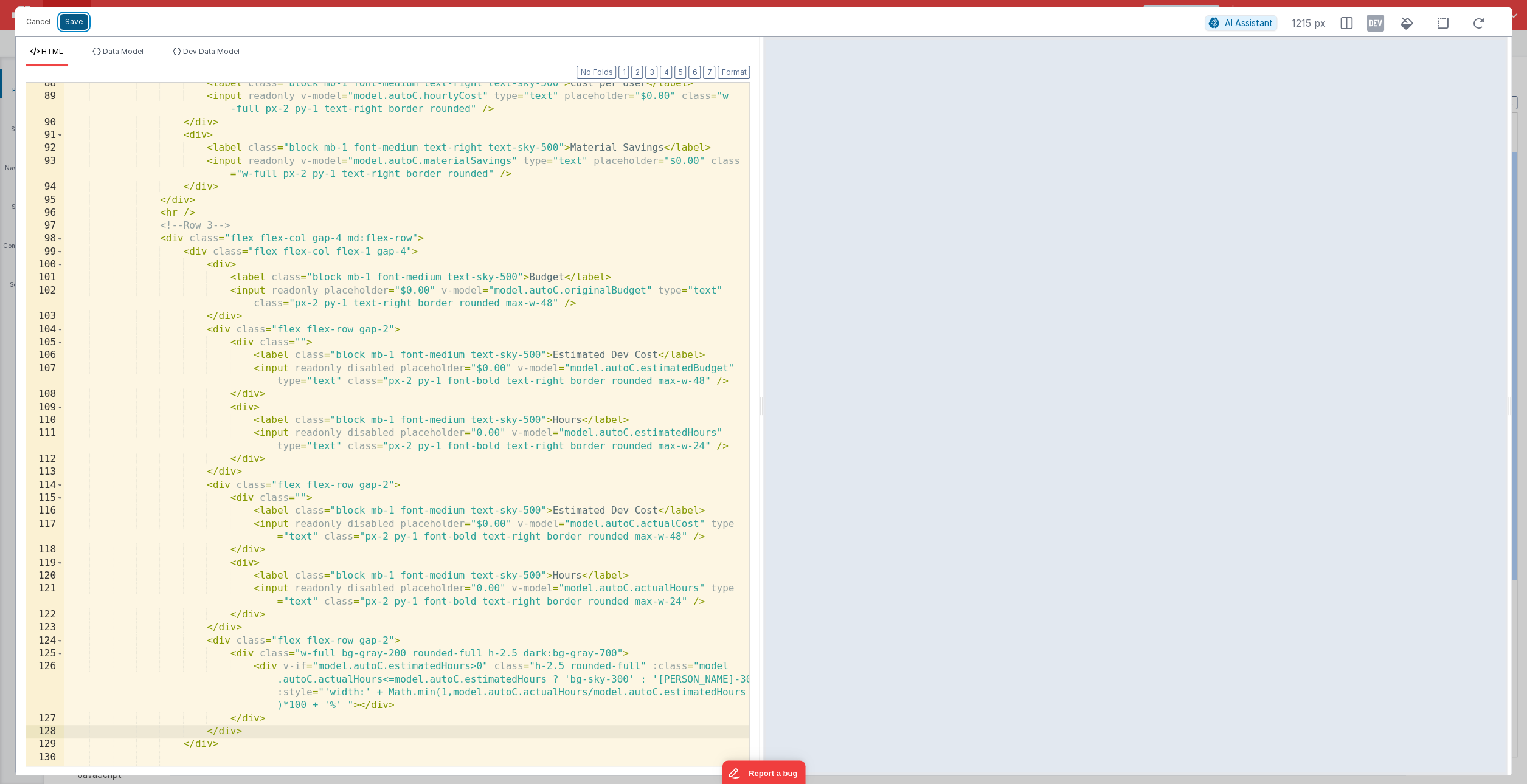
click at [76, 25] on button "Save" at bounding box center [74, 22] width 29 height 16
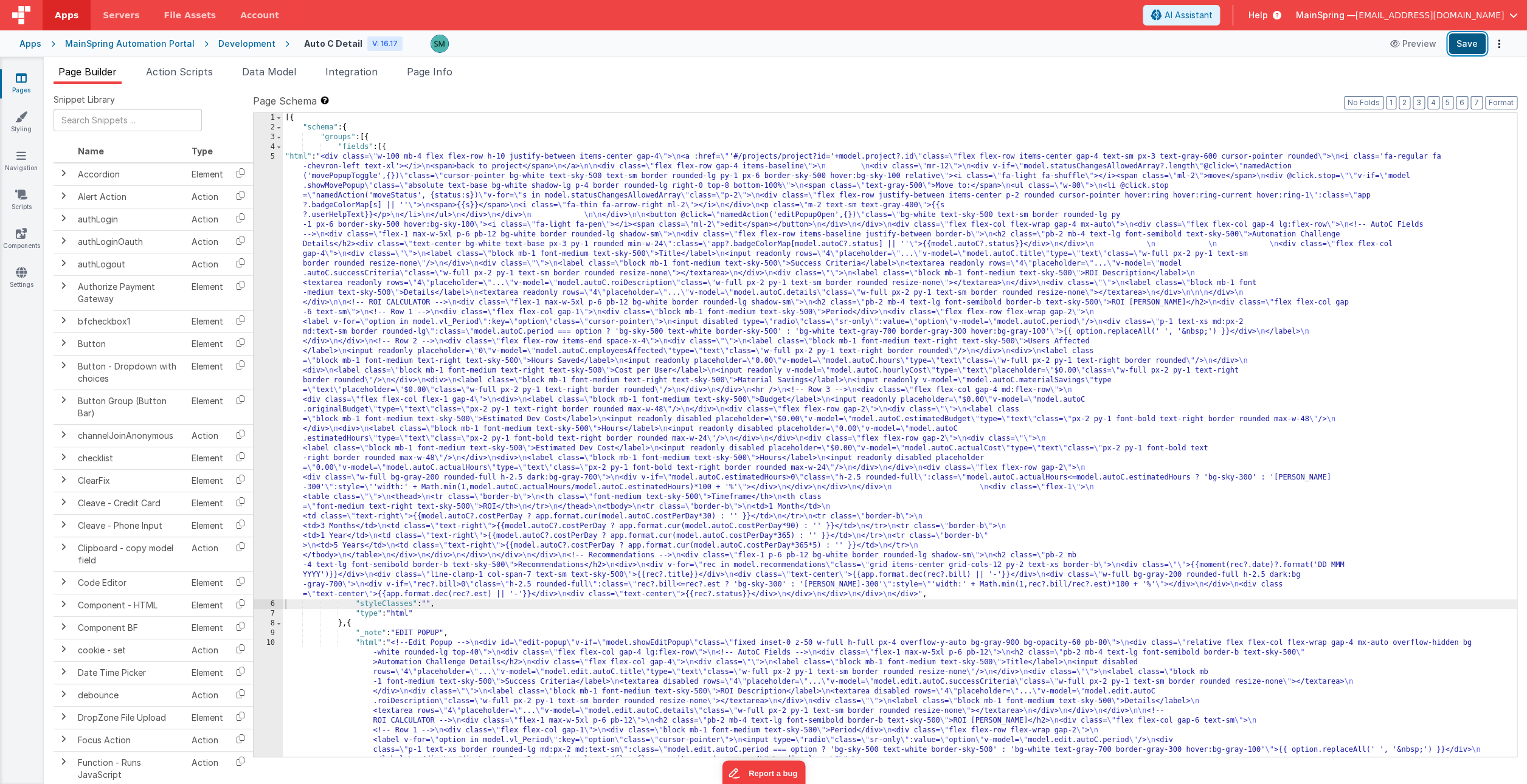
click at [1473, 40] on button "Save" at bounding box center [1467, 44] width 37 height 21
click at [13, 77] on link "Pages" at bounding box center [21, 84] width 44 height 24
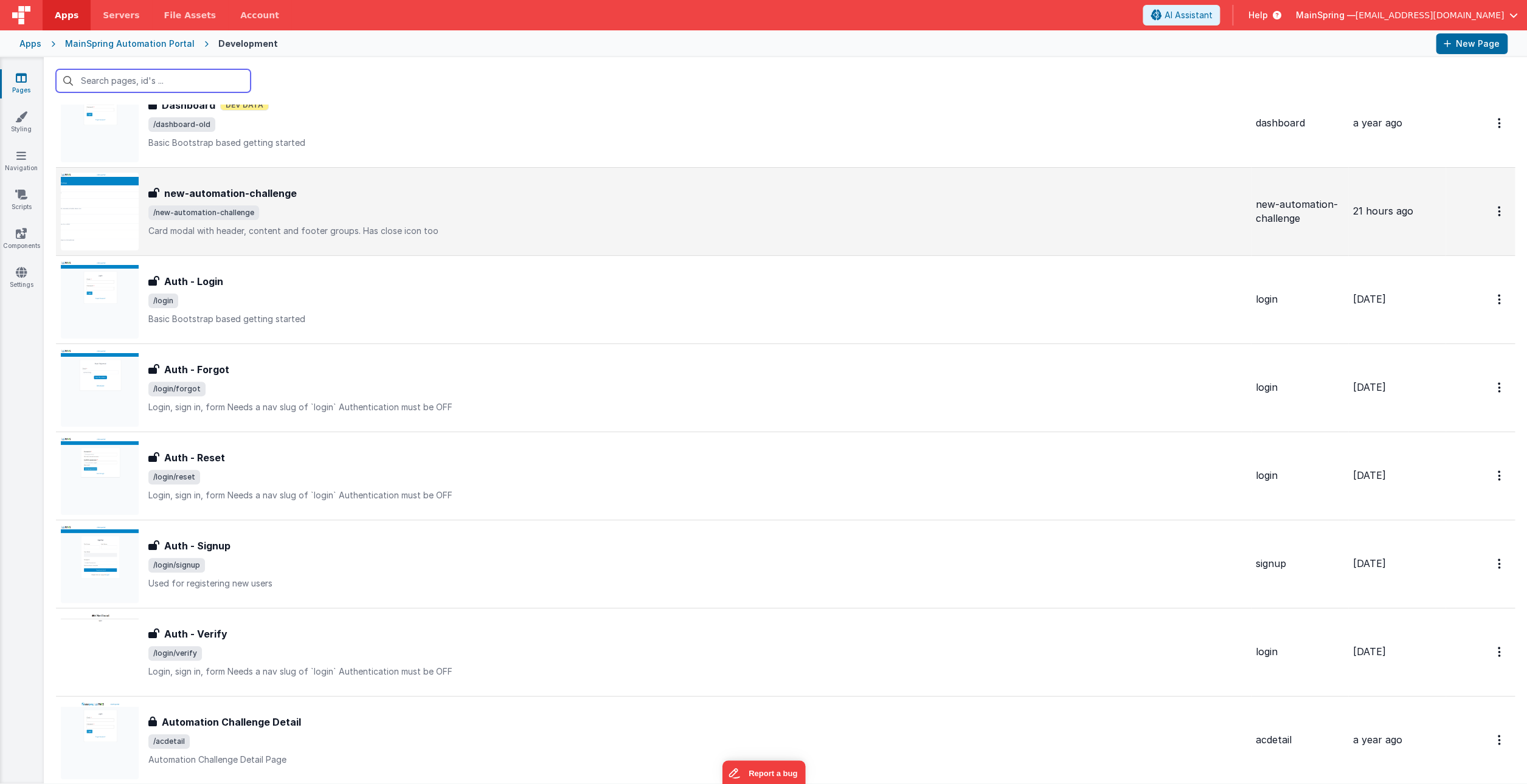
scroll to position [727, 0]
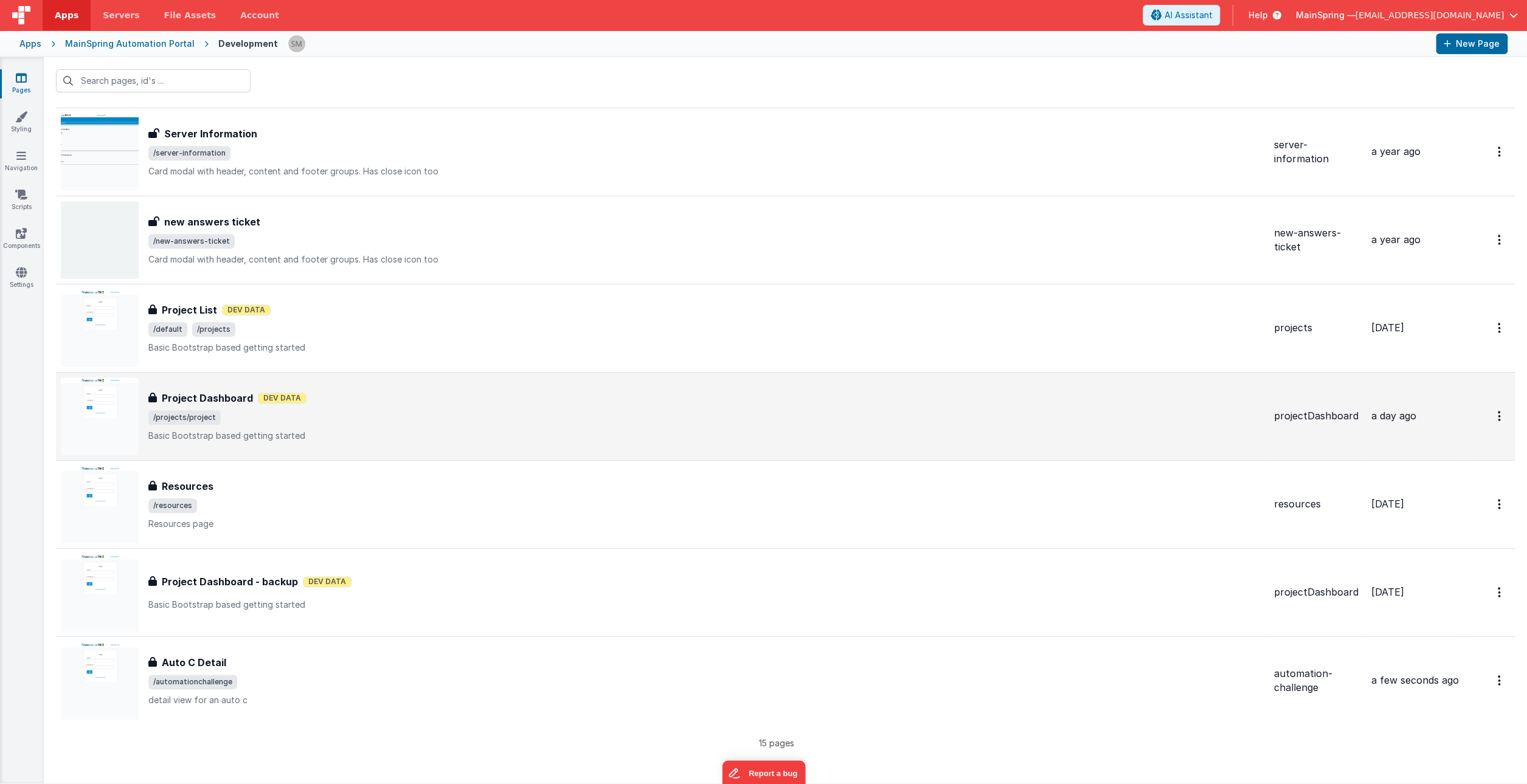
click at [211, 399] on h3 "Project Dashboard" at bounding box center [207, 398] width 91 height 15
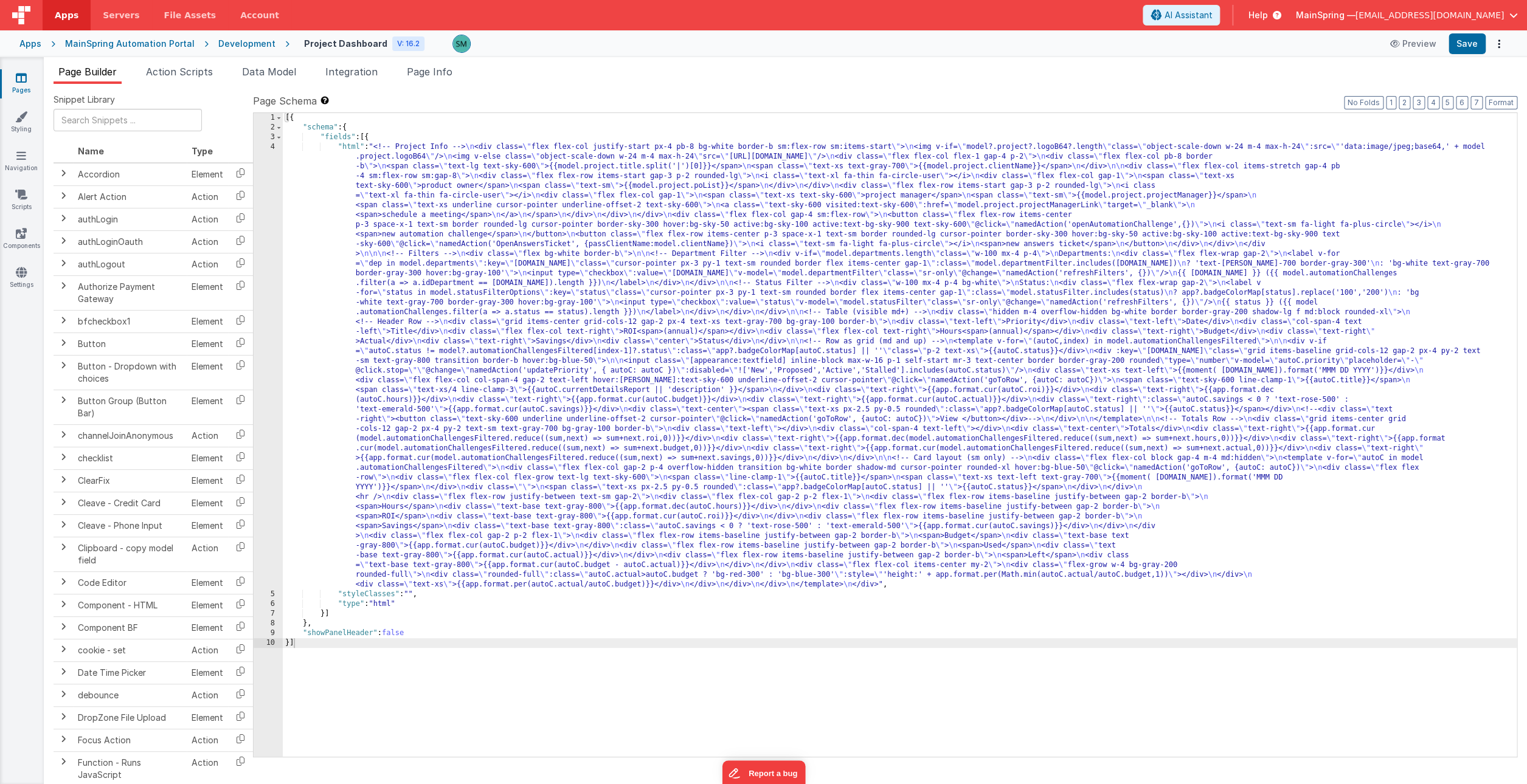
click at [274, 149] on div "4" at bounding box center [268, 366] width 29 height 448
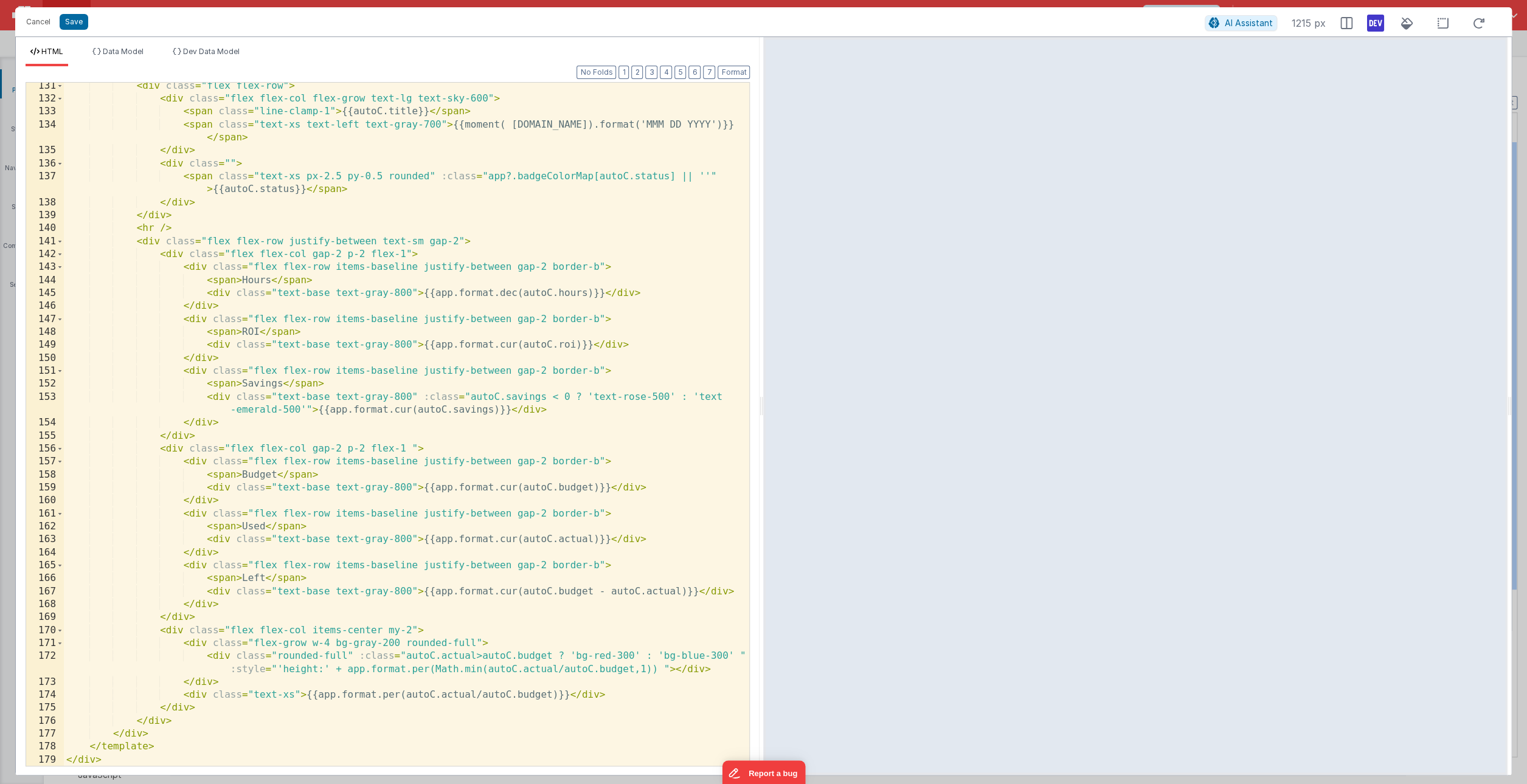
scroll to position [2026, 0]
click at [279, 564] on div "< div class = "flex flex-row" > < div class = "flex flex-col flex-grow text-lg …" at bounding box center [406, 433] width 686 height 709
click at [270, 554] on div "< div class = "flex flex-row" > < div class = "flex flex-col flex-grow text-lg …" at bounding box center [406, 433] width 686 height 709
click at [274, 499] on div "< div class = "flex flex-row" > < div class = "flex flex-col flex-grow text-lg …" at bounding box center [406, 433] width 686 height 709
click at [375, 518] on div "< div class = "flex flex-row" > < div class = "flex flex-col flex-grow text-lg …" at bounding box center [406, 433] width 686 height 709
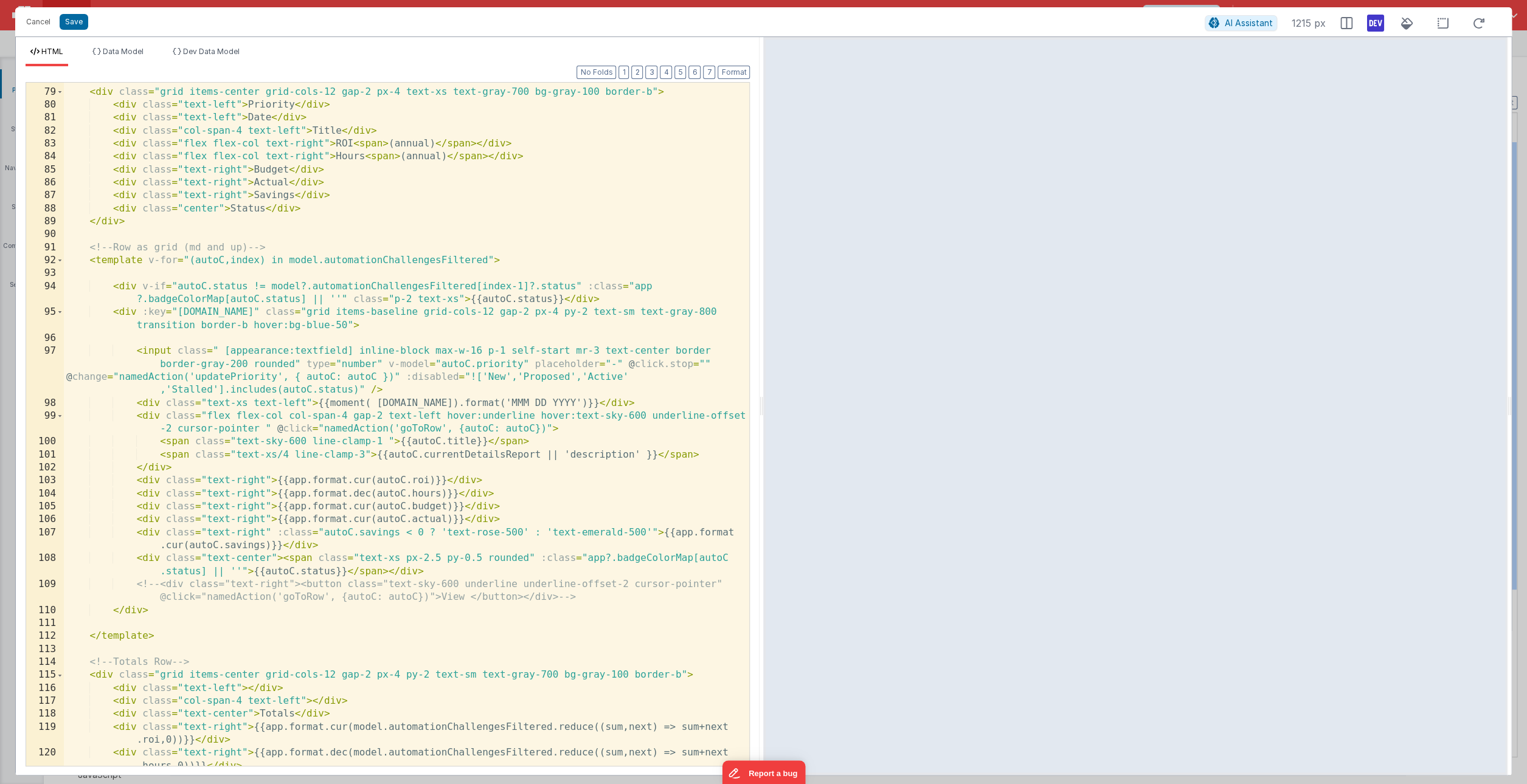
scroll to position [1144, 0]
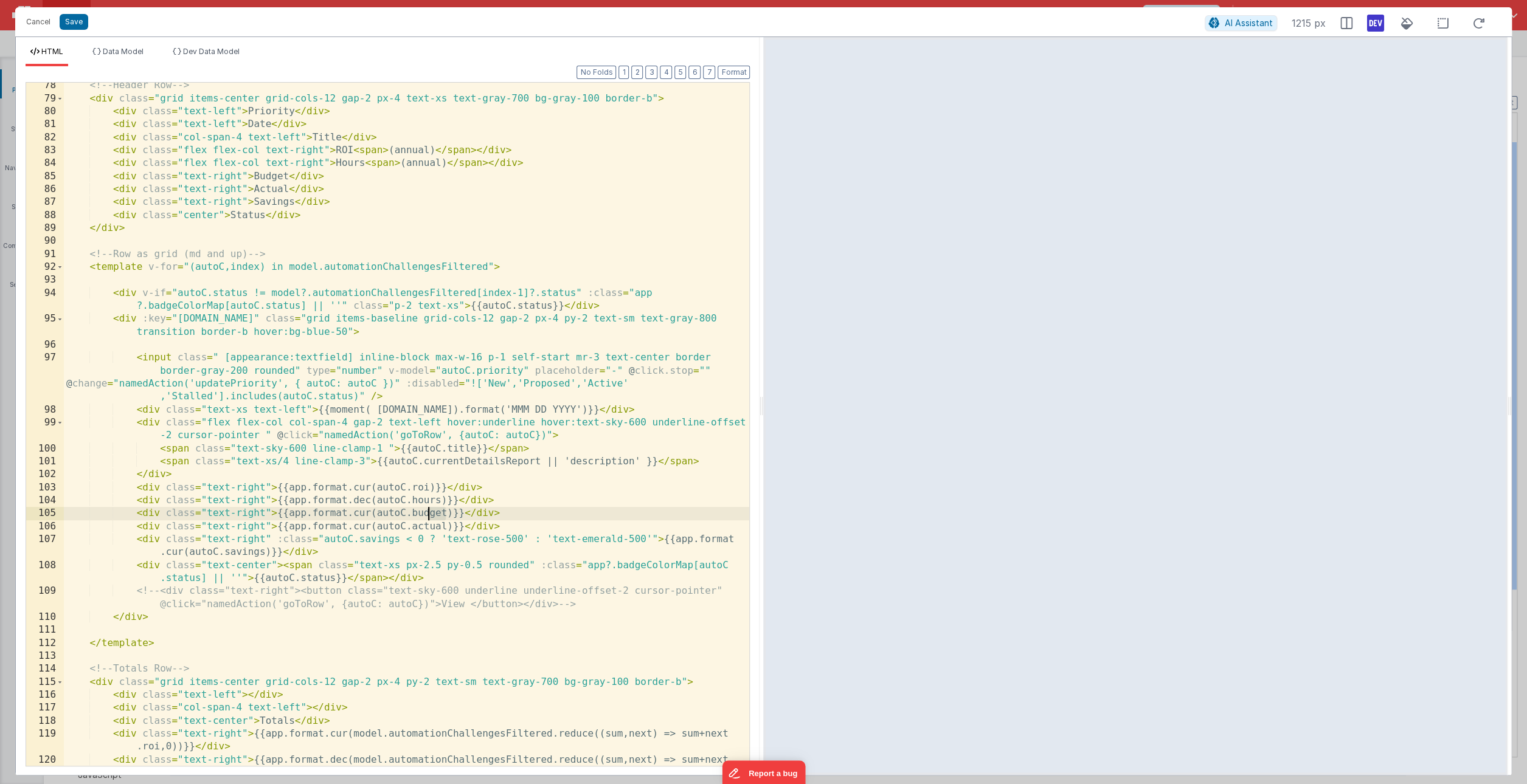
drag, startPoint x: 445, startPoint y: 513, endPoint x: 426, endPoint y: 515, distance: 19.1
click at [426, 515] on div "<!-- Header Row --> < div class = "grid items-center grid-cols-12 gap-2 px-4 te…" at bounding box center [406, 440] width 686 height 722
click at [518, 527] on div "<!-- Header Row --> < div class = "grid items-center grid-cols-12 gap-2 px-4 te…" at bounding box center [406, 440] width 686 height 722
click at [526, 516] on div "<!-- Header Row --> < div class = "grid items-center grid-cols-12 gap-2 px-4 te…" at bounding box center [406, 440] width 686 height 722
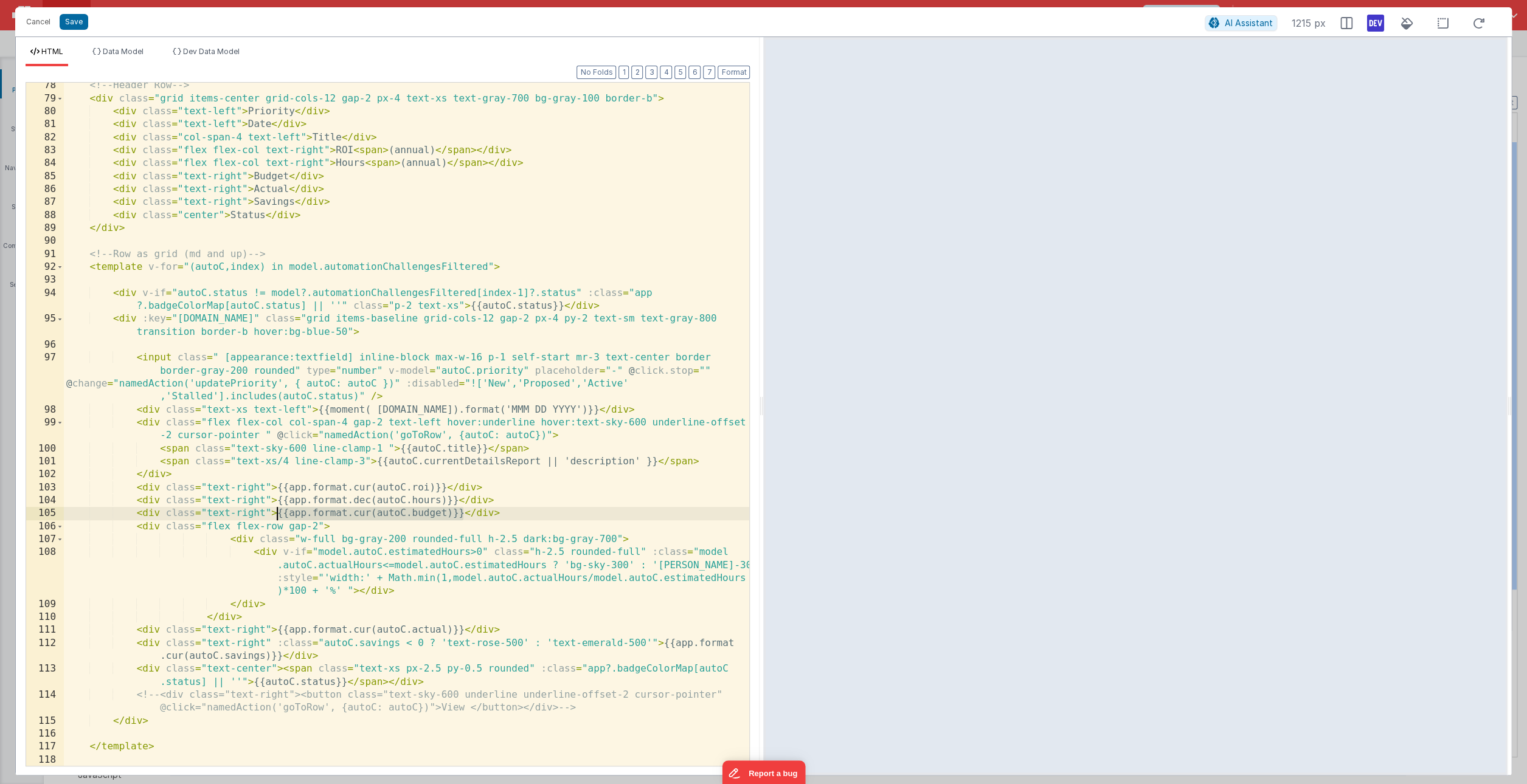
drag, startPoint x: 464, startPoint y: 514, endPoint x: 278, endPoint y: 516, distance: 186.0
click at [278, 516] on div "<!-- Header Row --> < div class = "grid items-center grid-cols-12 gap-2 px-4 te…" at bounding box center [406, 434] width 686 height 709
drag, startPoint x: 485, startPoint y: 554, endPoint x: 313, endPoint y: 552, distance: 172.0
click at [313, 552] on div "<!-- Header Row --> < div class = "grid items-center grid-cols-12 gap-2 px-4 te…" at bounding box center [406, 434] width 686 height 709
click at [483, 558] on div "<!-- Header Row --> < div class = "grid items-center grid-cols-12 gap-2 px-4 te…" at bounding box center [406, 434] width 686 height 709
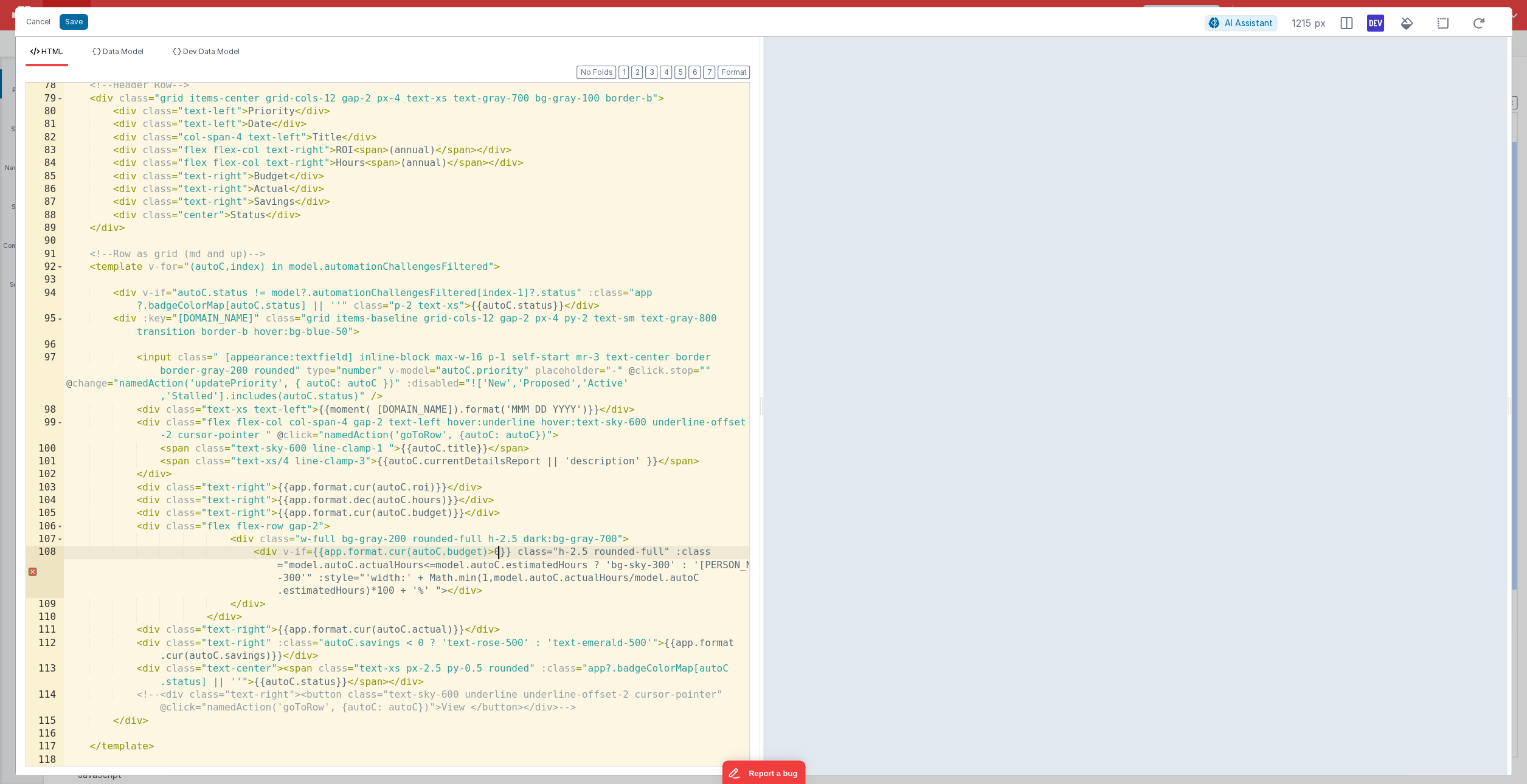
click at [618, 520] on div "<!-- Header Row --> < div class = "grid items-center grid-cols-12 gap-2 px-4 te…" at bounding box center [406, 434] width 686 height 709
click at [109, 42] on div "HTML Data Model Dev Data Model Format 7 6 5 4 3 2 1 No Folds 78 79 80 81 82 83 …" at bounding box center [388, 405] width 744 height 738
click at [109, 48] on span "Data Model" at bounding box center [123, 52] width 41 height 9
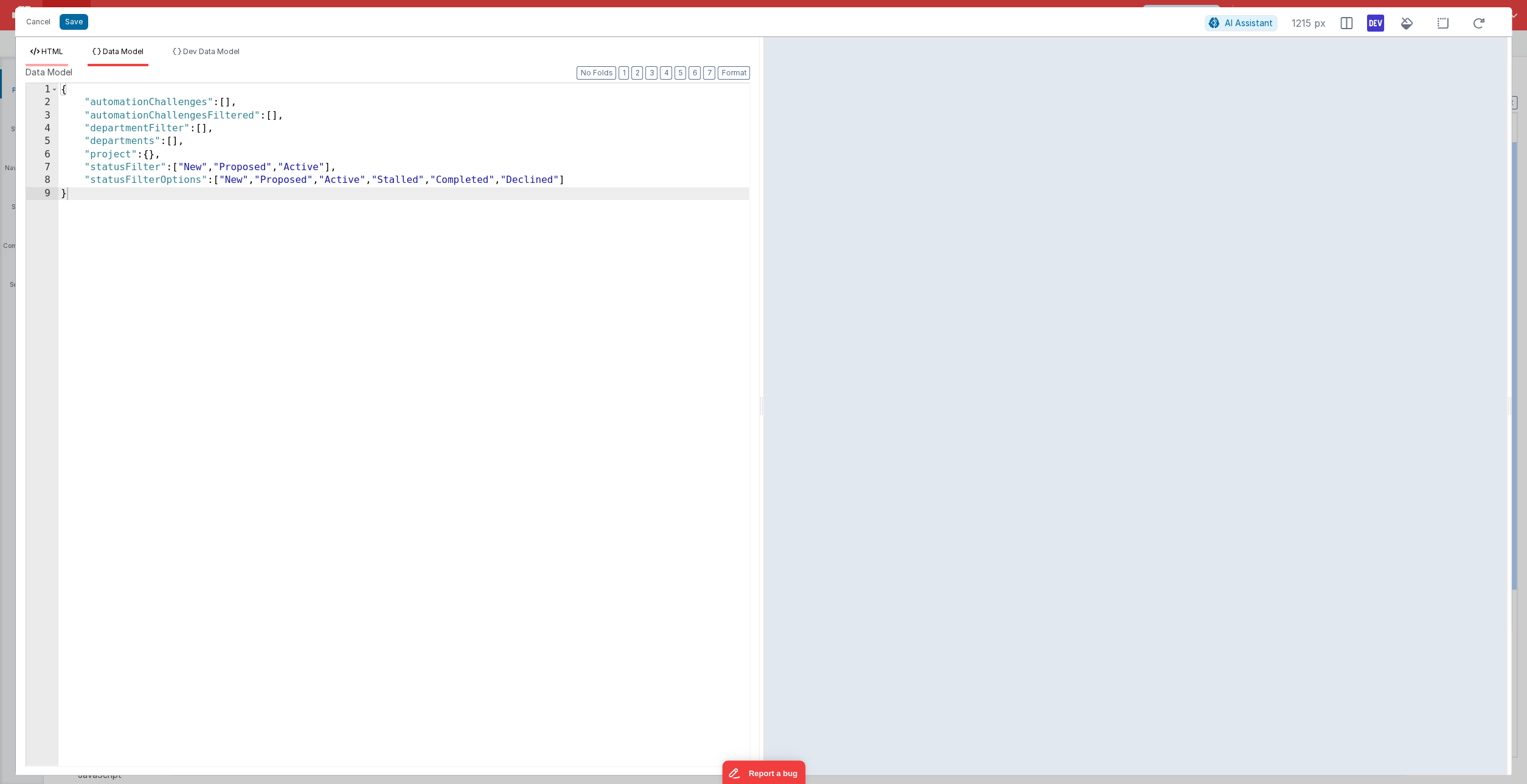
click at [62, 51] on span "HTML" at bounding box center [52, 52] width 22 height 9
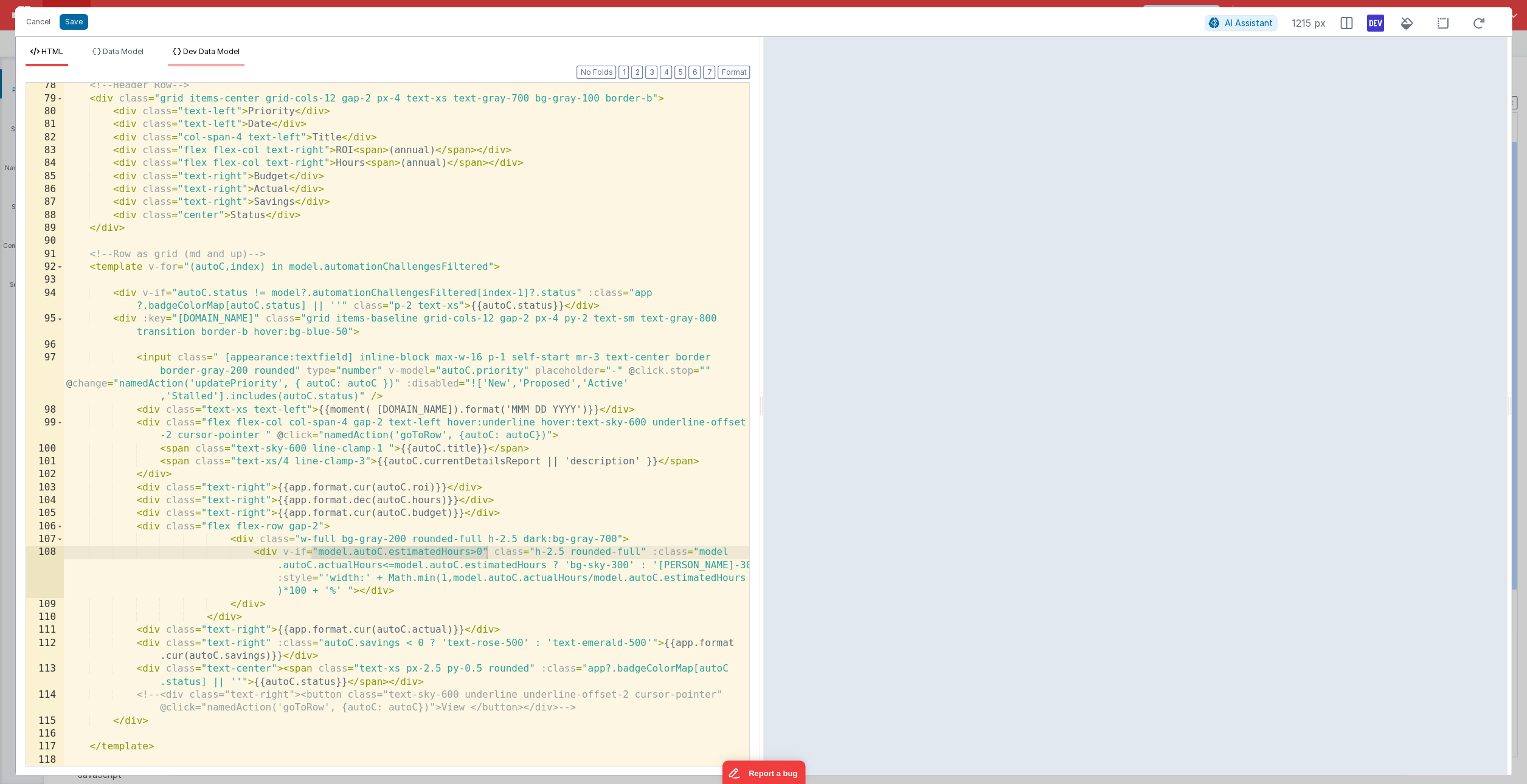
click at [214, 52] on span "Dev Data Model" at bounding box center [212, 52] width 56 height 9
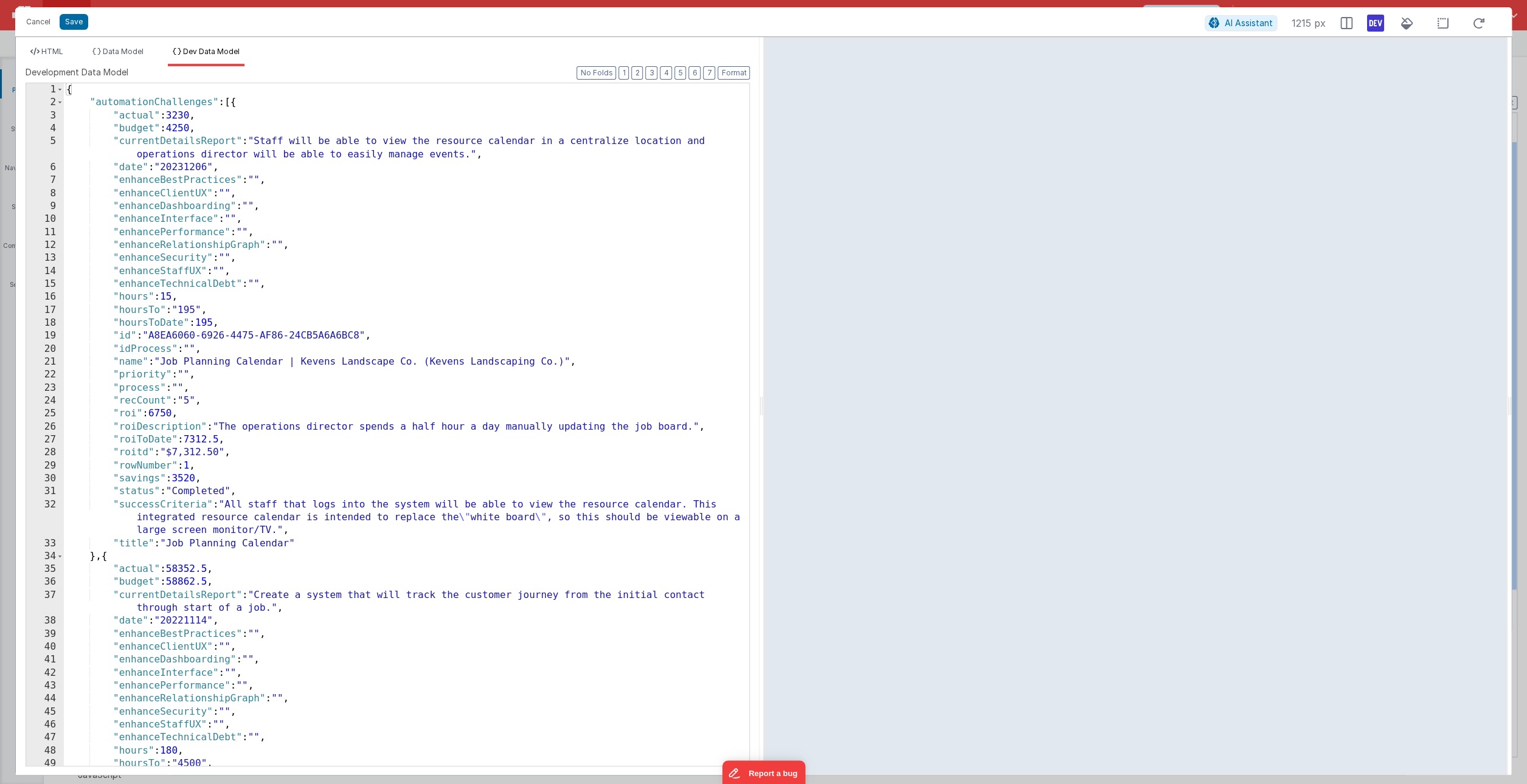
scroll to position [0, 0]
click at [124, 54] on span "Data Model" at bounding box center [123, 52] width 41 height 9
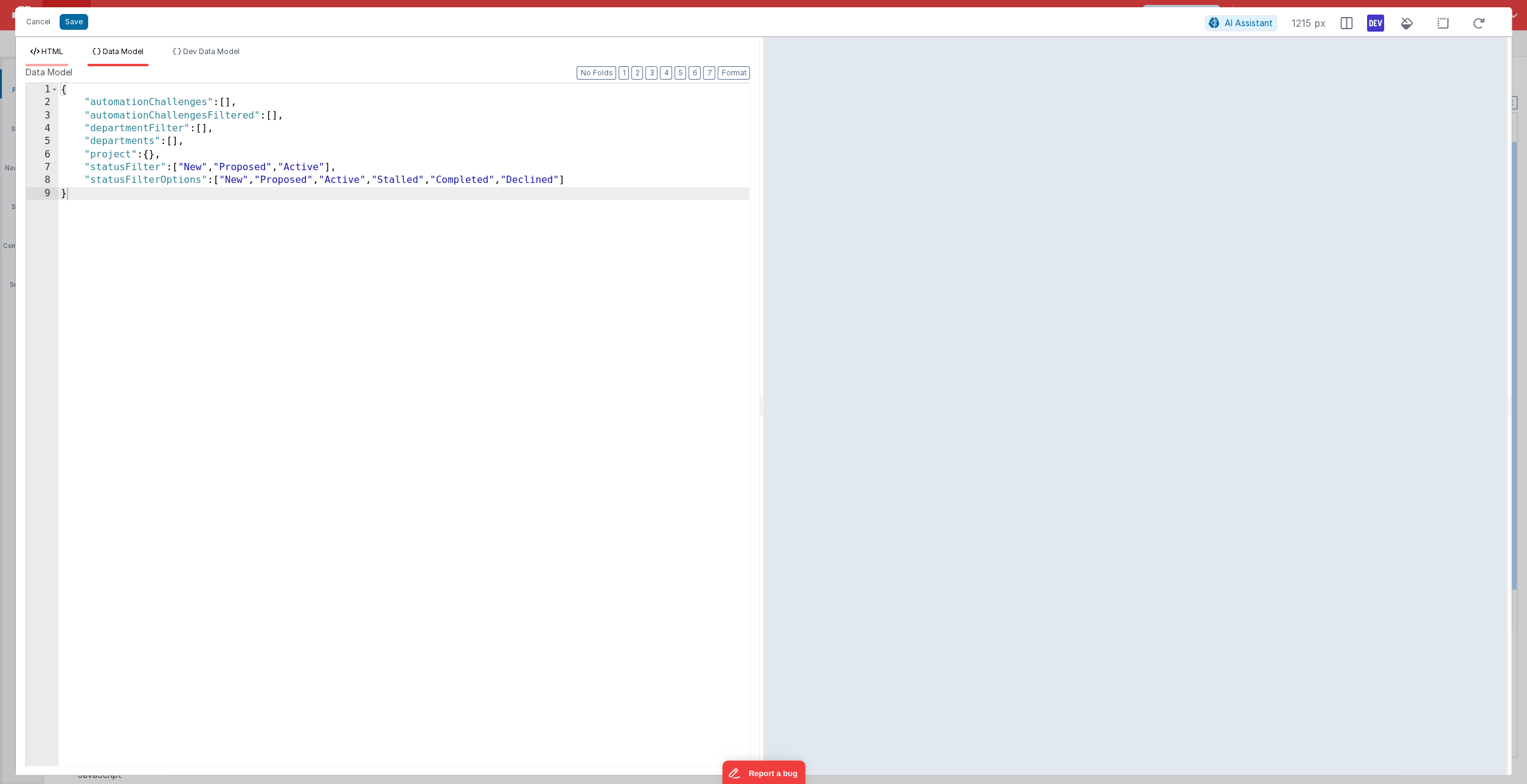
click at [55, 54] on span "HTML" at bounding box center [52, 52] width 22 height 9
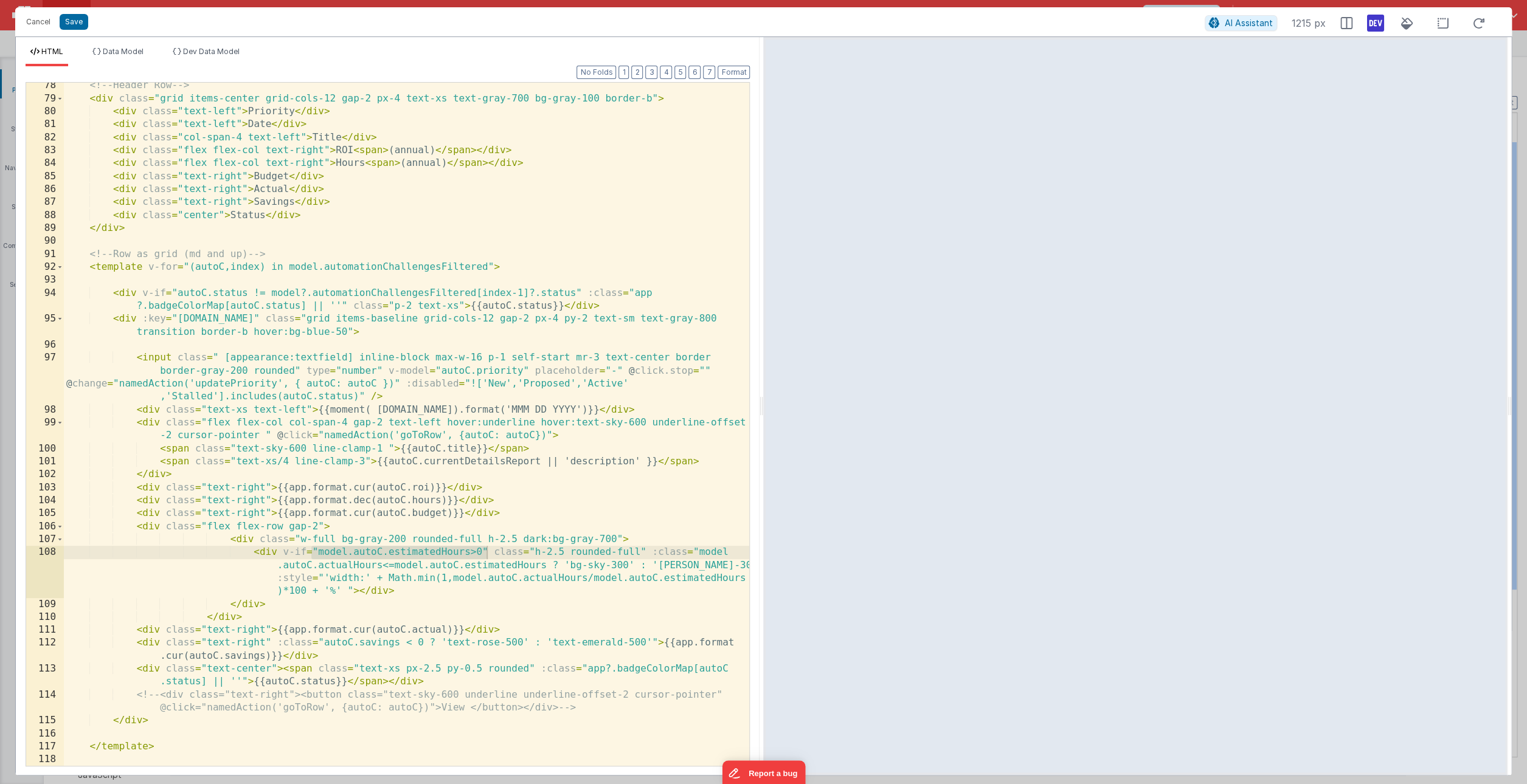
scroll to position [1144, 0]
click at [467, 553] on div "<!-- Header Row --> < div class = "grid items-center grid-cols-12 gap-2 px-4 te…" at bounding box center [406, 434] width 686 height 709
drag, startPoint x: 468, startPoint y: 552, endPoint x: 388, endPoint y: 551, distance: 80.0
click at [388, 551] on div "<!-- Header Row --> < div class = "grid items-center grid-cols-12 gap-2 px-4 te…" at bounding box center [406, 434] width 686 height 709
drag, startPoint x: 345, startPoint y: 566, endPoint x: 282, endPoint y: 565, distance: 63.0
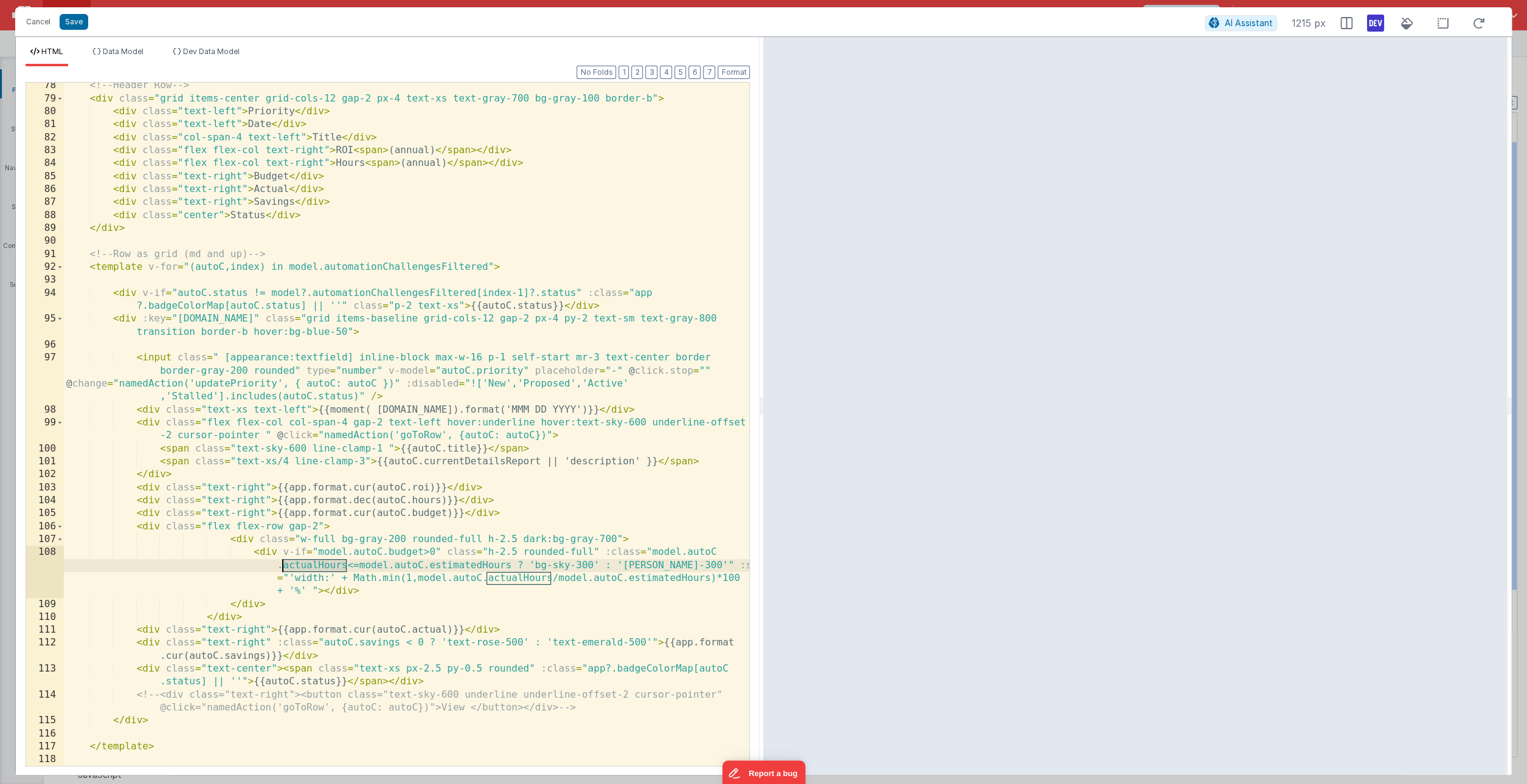
click at [282, 565] on div "<!-- Header Row --> < div class = "grid items-center grid-cols-12 gap-2 px-4 te…" at bounding box center [406, 434] width 686 height 709
drag, startPoint x: 420, startPoint y: 551, endPoint x: 387, endPoint y: 551, distance: 33.0
click at [387, 551] on div "<!-- Header Row --> < div class = "grid items-center grid-cols-12 gap-2 px-4 te…" at bounding box center [406, 434] width 686 height 709
drag, startPoint x: 344, startPoint y: 565, endPoint x: 317, endPoint y: 567, distance: 27.1
click at [317, 567] on div "<!-- Header Row --> < div class = "grid items-center grid-cols-12 gap-2 px-4 te…" at bounding box center [406, 434] width 686 height 709
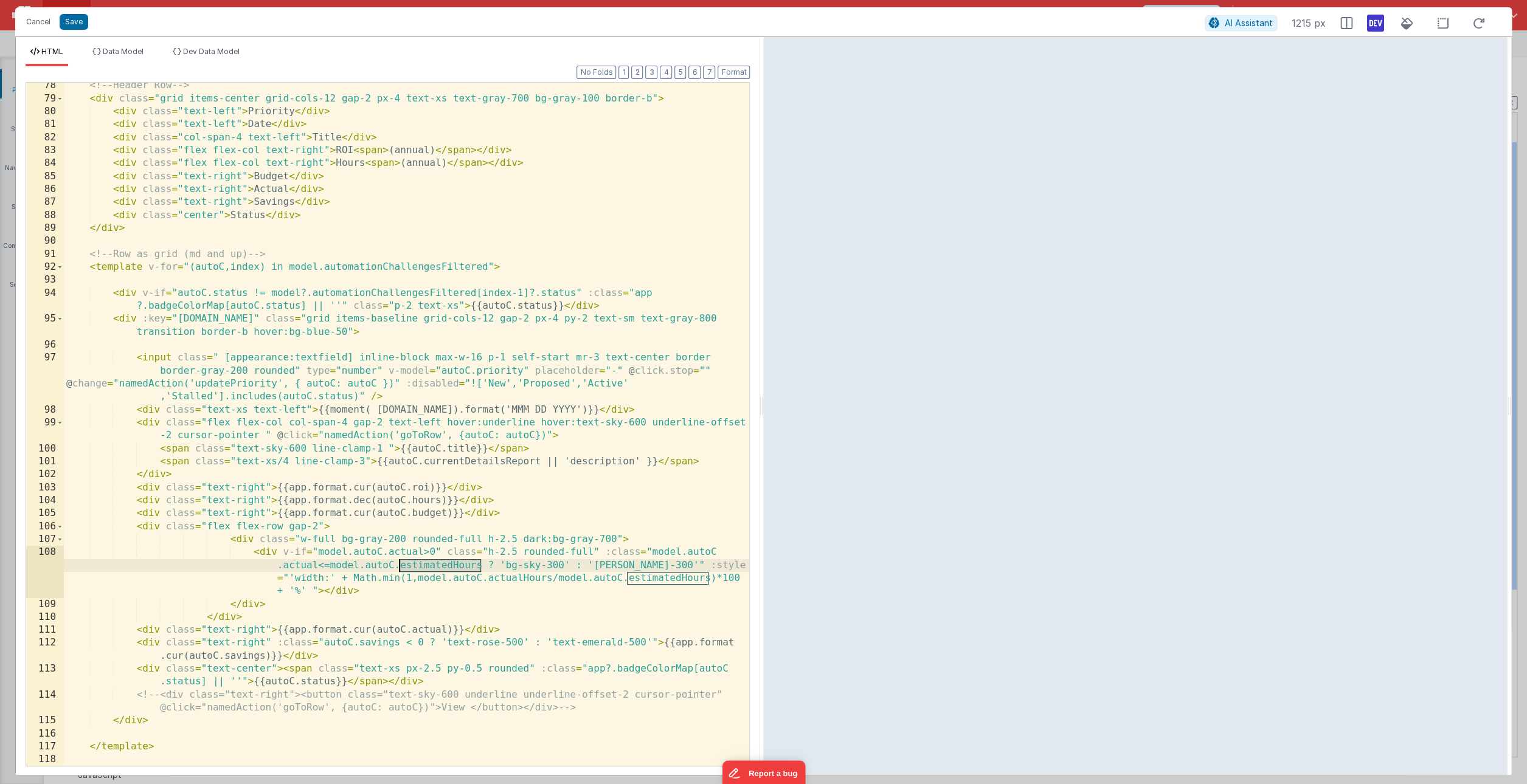
drag, startPoint x: 480, startPoint y: 567, endPoint x: 401, endPoint y: 568, distance: 79.0
click at [401, 568] on div "<!-- Header Row --> < div class = "grid items-center grid-cols-12 gap-2 px-4 te…" at bounding box center [406, 434] width 686 height 709
drag, startPoint x: 475, startPoint y: 579, endPoint x: 448, endPoint y: 578, distance: 27.0
click at [448, 578] on div "<!-- Header Row --> < div class = "grid items-center grid-cols-12 gap-2 px-4 te…" at bounding box center [406, 434] width 686 height 709
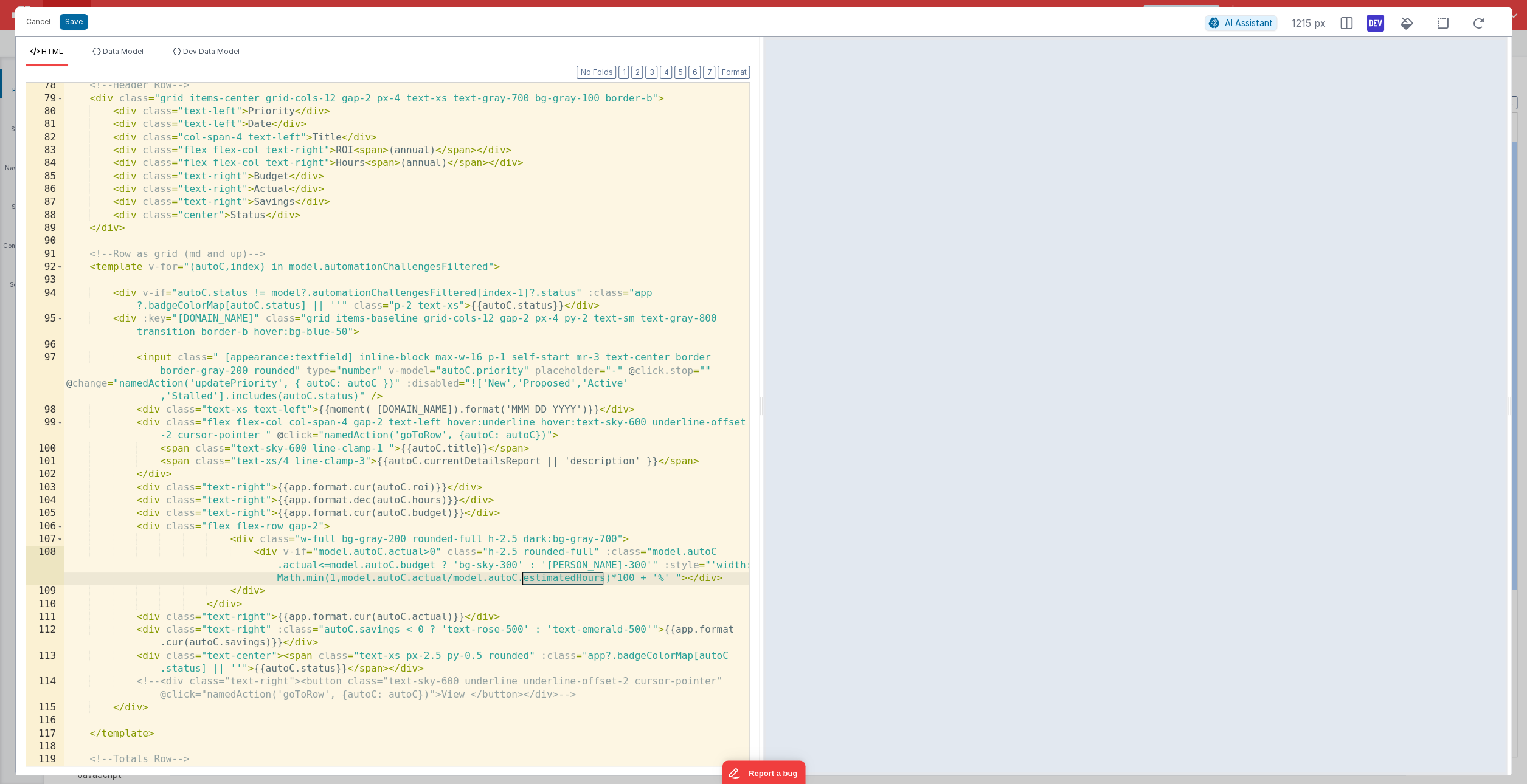
drag, startPoint x: 602, startPoint y: 578, endPoint x: 521, endPoint y: 578, distance: 81.0
click at [521, 578] on div "<!-- Header Row --> < div class = "grid items-center grid-cols-12 gap-2 px-4 te…" at bounding box center [406, 434] width 686 height 709
click at [583, 622] on div "<!-- Header Row --> < div class = "grid items-center grid-cols-12 gap-2 px-4 te…" at bounding box center [406, 434] width 686 height 709
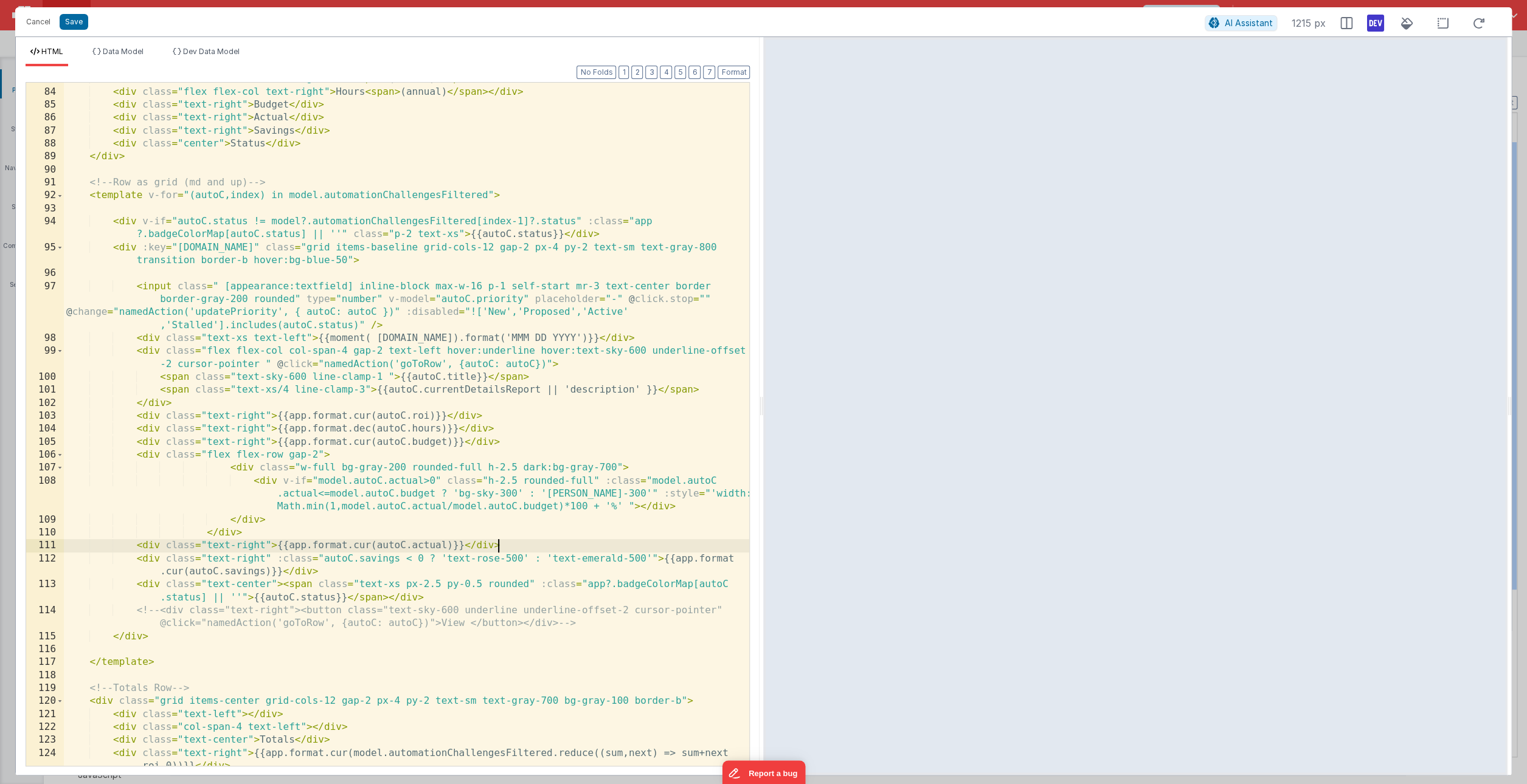
scroll to position [1217, 0]
click at [230, 48] on span "Dev Data Model" at bounding box center [212, 52] width 56 height 9
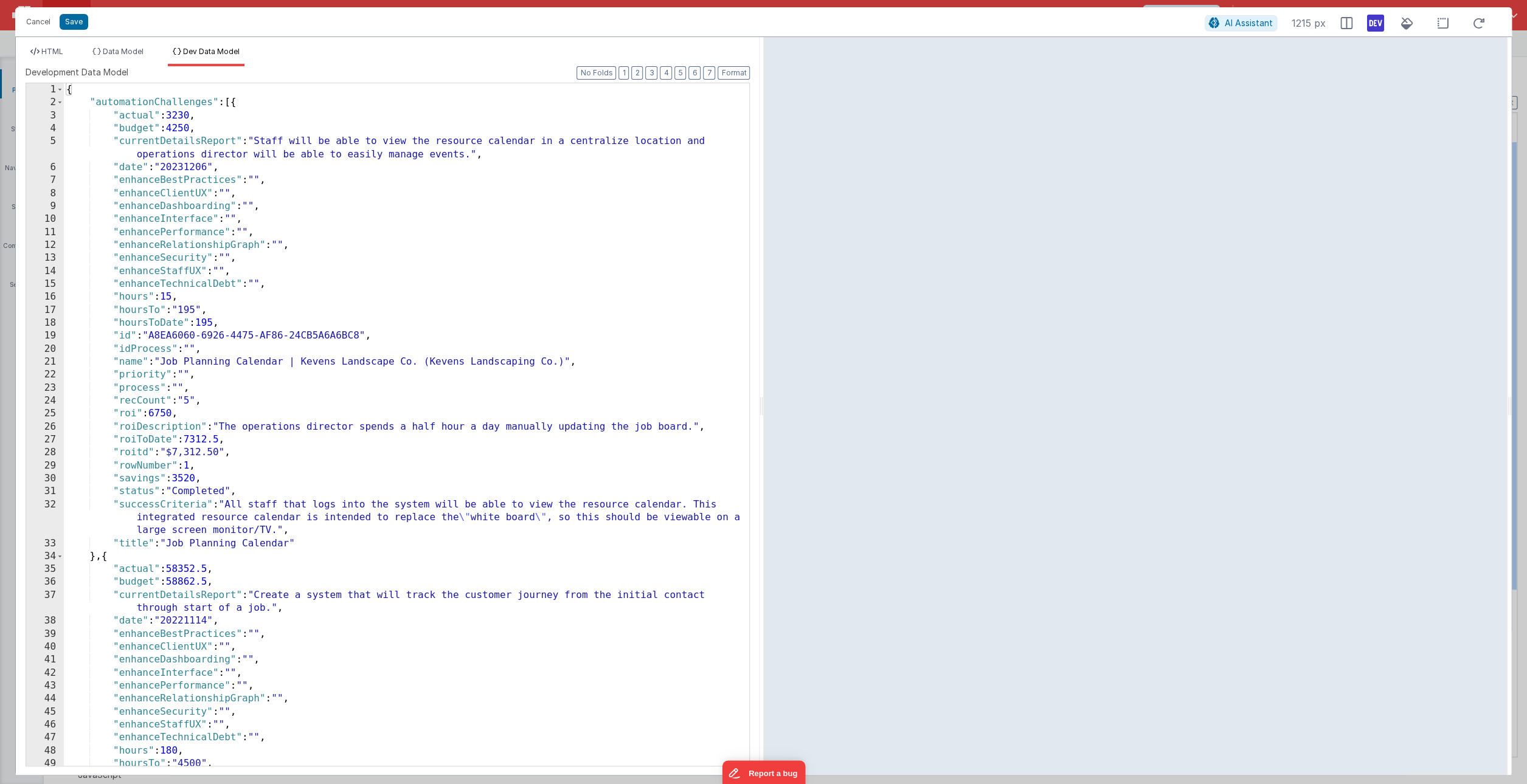
click at [124, 46] on div "HTML Data Model Dev Data Model Format 7 6 5 4 3 2 1 No Folds 83 84 85 86 87 88 …" at bounding box center [388, 405] width 744 height 738
click at [59, 48] on span "HTML" at bounding box center [52, 52] width 22 height 9
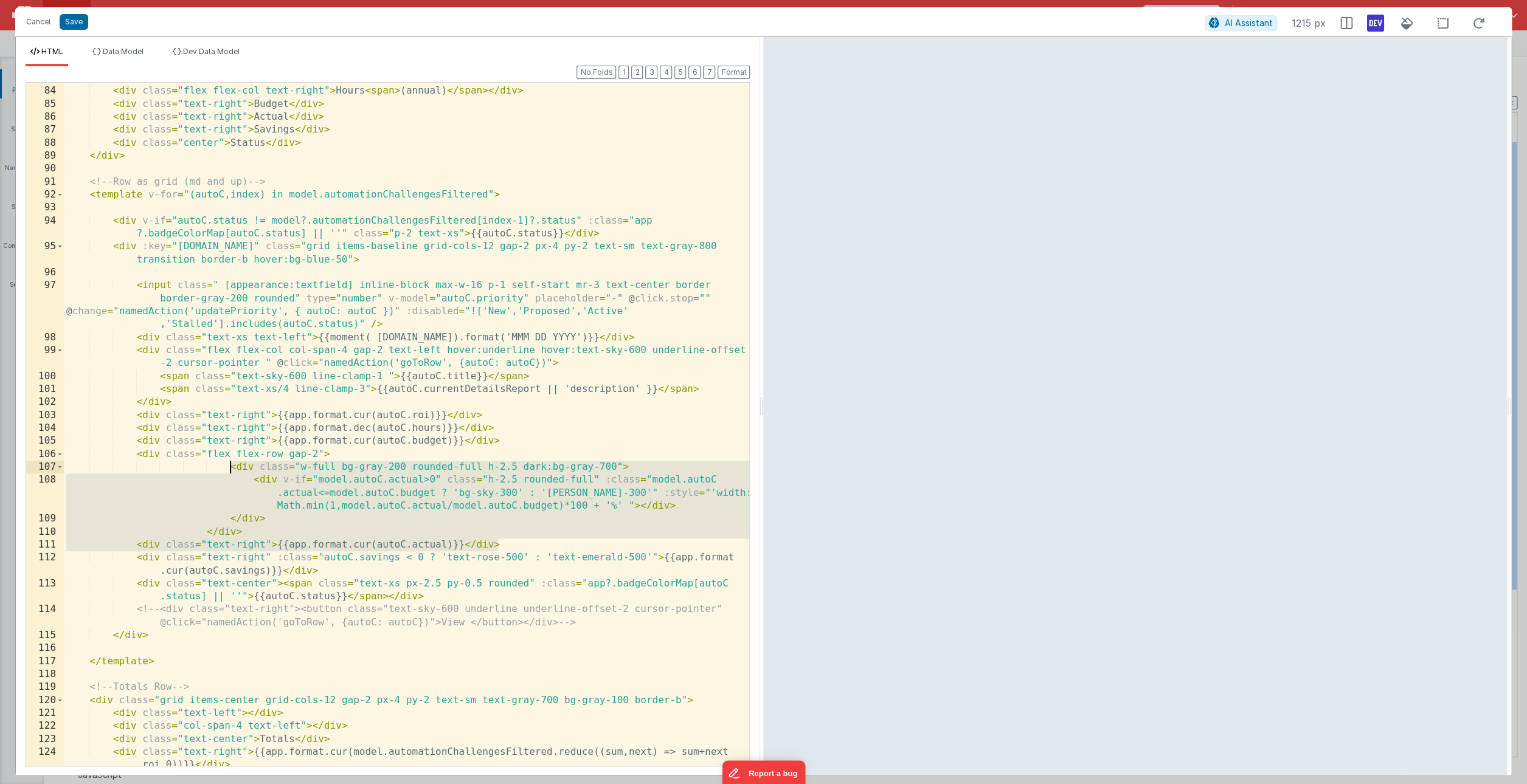
drag, startPoint x: 506, startPoint y: 543, endPoint x: 230, endPoint y: 473, distance: 284.7
click at [230, 473] on div "< div class = "flex flex-col text-right" > ROI < span > (annual) </ span > </ d…" at bounding box center [406, 433] width 686 height 722
click at [532, 551] on div "< div class = "flex flex-col text-right" > ROI < span > (annual) </ span > </ d…" at bounding box center [406, 433] width 686 height 722
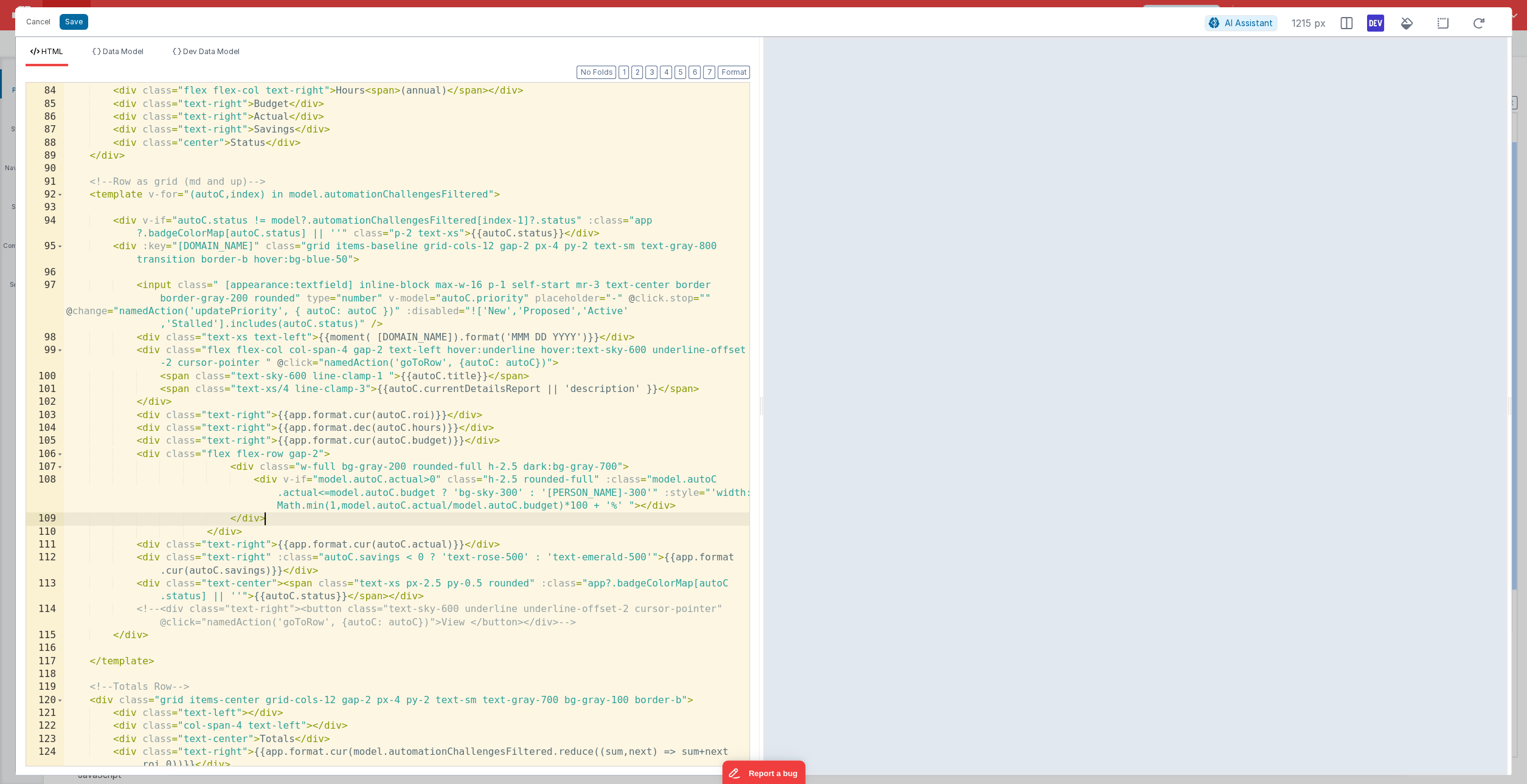
click at [354, 522] on div "< div class = "flex flex-col text-right" > ROI < span > (annual) </ span > </ d…" at bounding box center [406, 433] width 686 height 722
click at [302, 530] on div "< div class = "flex flex-col text-right" > ROI < span > (annual) </ span > </ d…" at bounding box center [406, 433] width 686 height 722
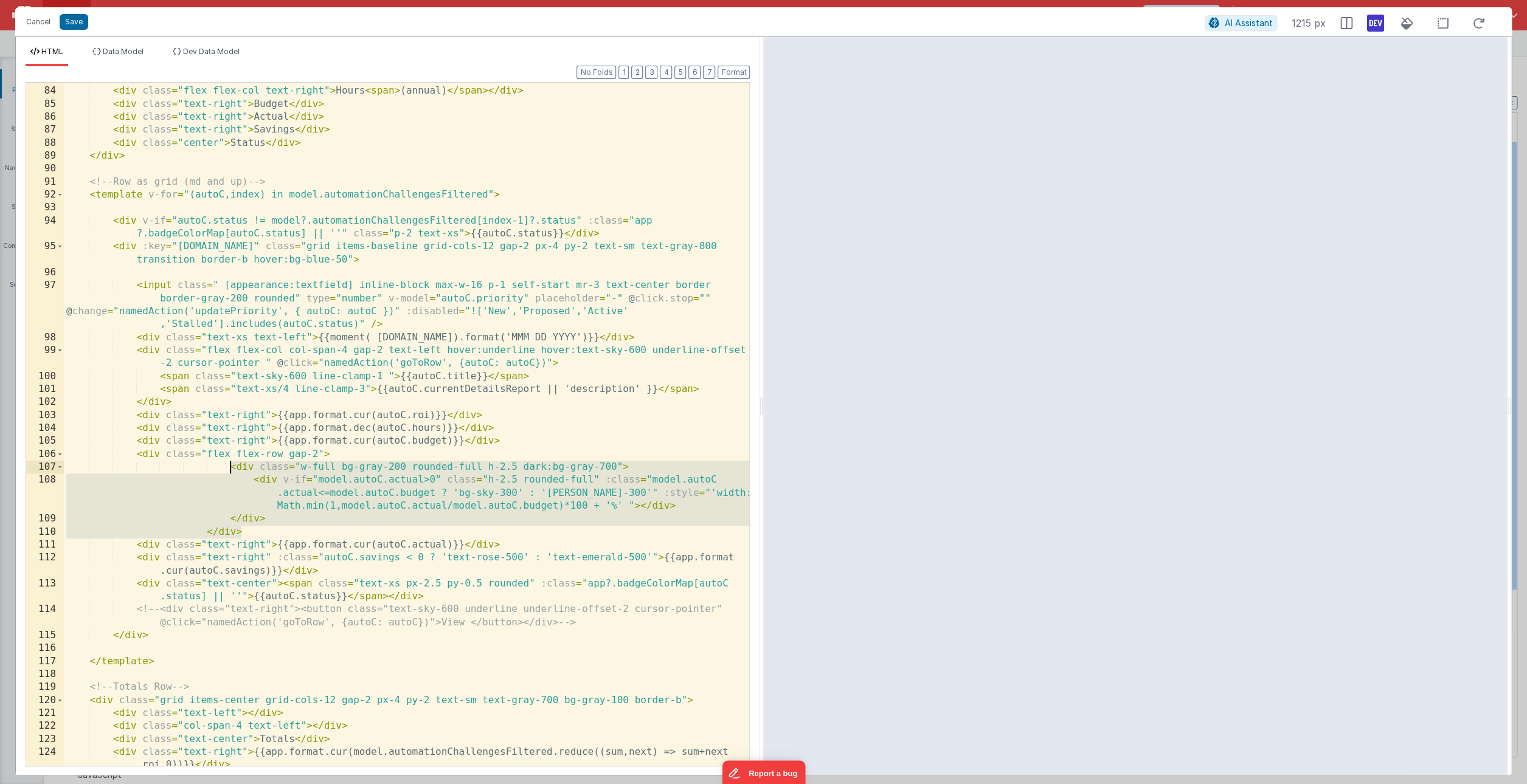
drag, startPoint x: 302, startPoint y: 532, endPoint x: 230, endPoint y: 467, distance: 97.0
click at [230, 467] on div "< div class = "flex flex-col text-right" > ROI < span > (annual) </ span > </ d…" at bounding box center [406, 433] width 686 height 722
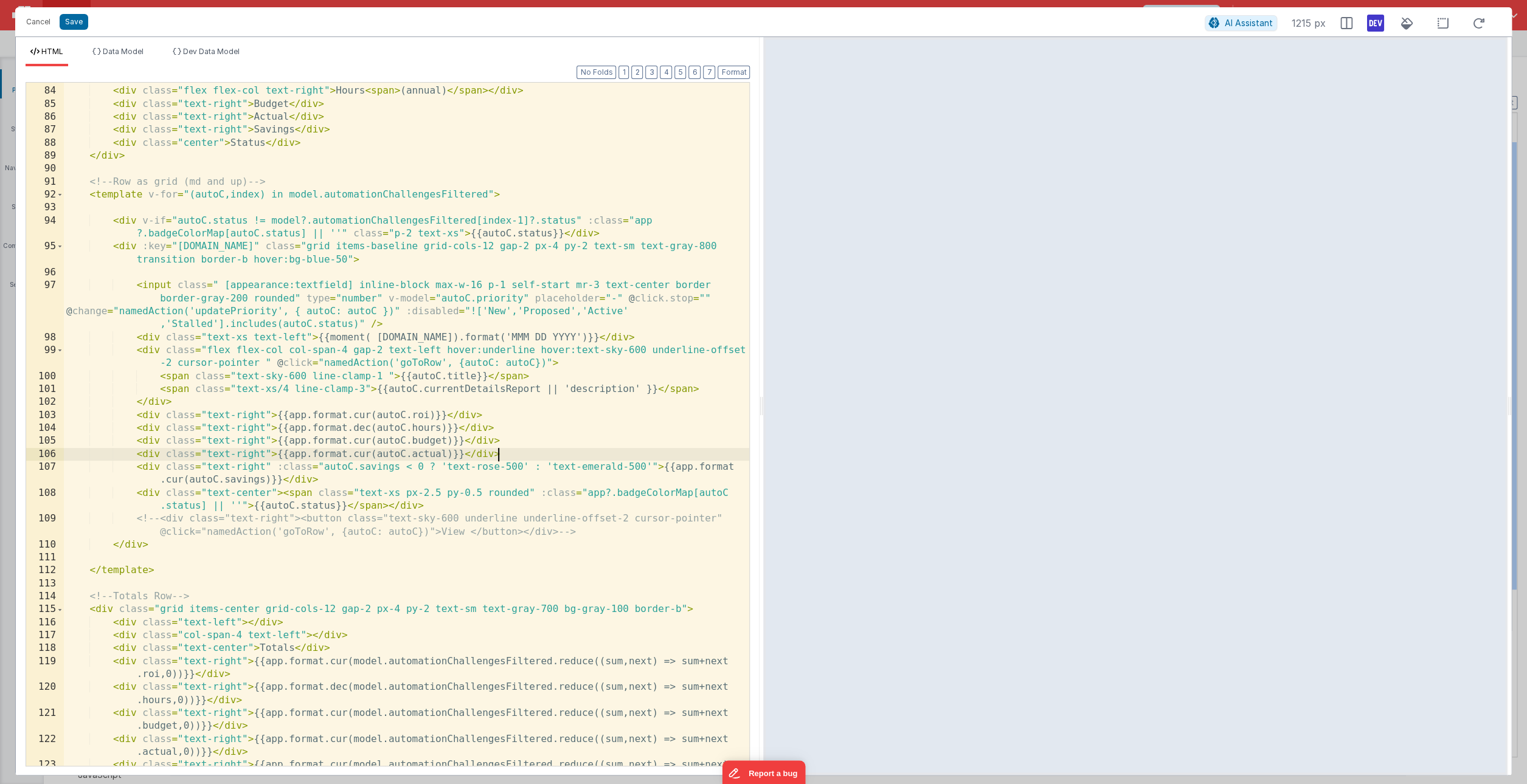
click at [502, 454] on div "< div class = "flex flex-col text-right" > ROI < span > (annual) </ span > </ d…" at bounding box center [406, 433] width 686 height 722
click at [506, 455] on div "< div class = "flex flex-col text-right" > ROI < span > (annual) </ span > </ d…" at bounding box center [406, 433] width 686 height 722
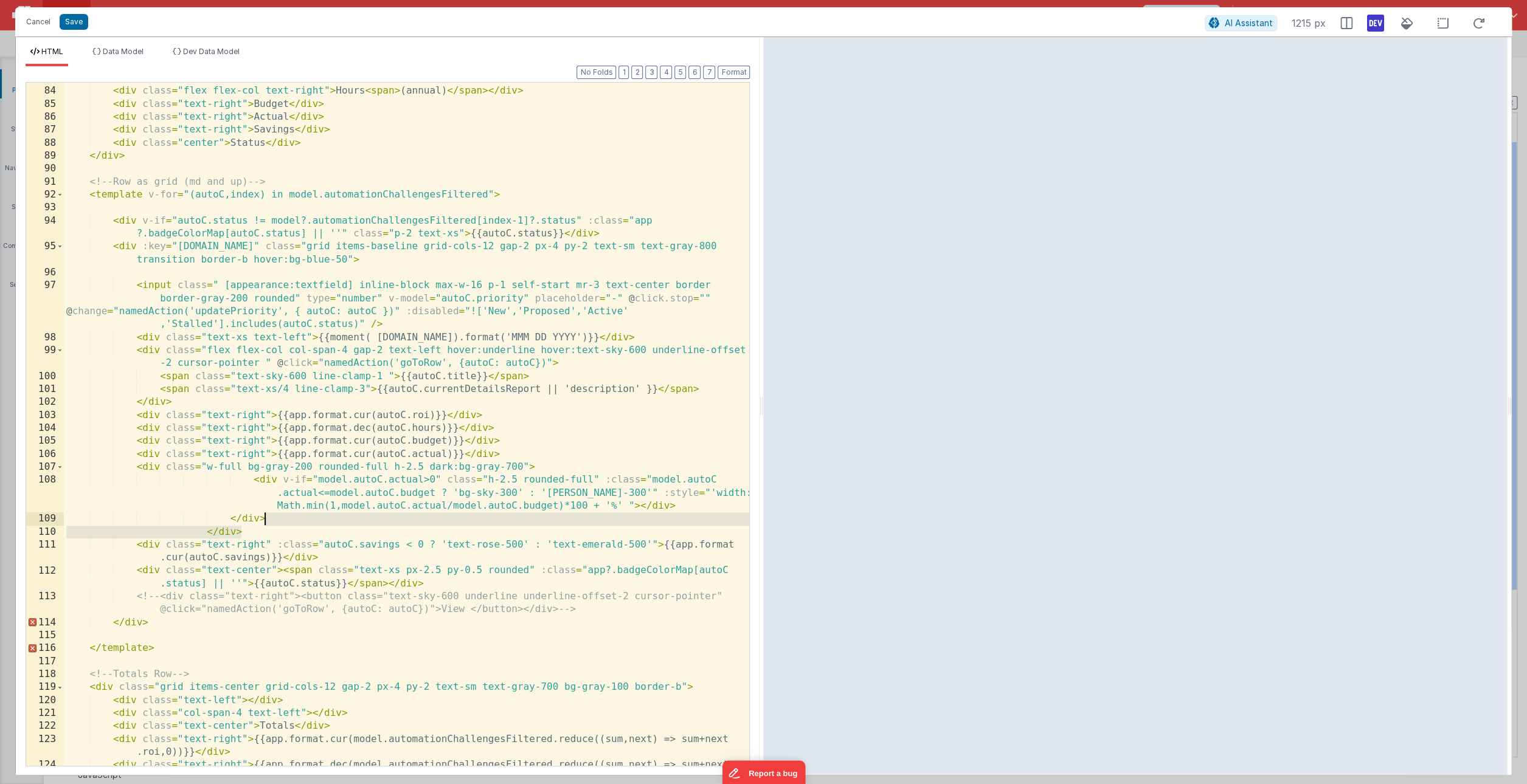
drag, startPoint x: 289, startPoint y: 532, endPoint x: 289, endPoint y: 522, distance: 10.0
click at [289, 522] on div "< div class = "flex flex-col text-right" > ROI < span > (annual) </ span > </ d…" at bounding box center [406, 433] width 686 height 722
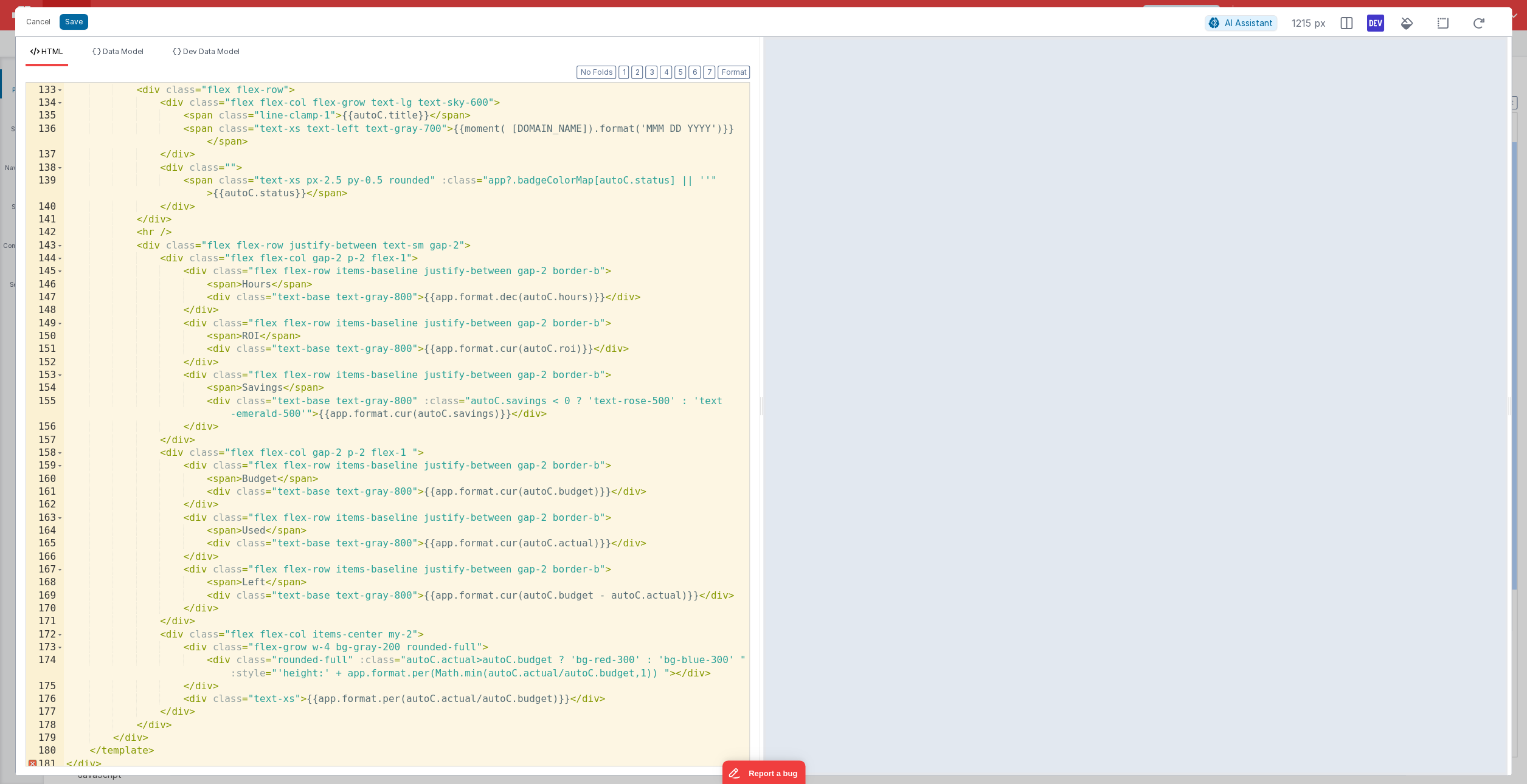
scroll to position [2079, 0]
click at [36, 23] on button "Cancel" at bounding box center [38, 21] width 36 height 17
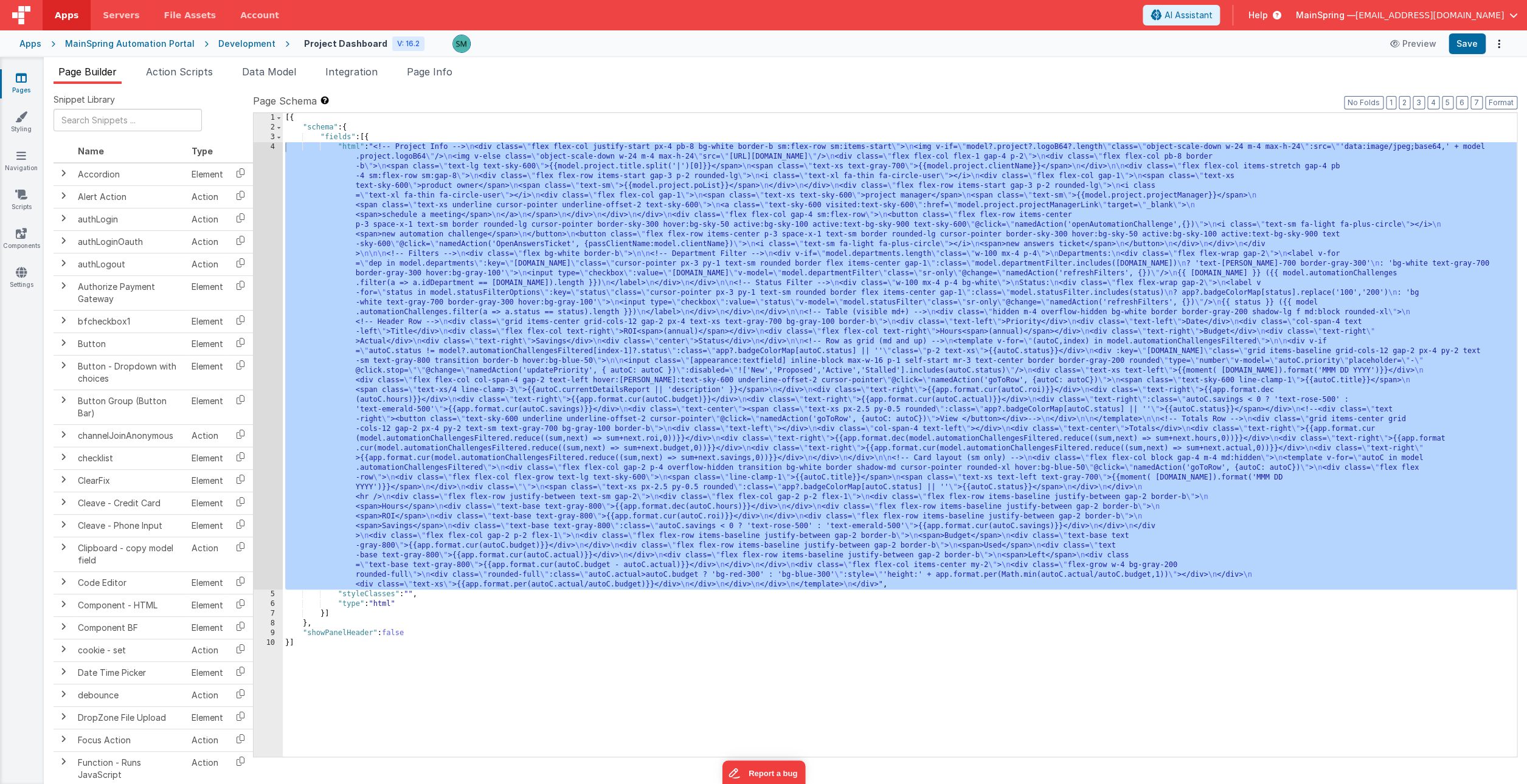
click at [277, 149] on div "4" at bounding box center [268, 366] width 29 height 448
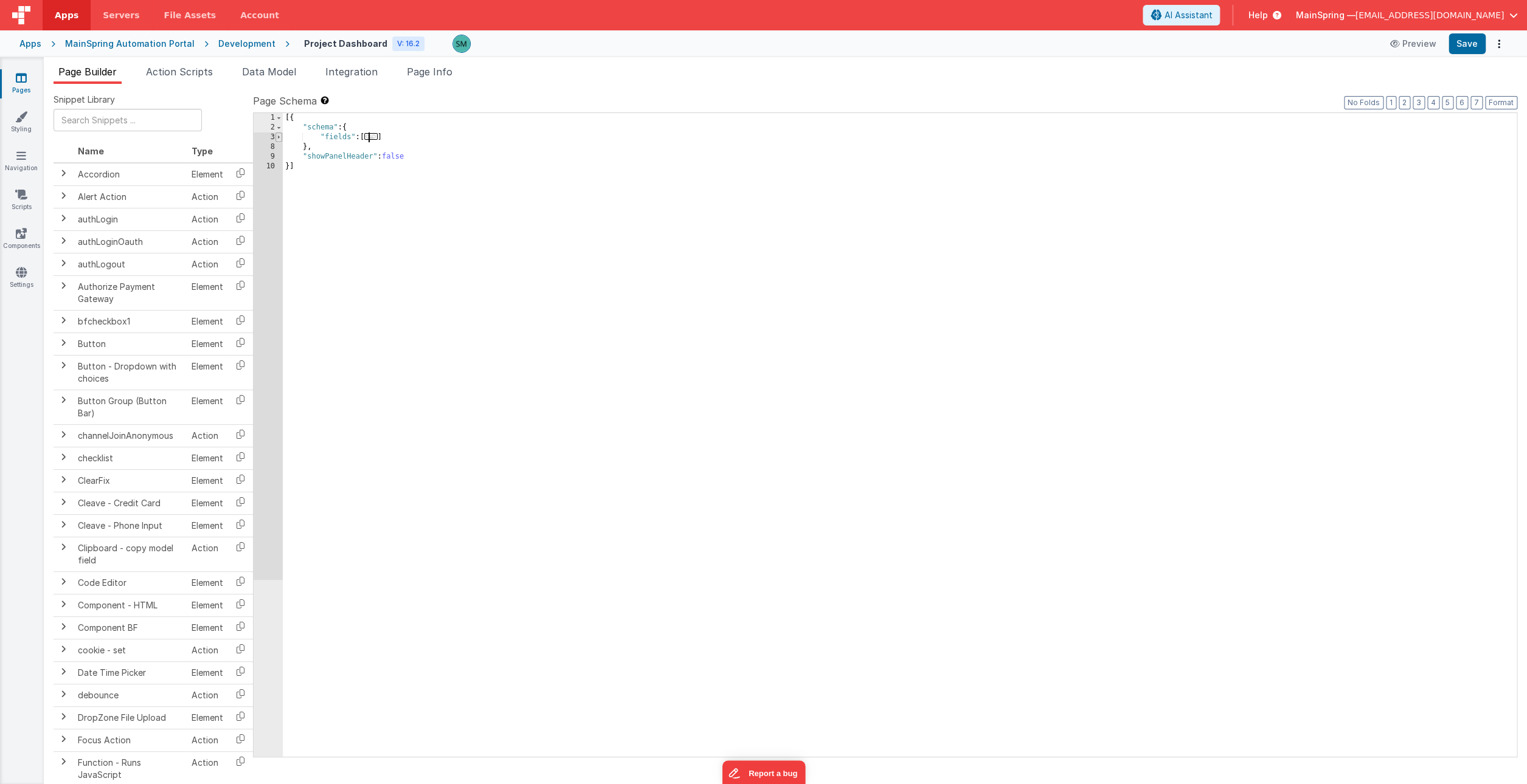
click at [279, 136] on span at bounding box center [279, 137] width 7 height 9
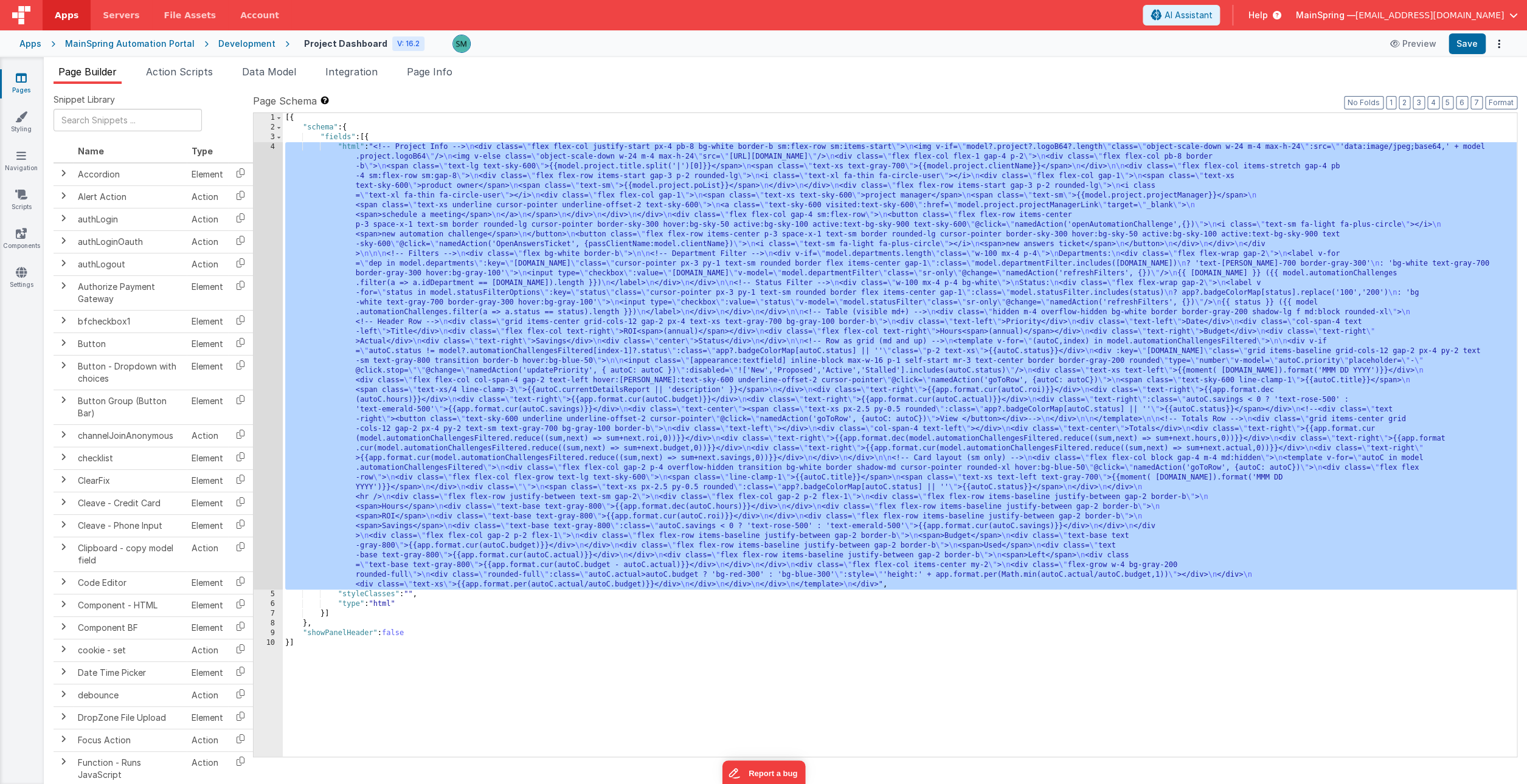
click at [277, 155] on div "4" at bounding box center [268, 366] width 29 height 448
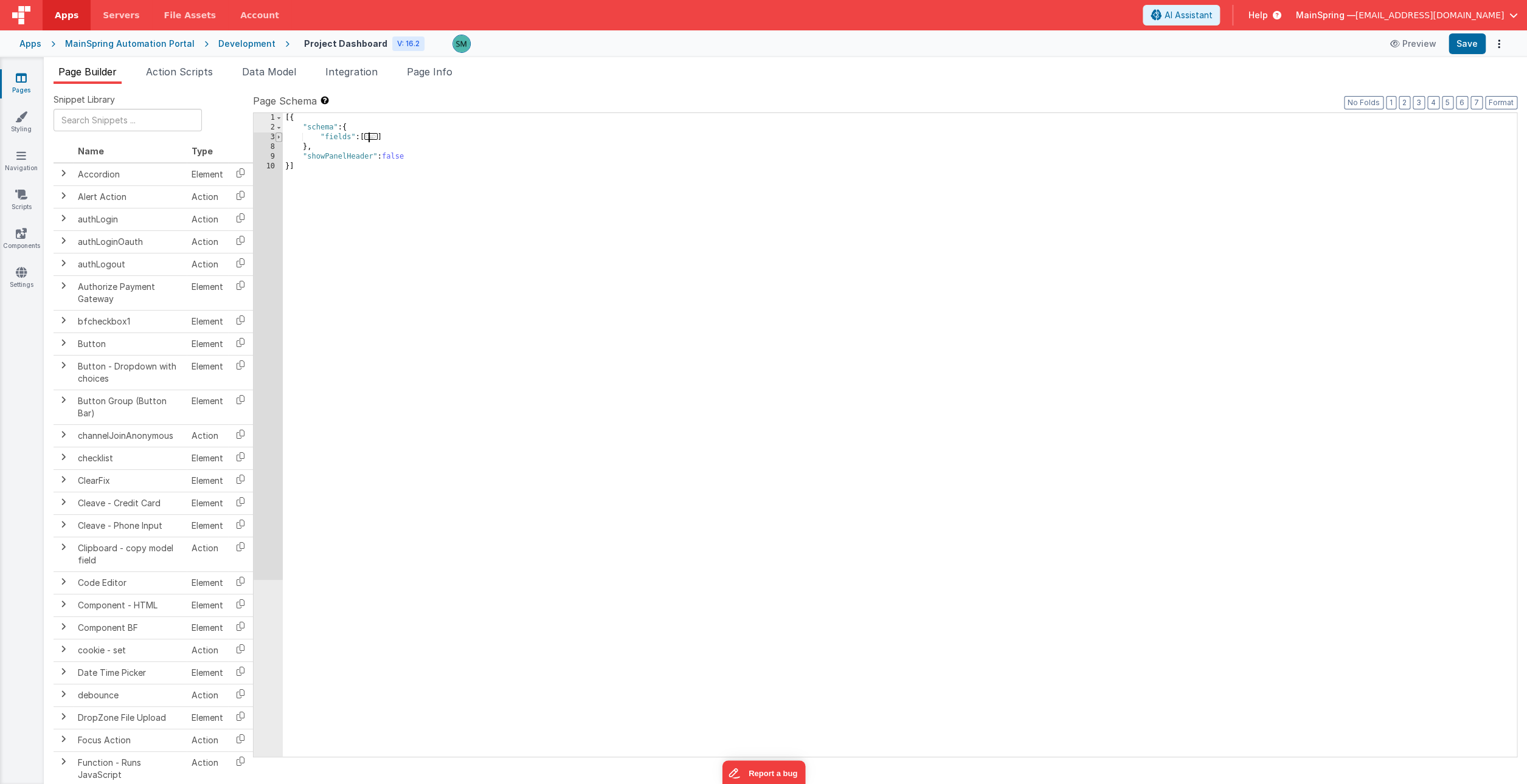
click at [276, 140] on span at bounding box center [279, 137] width 7 height 9
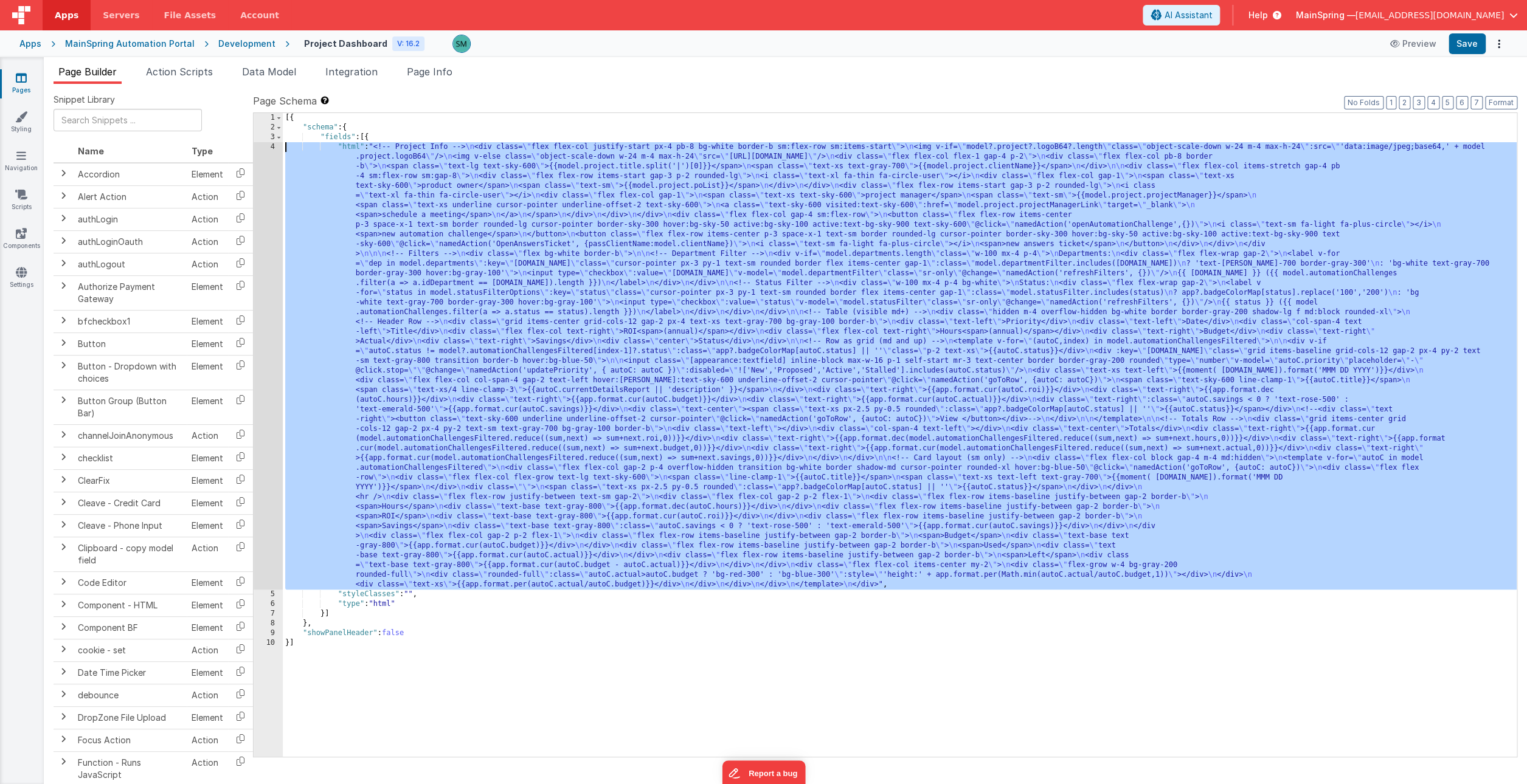
click at [271, 170] on div "4" at bounding box center [268, 366] width 29 height 448
click at [271, 170] on div at bounding box center [764, 392] width 1527 height 784
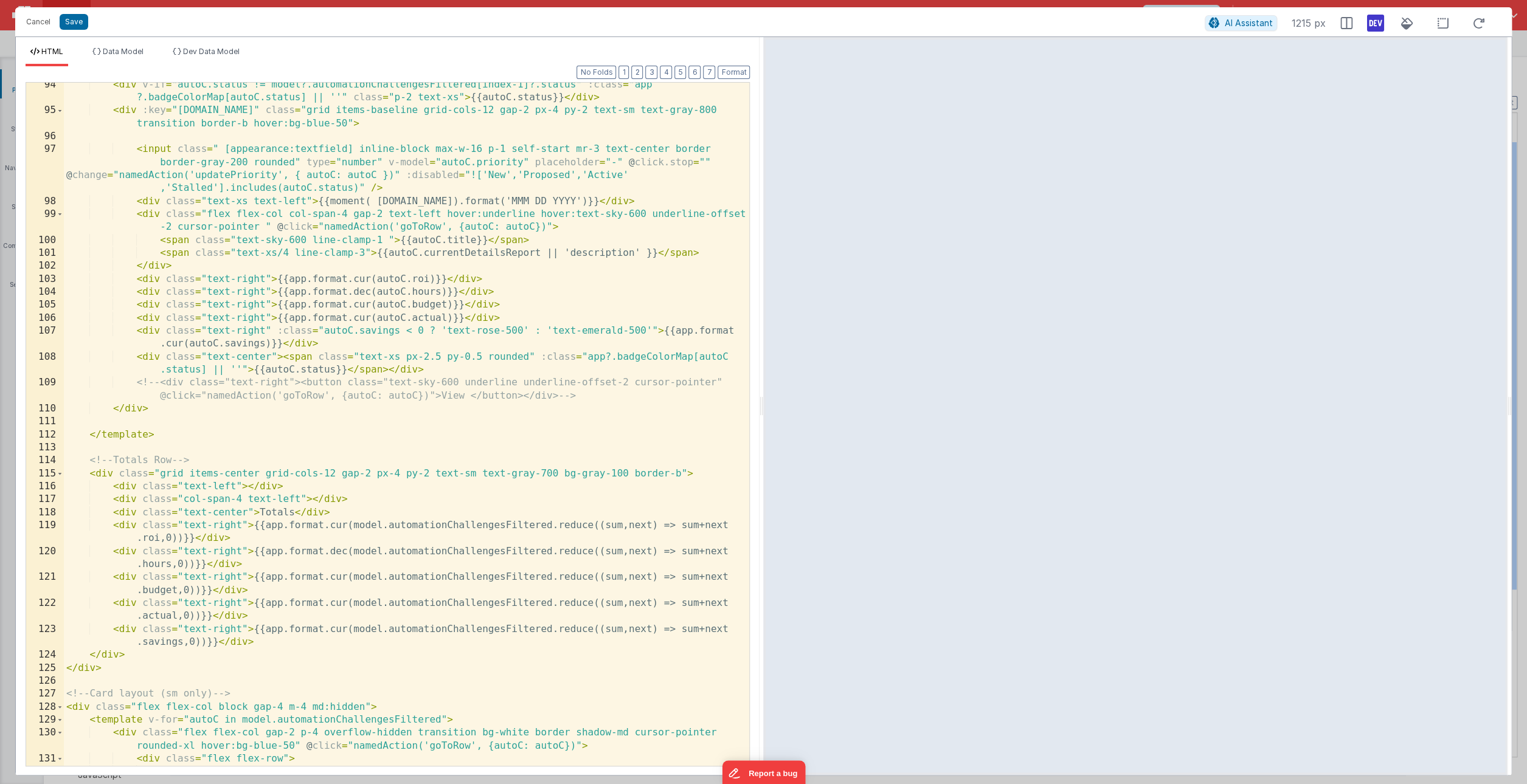
scroll to position [1347, 0]
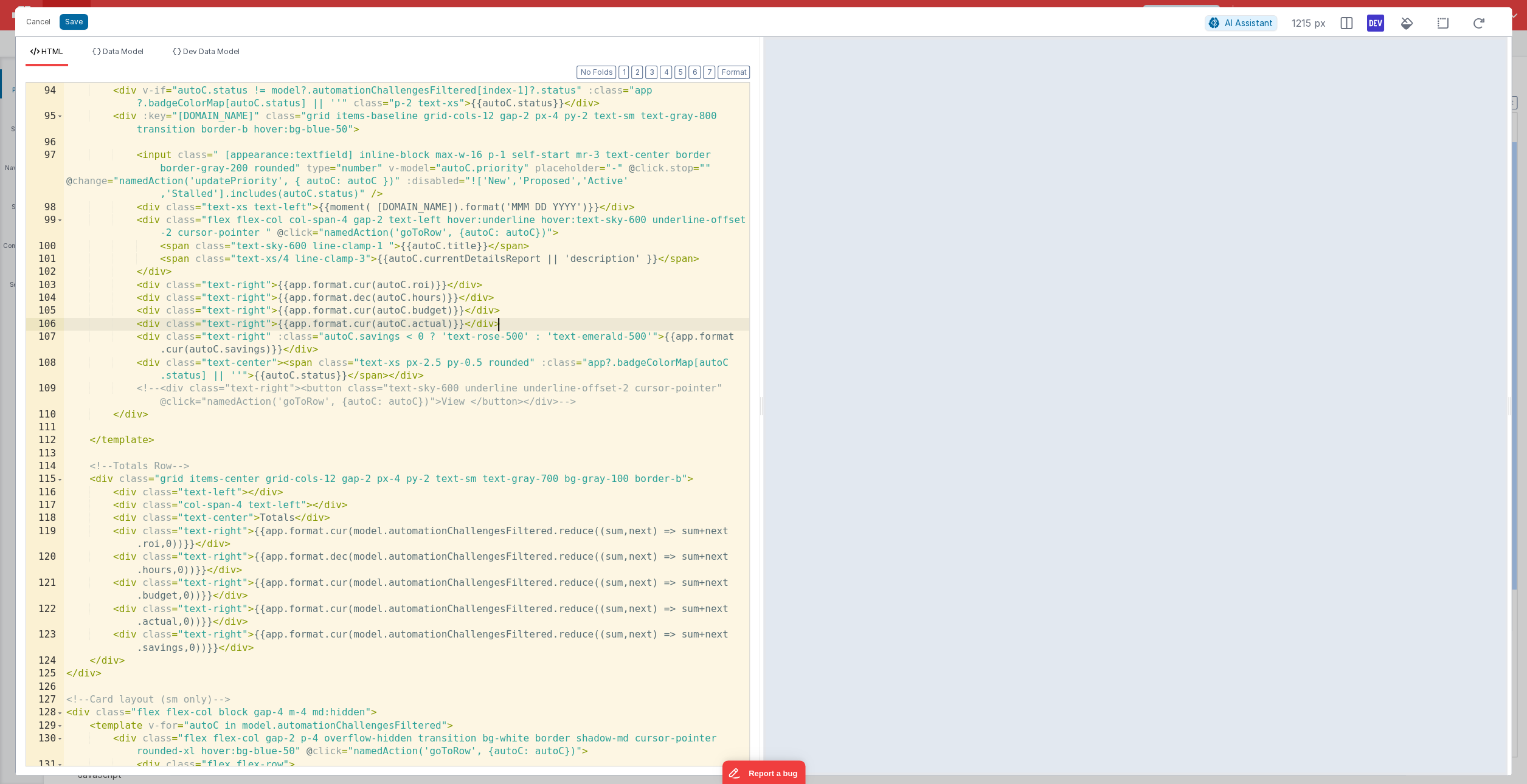
click at [518, 326] on div "< div v-if = "autoC.status != model?.automationChallengesFiltered[index-1]?.sta…" at bounding box center [406, 426] width 686 height 709
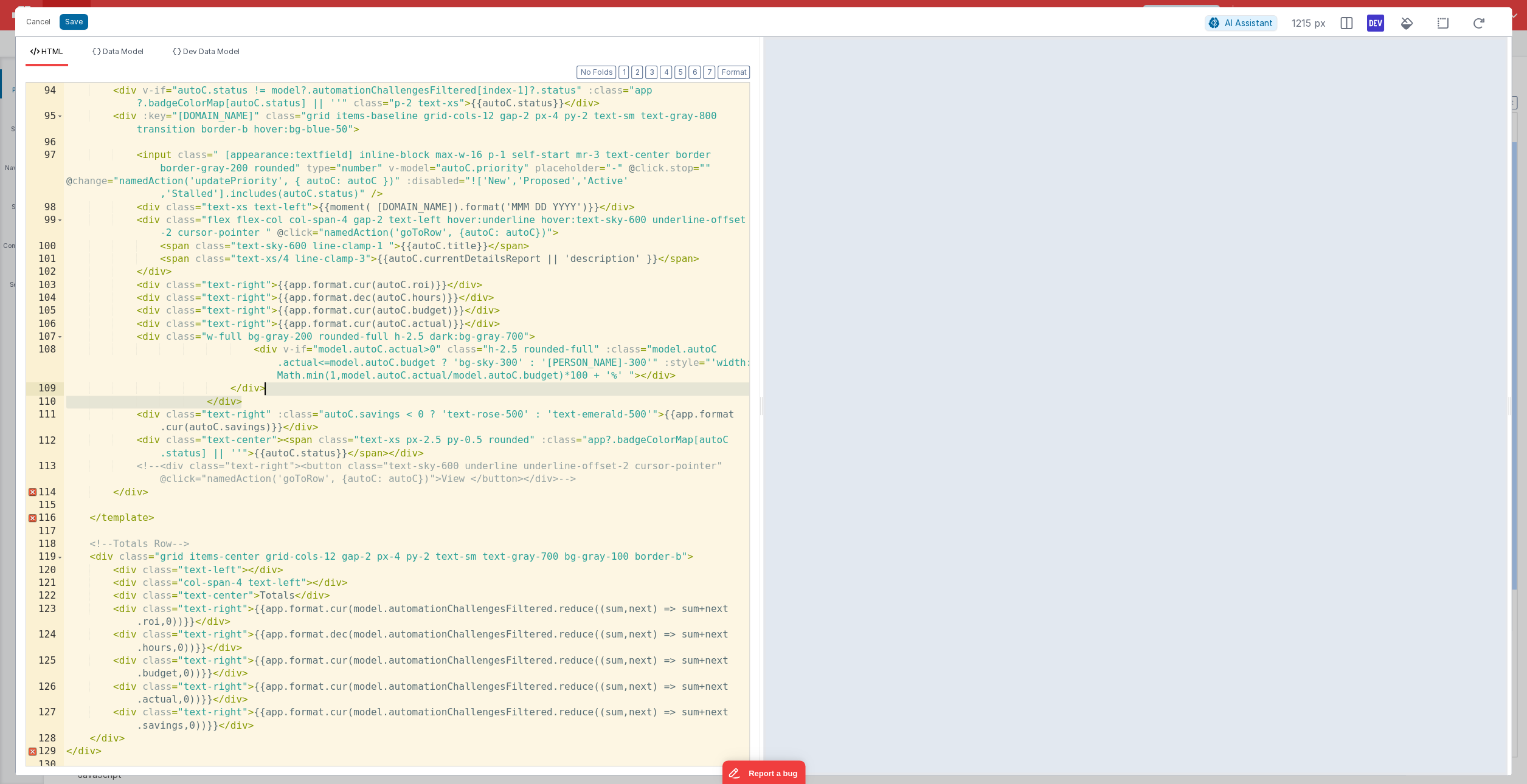
drag, startPoint x: 260, startPoint y: 403, endPoint x: 276, endPoint y: 390, distance: 20.6
click at [276, 390] on div "< div v-if = "autoC.status != model?.automationChallengesFiltered[index-1]?.sta…" at bounding box center [406, 426] width 686 height 709
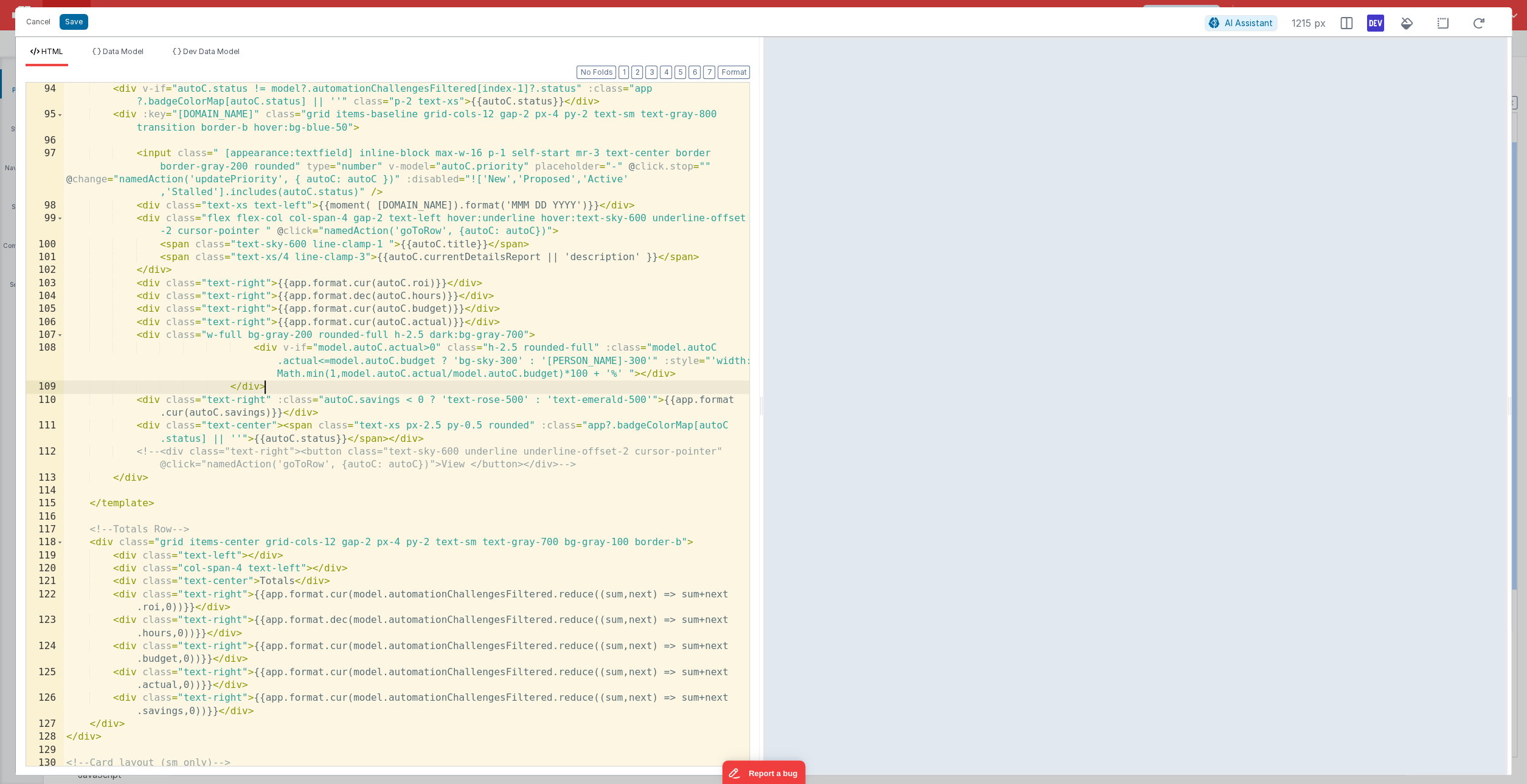
scroll to position [1349, 0]
click at [660, 560] on div "< div v-if = "autoC.status != model?.automationChallengesFiltered[index-1]?.sta…" at bounding box center [406, 444] width 686 height 722
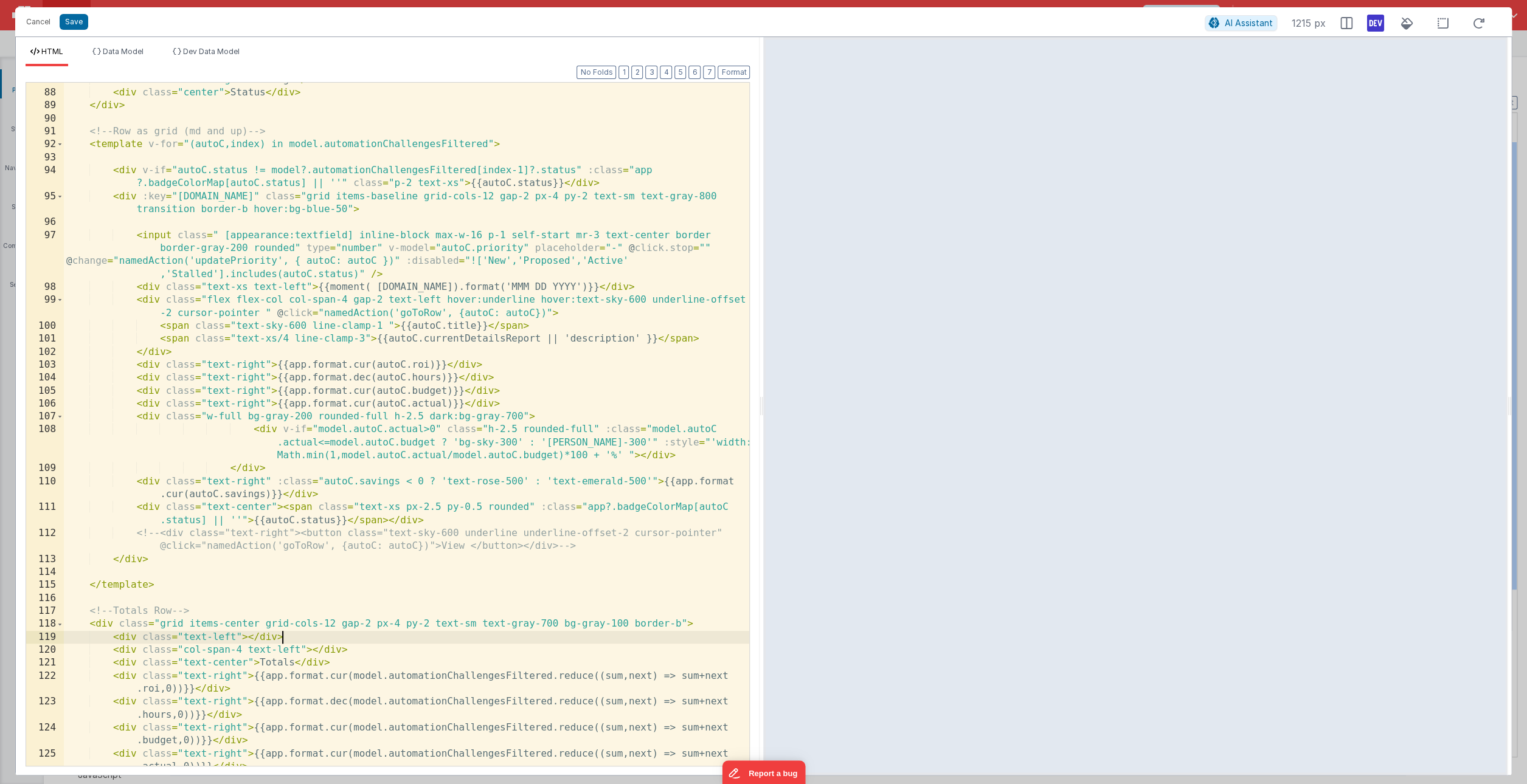
scroll to position [1255, 0]
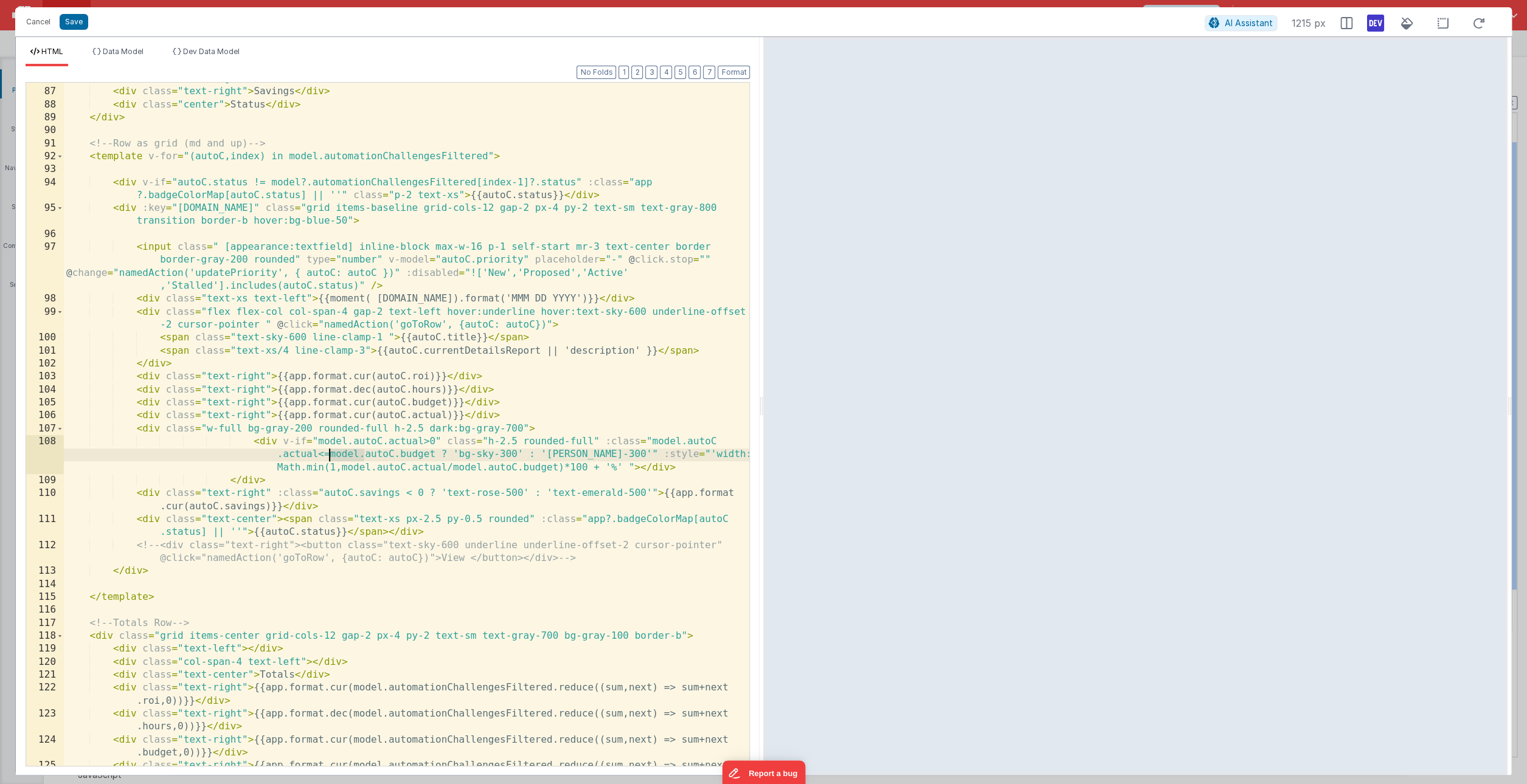
drag, startPoint x: 363, startPoint y: 454, endPoint x: 328, endPoint y: 456, distance: 35.1
click at [328, 456] on div "< div class = "text-right" > Actual </ div > < div class = "text-right" > Savin…" at bounding box center [406, 434] width 686 height 722
drag, startPoint x: 686, startPoint y: 441, endPoint x: 652, endPoint y: 442, distance: 34.0
click at [652, 442] on div "< div class = "text-right" > Actual </ div > < div class = "text-right" > Savin…" at bounding box center [406, 434] width 686 height 722
drag, startPoint x: 318, startPoint y: 468, endPoint x: 282, endPoint y: 468, distance: 36.0
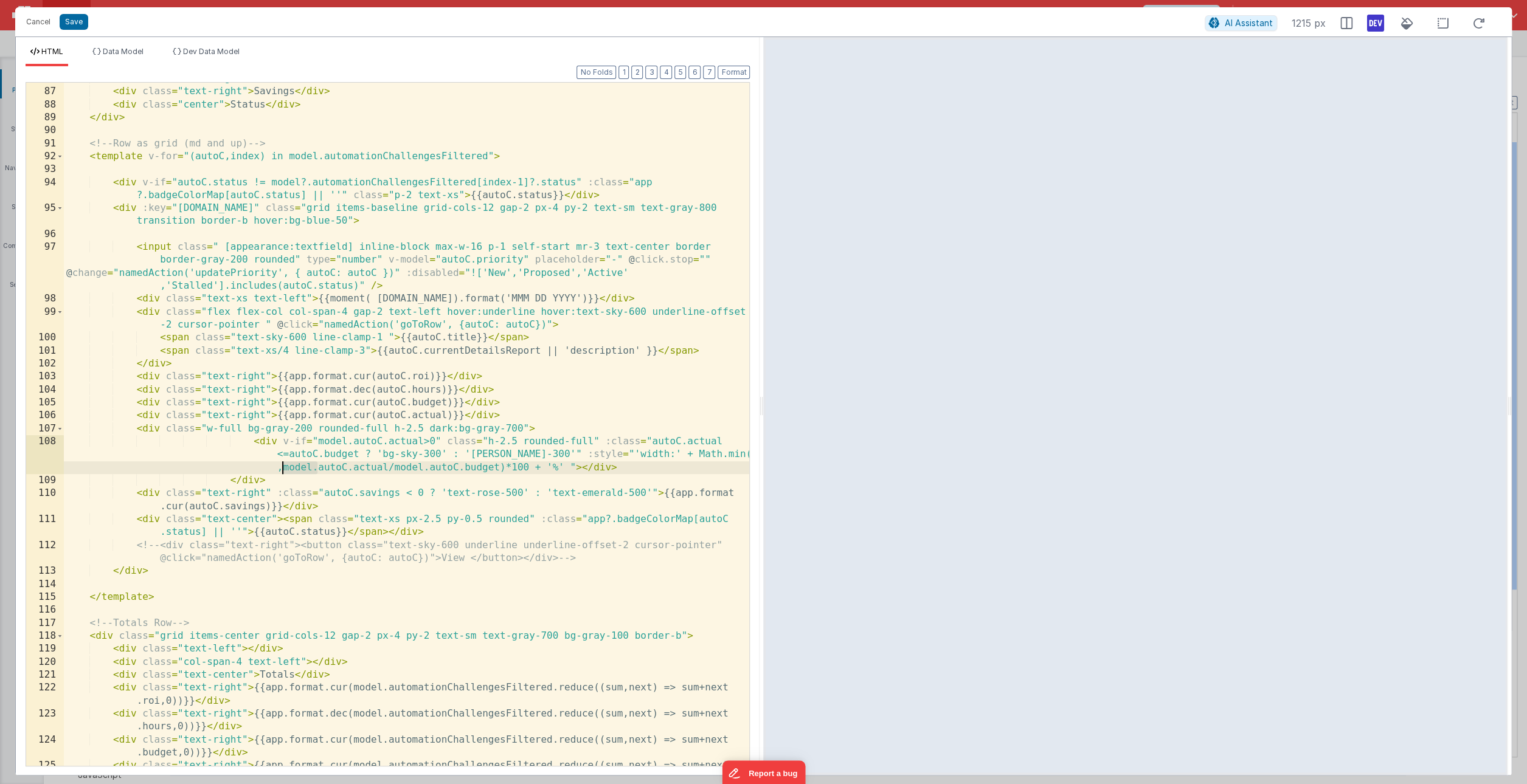
click at [282, 468] on div "< div class = "text-right" > Actual </ div > < div class = "text-right" > Savin…" at bounding box center [406, 434] width 686 height 722
drag, startPoint x: 394, startPoint y: 469, endPoint x: 361, endPoint y: 469, distance: 33.0
click at [361, 469] on div "< div class = "text-right" > Actual </ div > < div class = "text-right" > Savin…" at bounding box center [406, 434] width 686 height 722
click at [607, 530] on div "< div class = "text-right" > Actual </ div > < div class = "text-right" > Savin…" at bounding box center [406, 434] width 686 height 722
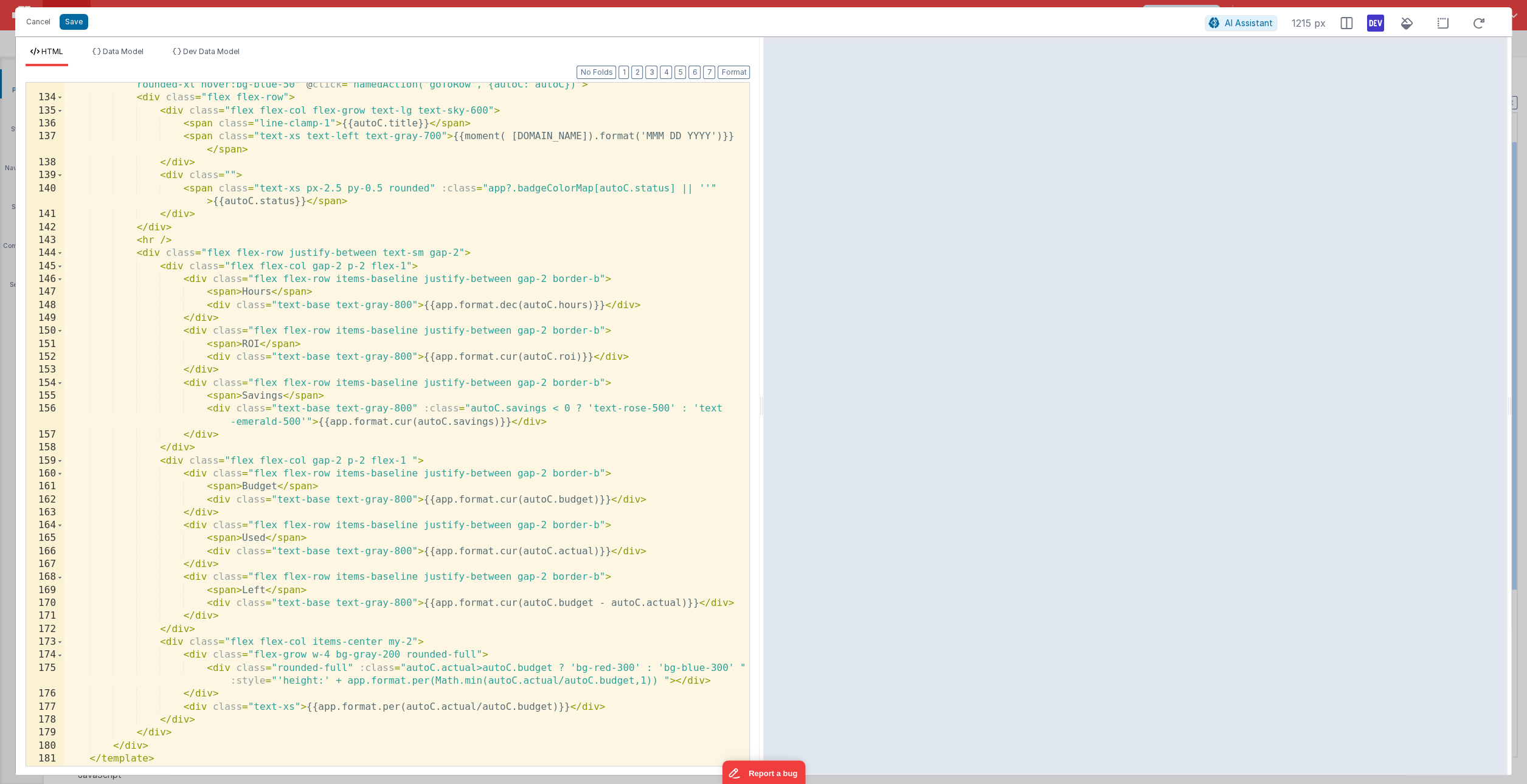
scroll to position [2092, 0]
